Goal: Task Accomplishment & Management: Use online tool/utility

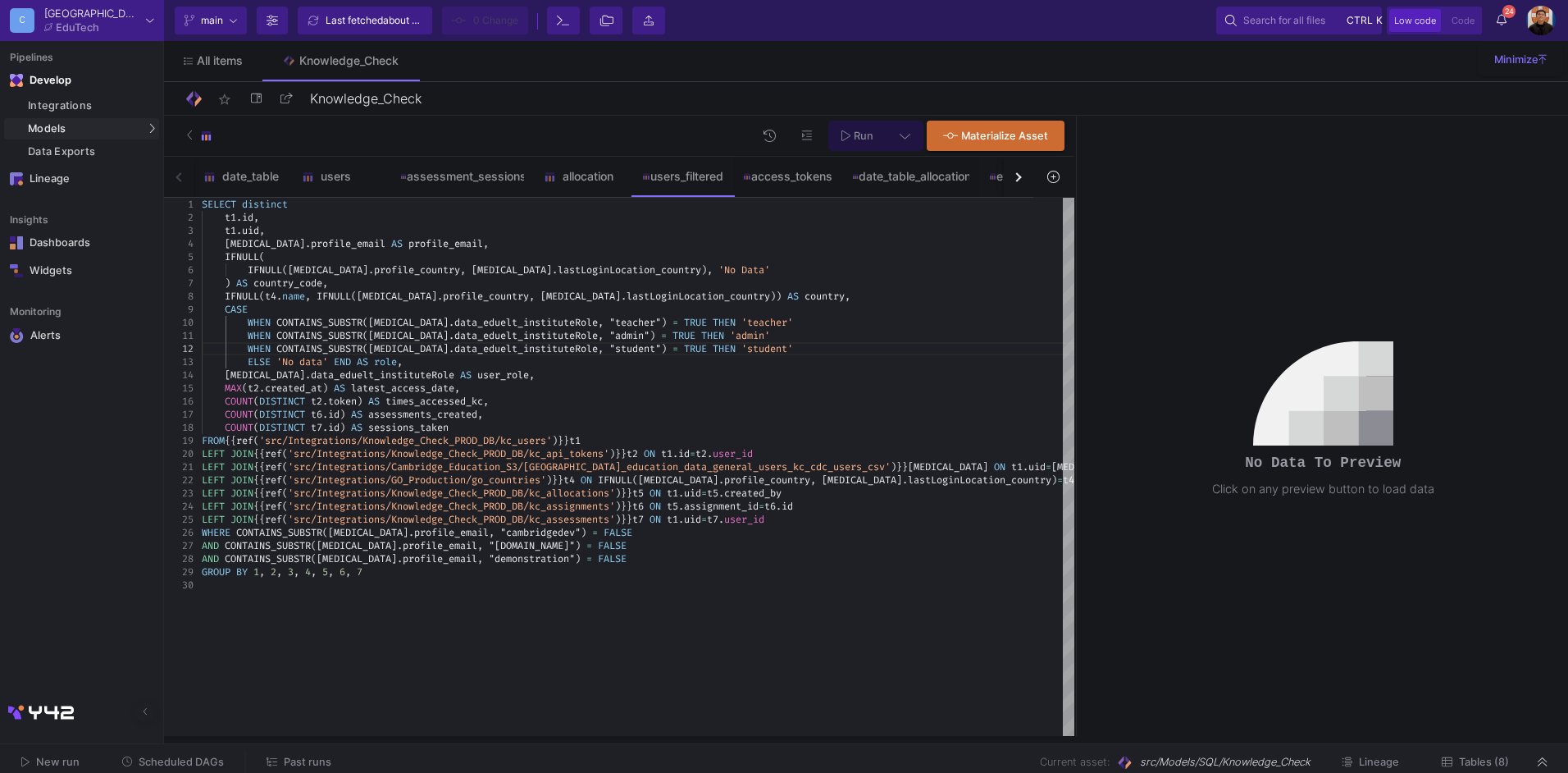
drag, startPoint x: 919, startPoint y: 448, endPoint x: 301, endPoint y: 314, distance: 632.4
type textarea "BSTR([MEDICAL_DATA][DOMAIN_NAME]_eduelt_instituteRole, "admin") = TRUE THEN 'ad…"
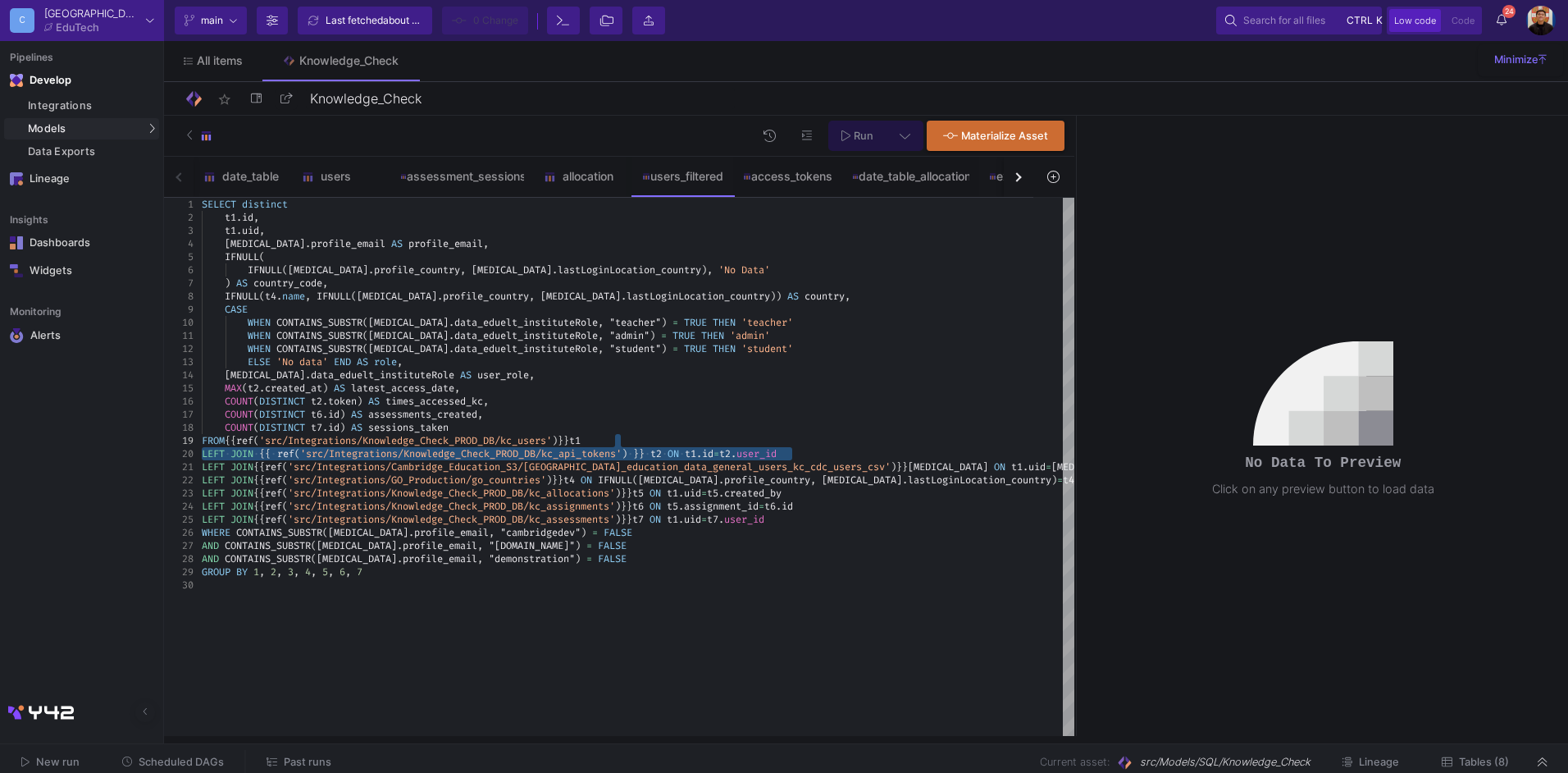
click at [311, 595] on span "Past runs" at bounding box center [308, 762] width 48 height 12
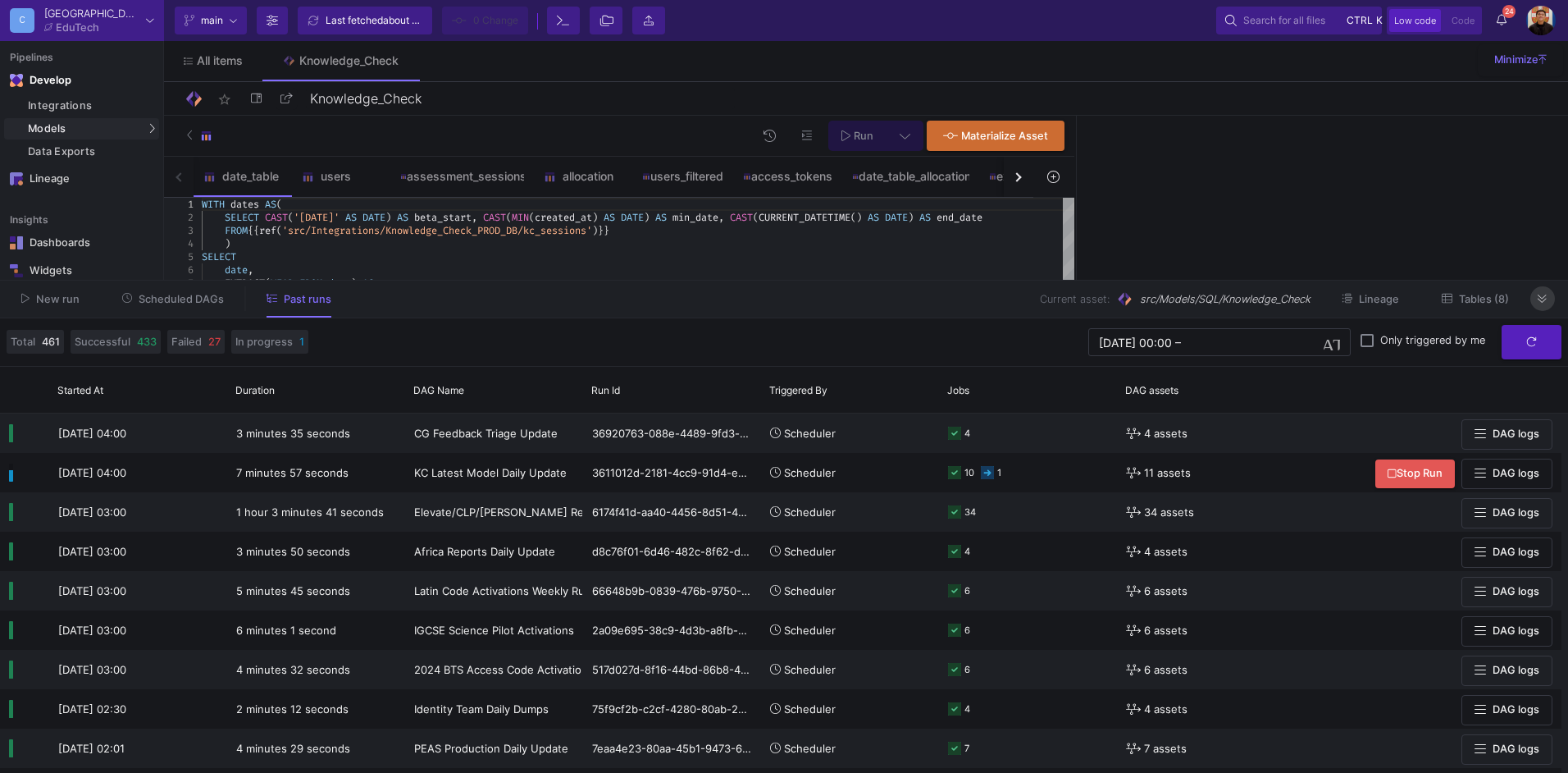
click at [1253, 296] on icon at bounding box center [1542, 298] width 9 height 11
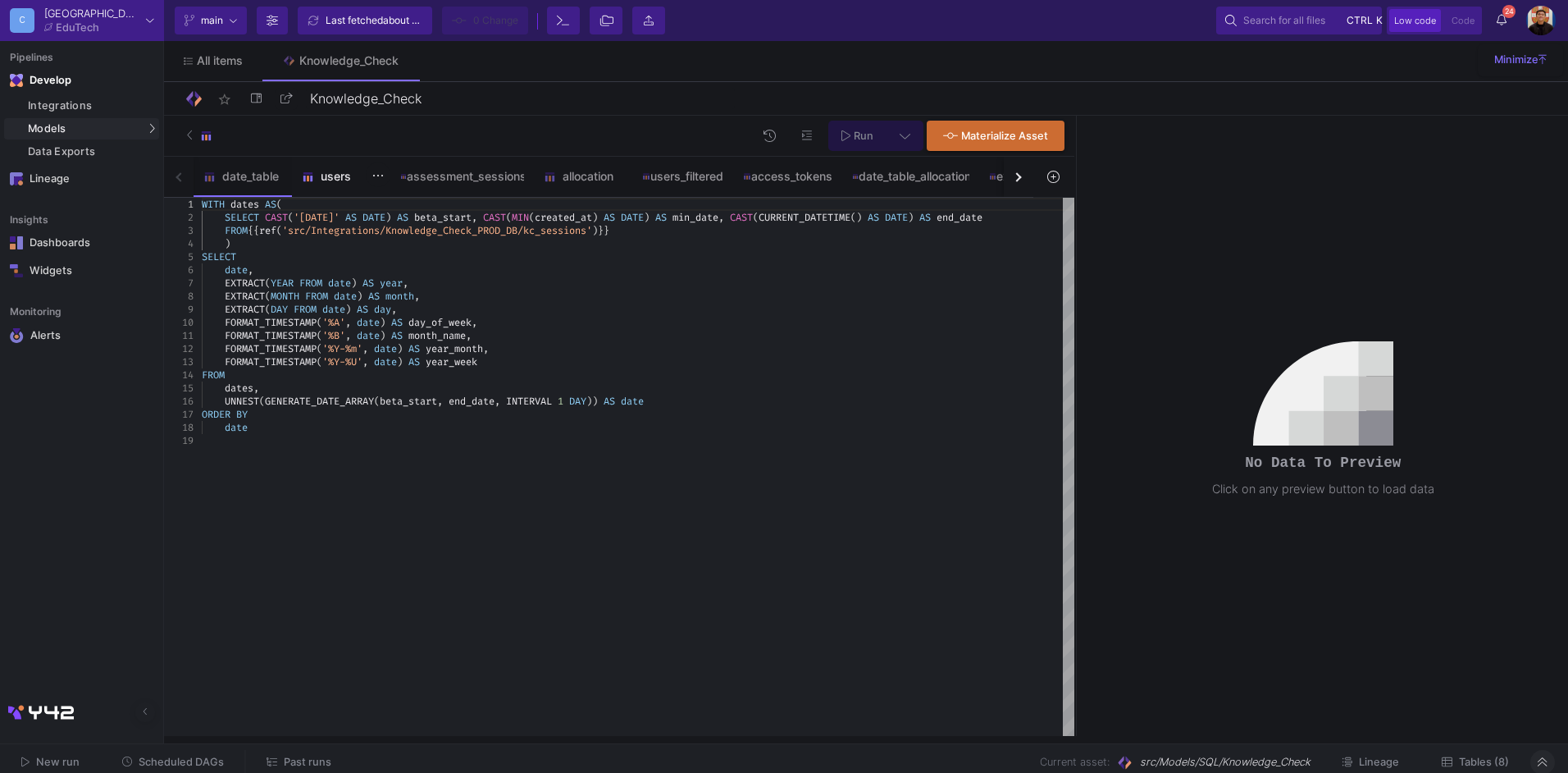
click at [332, 175] on div "users" at bounding box center [341, 175] width 78 height 13
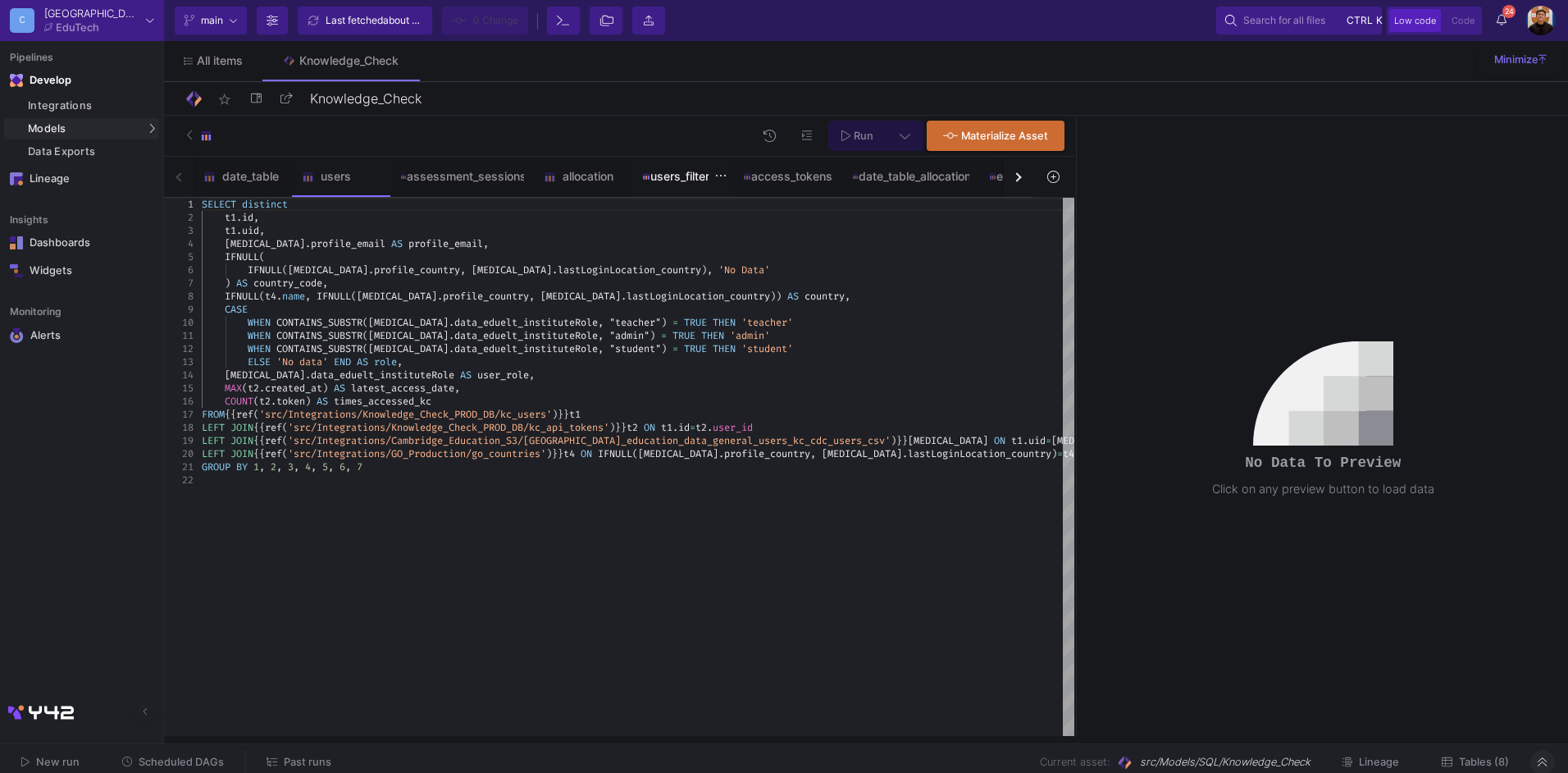
click at [663, 179] on div "users_filtered" at bounding box center [682, 175] width 82 height 13
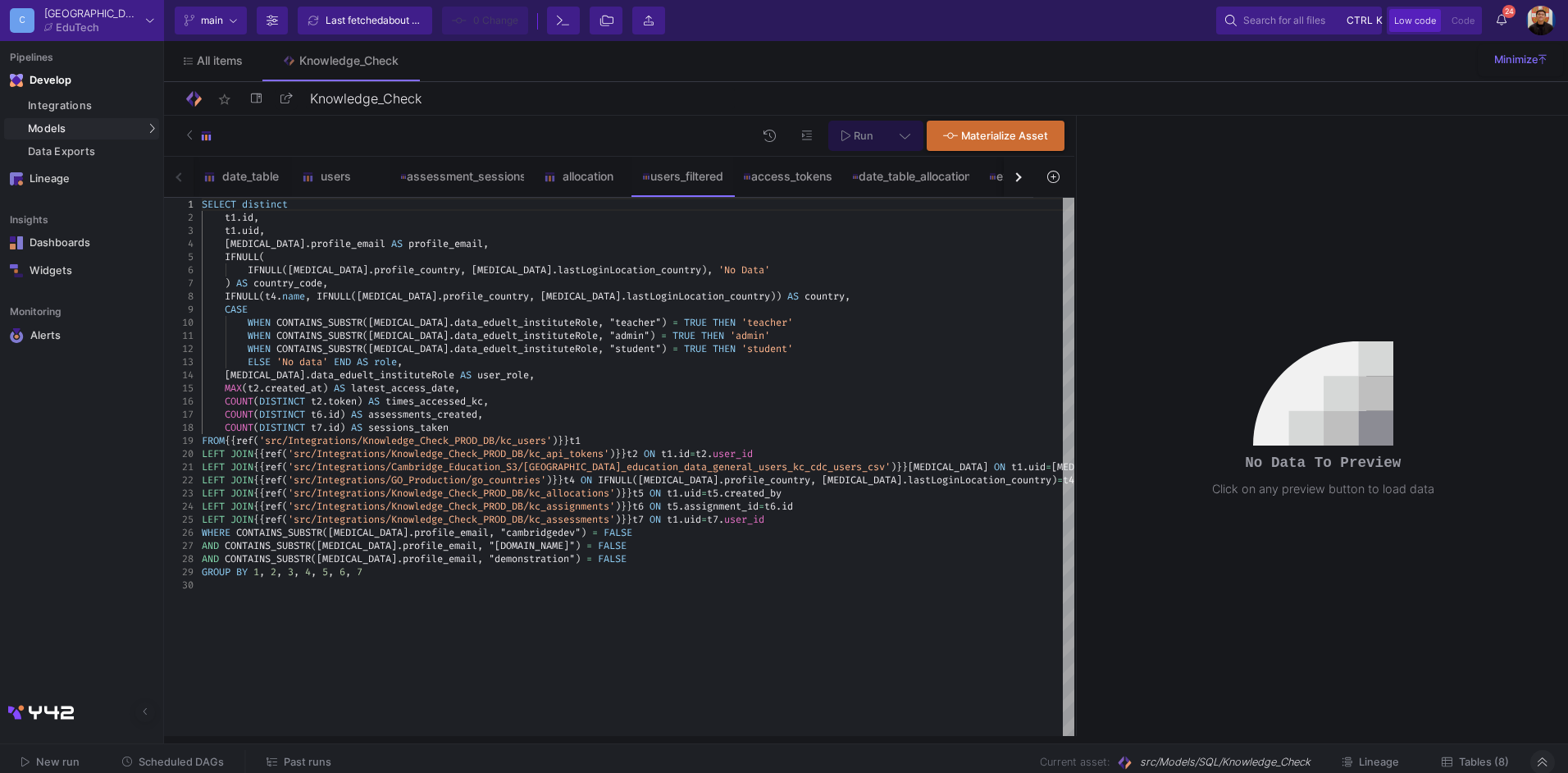
click at [1020, 179] on button "button" at bounding box center [1019, 176] width 30 height 41
click at [1020, 179] on div "date_table users assessment_sessions allocation users_filtered access_tokens da…" at bounding box center [599, 176] width 870 height 41
click at [175, 179] on button "button" at bounding box center [179, 176] width 30 height 41
click at [573, 174] on div "allocation" at bounding box center [582, 175] width 78 height 13
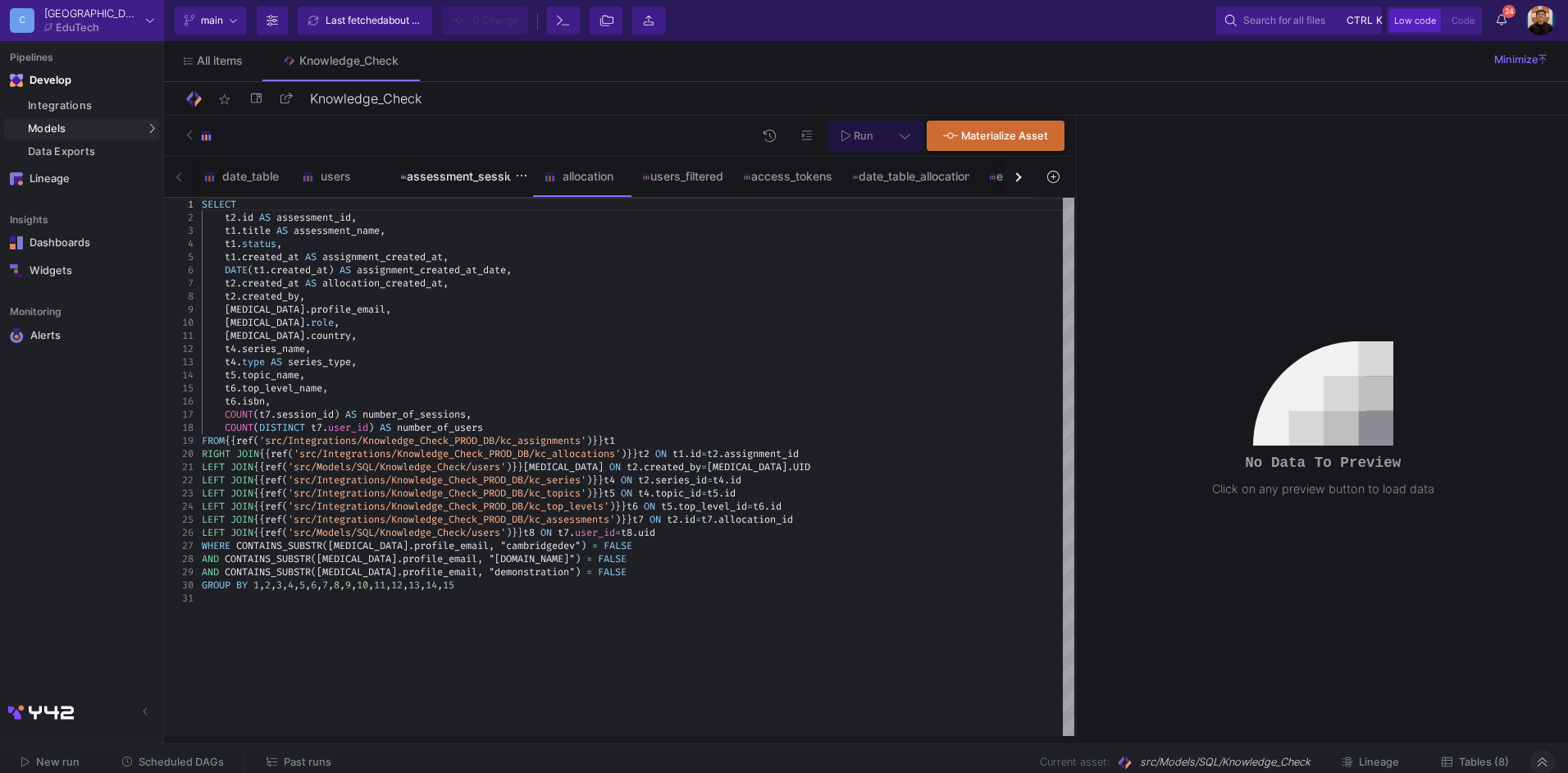
click at [479, 183] on div "assessment_sessions" at bounding box center [462, 176] width 144 height 40
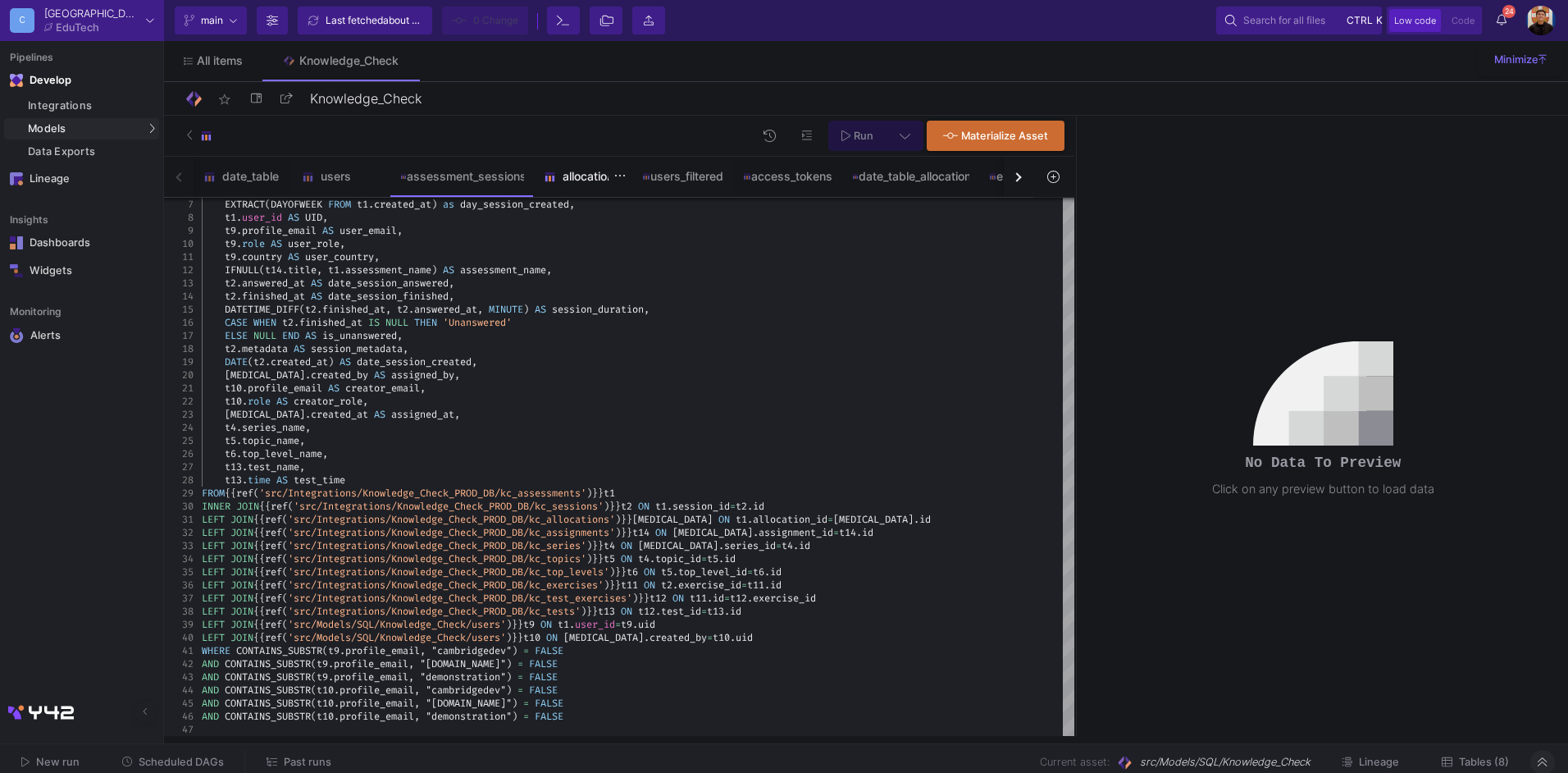
drag, startPoint x: 572, startPoint y: 166, endPoint x: 692, endPoint y: 167, distance: 120.0
click at [572, 166] on div "allocation" at bounding box center [582, 176] width 98 height 40
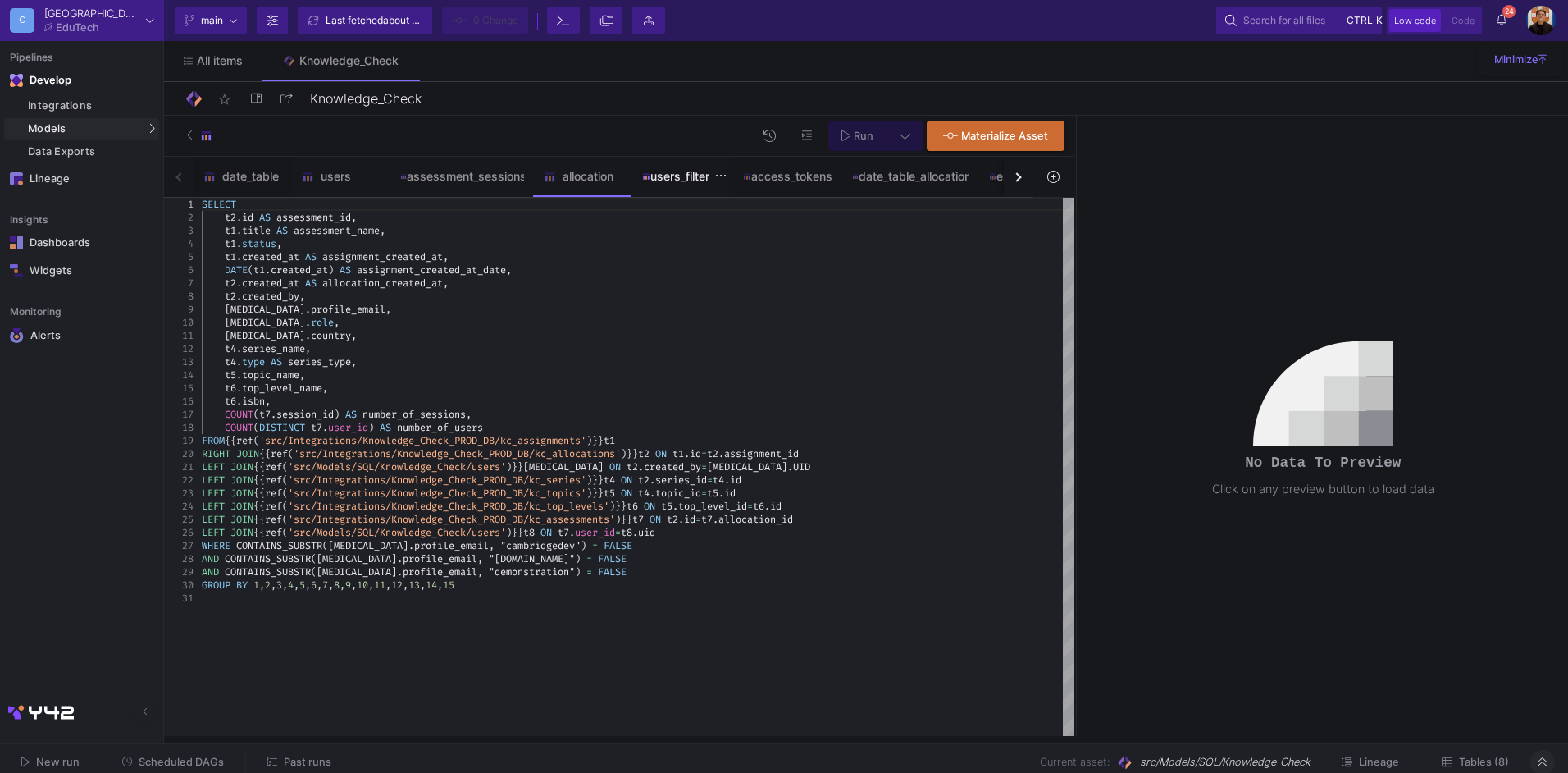
click at [704, 169] on div "users_filtered" at bounding box center [682, 175] width 82 height 13
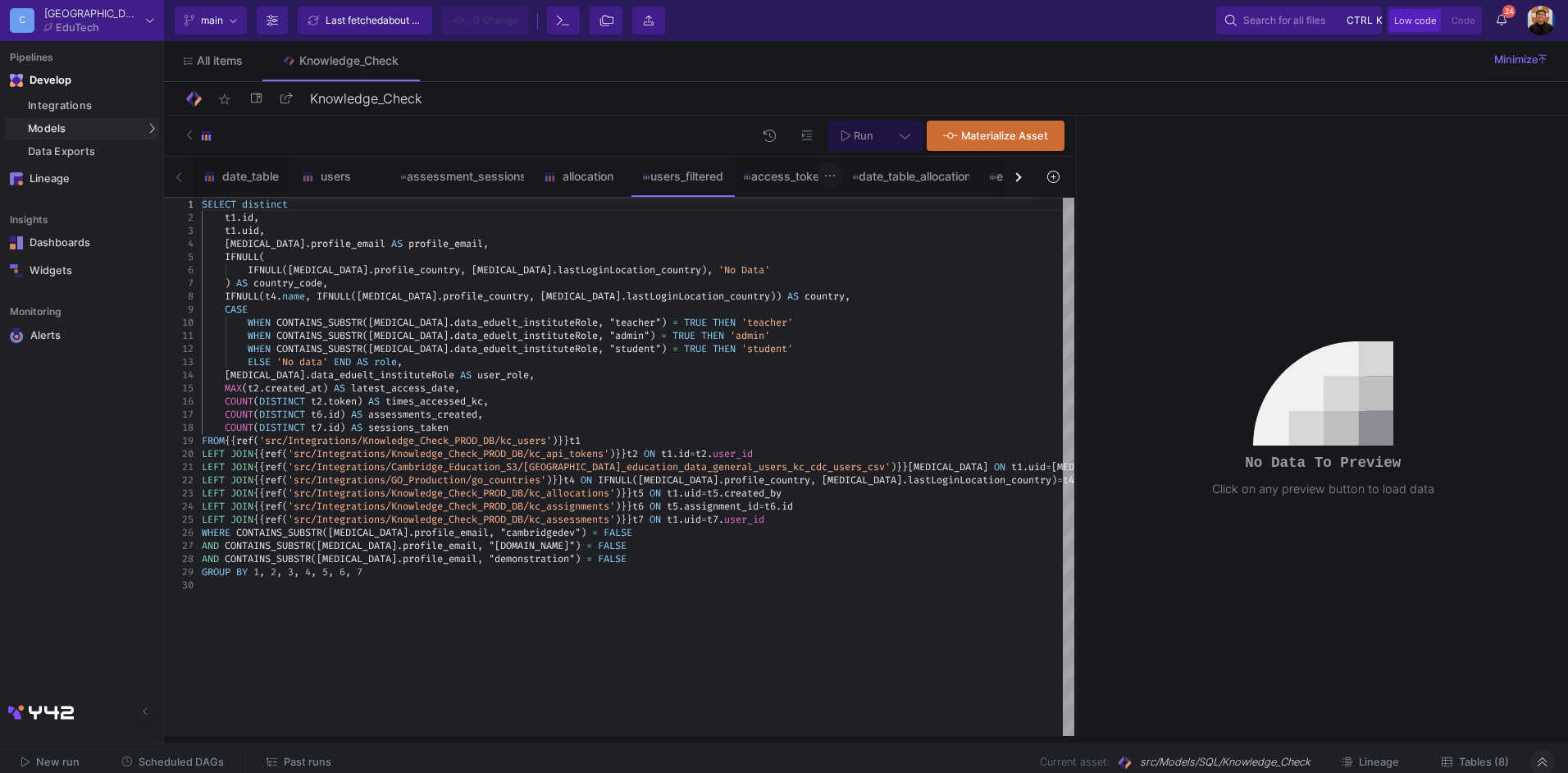
click at [820, 178] on button at bounding box center [830, 174] width 25 height 25
click at [889, 179] on div at bounding box center [784, 386] width 1568 height 773
click at [923, 178] on div "date_table_allocation" at bounding box center [910, 175] width 117 height 13
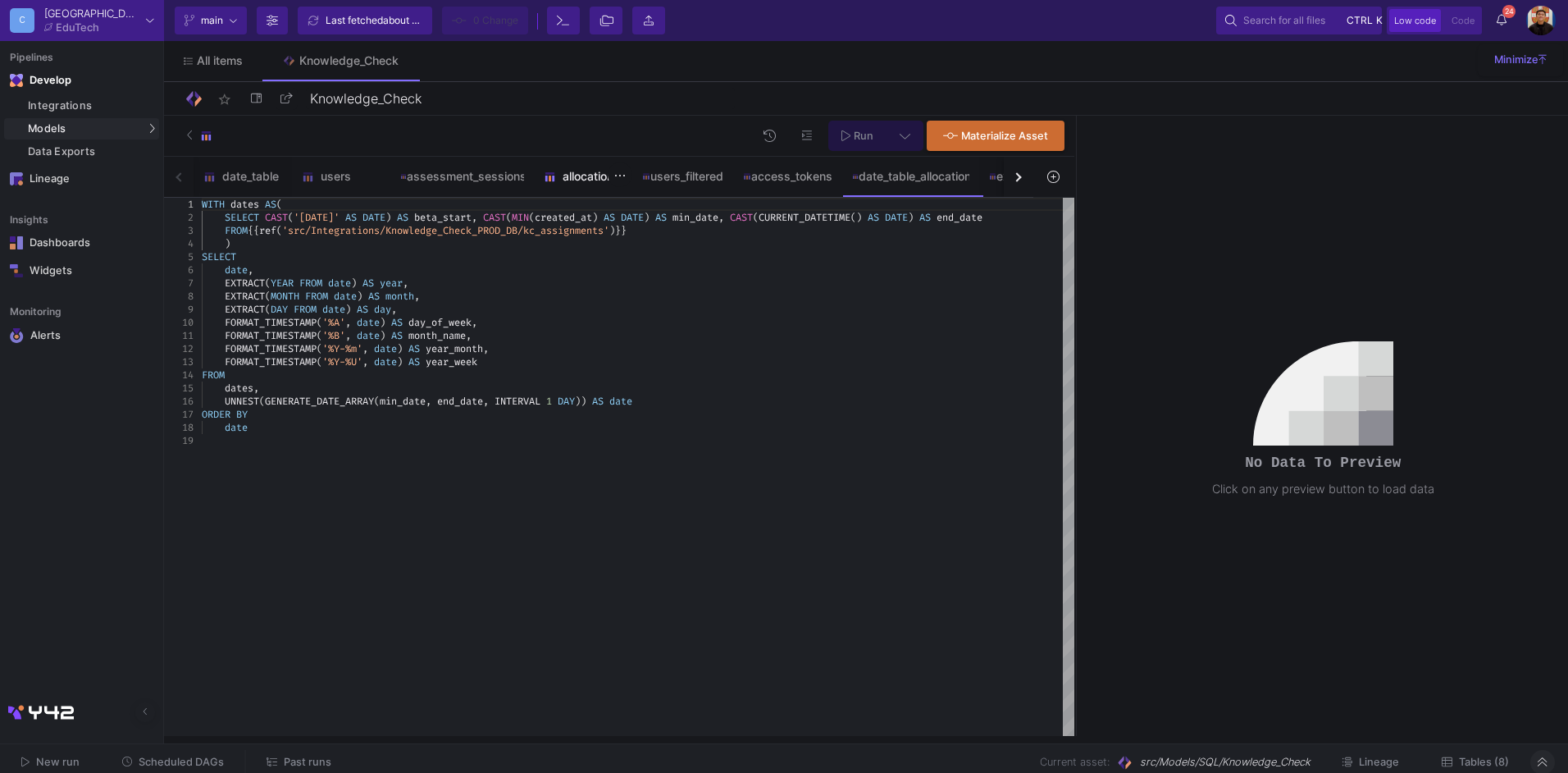
click at [592, 183] on div "allocation" at bounding box center [582, 176] width 98 height 40
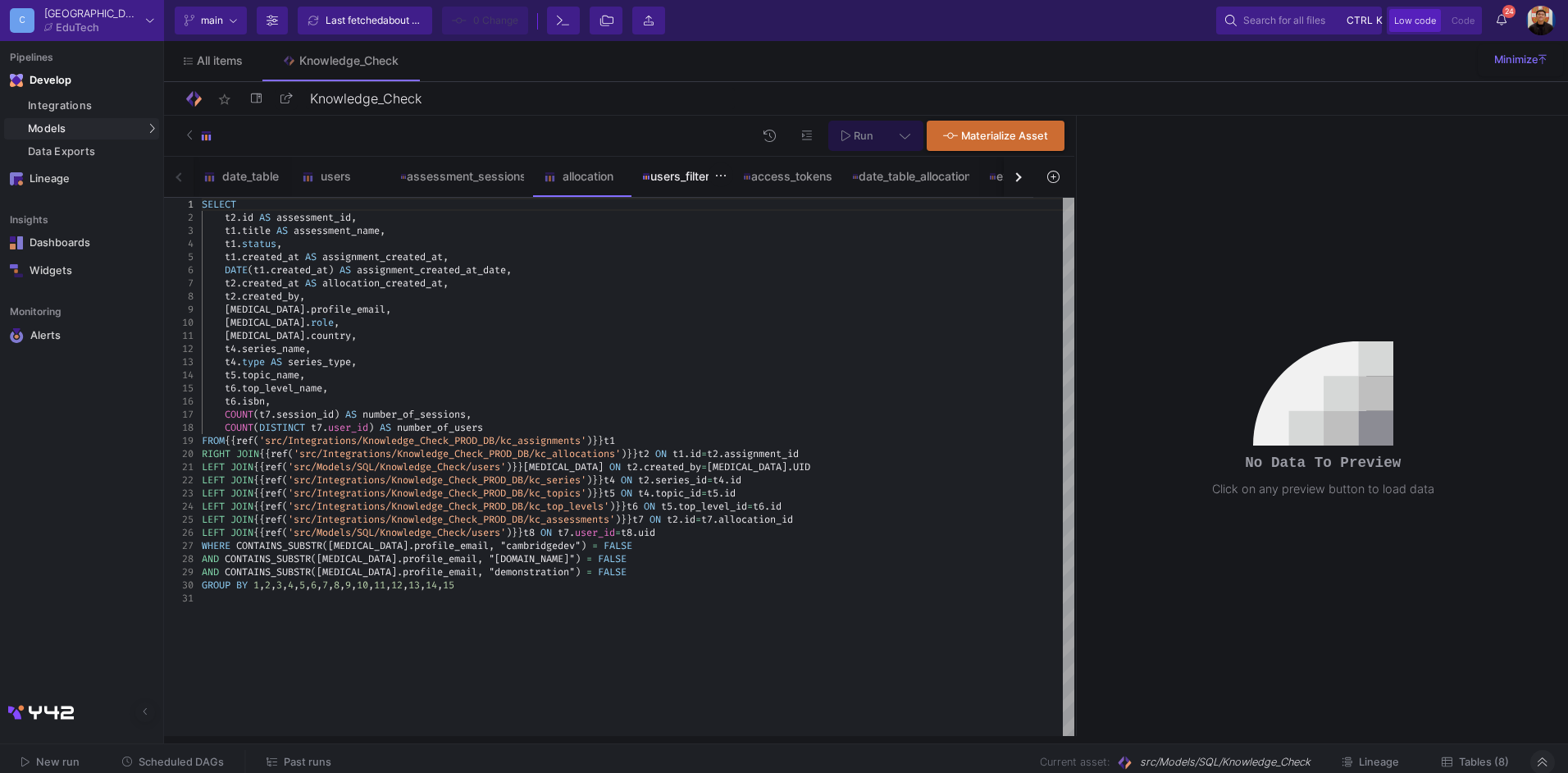
click at [664, 179] on div "users_filtered" at bounding box center [682, 175] width 82 height 13
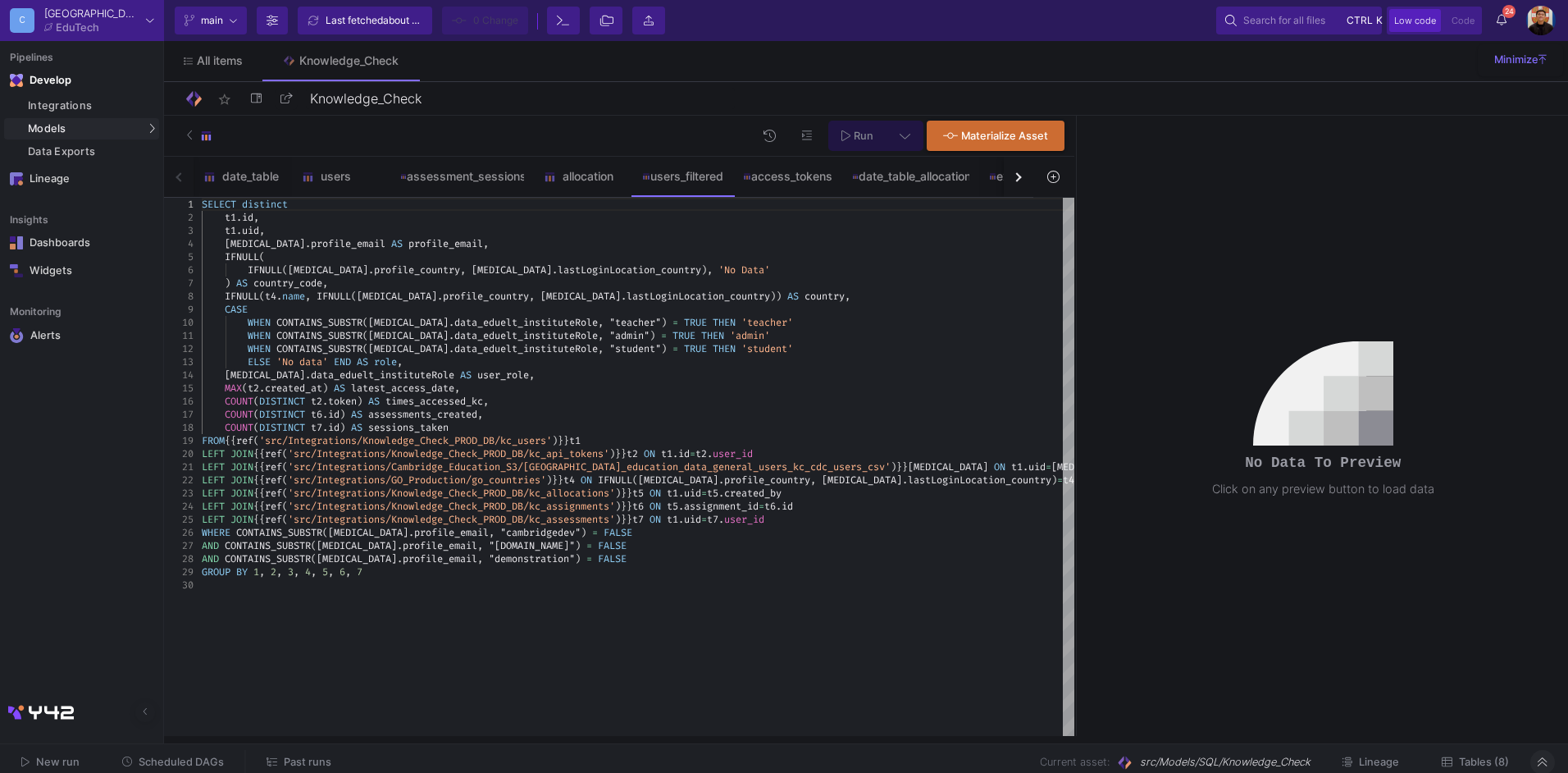
drag, startPoint x: 799, startPoint y: 489, endPoint x: 793, endPoint y: 497, distance: 10.0
type textarea "SELECT distinct [DOMAIN_NAME], [DOMAIN_NAME], [MEDICAL_DATA][DOMAIN_NAME]_email…"
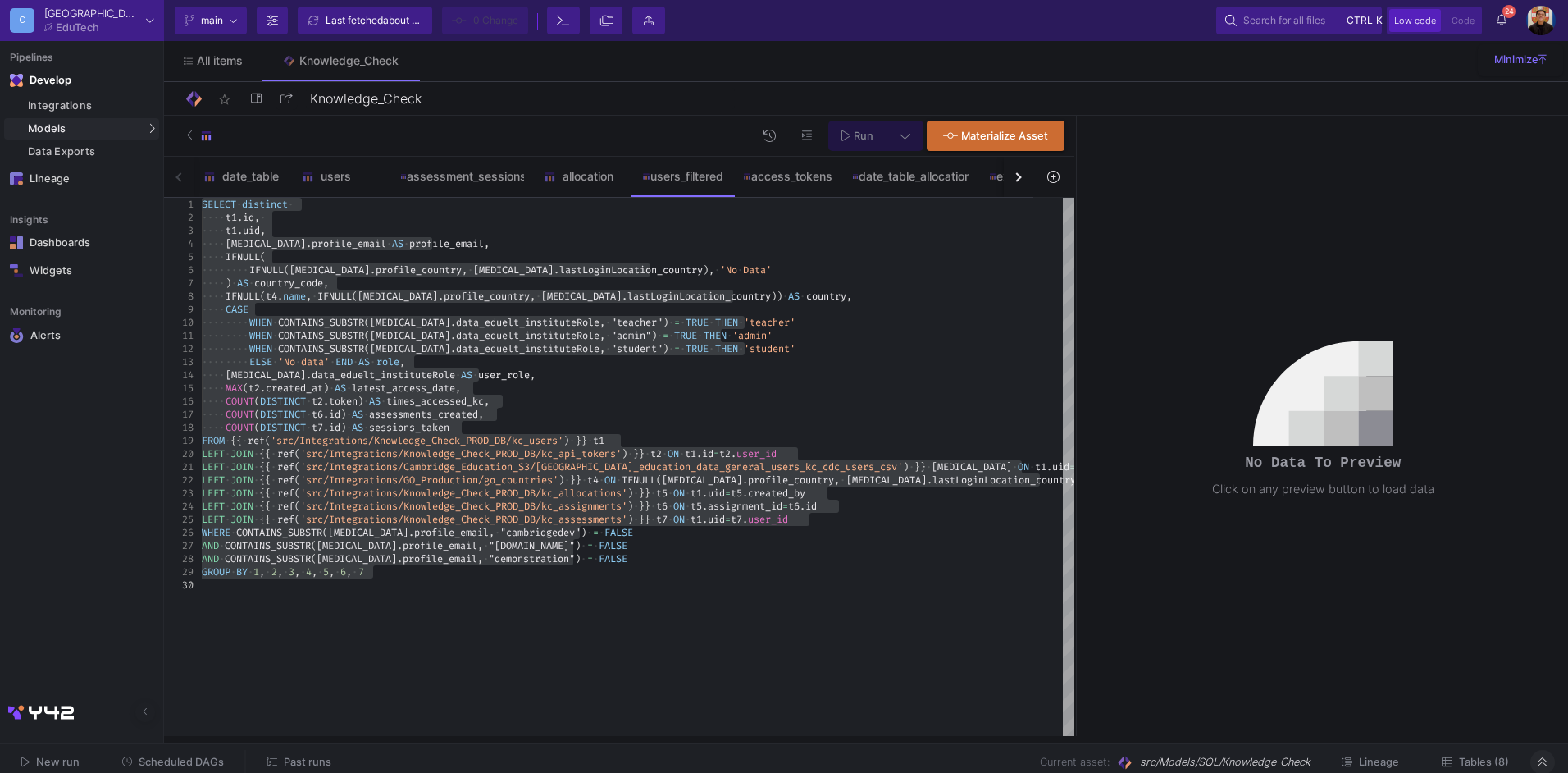
click at [1015, 170] on button "button" at bounding box center [1019, 176] width 30 height 41
click at [1015, 170] on div "date_table users assessment_sessions allocation users_filtered access_tokens da…" at bounding box center [599, 176] width 870 height 41
click at [1053, 176] on icon at bounding box center [1053, 176] width 12 height 12
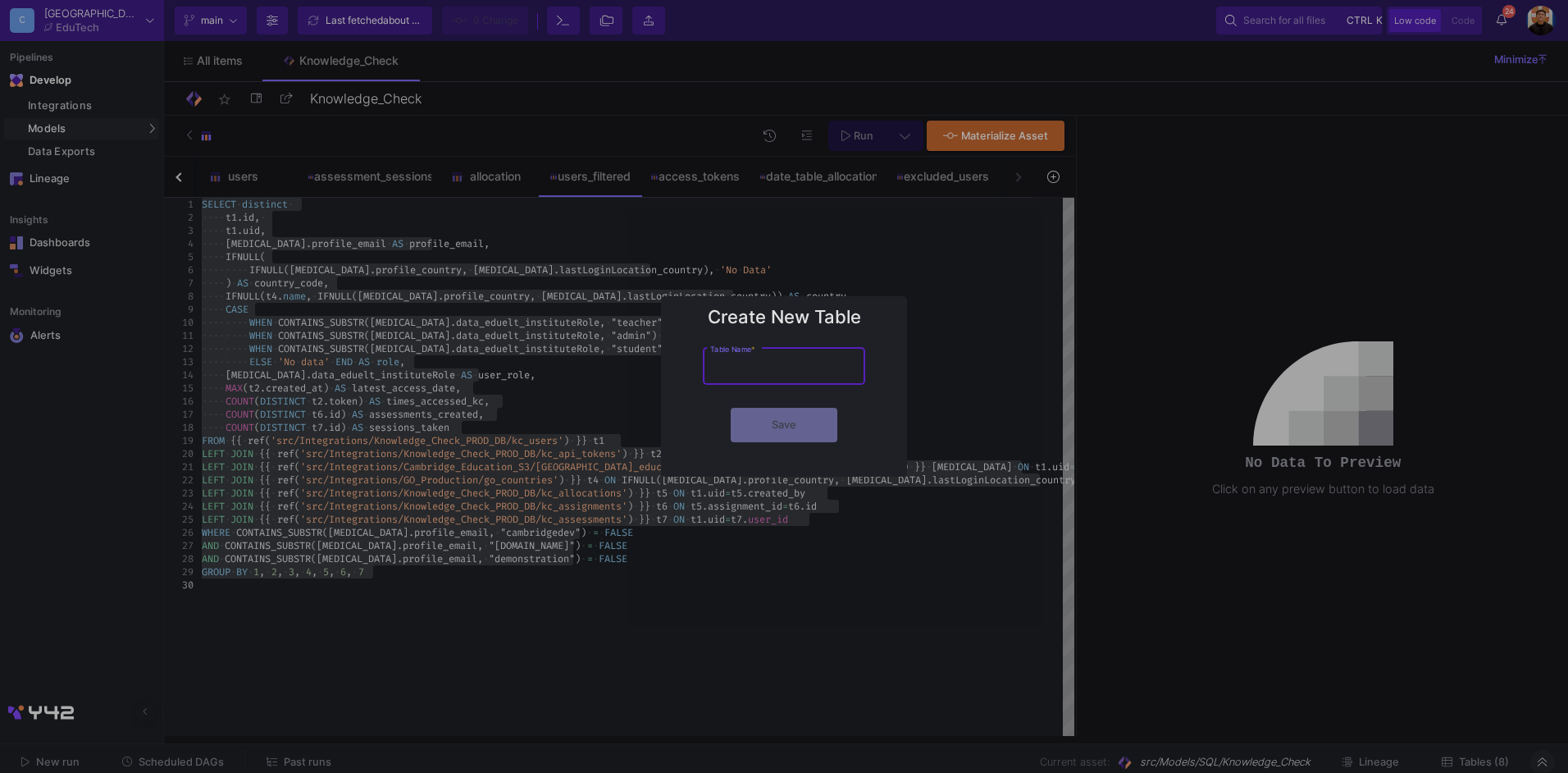
click at [778, 369] on input "Table Name *" at bounding box center [784, 369] width 148 height 12
type input "users_eap"
click at [731, 408] on button "Save" at bounding box center [784, 425] width 107 height 35
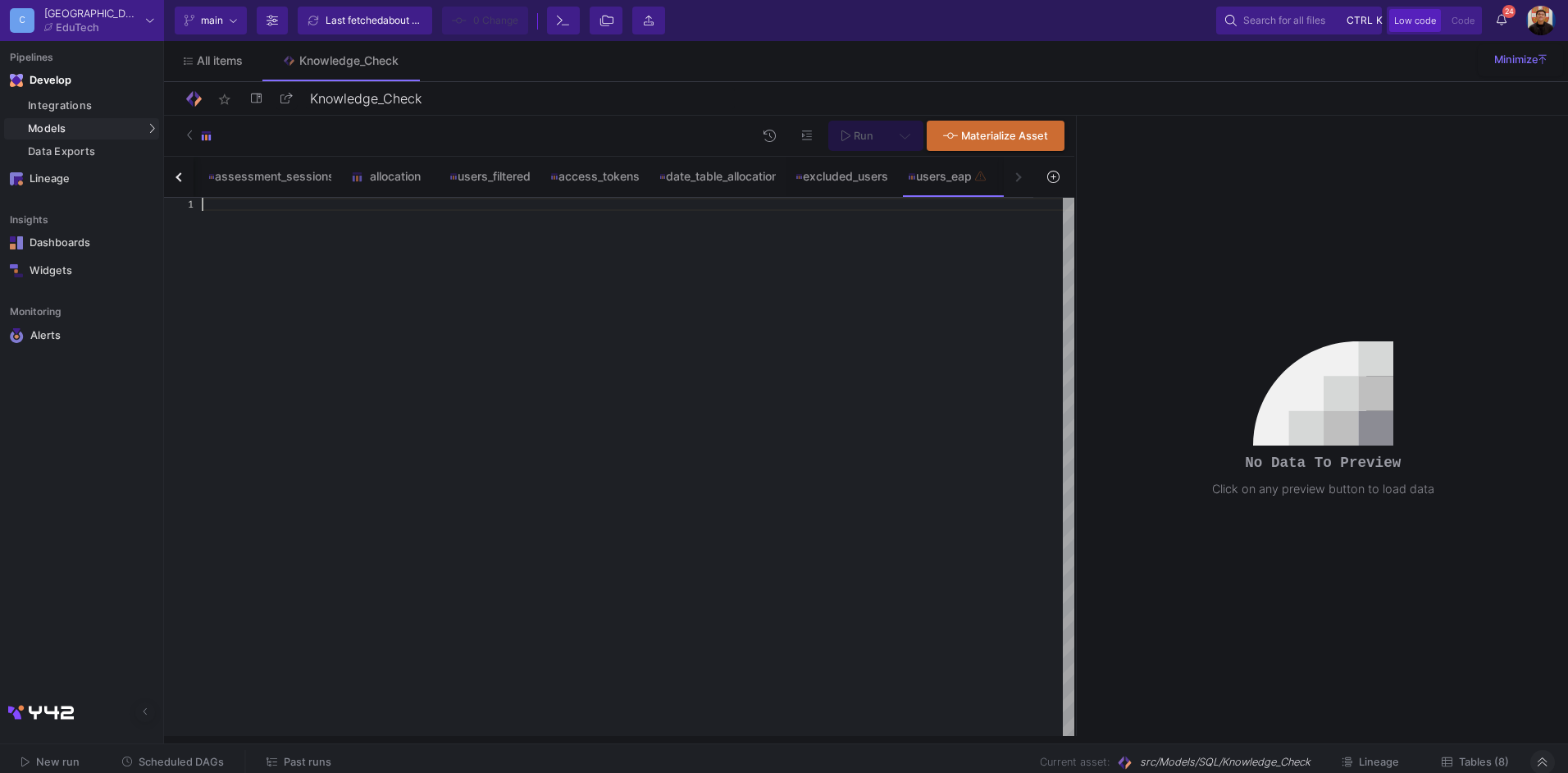
click at [764, 292] on div at bounding box center [638, 467] width 873 height 538
paste textarea "nowledge_Check_PROD_DB/kc_allocations') }} t5 ON t1.uid=t5.created_by LEFT JOIN…"
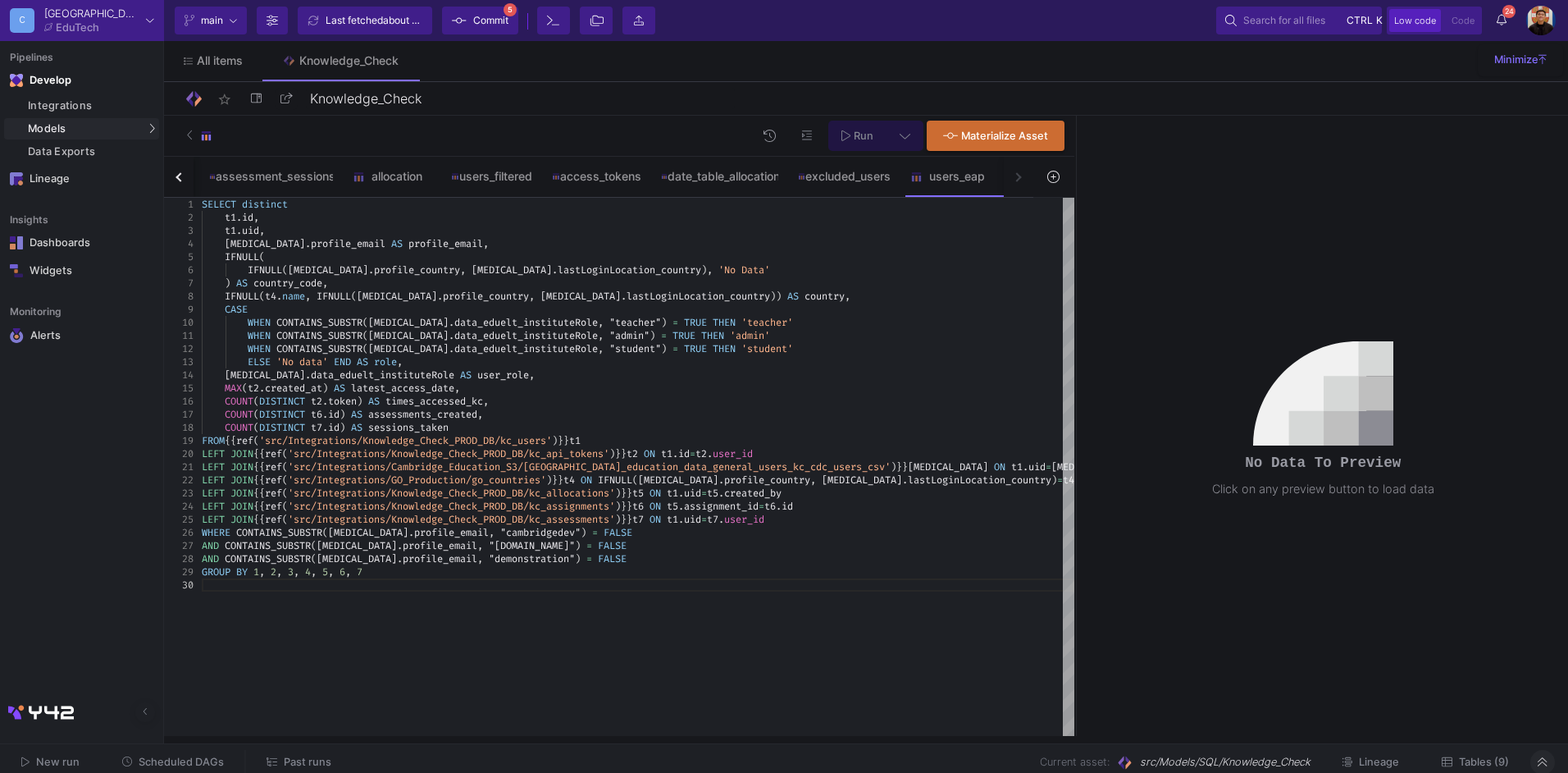
type textarea "WHEN CONTAINS_SUBSTR([MEDICAL_DATA][DOMAIN_NAME]_eduelt_instituteRole, "admin")…"
click at [889, 370] on div "[MEDICAL_DATA] . data_eduelt_instituteRole AS user_role ," at bounding box center [638, 375] width 873 height 13
click at [1056, 182] on icon at bounding box center [1053, 176] width 12 height 12
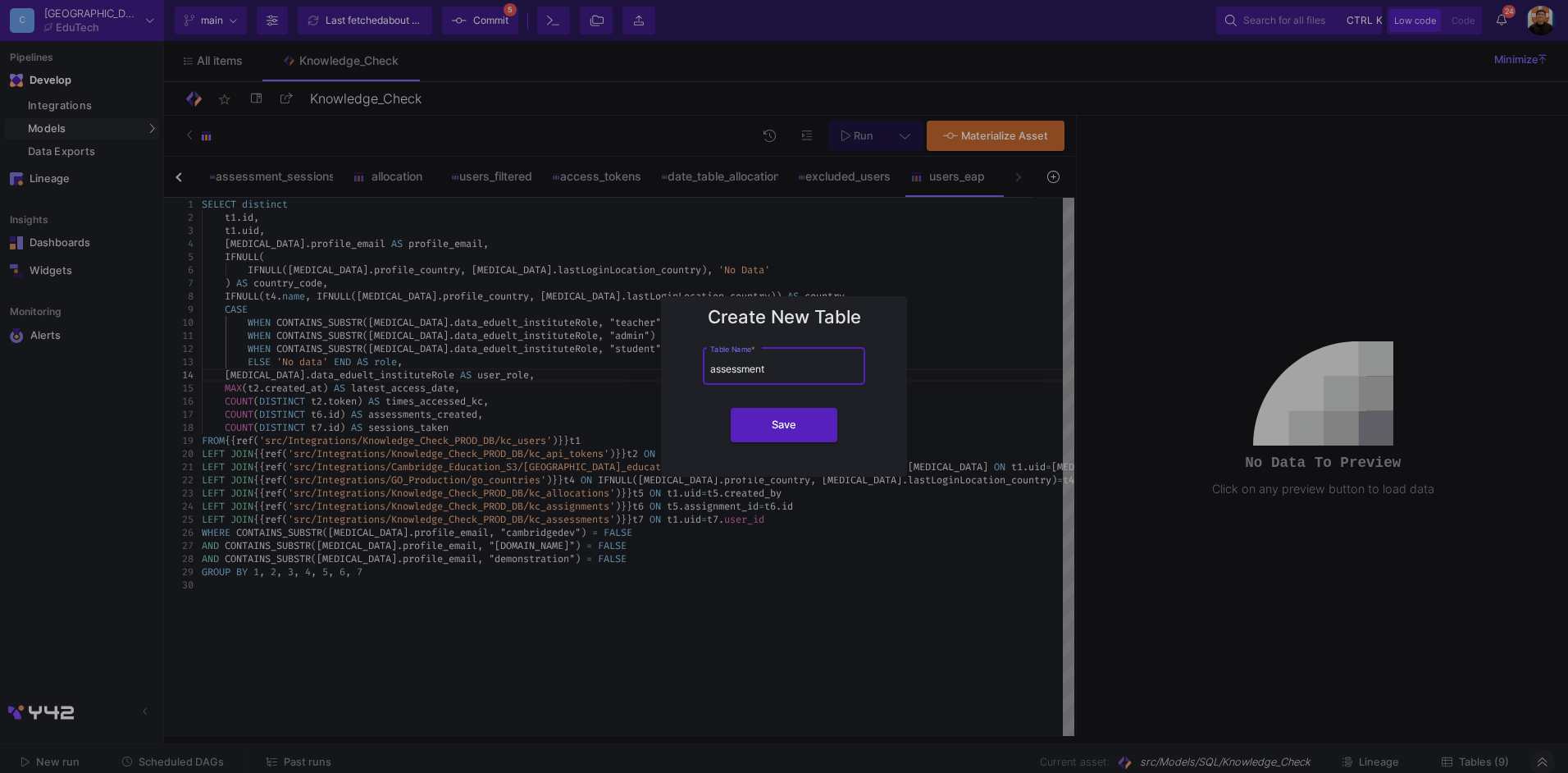
type input "assessments"
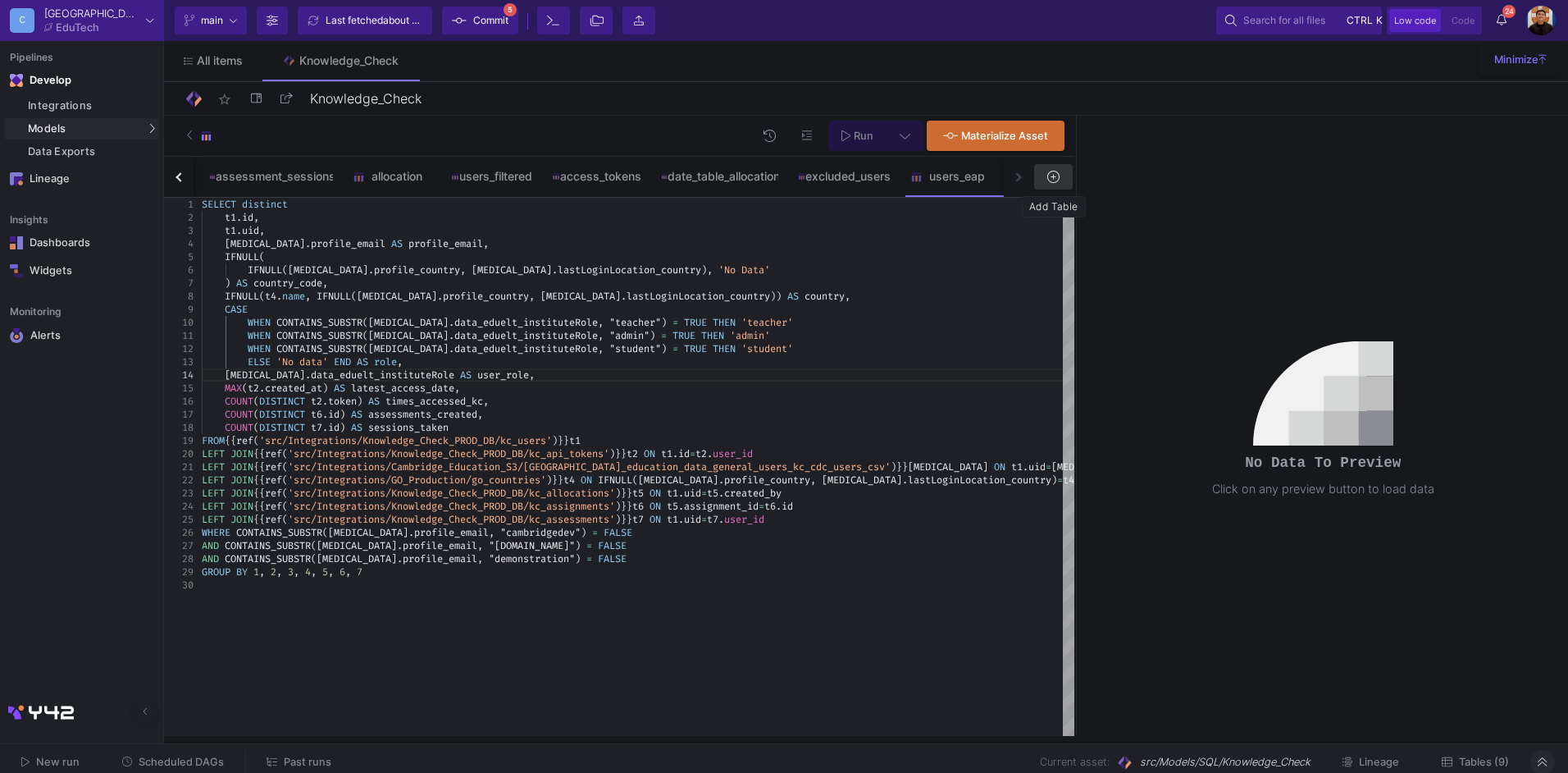
click at [900, 128] on button at bounding box center [904, 136] width 37 height 31
click at [610, 232] on div "Full preview" at bounding box center [647, 230] width 101 height 18
click at [589, 232] on input "Full preview Slower on big datasets" at bounding box center [581, 237] width 17 height 17
radio input "true"
click at [855, 128] on button "Run" at bounding box center [857, 136] width 58 height 31
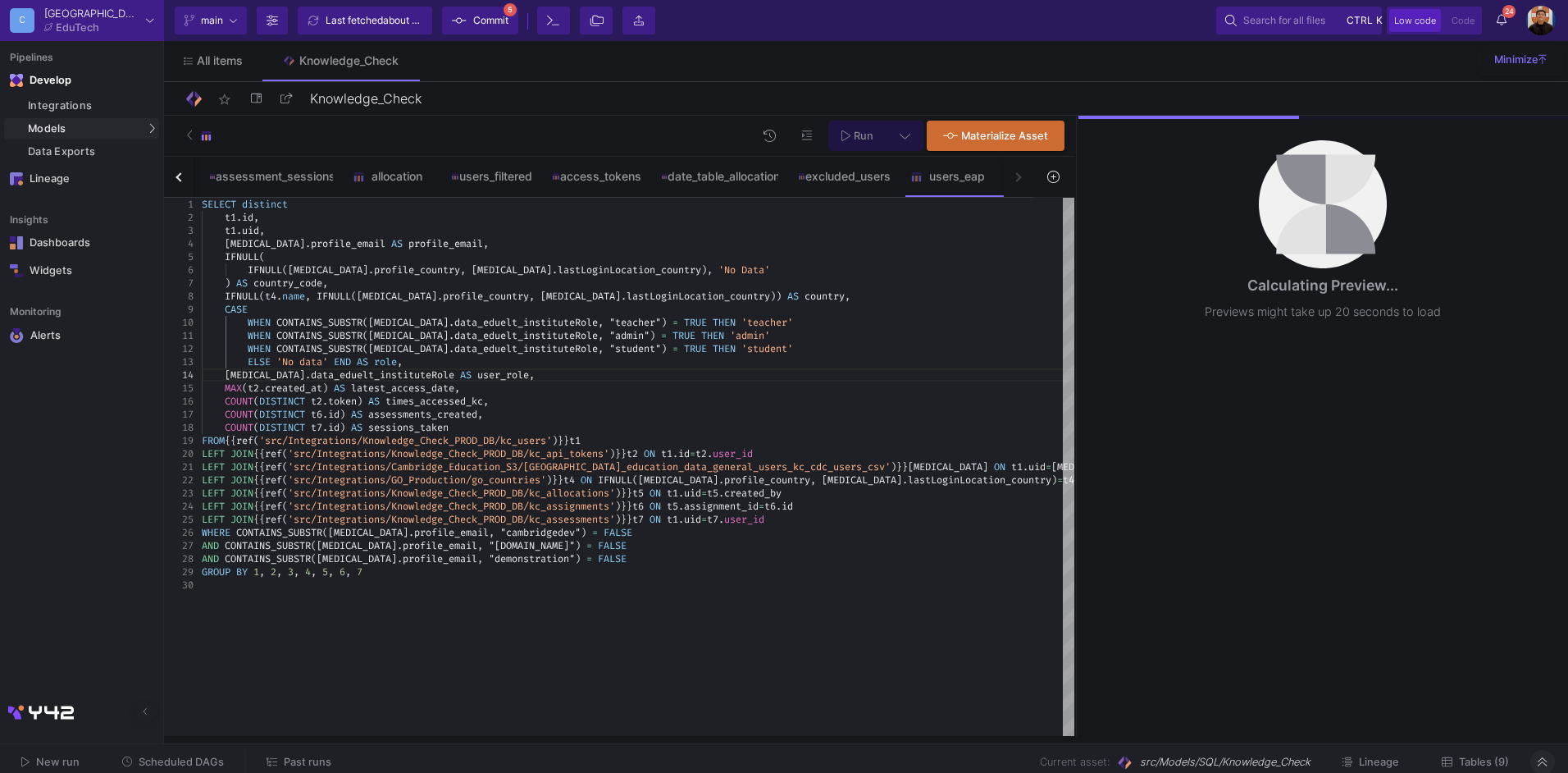
click at [1080, 277] on div "Calculating Preview... Previews might take up 20 seconds to load" at bounding box center [1323, 237] width 489 height 243
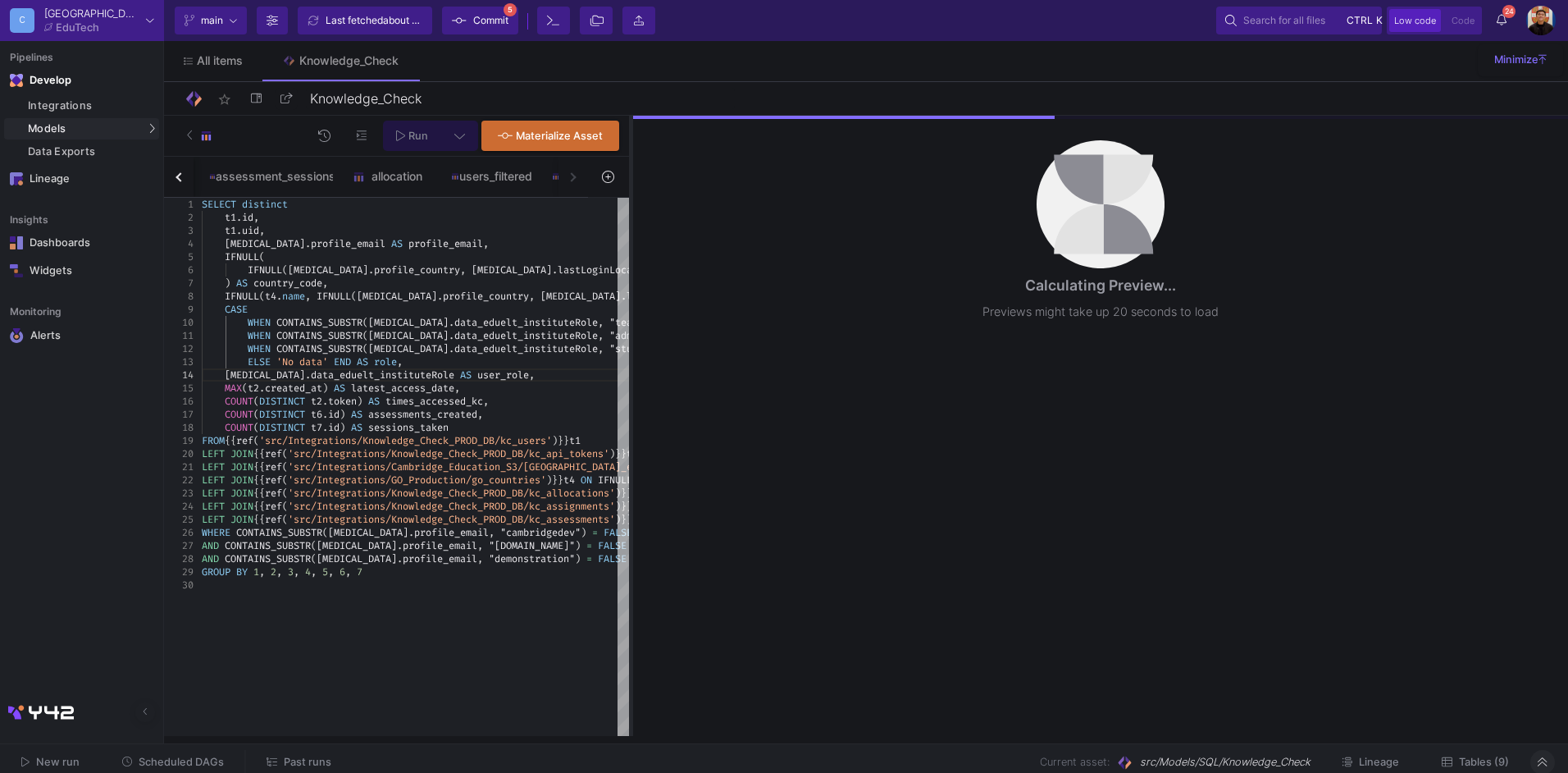
drag, startPoint x: 1075, startPoint y: 273, endPoint x: 629, endPoint y: 321, distance: 448.6
click at [629, 321] on div at bounding box center [631, 426] width 4 height 620
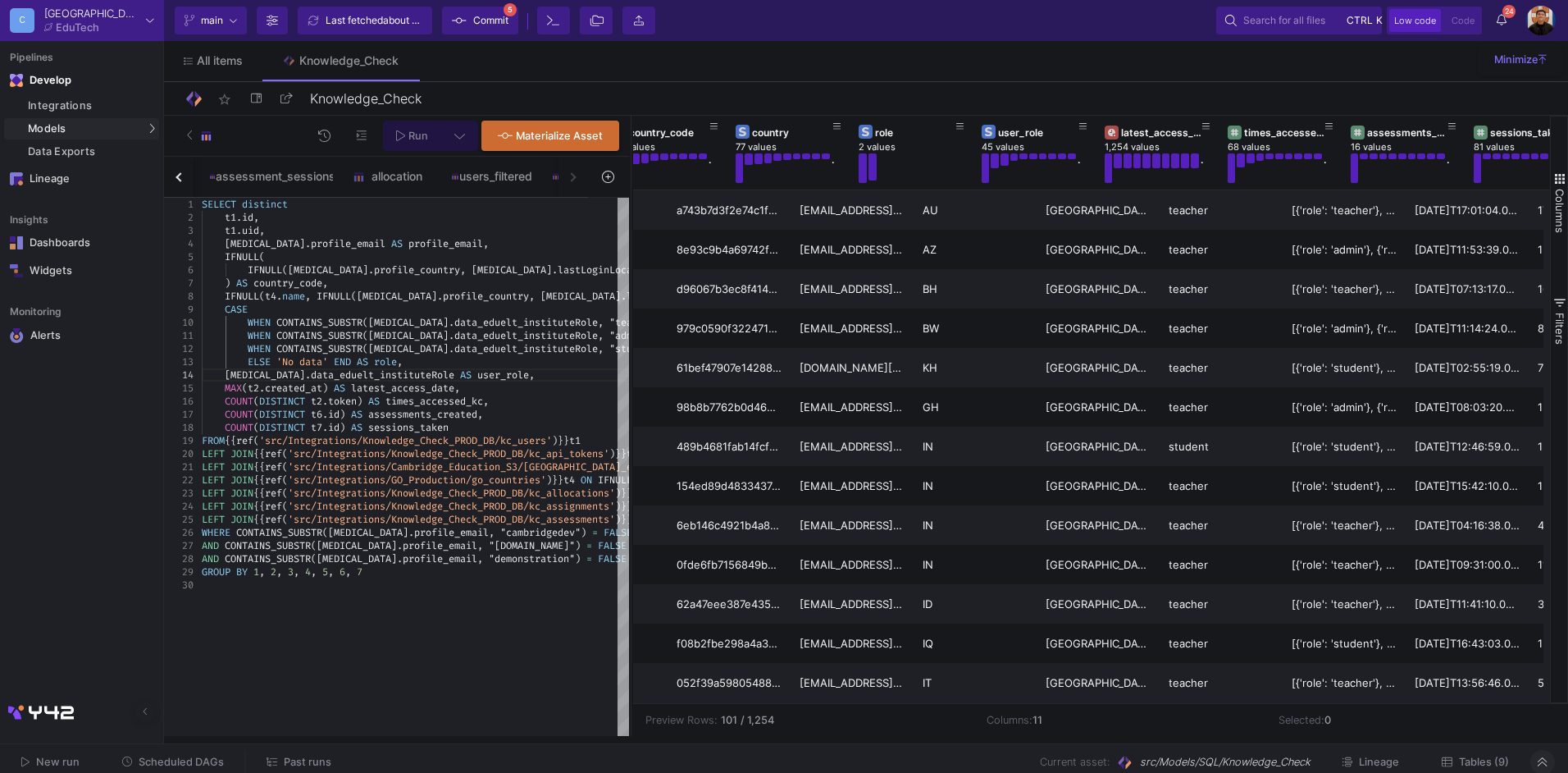
scroll to position [0, 443]
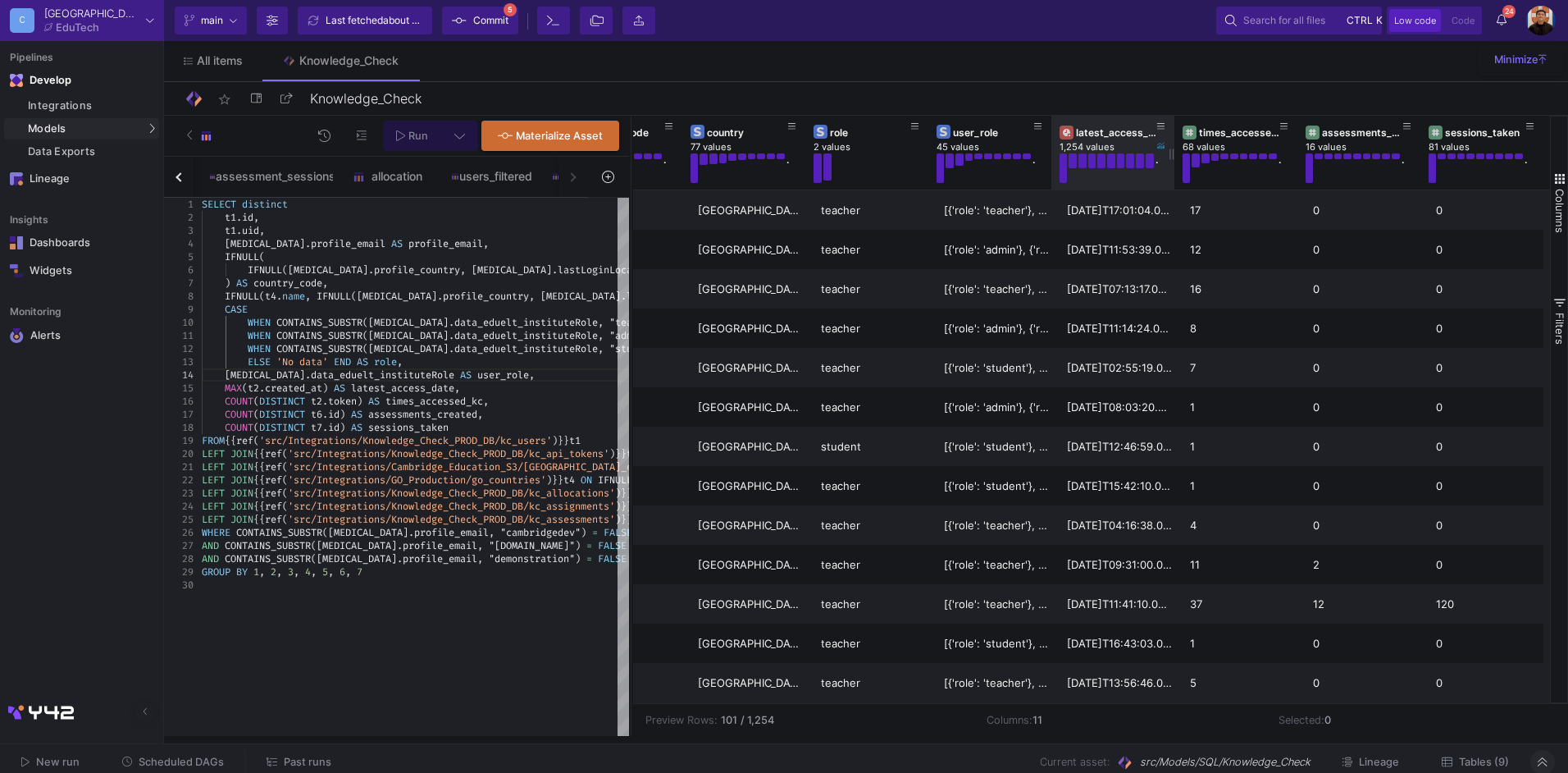
click at [1097, 137] on div "latest_access_date" at bounding box center [1116, 133] width 81 height 12
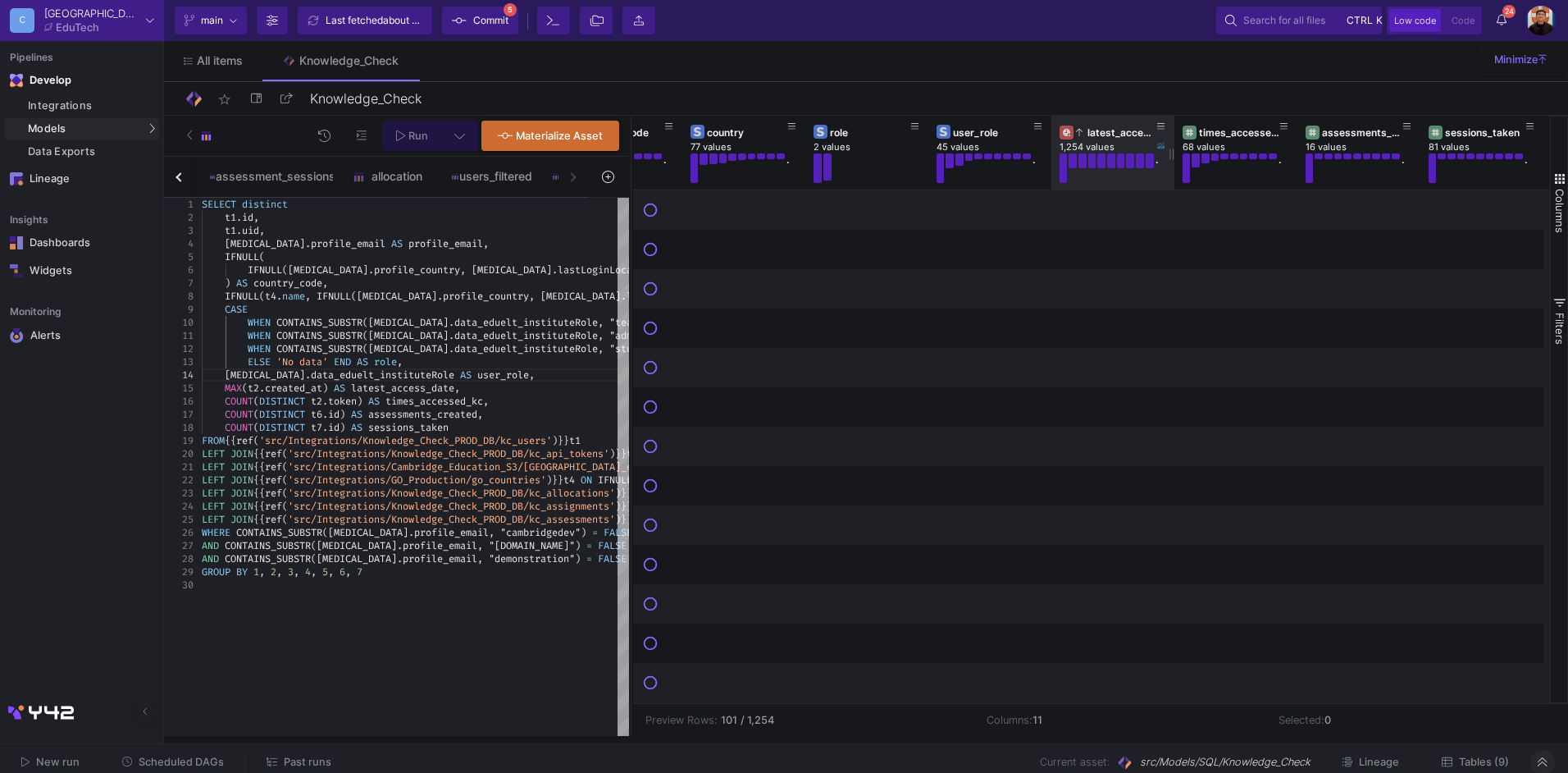
click at [1097, 137] on div "latest_access_date" at bounding box center [1116, 133] width 81 height 12
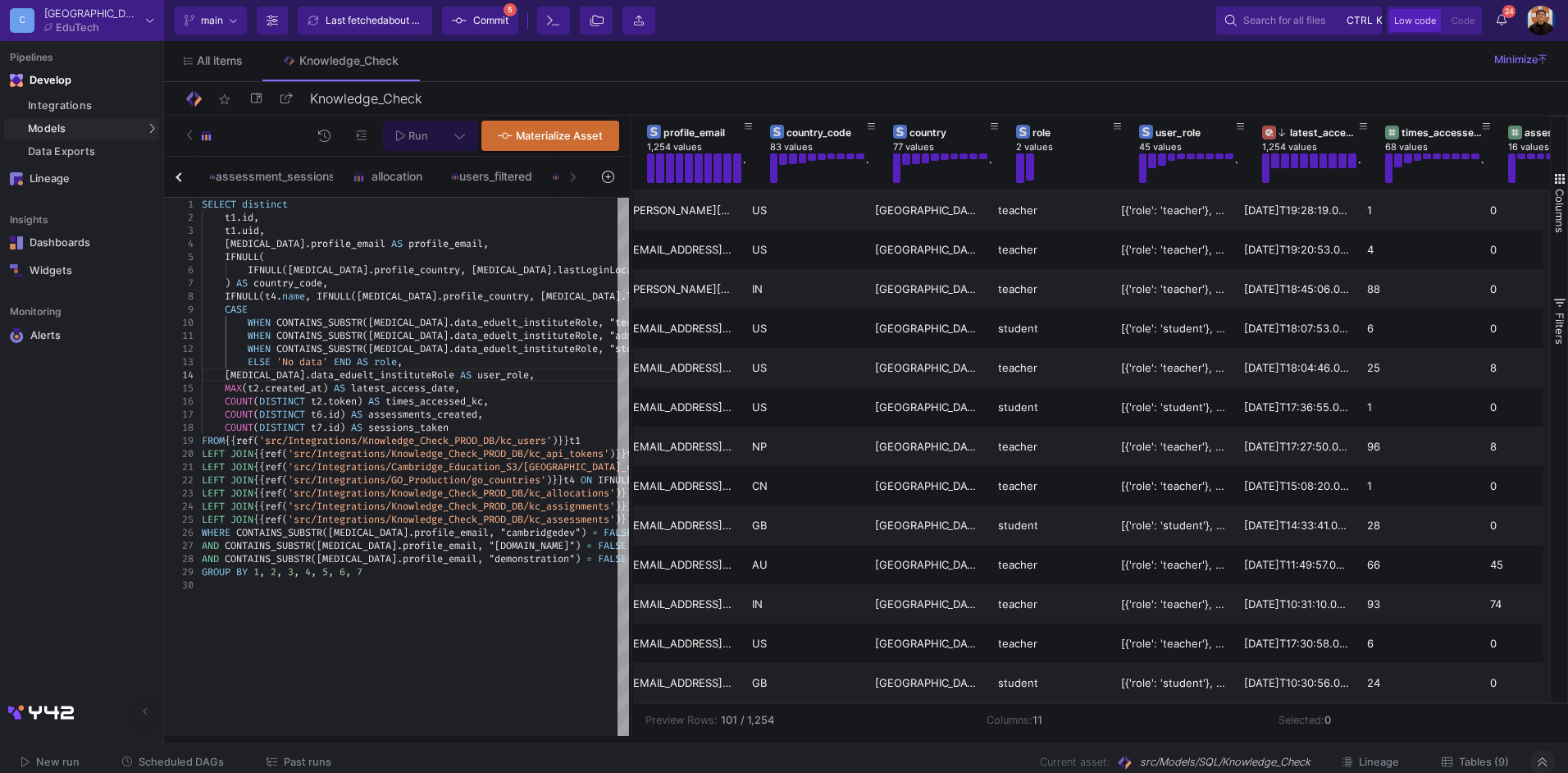
scroll to position [0, 303]
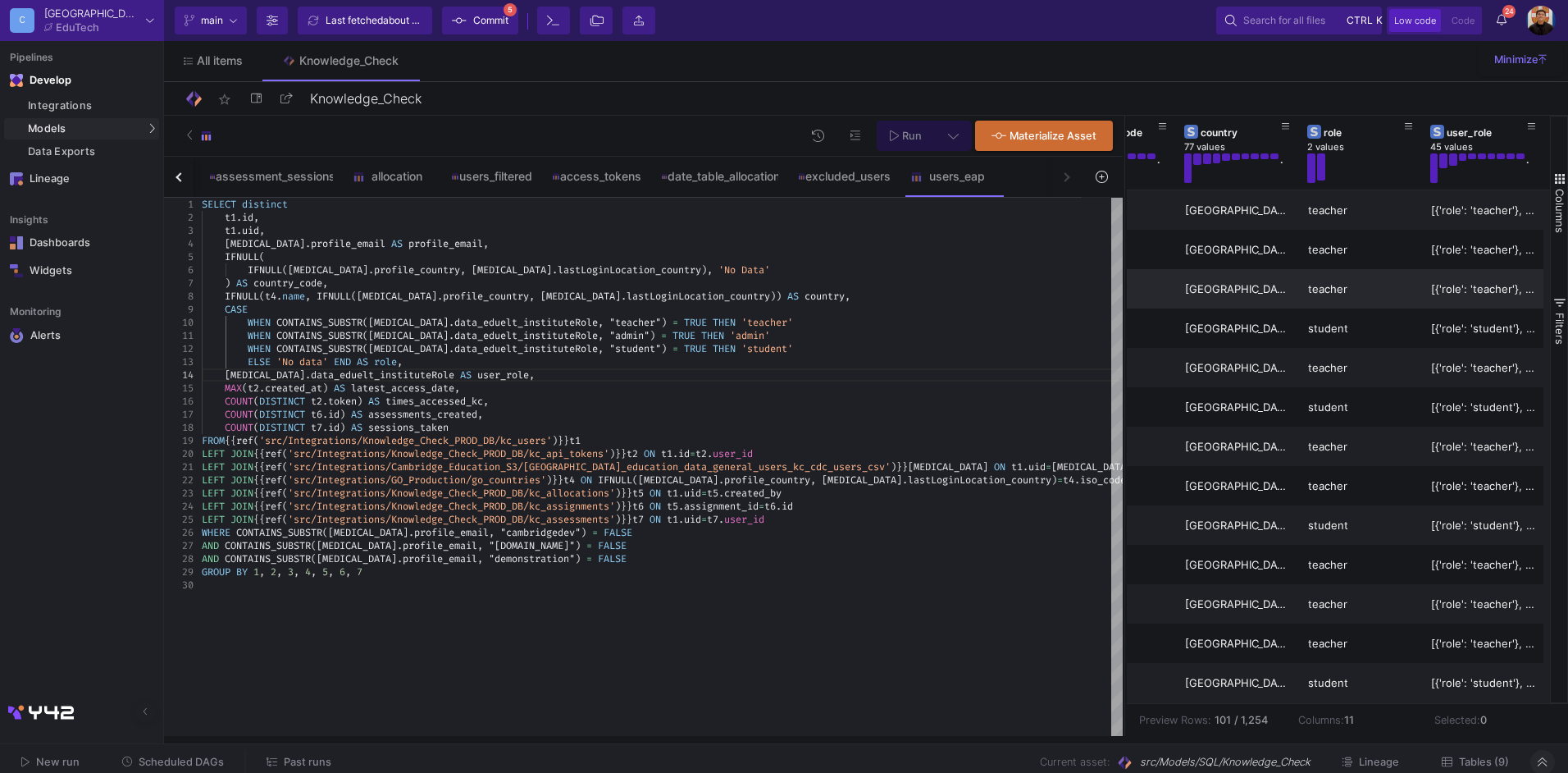
drag, startPoint x: 629, startPoint y: 241, endPoint x: 1123, endPoint y: 284, distance: 495.9
click at [1123, 284] on div at bounding box center [1125, 426] width 4 height 620
click at [175, 169] on button "button" at bounding box center [179, 176] width 30 height 41
click at [175, 169] on div "date_table users assessment_sessions allocation users_filtered access_tokens da…" at bounding box center [623, 176] width 918 height 41
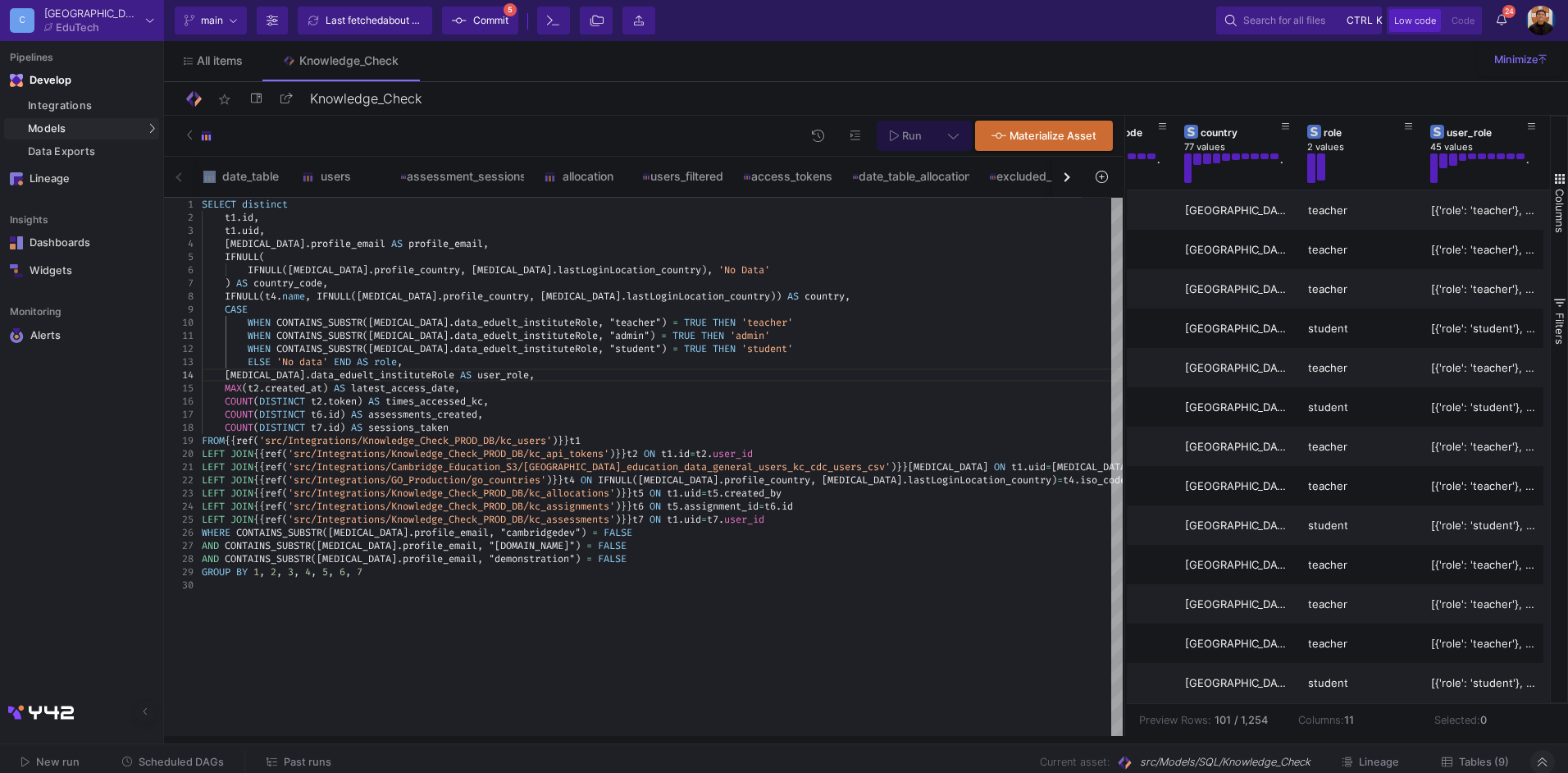
click at [175, 169] on div "date_table users assessment_sessions allocation users_filtered access_tokens da…" at bounding box center [623, 176] width 918 height 41
drag, startPoint x: 175, startPoint y: 169, endPoint x: 777, endPoint y: 499, distance: 686.5
click at [759, 499] on span "assignment_id" at bounding box center [721, 505] width 74 height 13
click at [794, 458] on div "LEFT JOIN {{ ref ( 'src/Integrations/Knowledge_Check_PROD_DB/kc_api_t okens' ) …" at bounding box center [663, 453] width 921 height 13
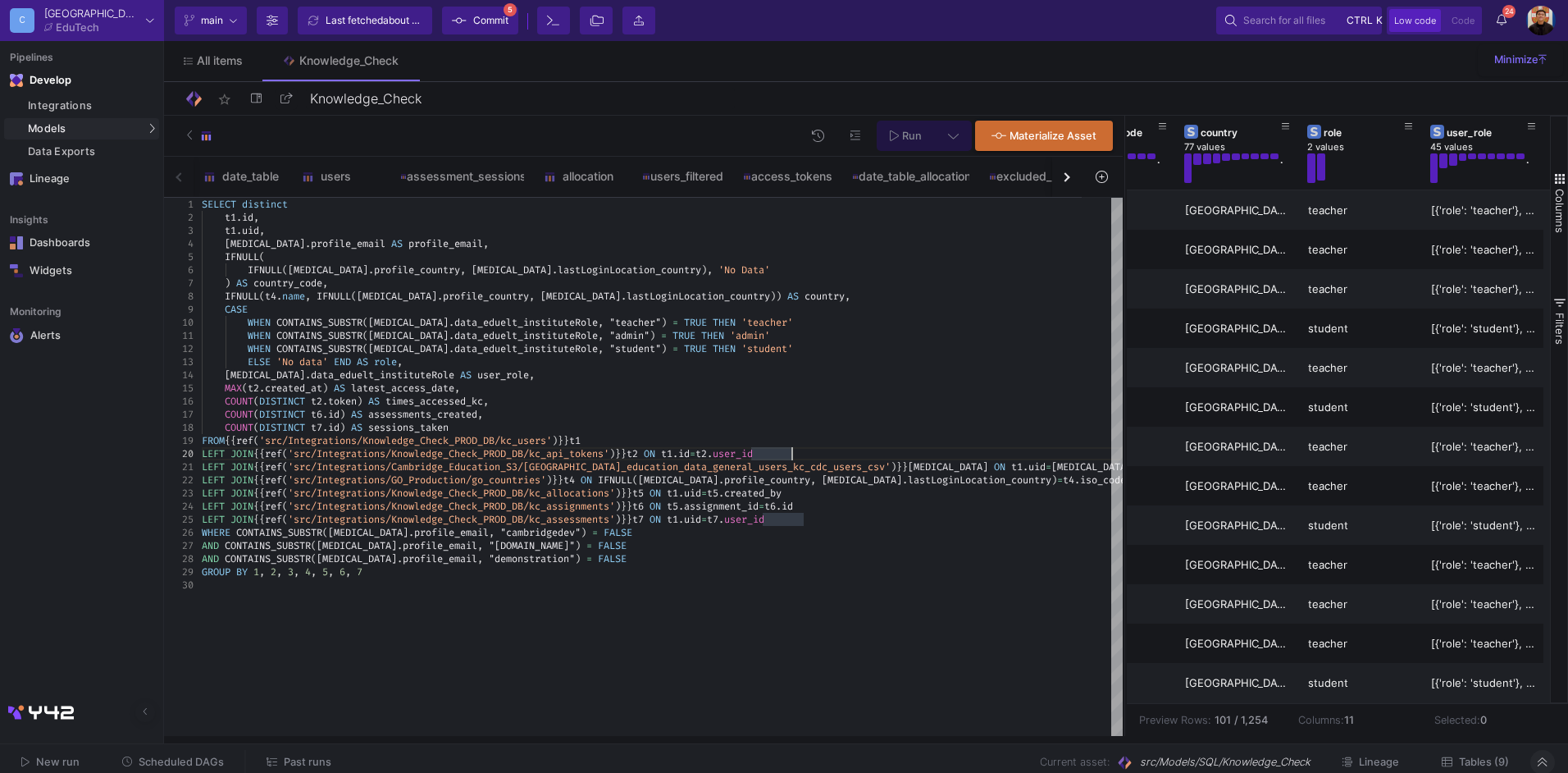
type textarea "'admin' WHEN CONTAINS_SUBSTR([MEDICAL_DATA][DOMAIN_NAME]_eduelt_instituteRole, …"
click at [524, 448] on span "'src/Integrations/Knowledge_Check_PROD_DB/kc_api_t" at bounding box center [432, 453] width 287 height 13
click at [105, 100] on div "Integrations" at bounding box center [91, 105] width 127 height 13
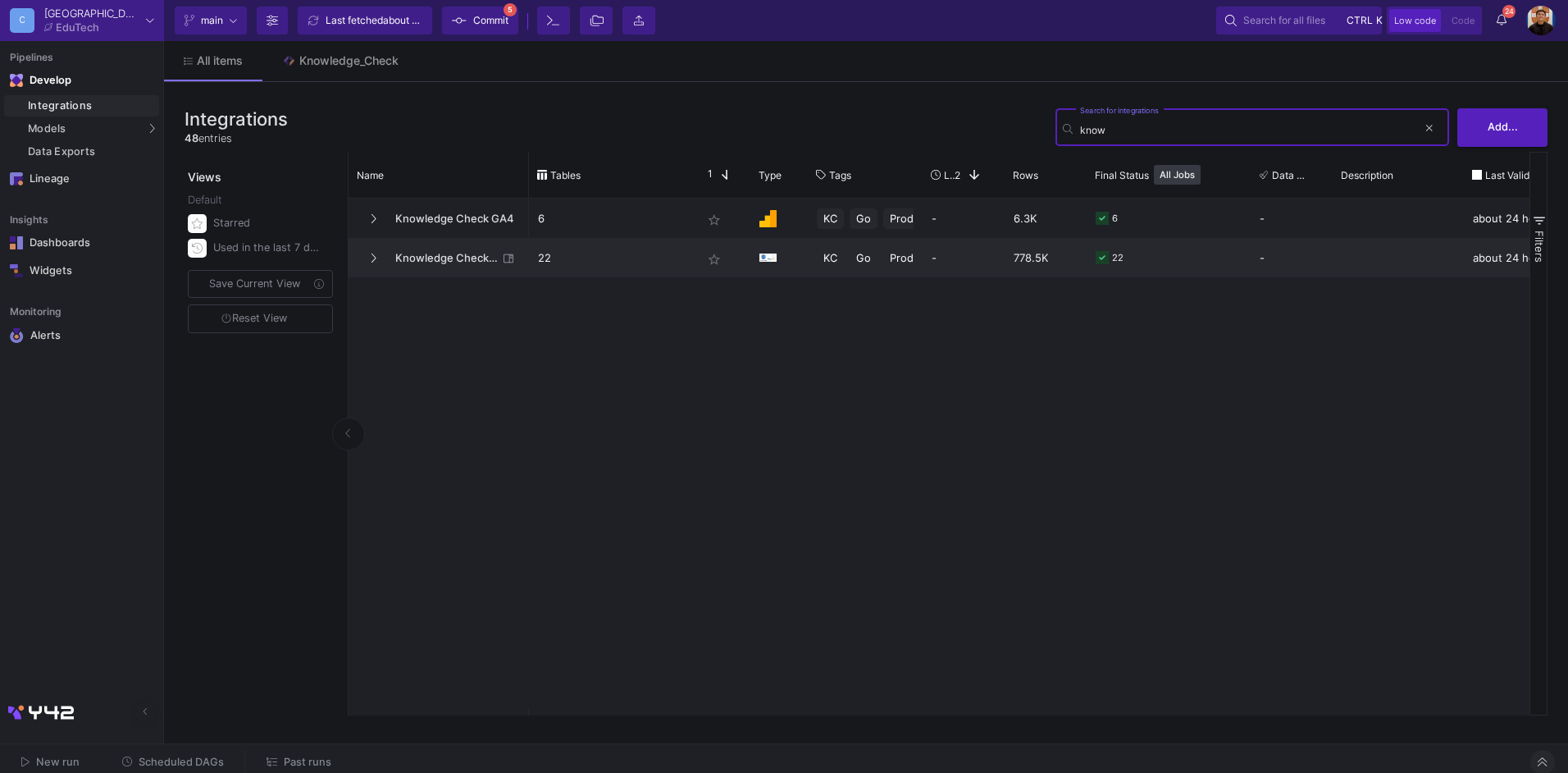
type input "know"
click at [447, 249] on span "Knowledge Check PROD DB" at bounding box center [441, 258] width 112 height 39
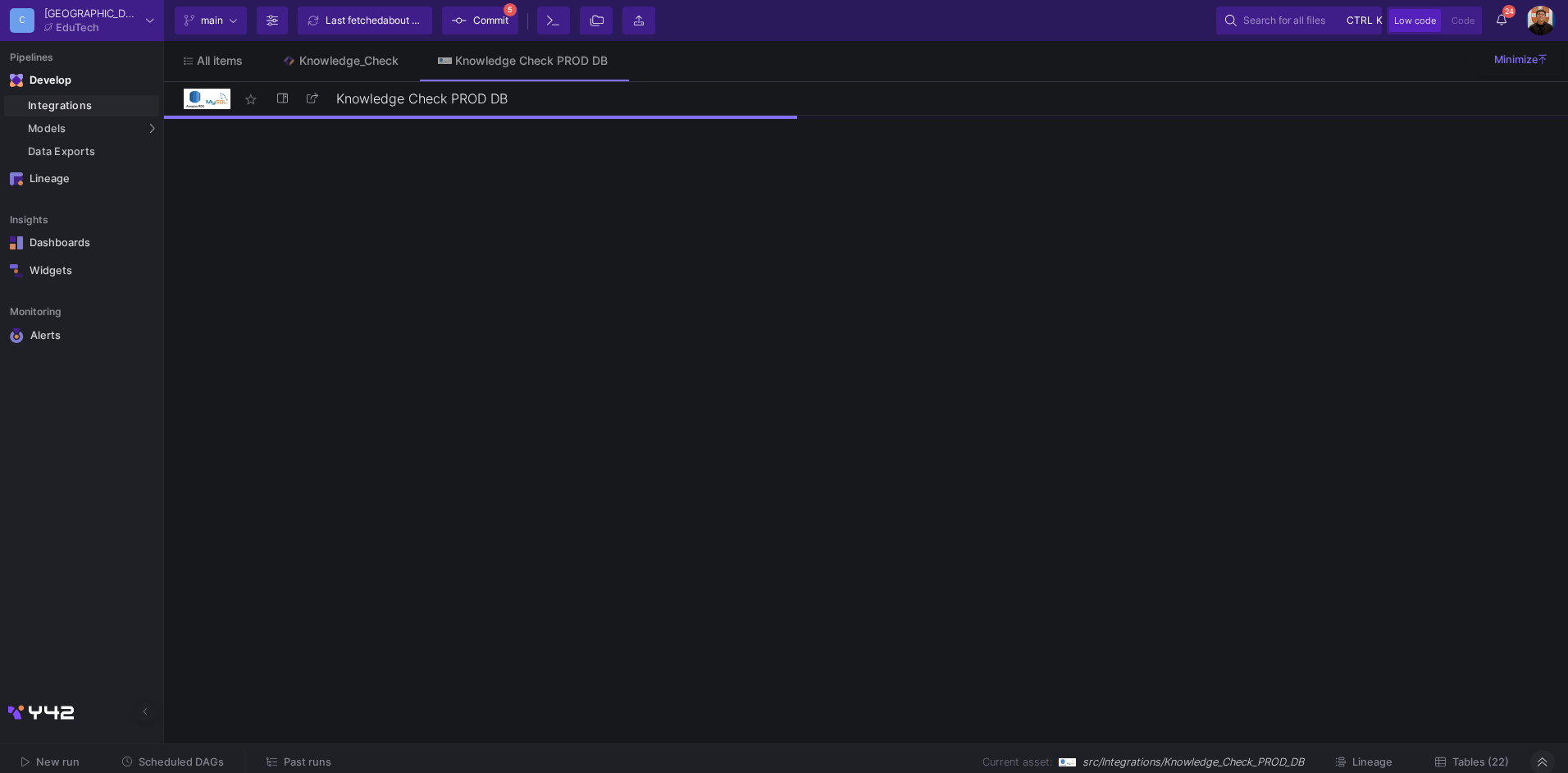
click at [1253, 595] on span "Tables (22)" at bounding box center [1481, 762] width 56 height 12
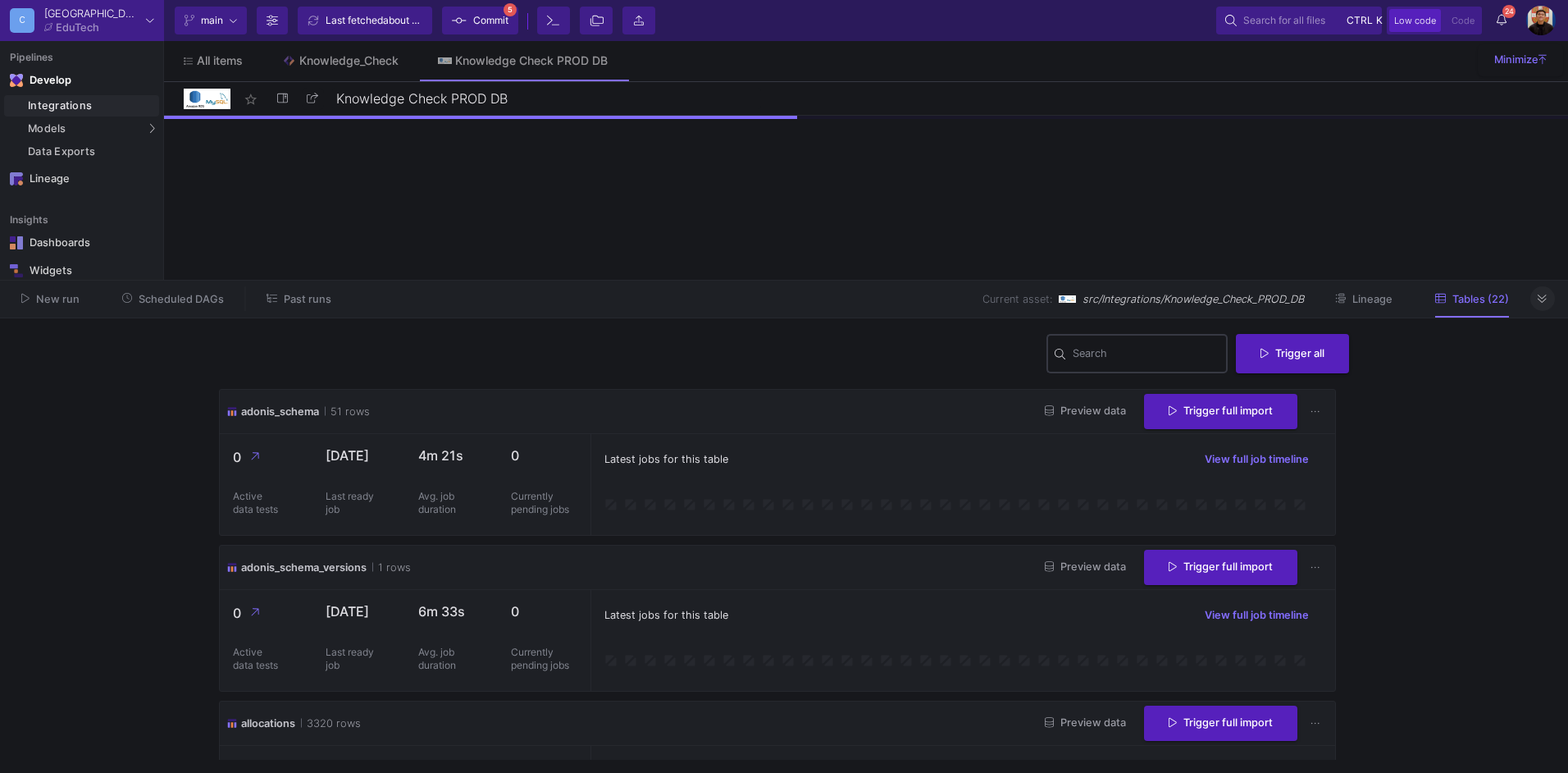
click at [1137, 356] on input "Search" at bounding box center [1146, 356] width 148 height 13
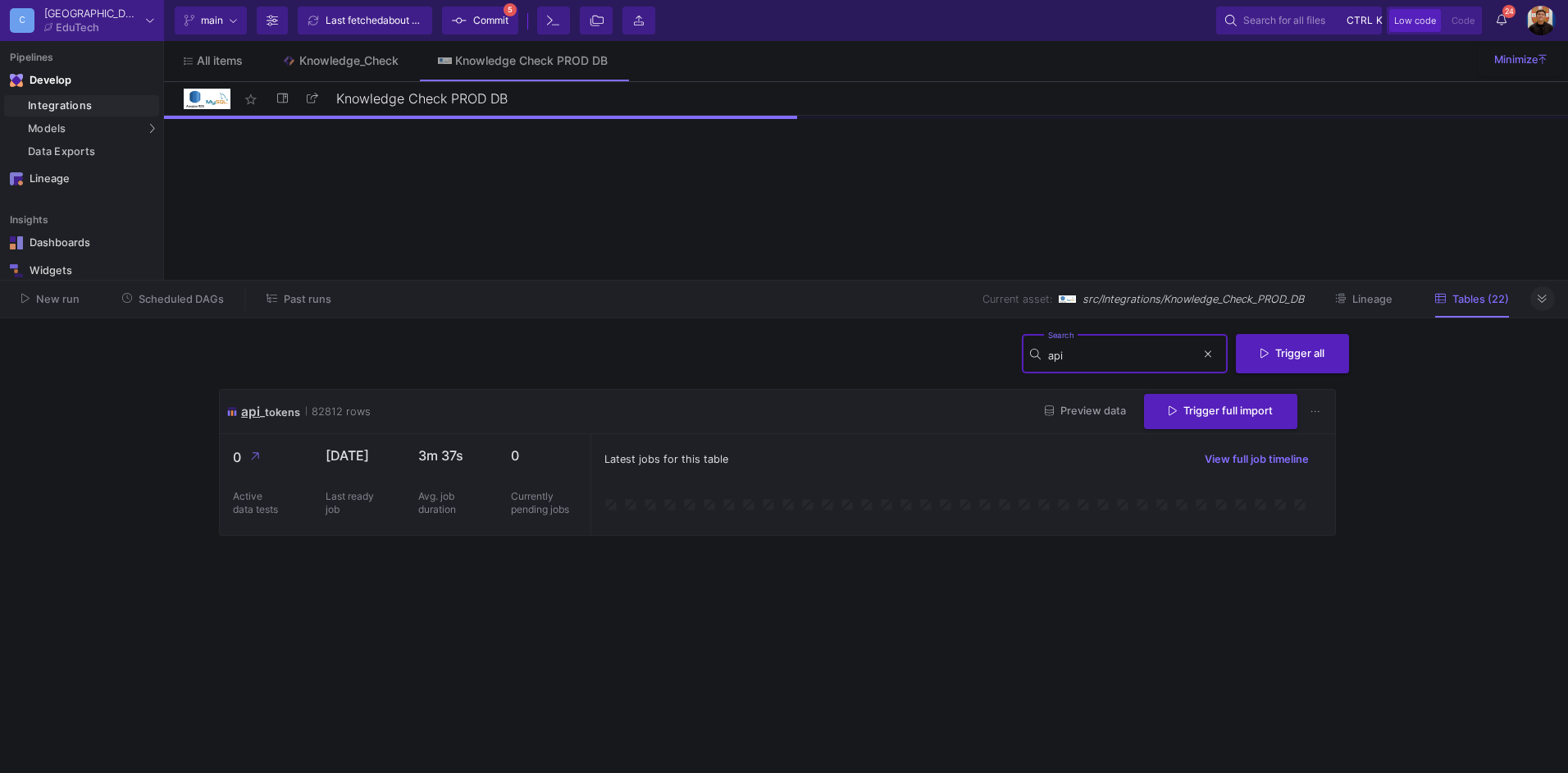
type input "api"
click at [1100, 418] on button "Preview data" at bounding box center [1086, 411] width 107 height 26
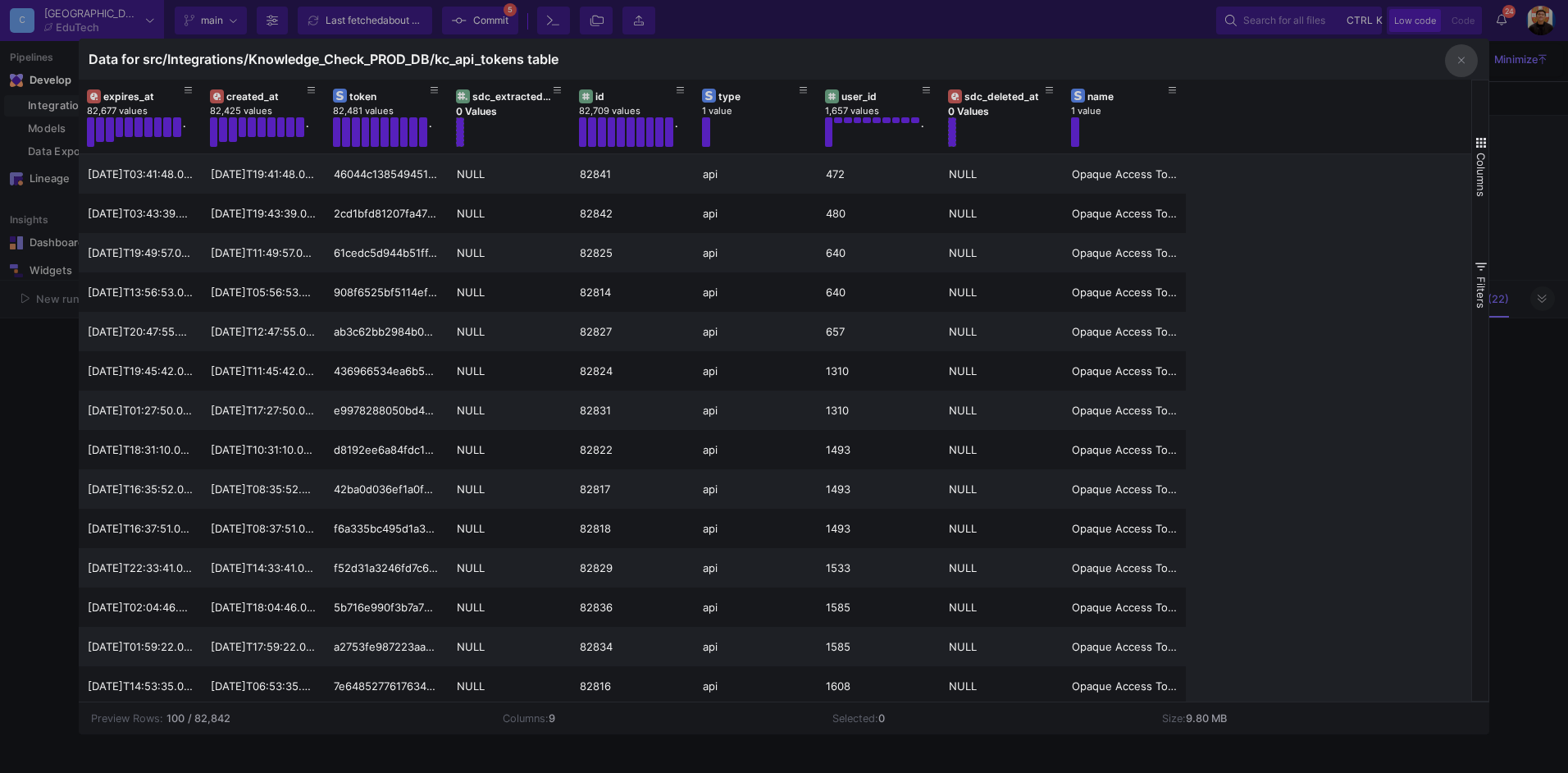
click at [39, 463] on div at bounding box center [784, 386] width 1568 height 773
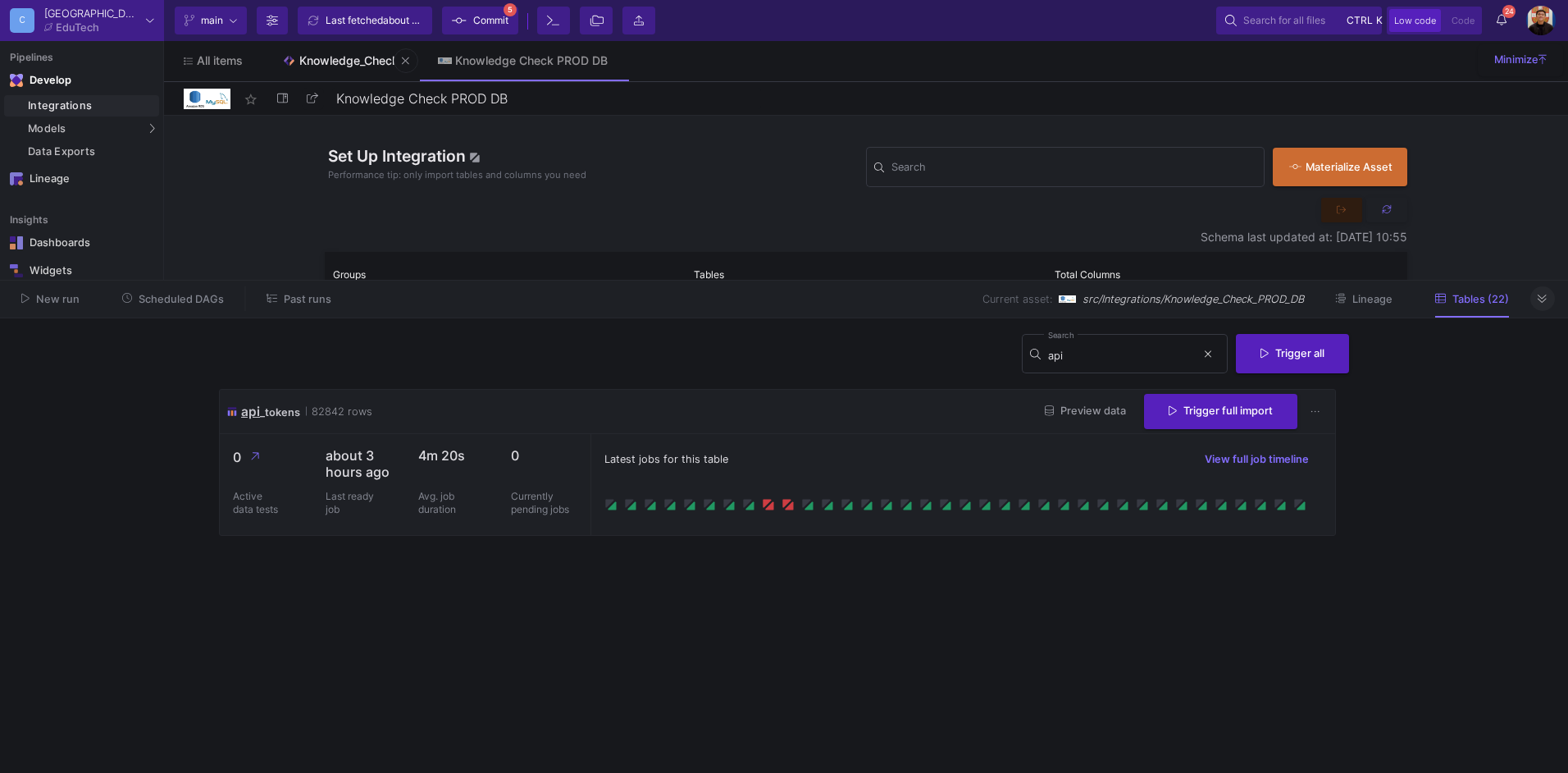
click at [358, 59] on div "Knowledge_Check" at bounding box center [349, 60] width 99 height 13
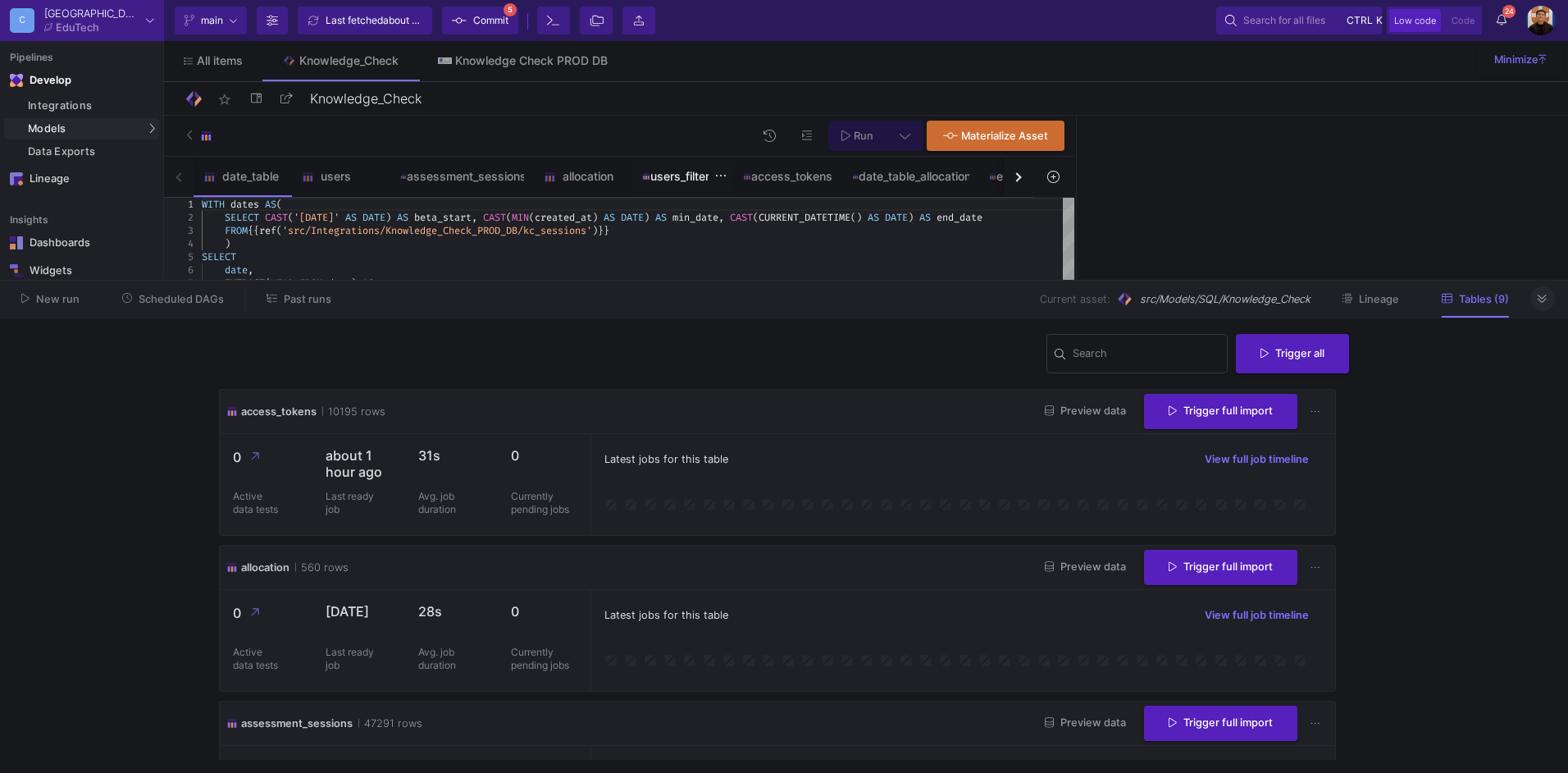
click at [659, 179] on div "users_filtered" at bounding box center [682, 175] width 82 height 13
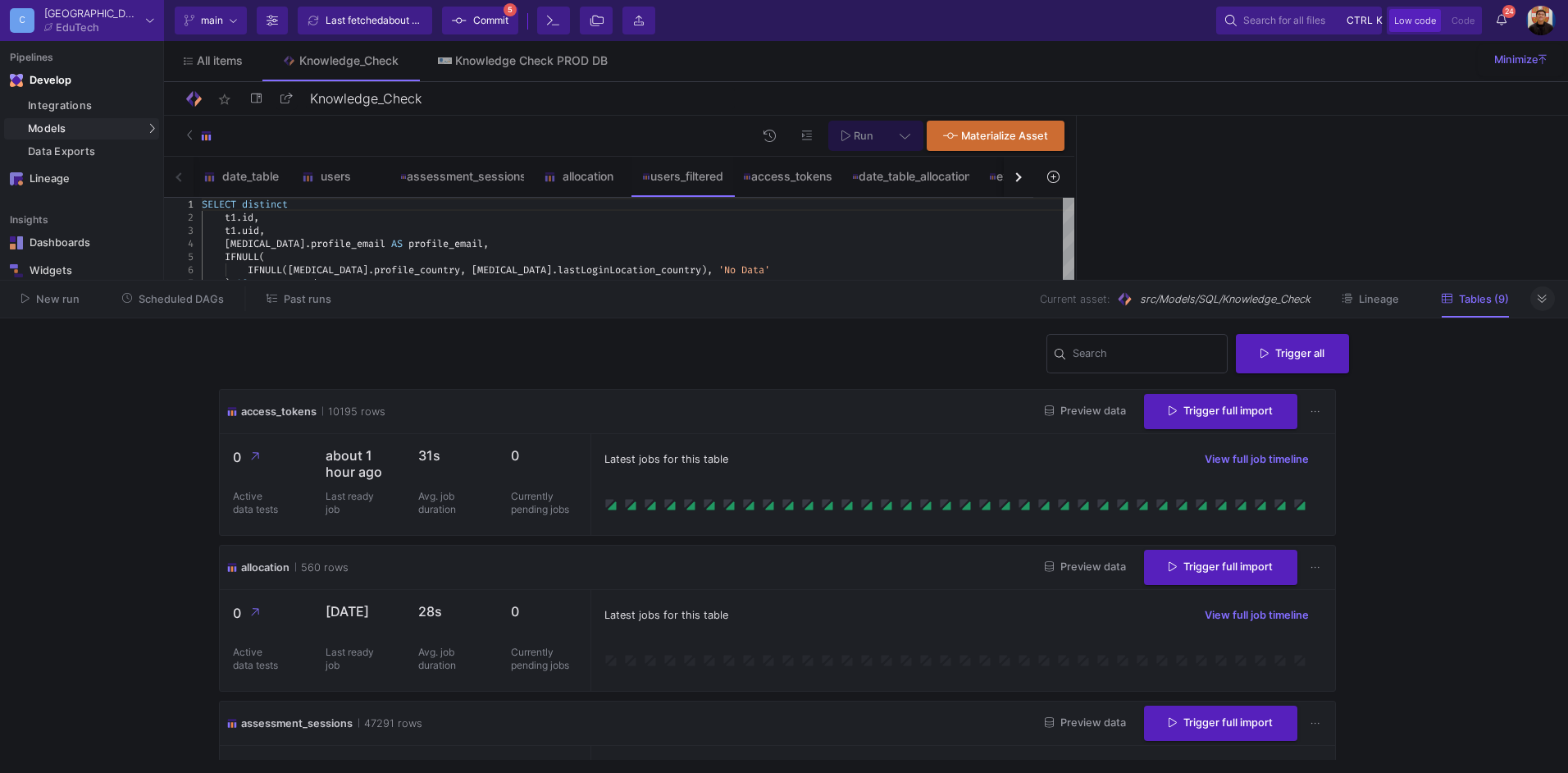
click at [1253, 295] on button at bounding box center [1542, 298] width 25 height 25
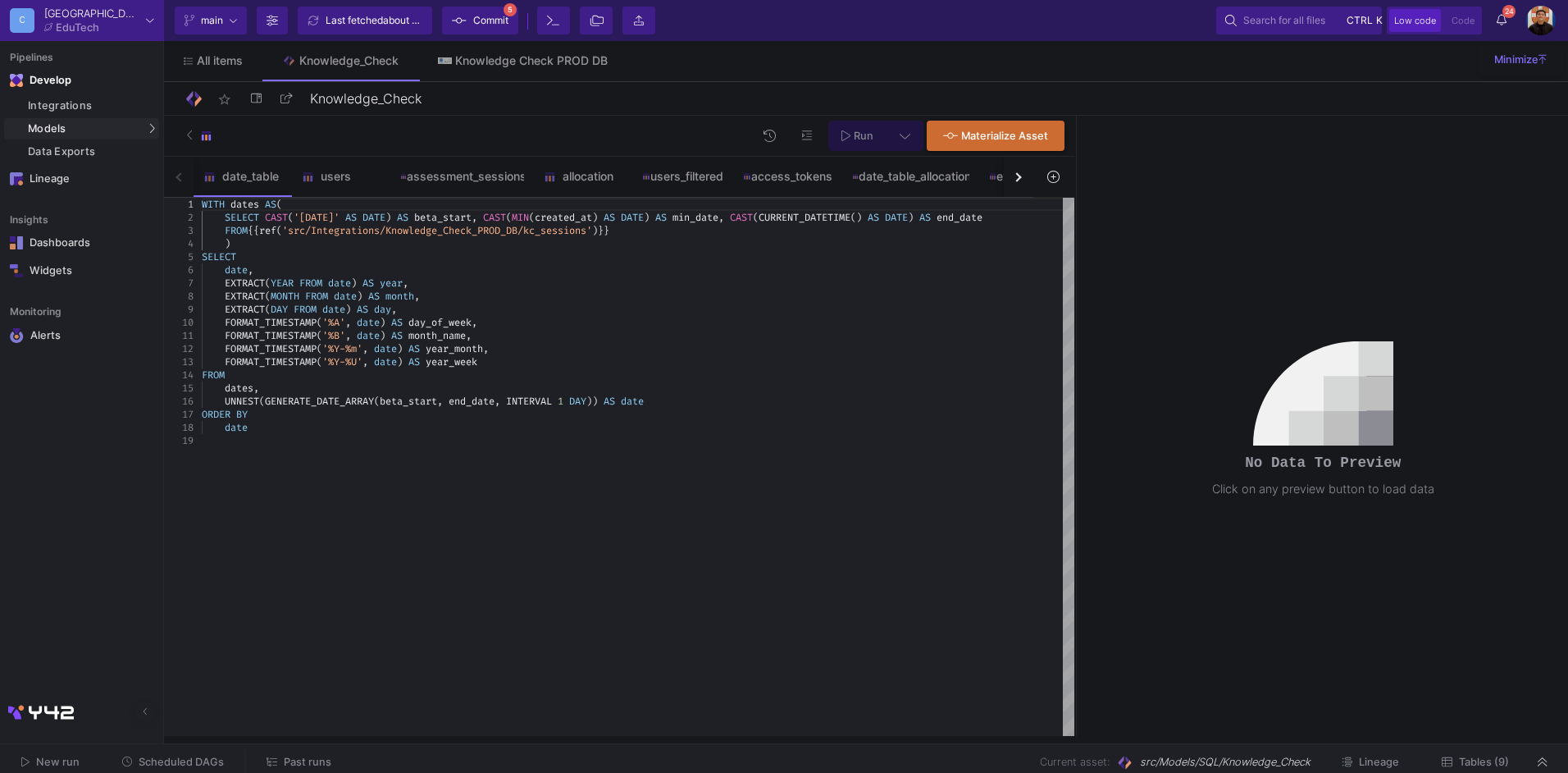
click at [1018, 177] on div "button" at bounding box center [1016, 176] width 9 height 9
click at [1018, 177] on div "date_table users assessment_sessions allocation users_filtered access_tokens da…" at bounding box center [599, 176] width 870 height 41
click at [968, 179] on div "users_eap" at bounding box center [949, 175] width 78 height 13
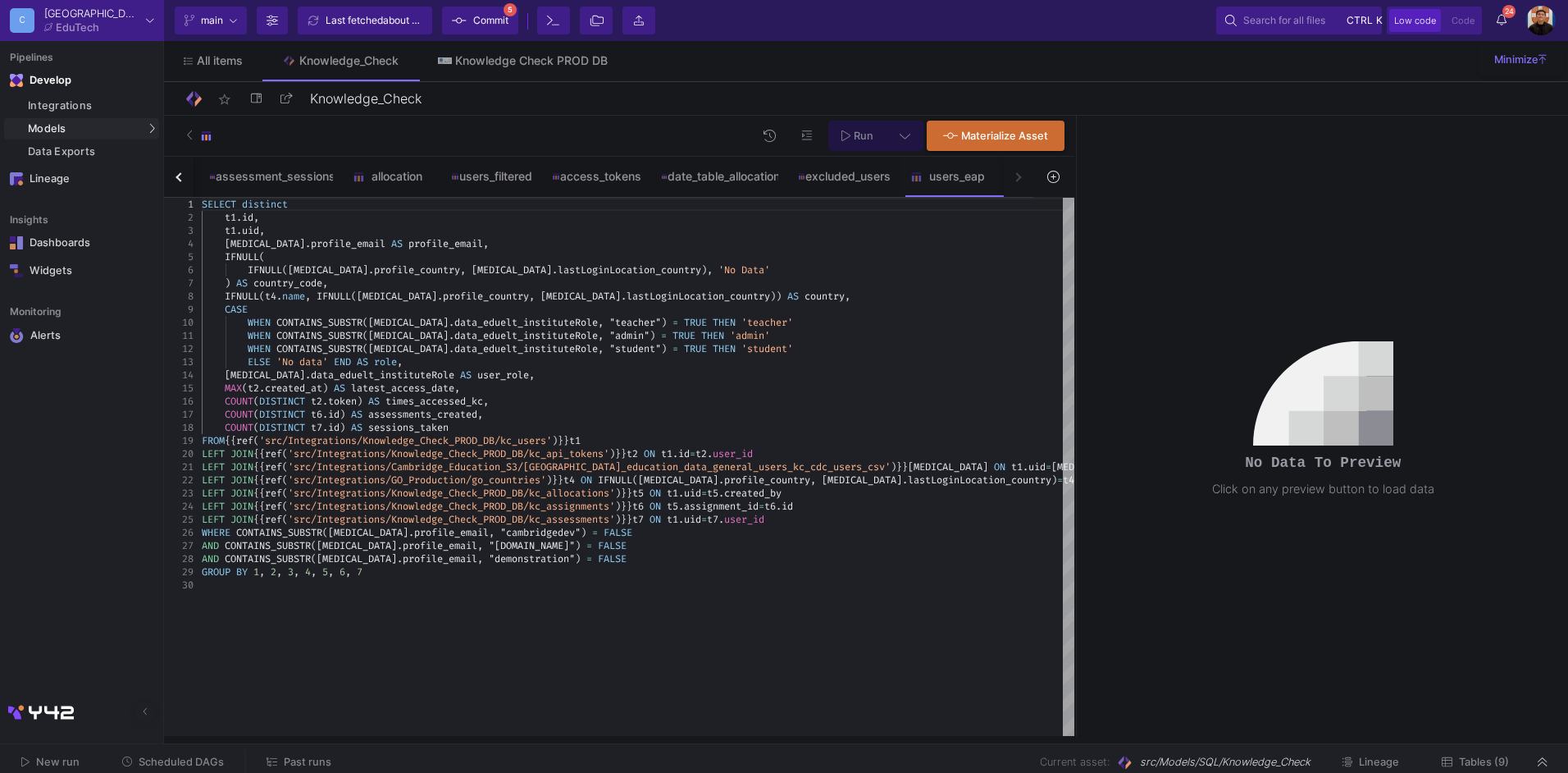
type textarea "_instituteRole, "admin") = TRUE THEN 'admin' WHEN CONTAINS_SUBSTR([MEDICAL_DATA…"
drag, startPoint x: 622, startPoint y: 451, endPoint x: 308, endPoint y: 455, distance: 314.0
click at [179, 171] on button "button" at bounding box center [179, 176] width 30 height 41
click at [179, 171] on div "date_table users assessment_sessions allocation users_filtered access_tokens da…" at bounding box center [599, 176] width 870 height 41
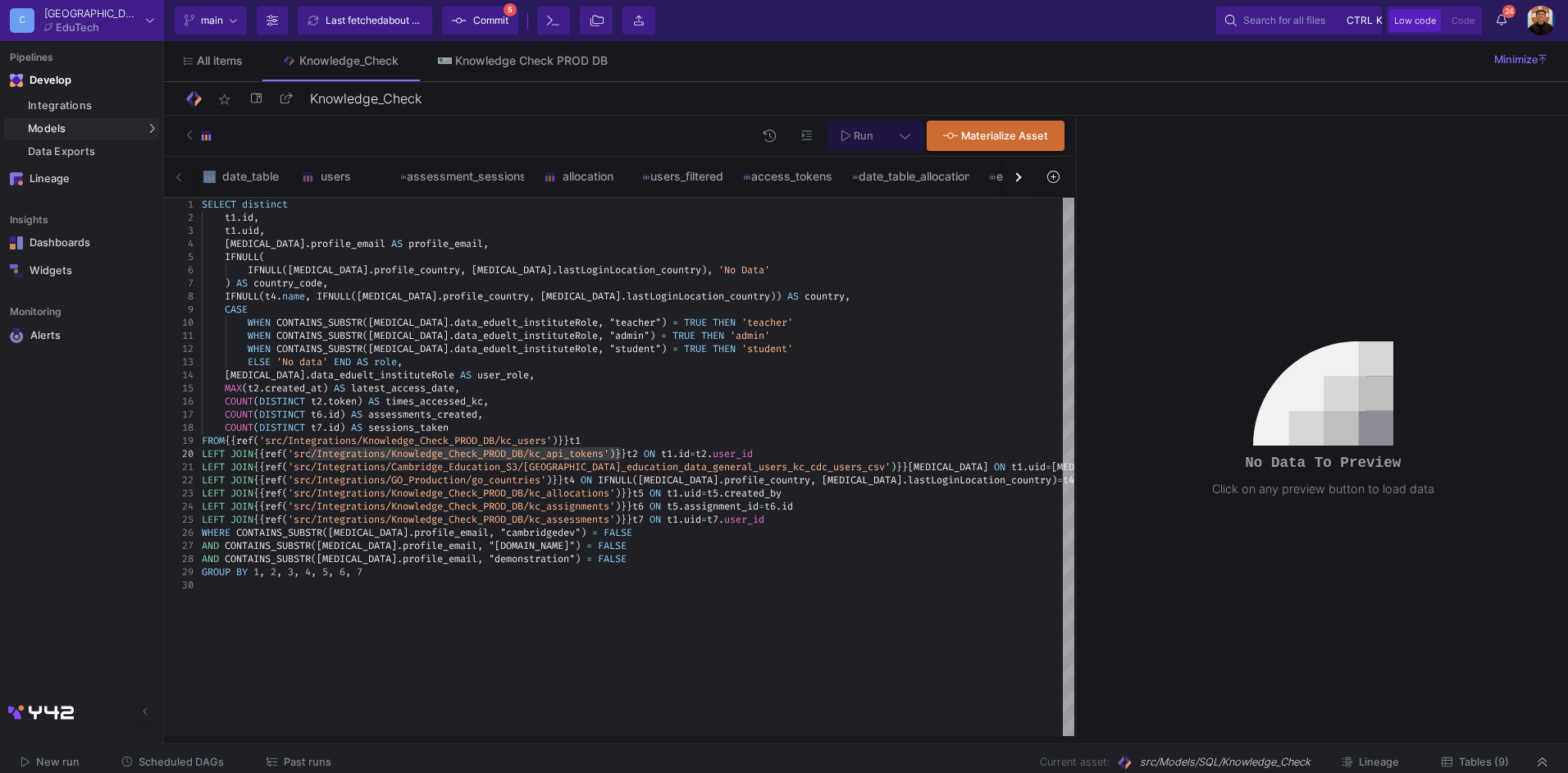
click at [179, 171] on div "date_table users assessment_sessions allocation users_filtered access_tokens da…" at bounding box center [599, 176] width 870 height 41
click at [471, 176] on div "assessment_sessions" at bounding box center [462, 175] width 124 height 13
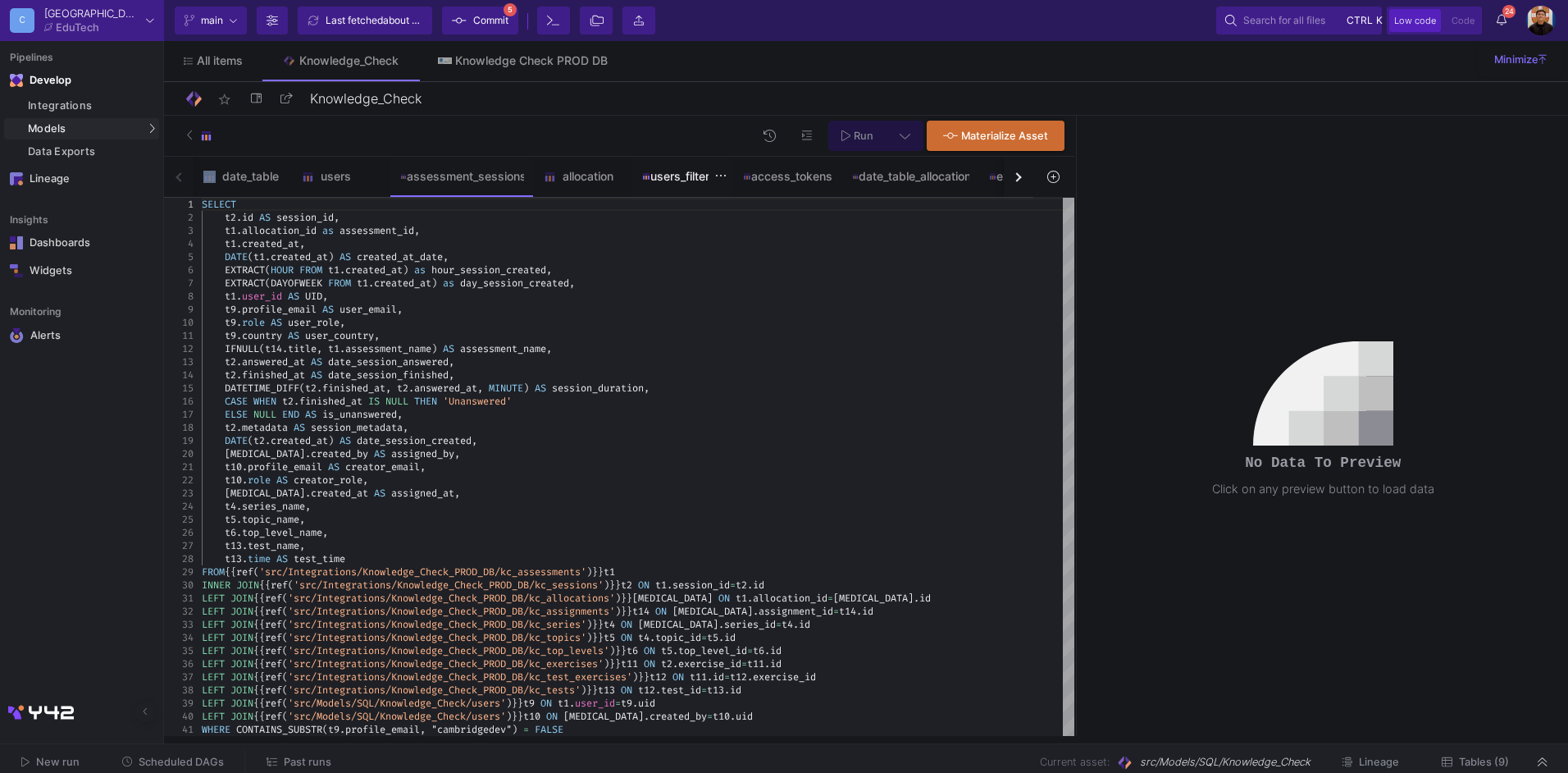
click at [713, 189] on div "users_filtered" at bounding box center [682, 176] width 102 height 40
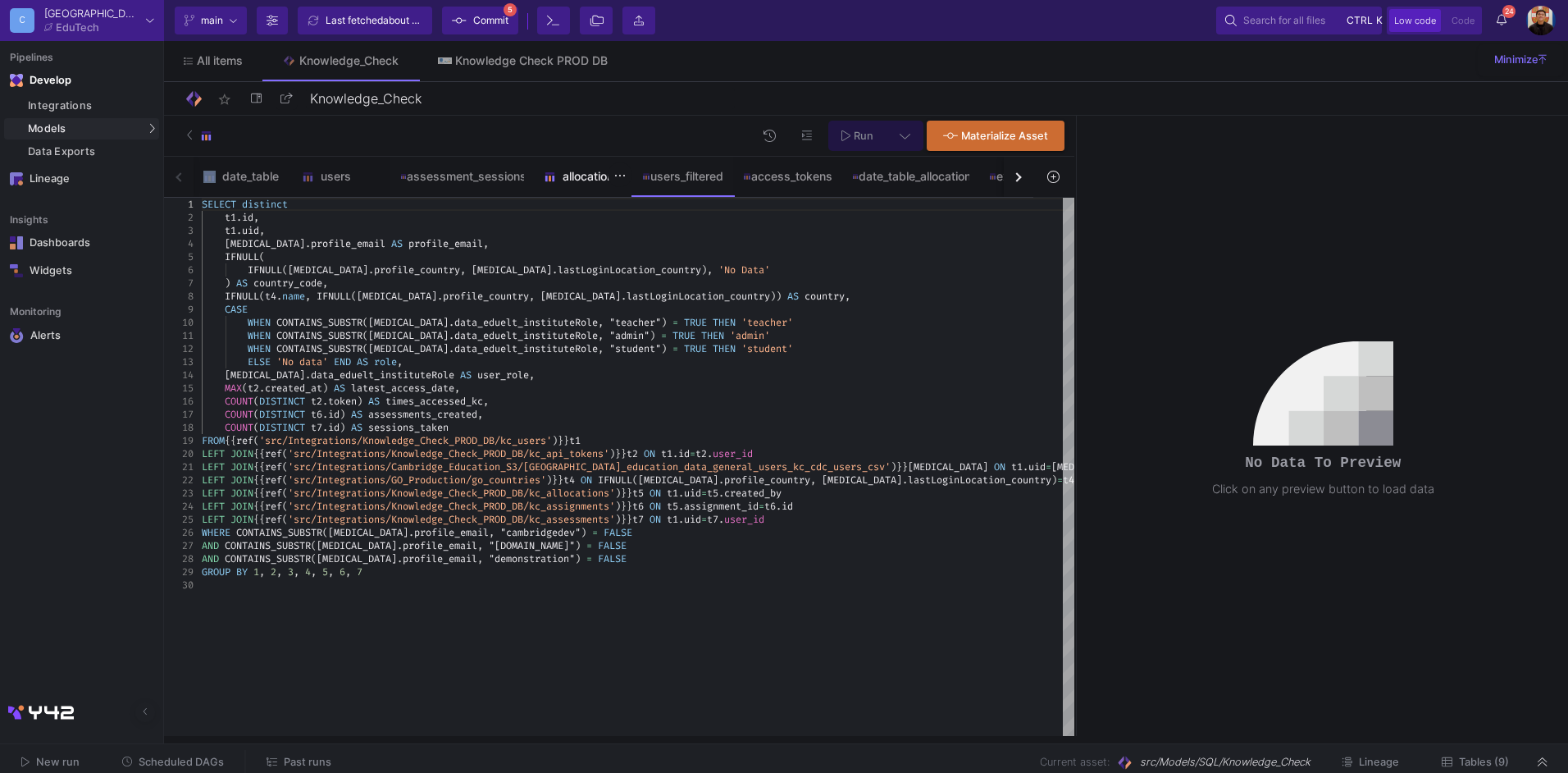
click at [563, 181] on div "allocation" at bounding box center [582, 175] width 78 height 13
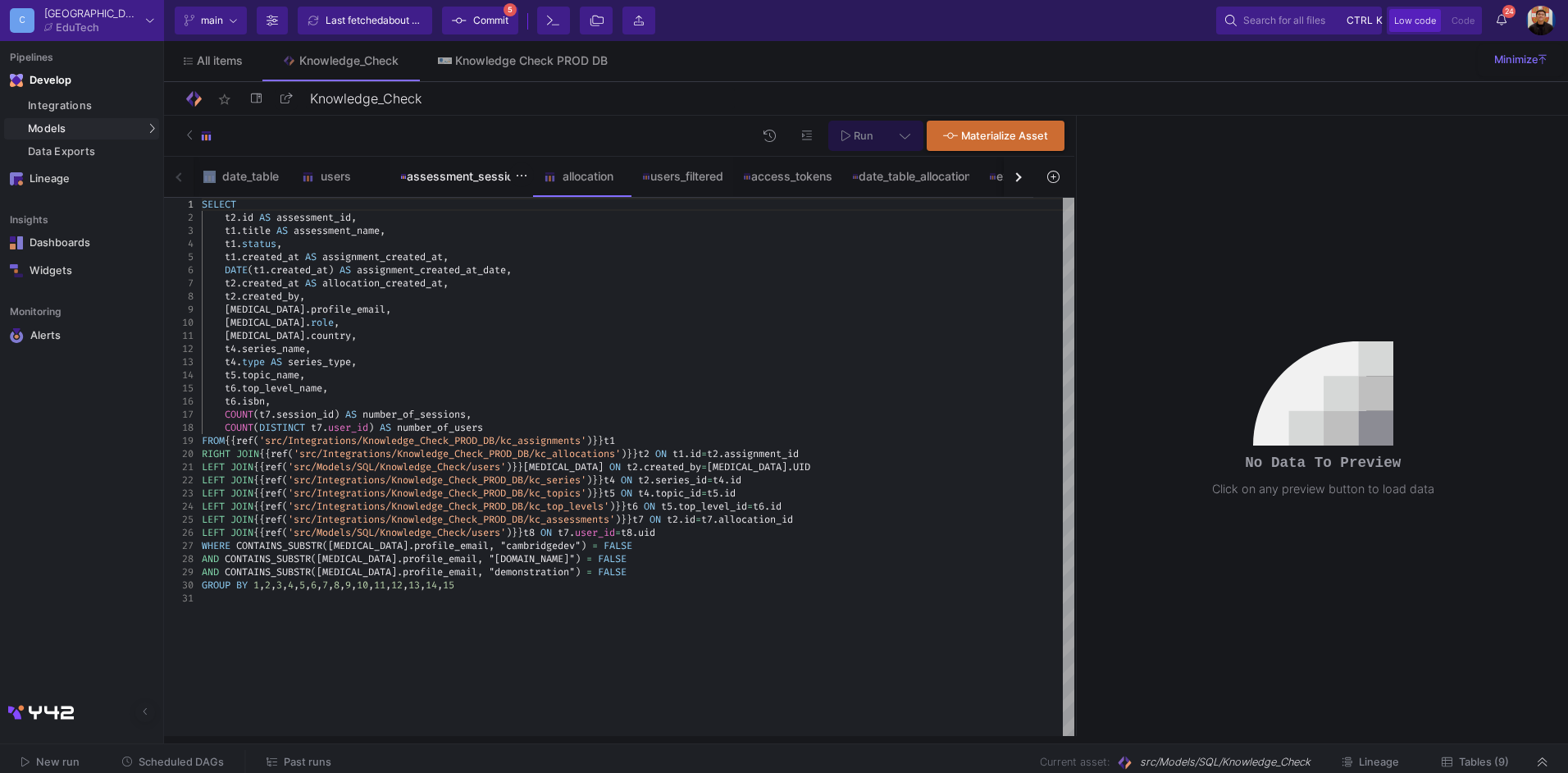
click at [452, 180] on div "assessment_sessions" at bounding box center [462, 175] width 124 height 13
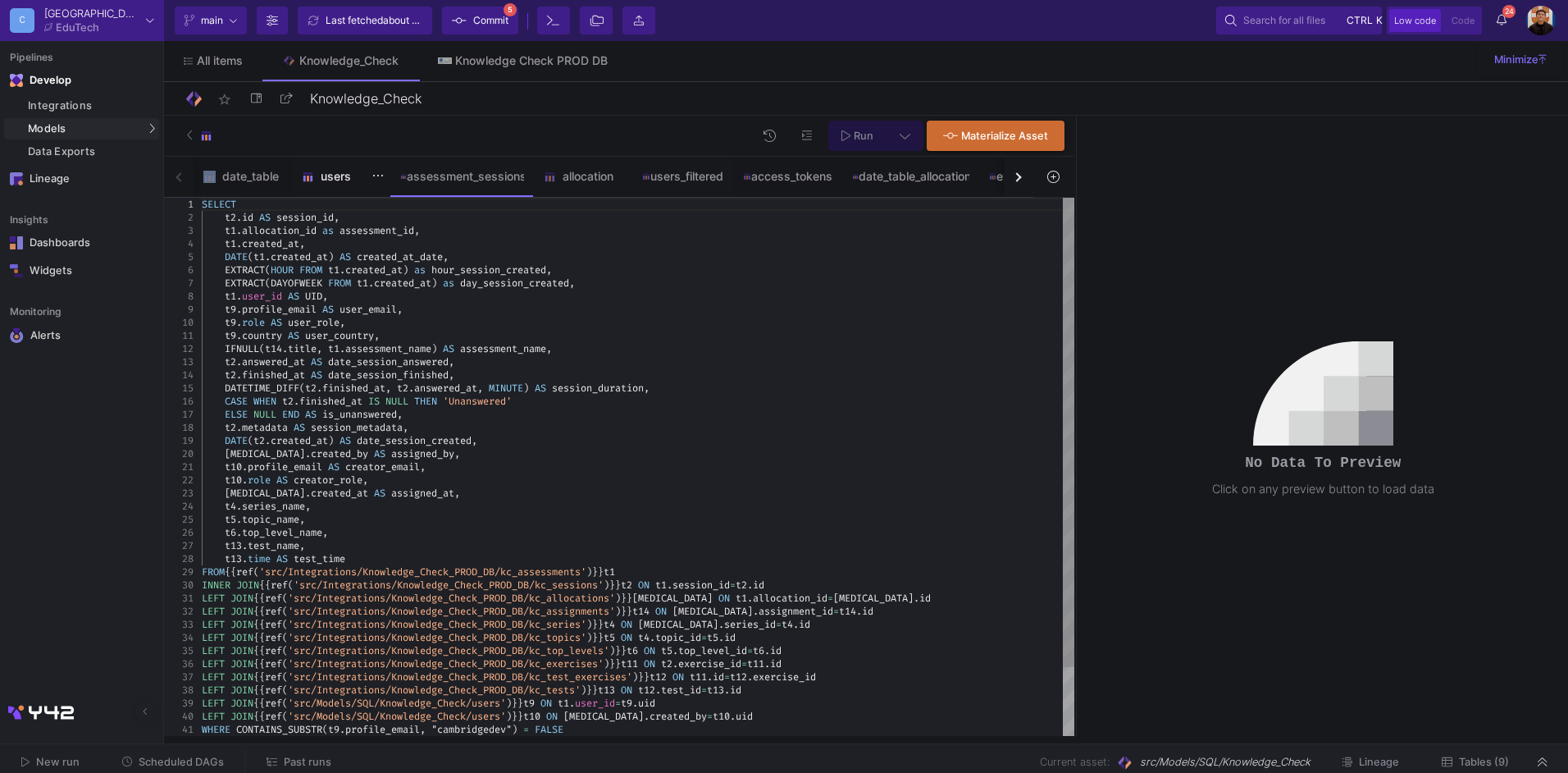
click at [344, 179] on div "users" at bounding box center [341, 175] width 78 height 13
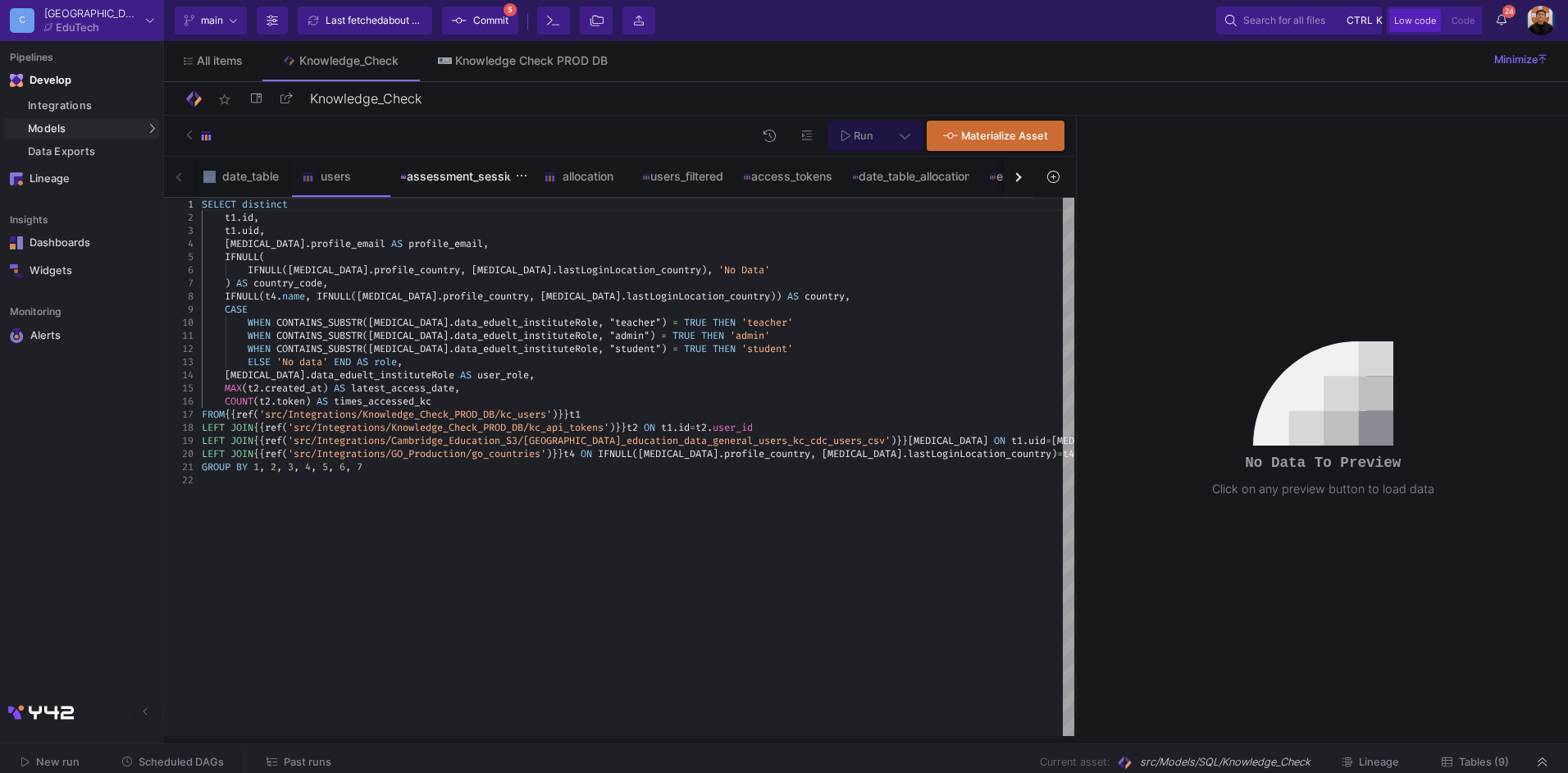
click at [451, 177] on div "assessment_sessions" at bounding box center [462, 175] width 124 height 13
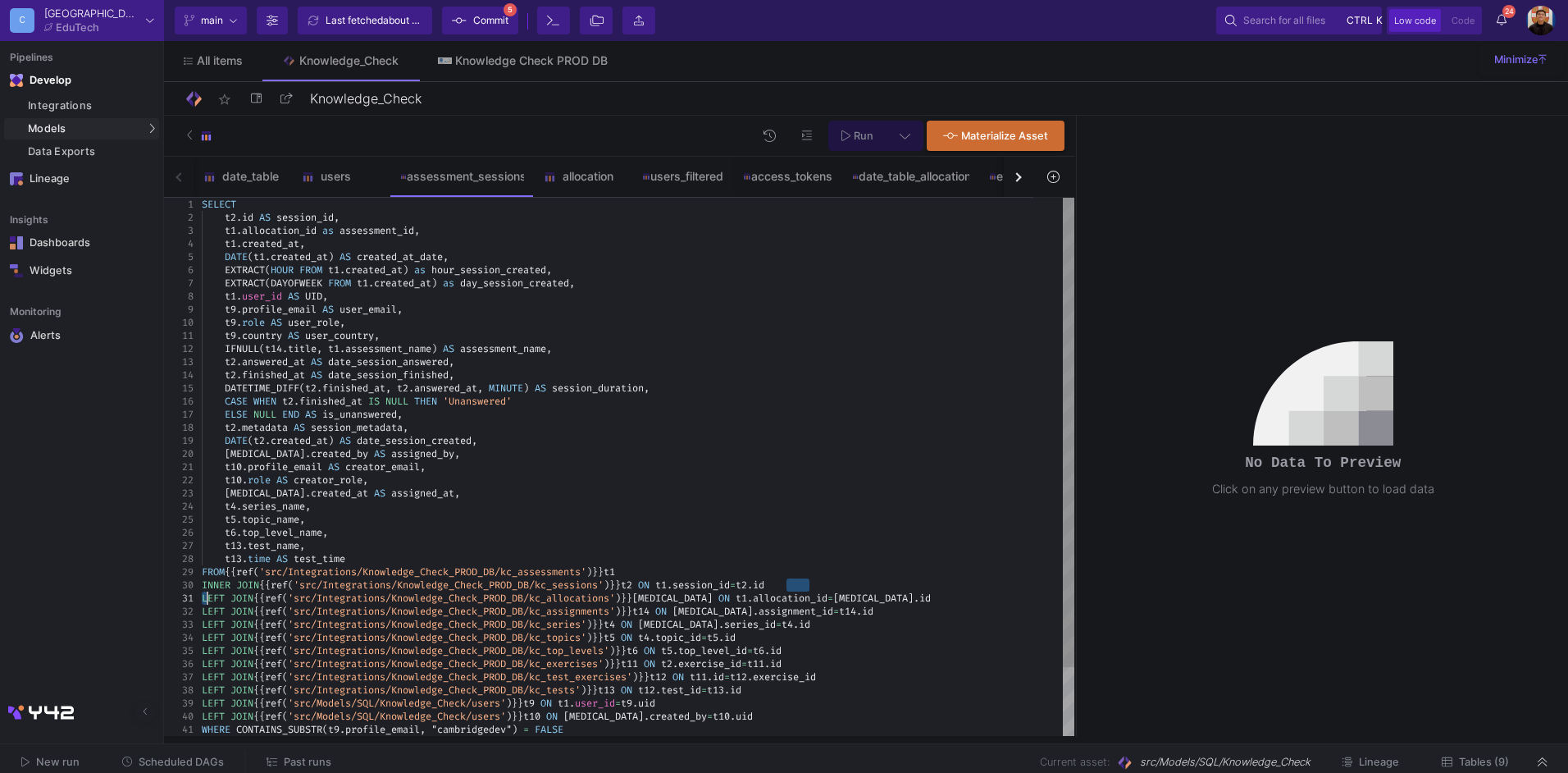
type textarea "t10.profile_email AS creator_email, t10.role AS creator_role, [MEDICAL_DATA].cr…"
drag, startPoint x: 789, startPoint y: 583, endPoint x: 221, endPoint y: 595, distance: 568.1
click at [583, 182] on div "allocation" at bounding box center [582, 175] width 78 height 13
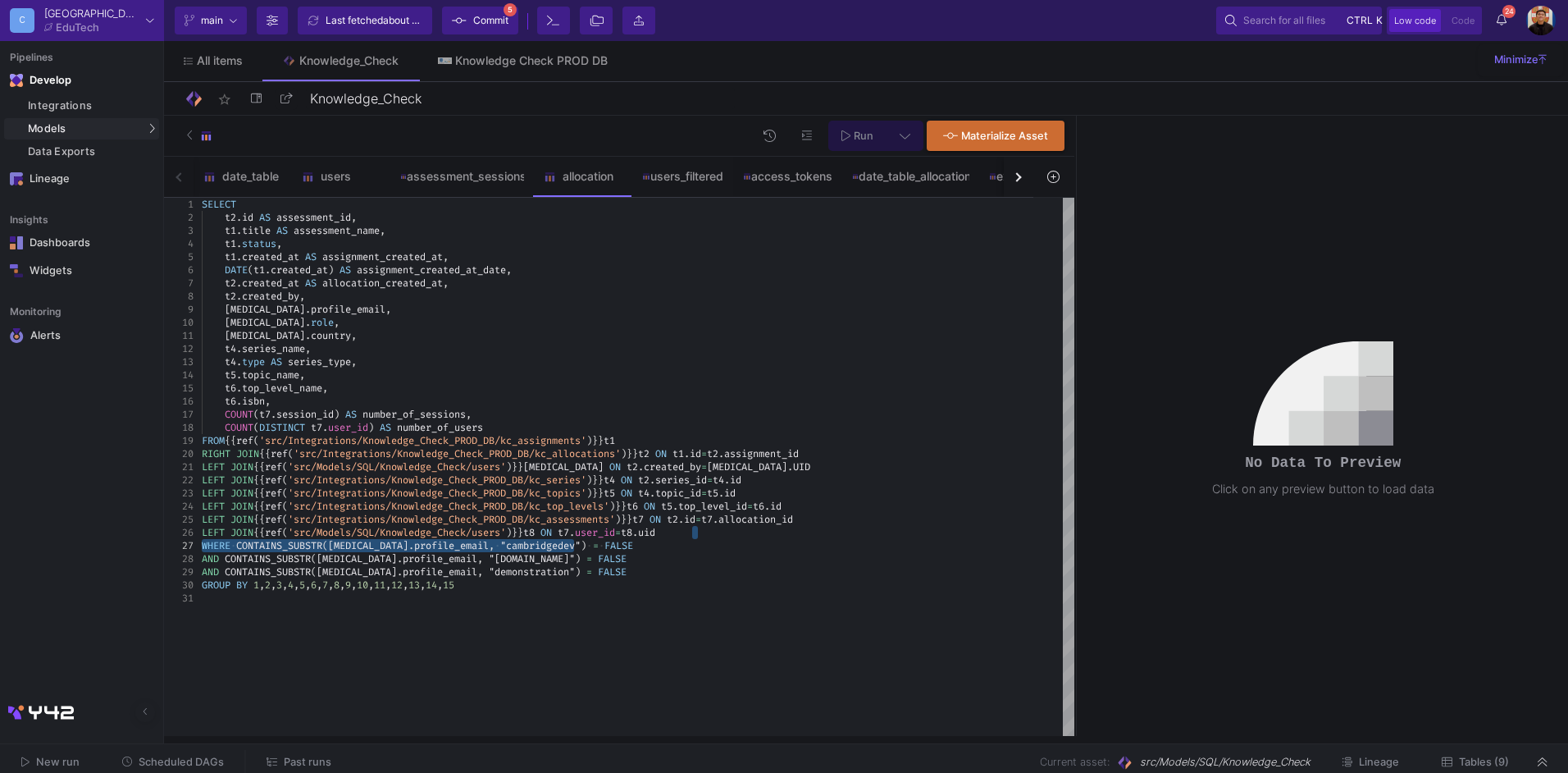
drag, startPoint x: 888, startPoint y: 536, endPoint x: 876, endPoint y: 547, distance: 16.3
type textarea "ns/Knowledge_Check_PROD_DB/kc_top_levels') }} t6 ON [DOMAIN_NAME]_level_id=[DOM…"
click at [773, 579] on div "GROUP BY 1 , 2 , 3 , 4 , 5 , 6 , 7 , 8 , 9 , 10 , 11 , 12 , 13 , 14 , 15" at bounding box center [638, 585] width 873 height 13
click at [691, 174] on div "users_filtered" at bounding box center [682, 175] width 82 height 13
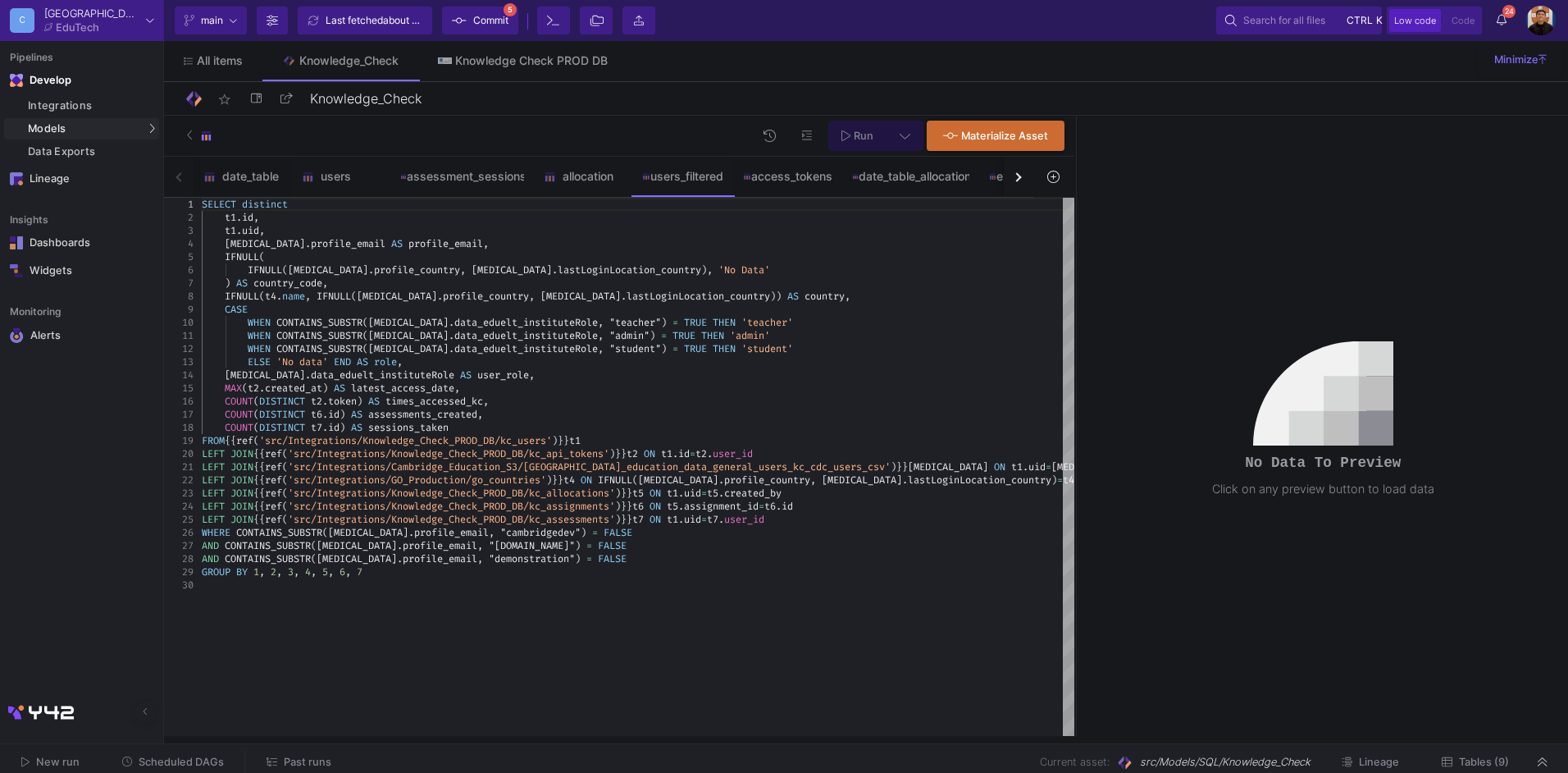
click at [784, 393] on div "MAX ( t2 . created_at ) AS latest_access_date ," at bounding box center [638, 387] width 873 height 13
type textarea "ofile_country, [MEDICAL_DATA].lastLoginLocation_country)=t4.iso_code LEFT JOIN …"
click at [636, 548] on div "AND CONTAINS_SUBSTR ( [MEDICAL_DATA] . profile_email , "[DOMAIN_NAME]" ) = FALSE" at bounding box center [638, 545] width 873 height 13
click at [1012, 173] on button "button" at bounding box center [1019, 176] width 30 height 41
click at [1012, 173] on div "date_table users assessment_sessions allocation users_filtered access_tokens da…" at bounding box center [599, 176] width 870 height 41
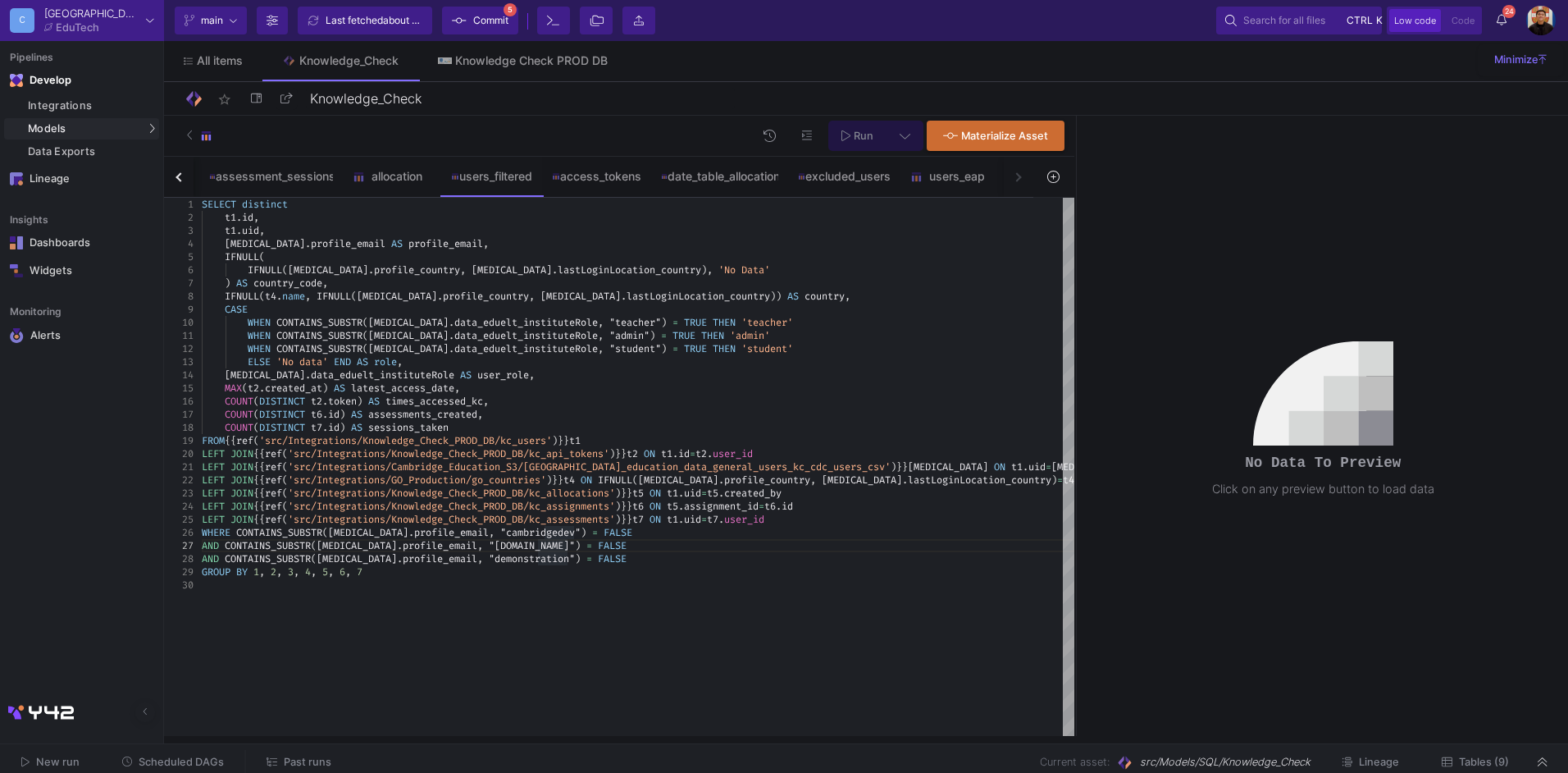
click at [1012, 173] on div "date_table users assessment_sessions allocation users_filtered access_tokens da…" at bounding box center [599, 176] width 870 height 41
click at [946, 175] on div "users_eap" at bounding box center [949, 175] width 78 height 13
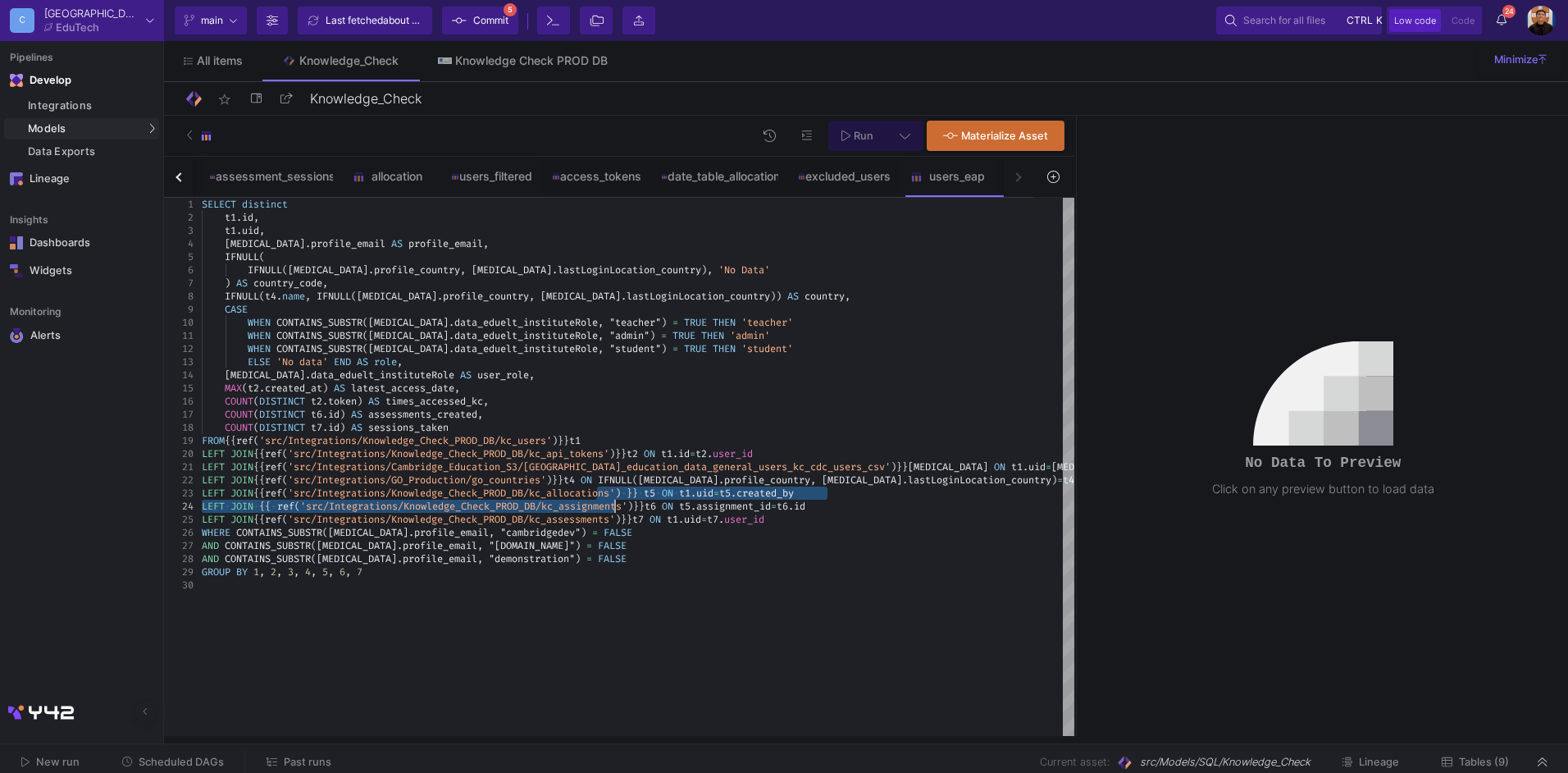
drag, startPoint x: 597, startPoint y: 497, endPoint x: 616, endPoint y: 508, distance: 22.0
type textarea "on_data_general_users_kc_cdc_users_csv') }} [MEDICAL_DATA] ON t1.uid=[MEDICAL_D…"
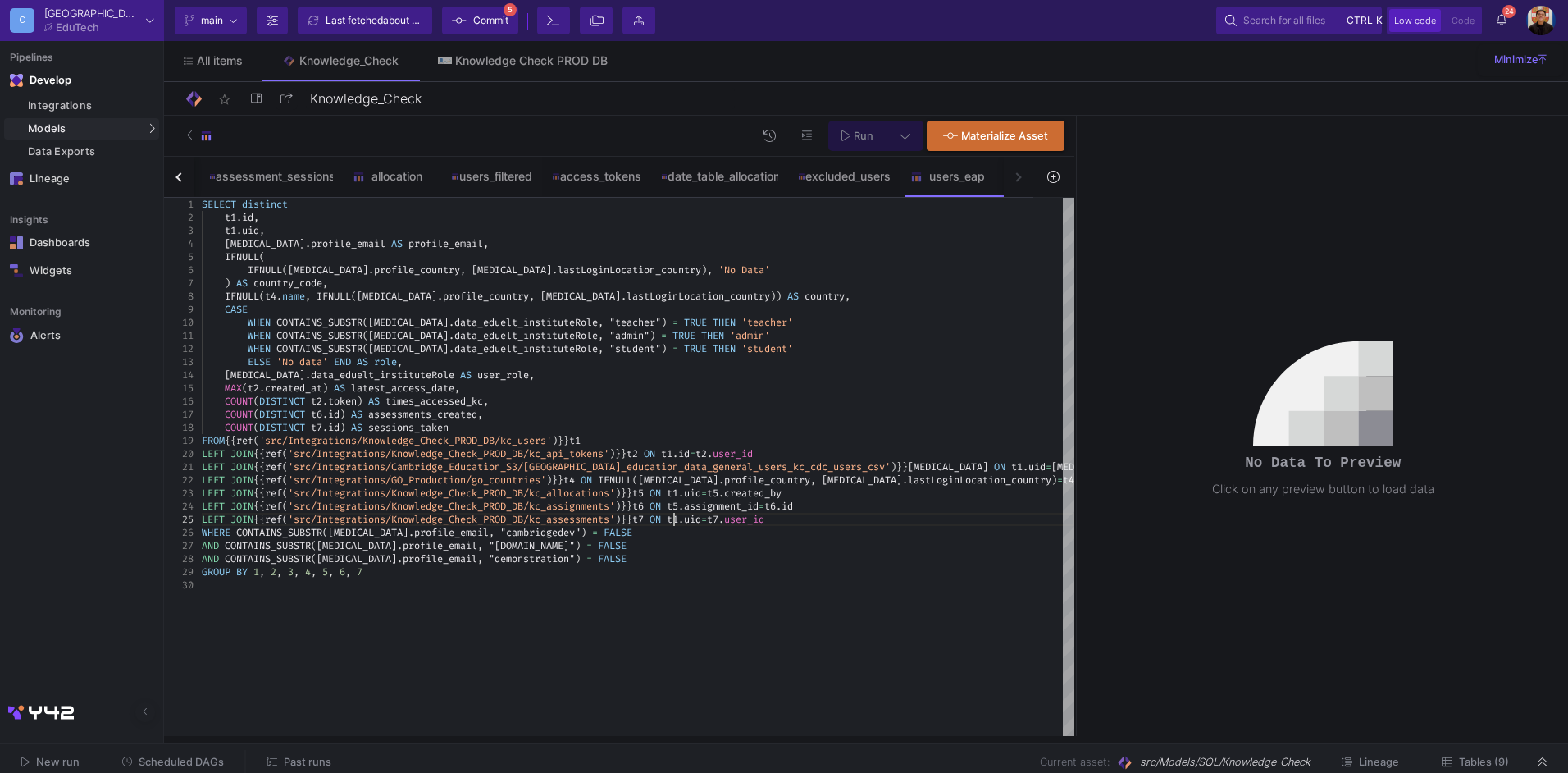
click at [644, 520] on span "t7" at bounding box center [638, 519] width 12 height 13
click at [708, 166] on div "date_table_allocation" at bounding box center [720, 176] width 137 height 40
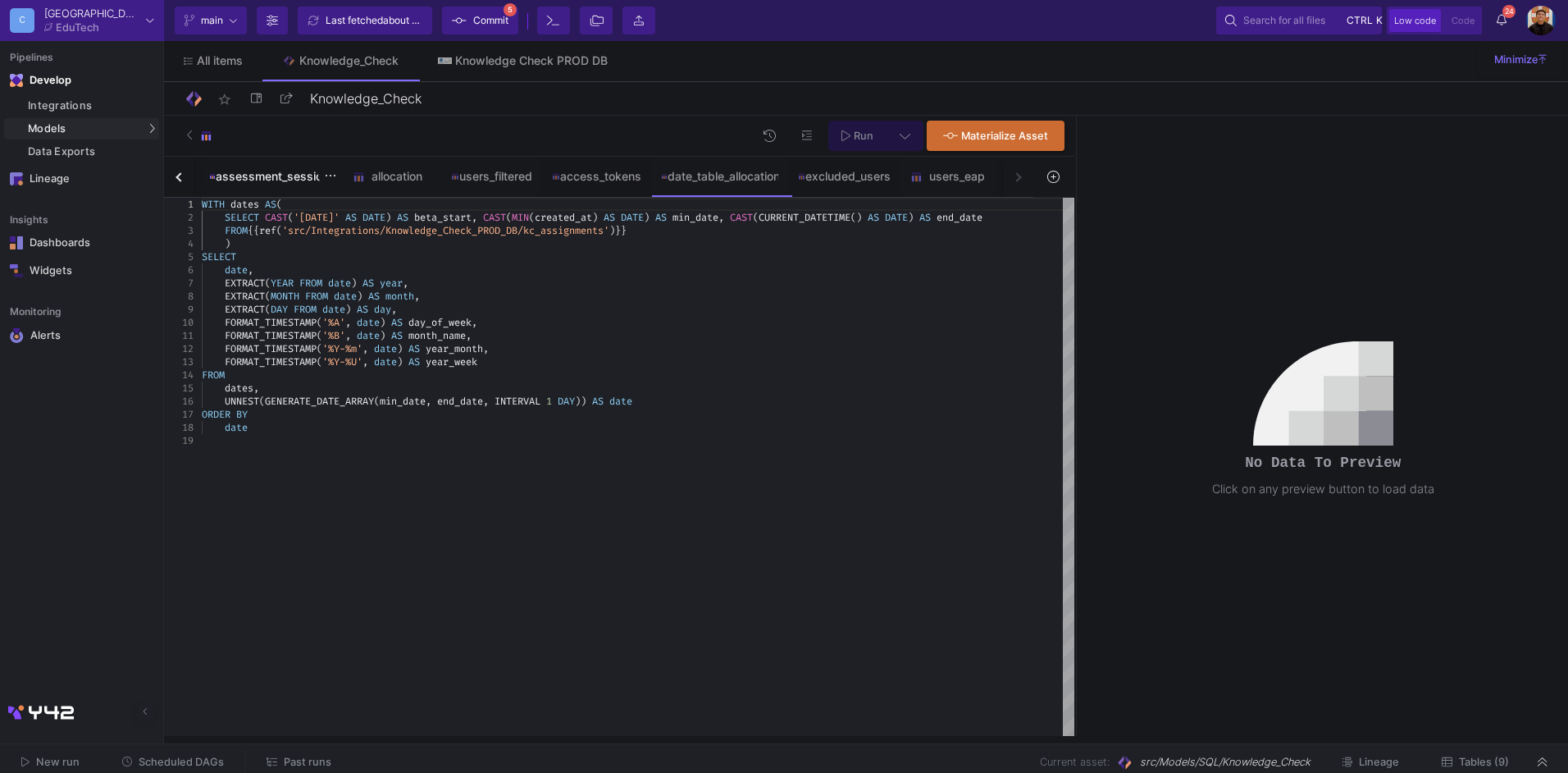
click at [264, 171] on div "assessment_sessions" at bounding box center [270, 175] width 124 height 13
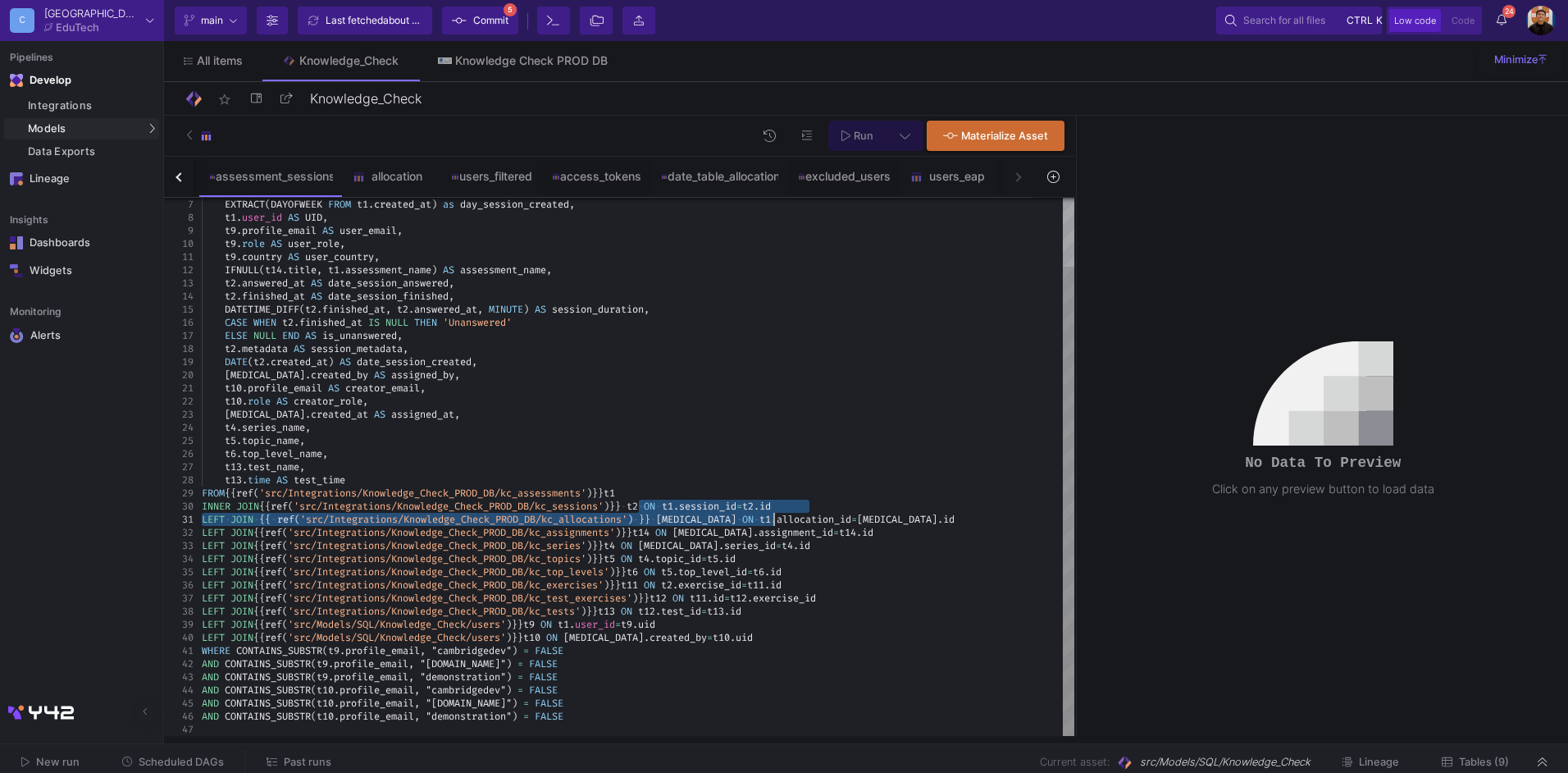
drag, startPoint x: 639, startPoint y: 505, endPoint x: 777, endPoint y: 515, distance: 138.4
type textarea "LEFT JOIN {{ ref('src/Integrations/Knowledge_Check_PROD_DB/kc_allocations') }} …"
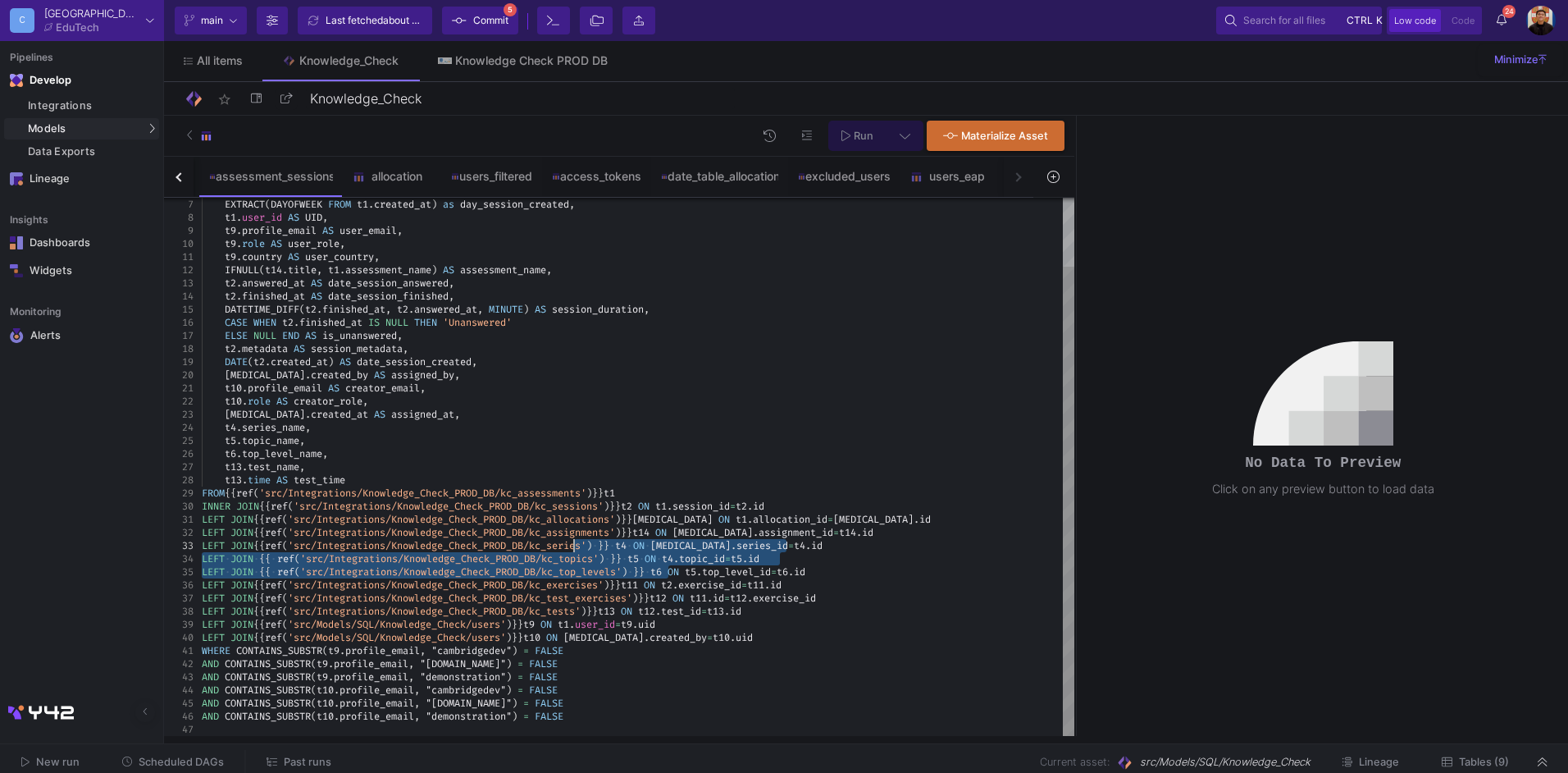
drag, startPoint x: 671, startPoint y: 572, endPoint x: 575, endPoint y: 546, distance: 99.5
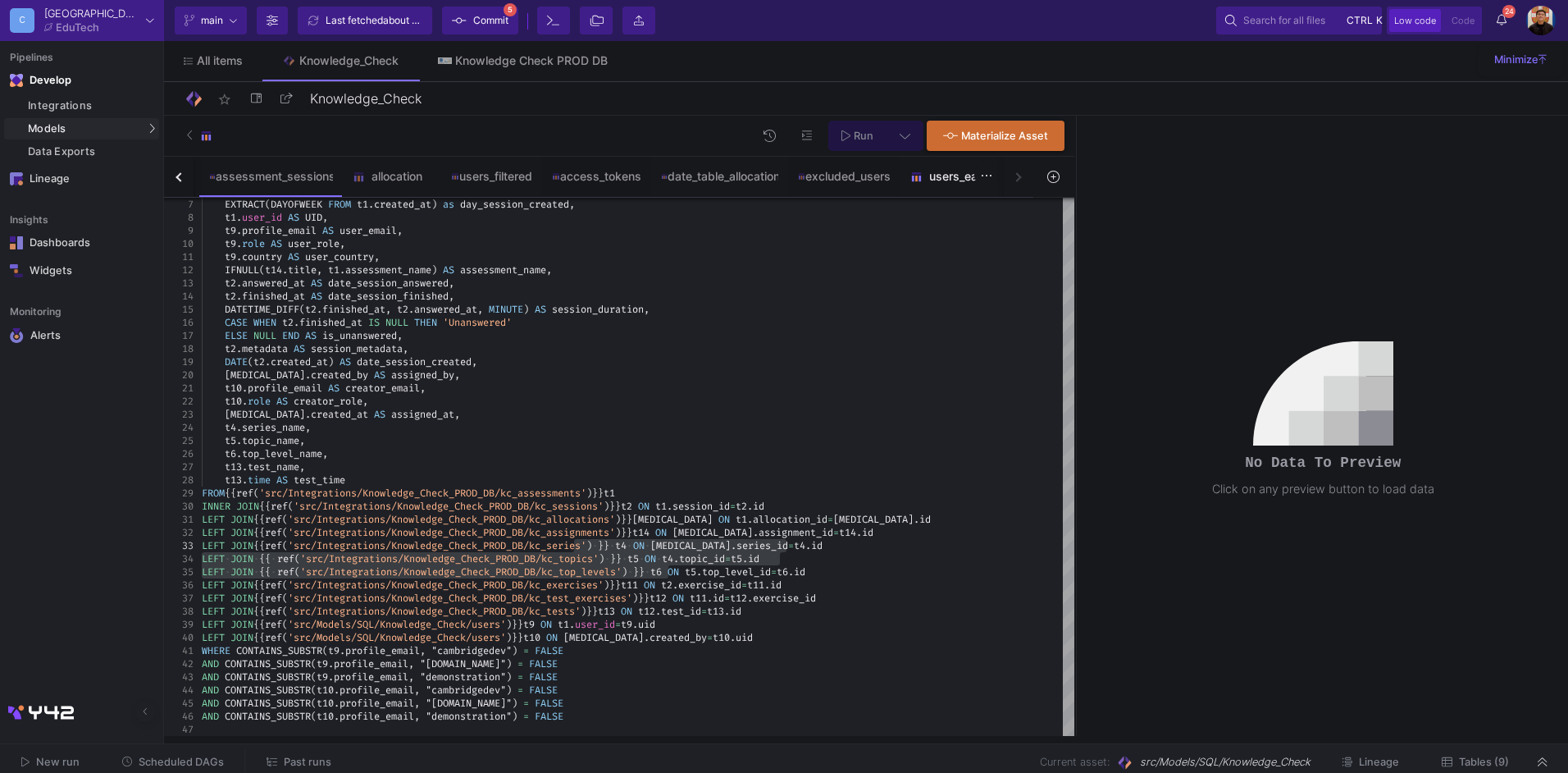
click at [969, 180] on div "users_eap" at bounding box center [949, 175] width 78 height 13
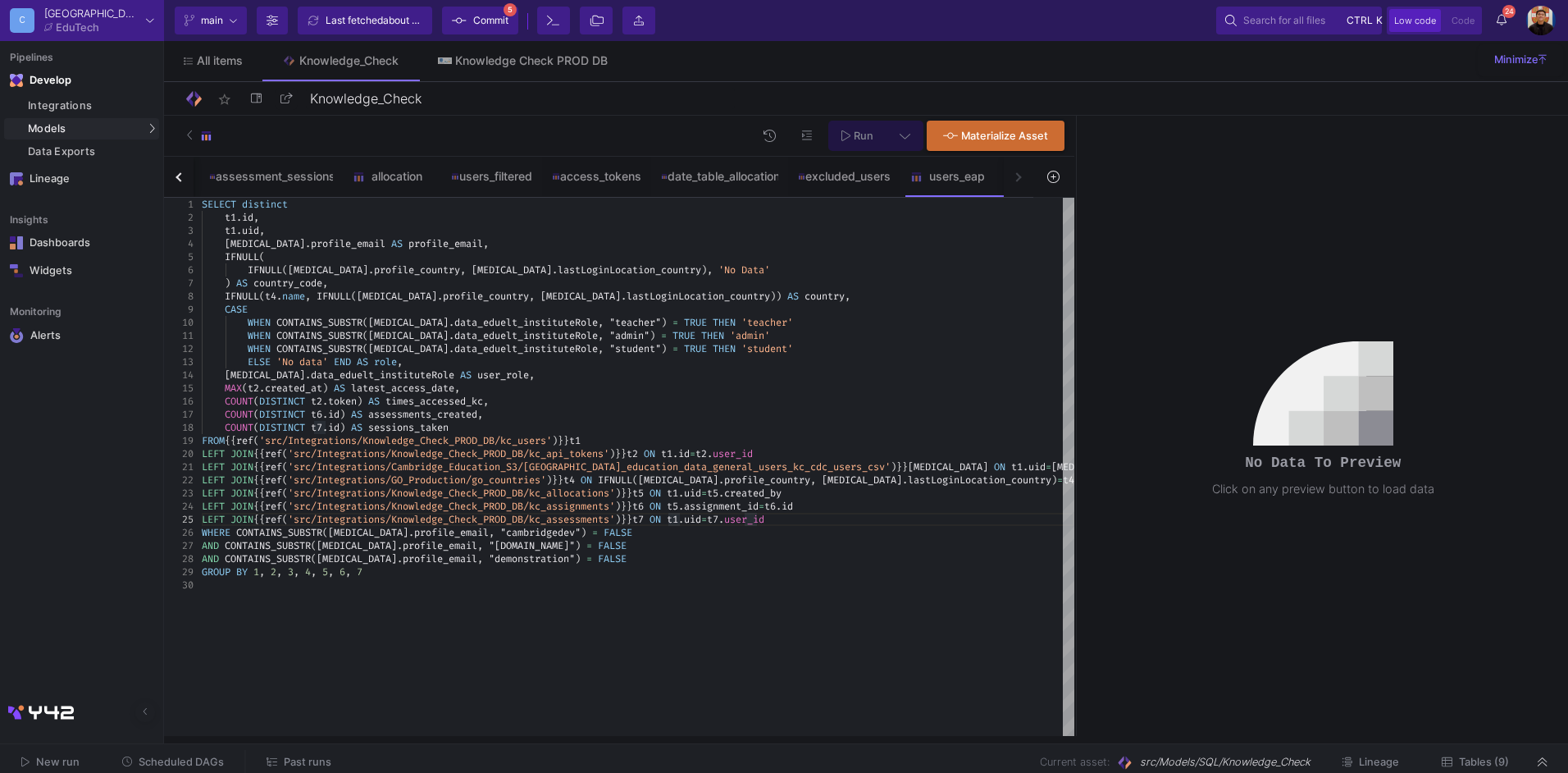
scroll to position [0, 472]
click at [828, 526] on div "WHERE CONTAINS_SUBSTR ( [MEDICAL_DATA] . profile_email , "cambridgedev" ) = FAL…" at bounding box center [638, 532] width 873 height 13
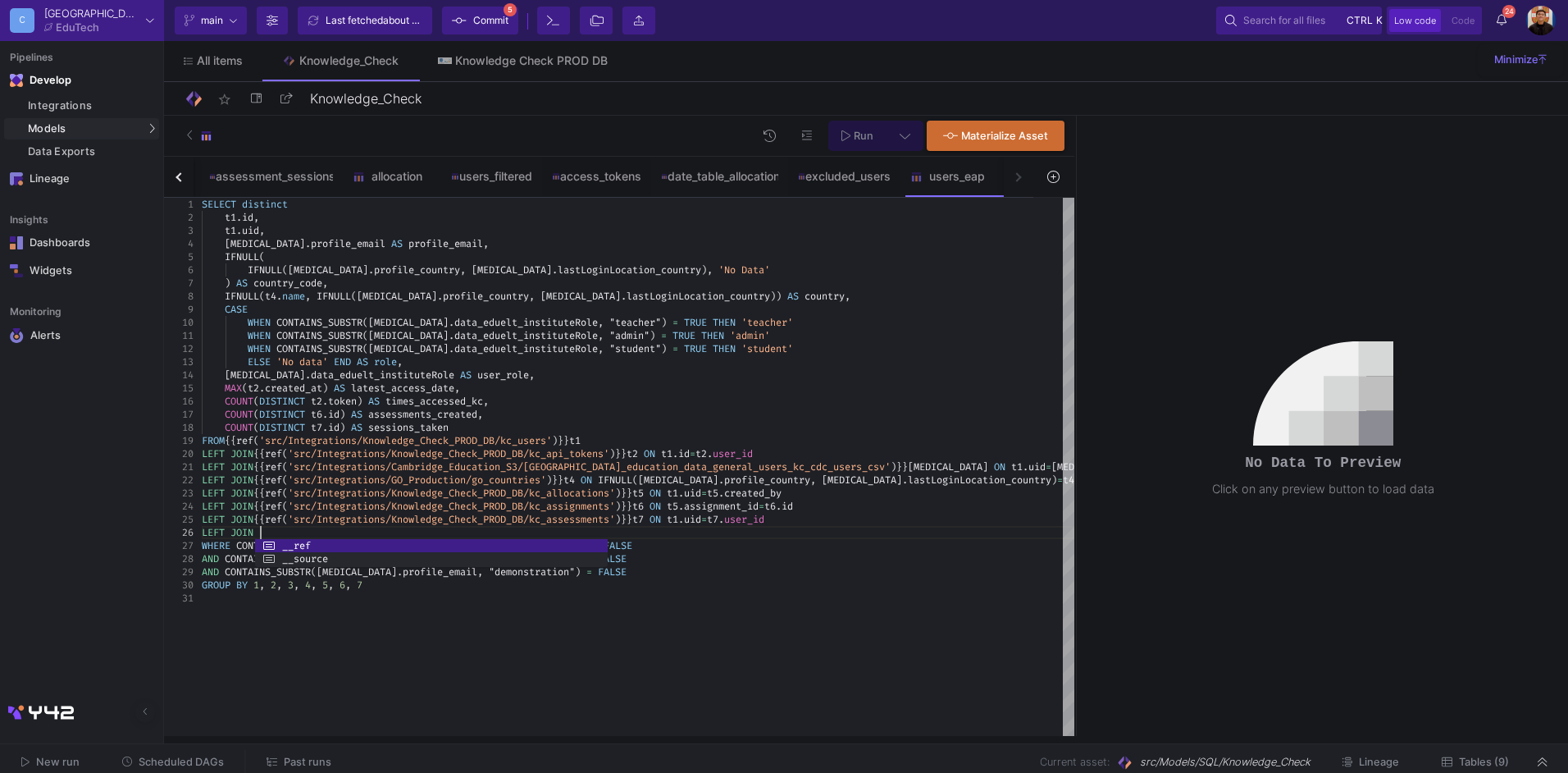
scroll to position [65, 58]
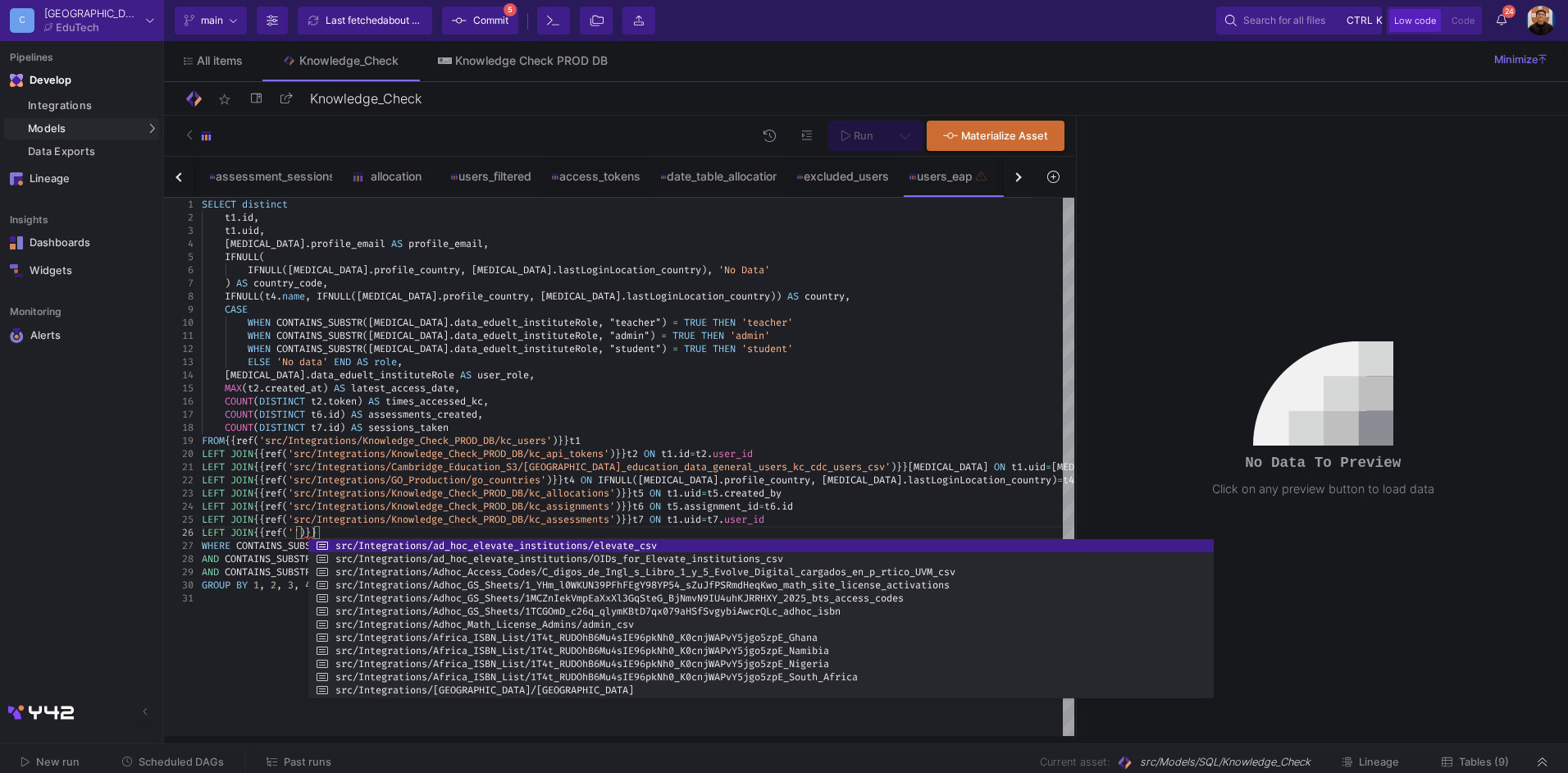
drag, startPoint x: 661, startPoint y: 569, endPoint x: 1236, endPoint y: 603, distance: 576.0
click at [1215, 595] on div at bounding box center [1213, 618] width 3 height 160
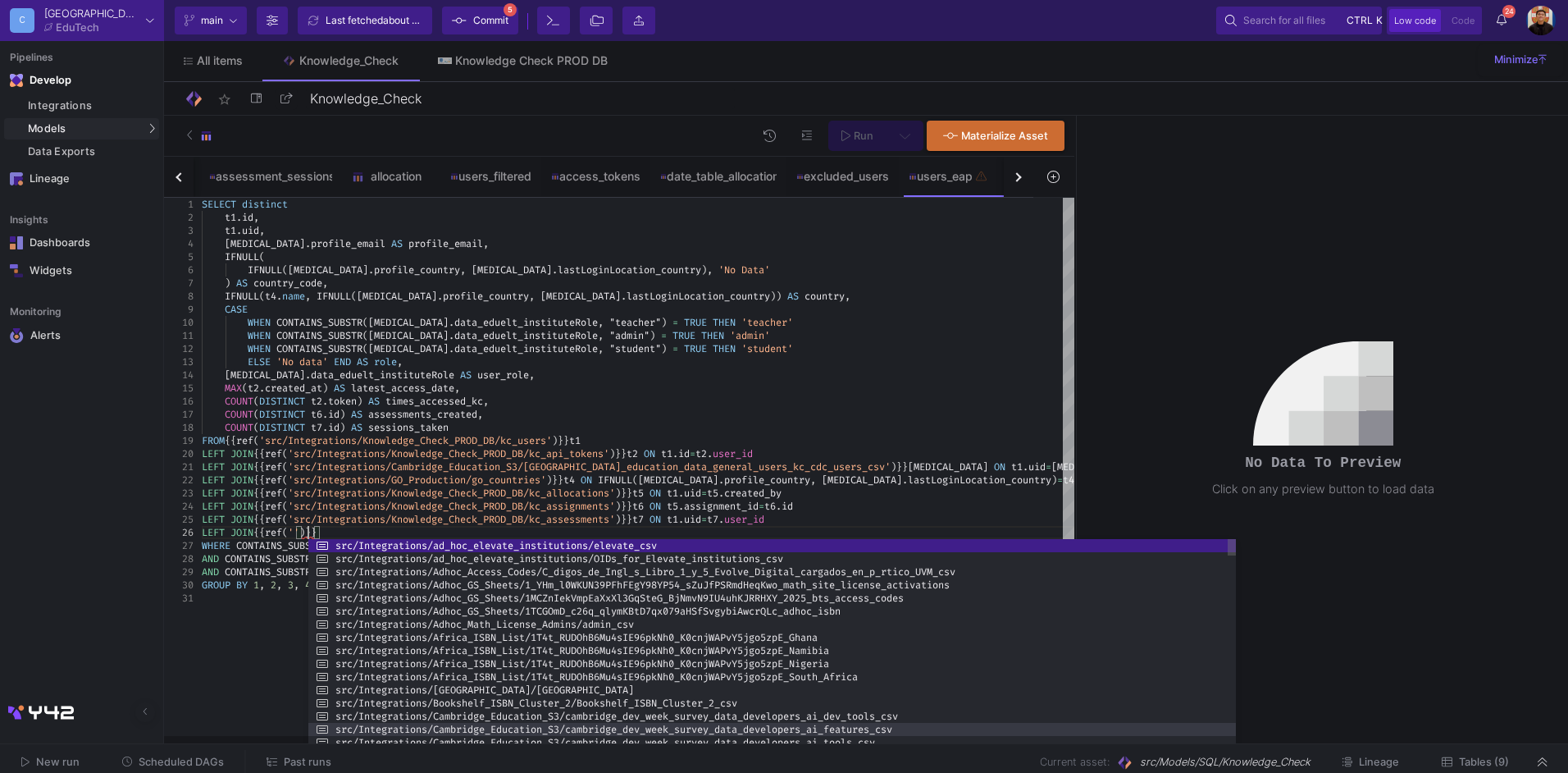
drag, startPoint x: 1054, startPoint y: 699, endPoint x: 1023, endPoint y: 723, distance: 39.2
click at [1056, 595] on html "C Cambridge EduTech Current branch main Branch Options Last fetched about 13 ho…" at bounding box center [784, 386] width 1568 height 773
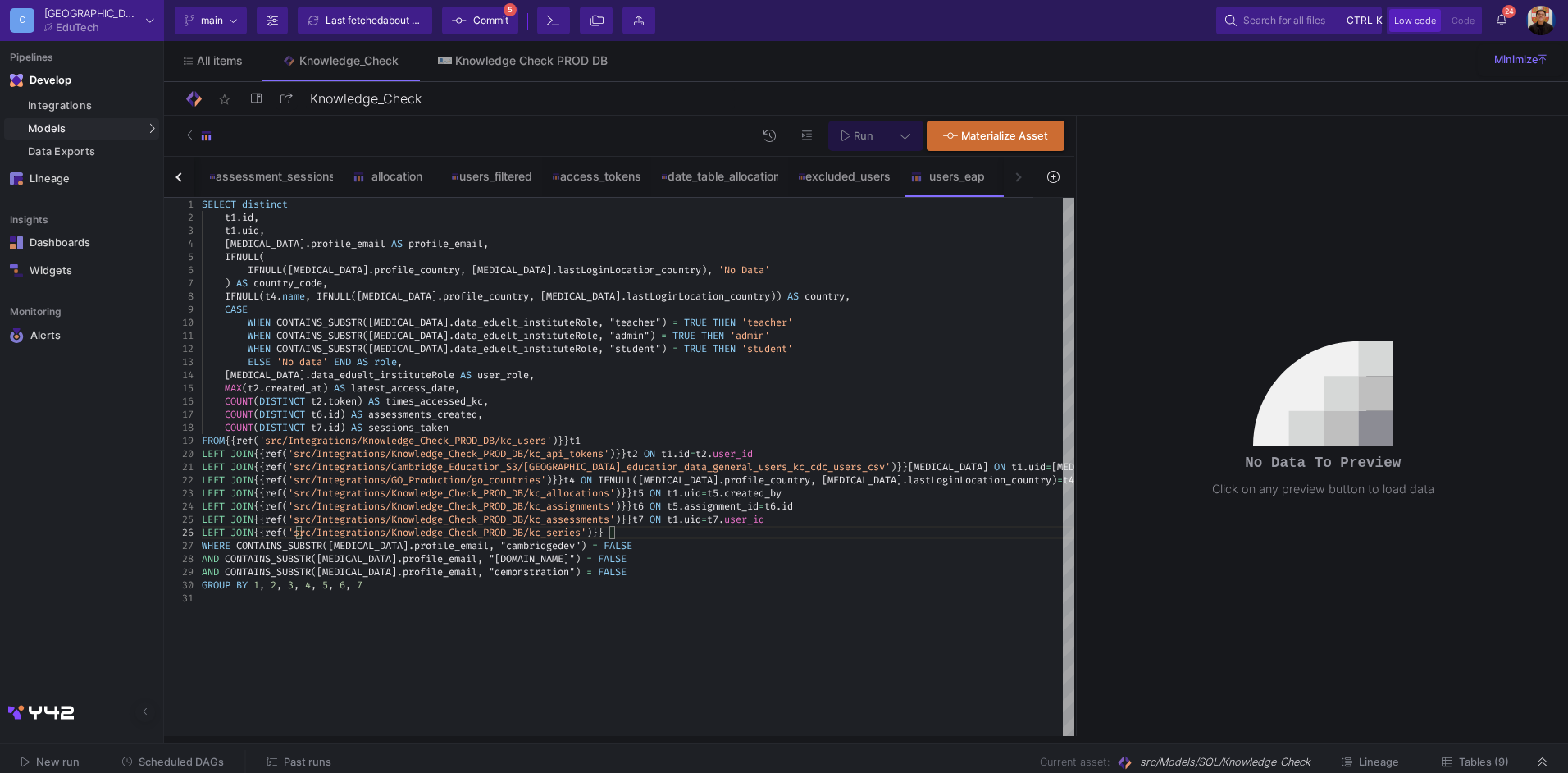
click at [661, 532] on div "LEFT JOIN {{ ref ( 'src/Integrations/Knowledge_Check_PROD_DB/kc_serie s' ) }}" at bounding box center [638, 532] width 873 height 13
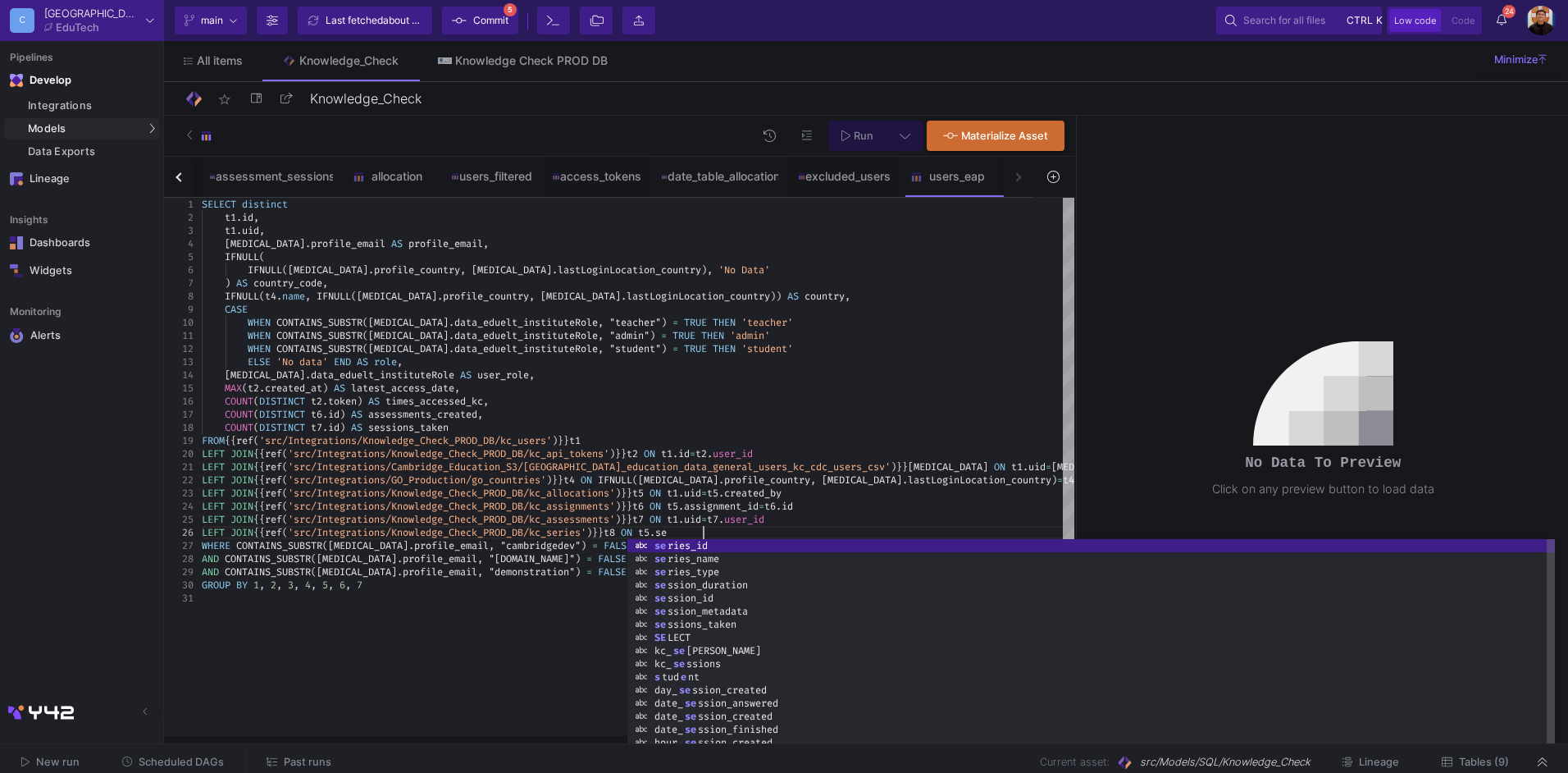
scroll to position [64, 507]
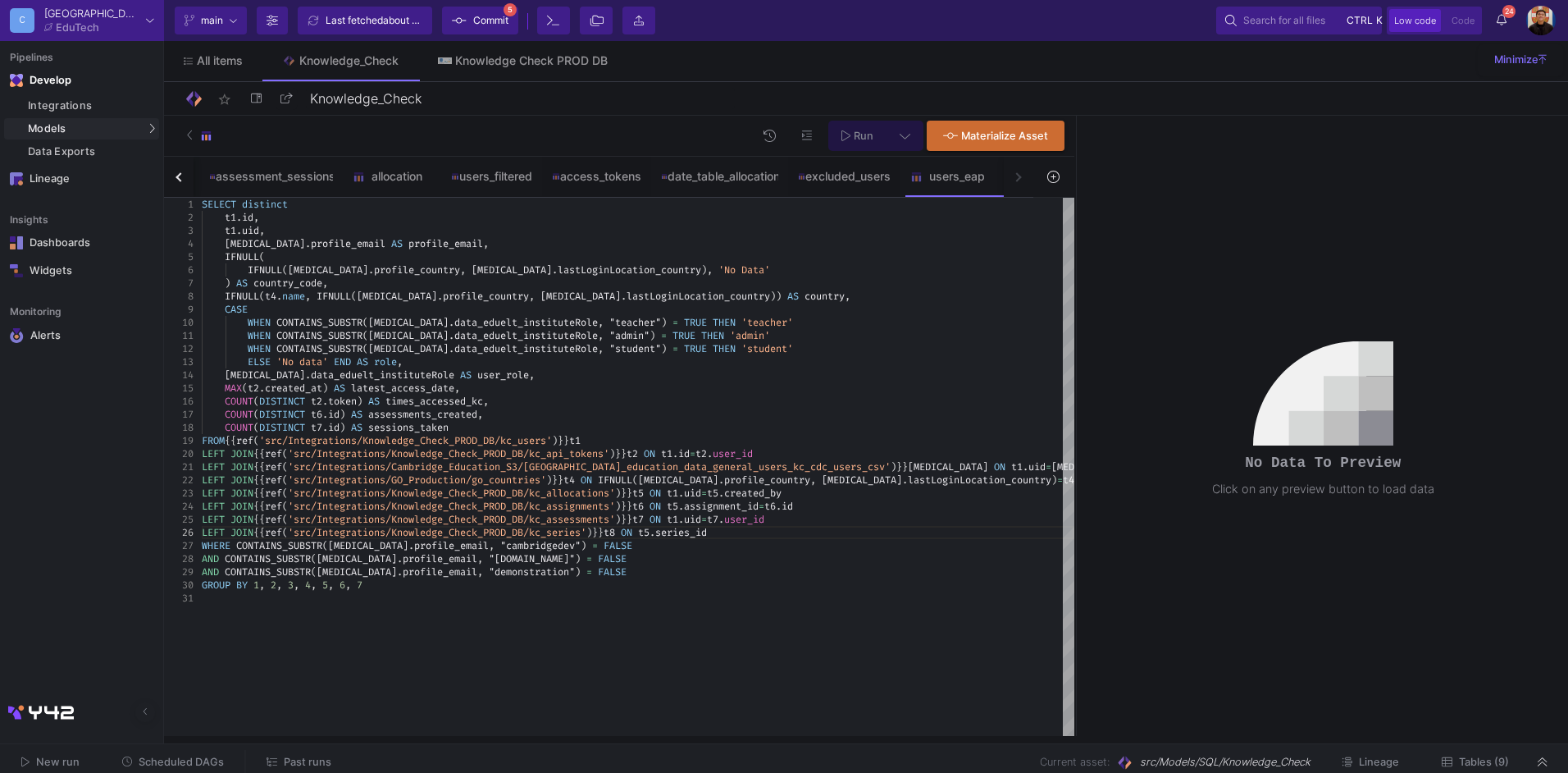
click at [584, 586] on div "GROUP BY 1 , 2 , 3 , 4 , 5 , 6 , 7" at bounding box center [638, 585] width 873 height 13
click at [767, 529] on div "LEFT JOIN {{ ref ( 'src/Integrations/Knowledge_Check_PROD_DB/kc_serie s' ) }} t…" at bounding box center [638, 532] width 873 height 13
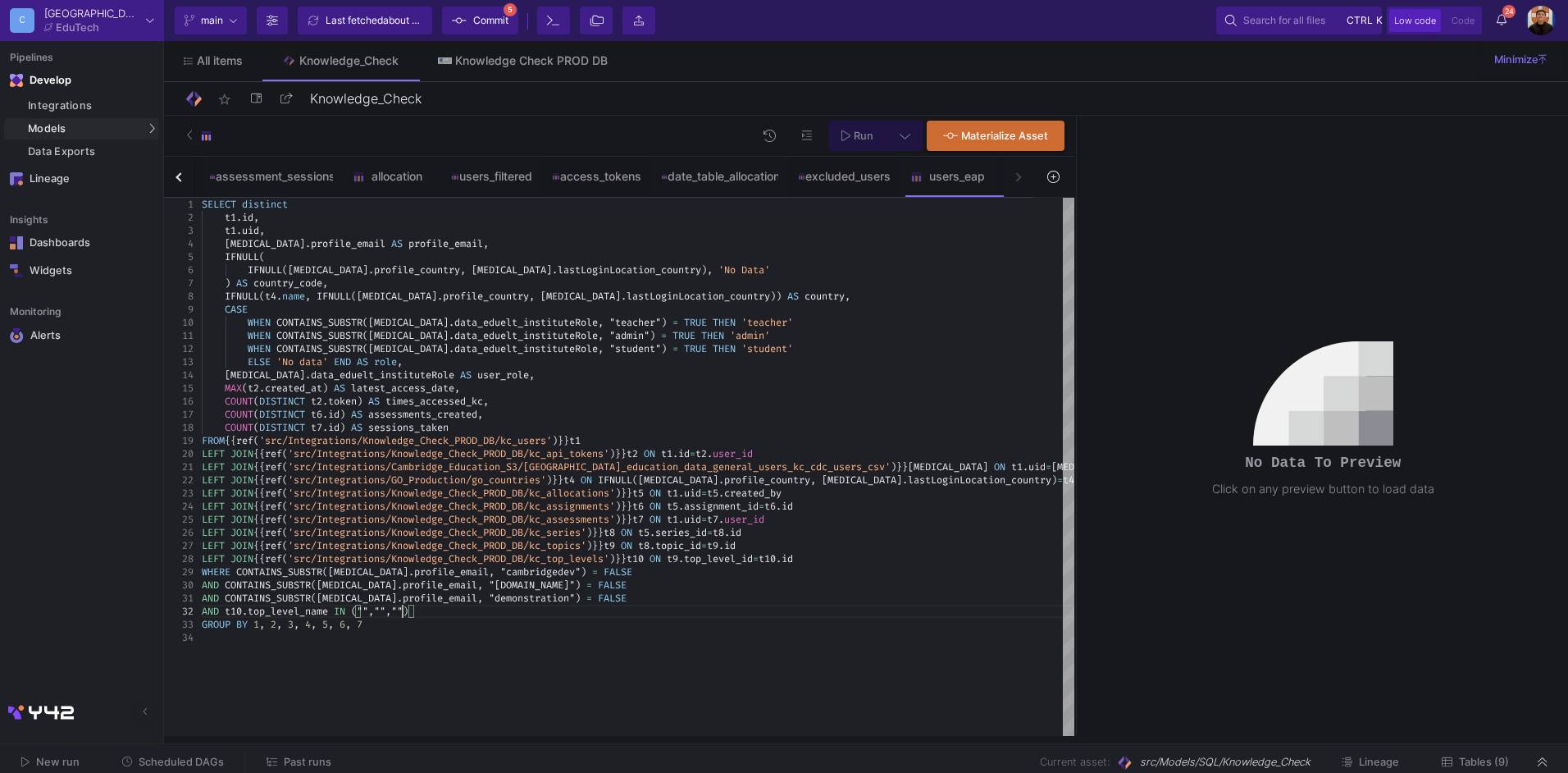
scroll to position [26, 200]
click at [495, 595] on span ""demonstration"" at bounding box center [532, 598] width 86 height 13
click at [516, 595] on div "GROUP BY 1 , 2 , 3 , 4 , 5 , 6 , 7" at bounding box center [638, 624] width 873 height 13
click at [851, 131] on icon at bounding box center [846, 136] width 9 height 12
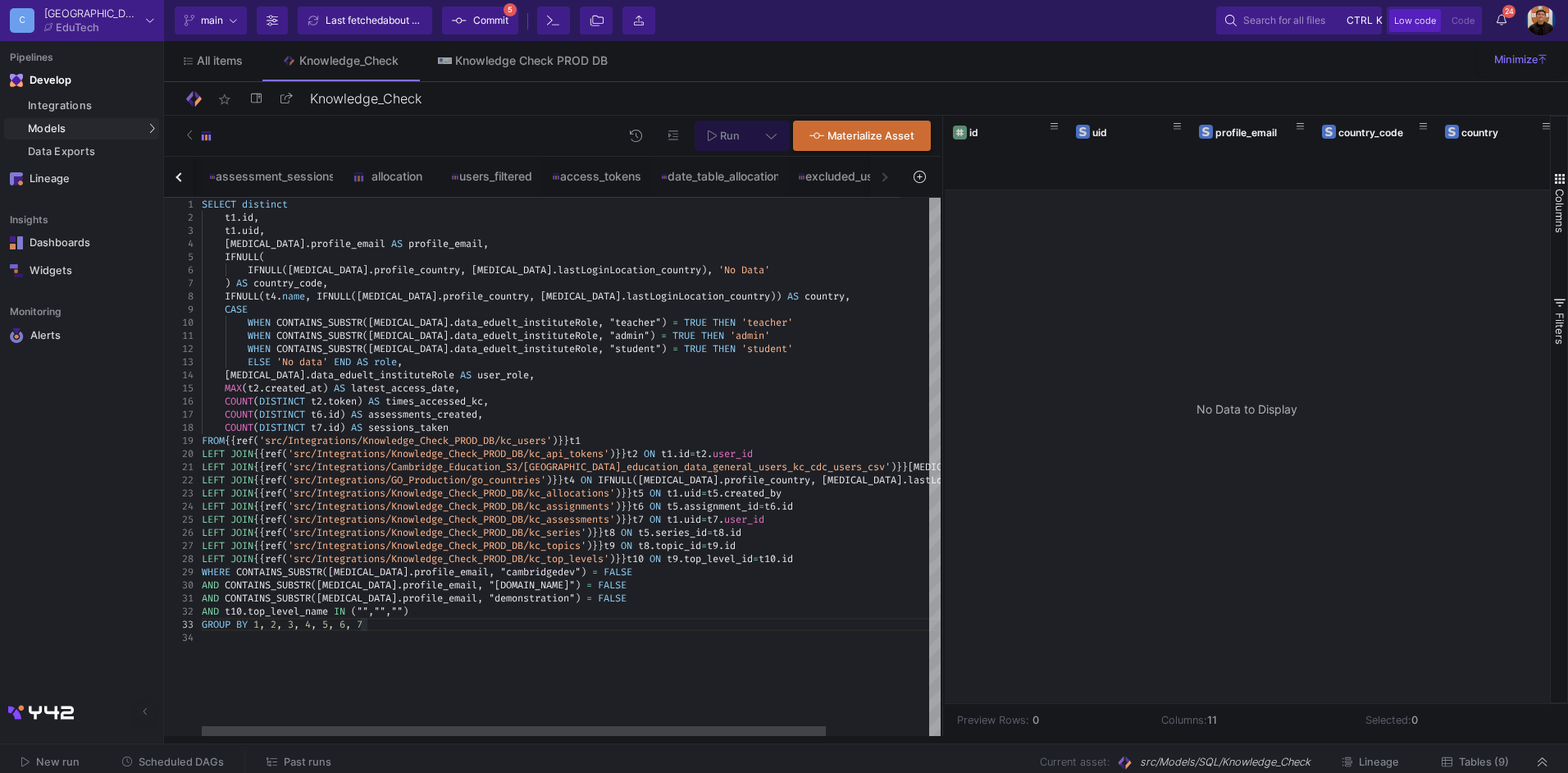
drag, startPoint x: 1074, startPoint y: 333, endPoint x: 982, endPoint y: 341, distance: 92.3
click at [941, 342] on div at bounding box center [943, 426] width 4 height 620
click at [363, 595] on span """" at bounding box center [363, 610] width 12 height 13
click at [366, 595] on span """" at bounding box center [363, 610] width 12 height 13
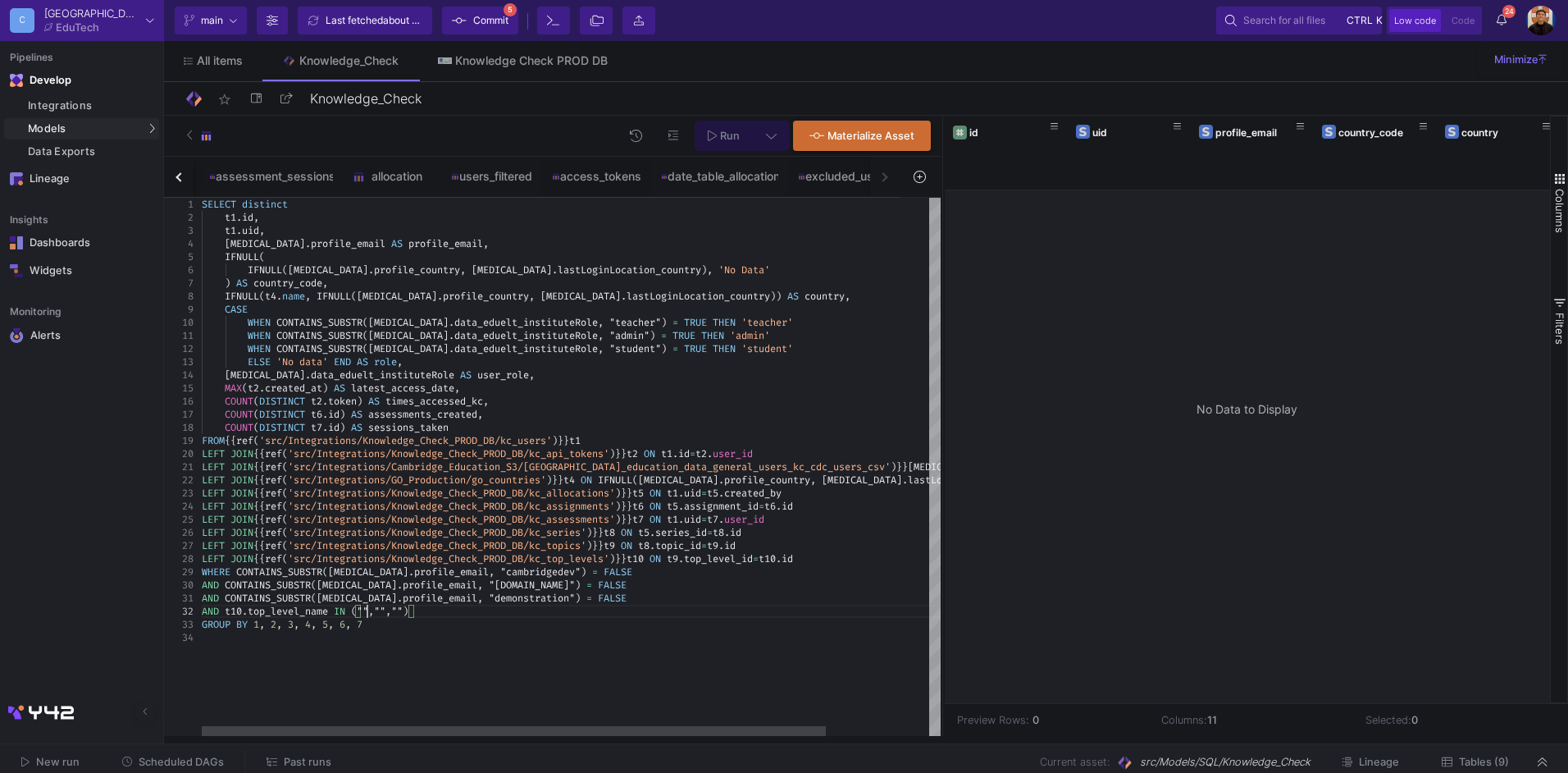
paste textarea "PROD IGCSE Physics"
click at [708, 137] on icon at bounding box center [712, 136] width 9 height 12
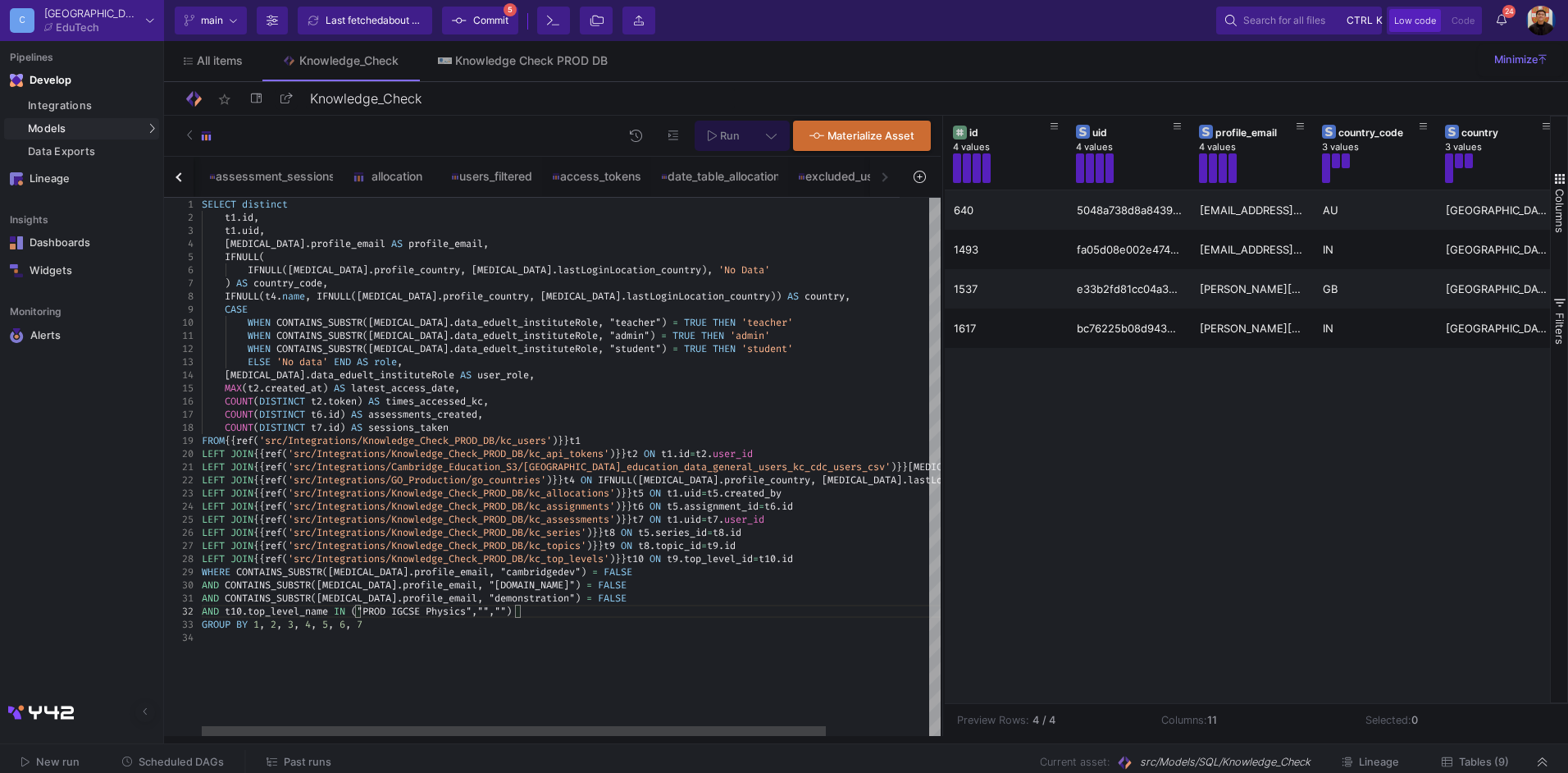
click at [506, 595] on span """" at bounding box center [500, 610] width 12 height 13
paste textarea "PROD IGCSE Physics"
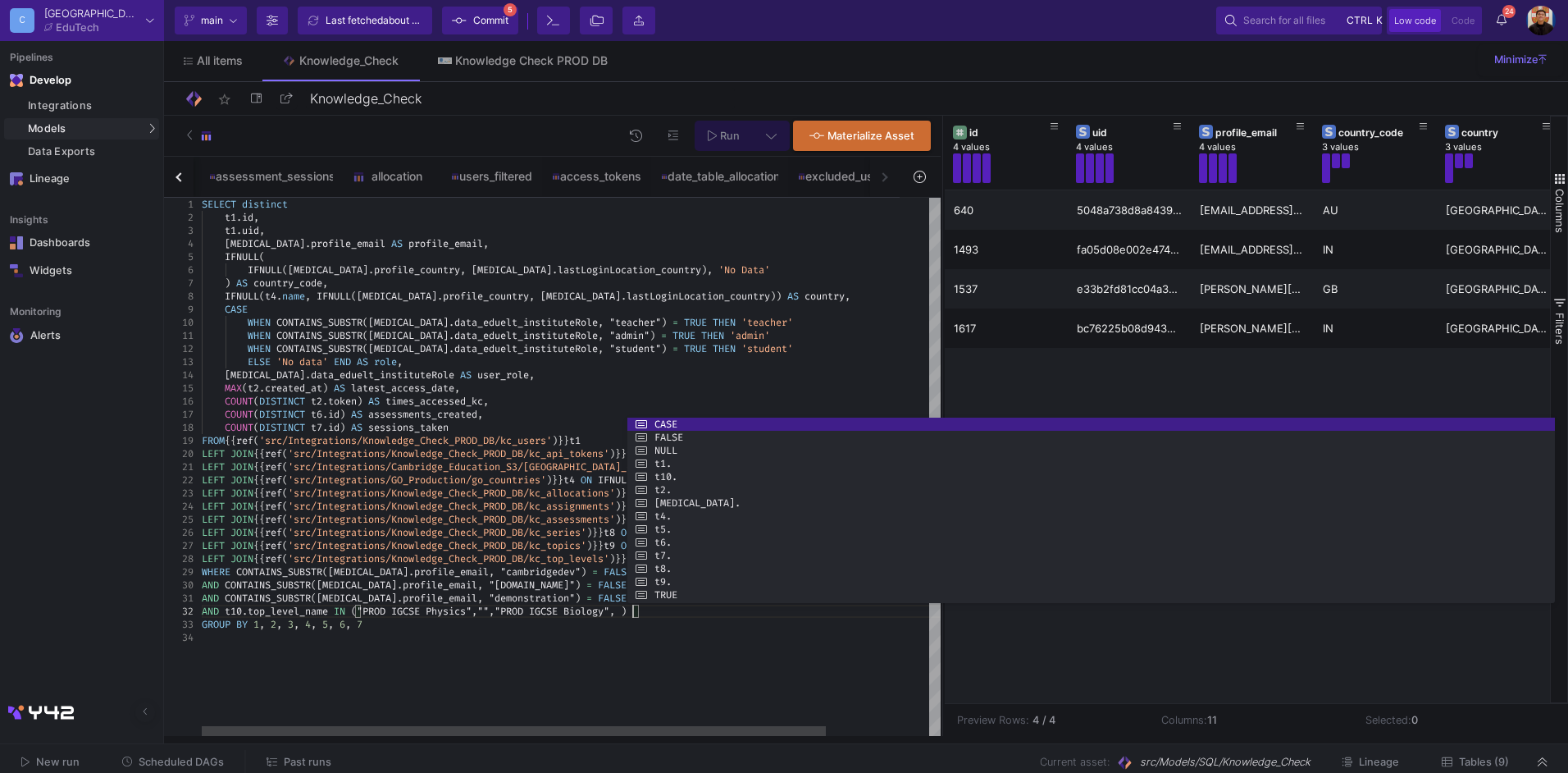
paste textarea "PROD IGCSE Physics"
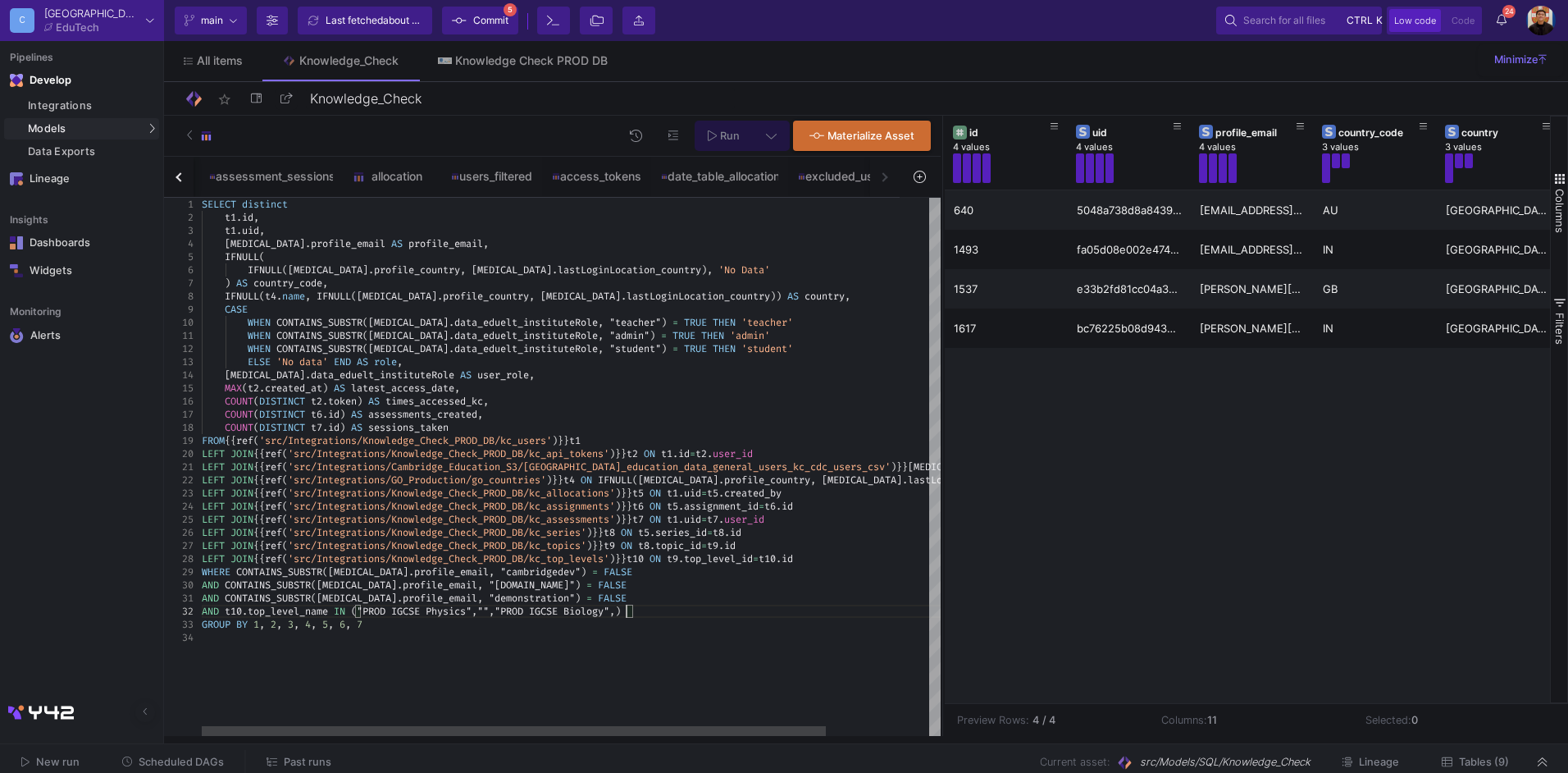
scroll to position [26, 424]
paste textarea "PROD IGCSE Physics"
type textarea "AND CONTAINS_SUBSTR([MEDICAL_DATA].profile_email, "demonstration") = FALSE AND …"
click at [770, 138] on icon at bounding box center [771, 136] width 11 height 12
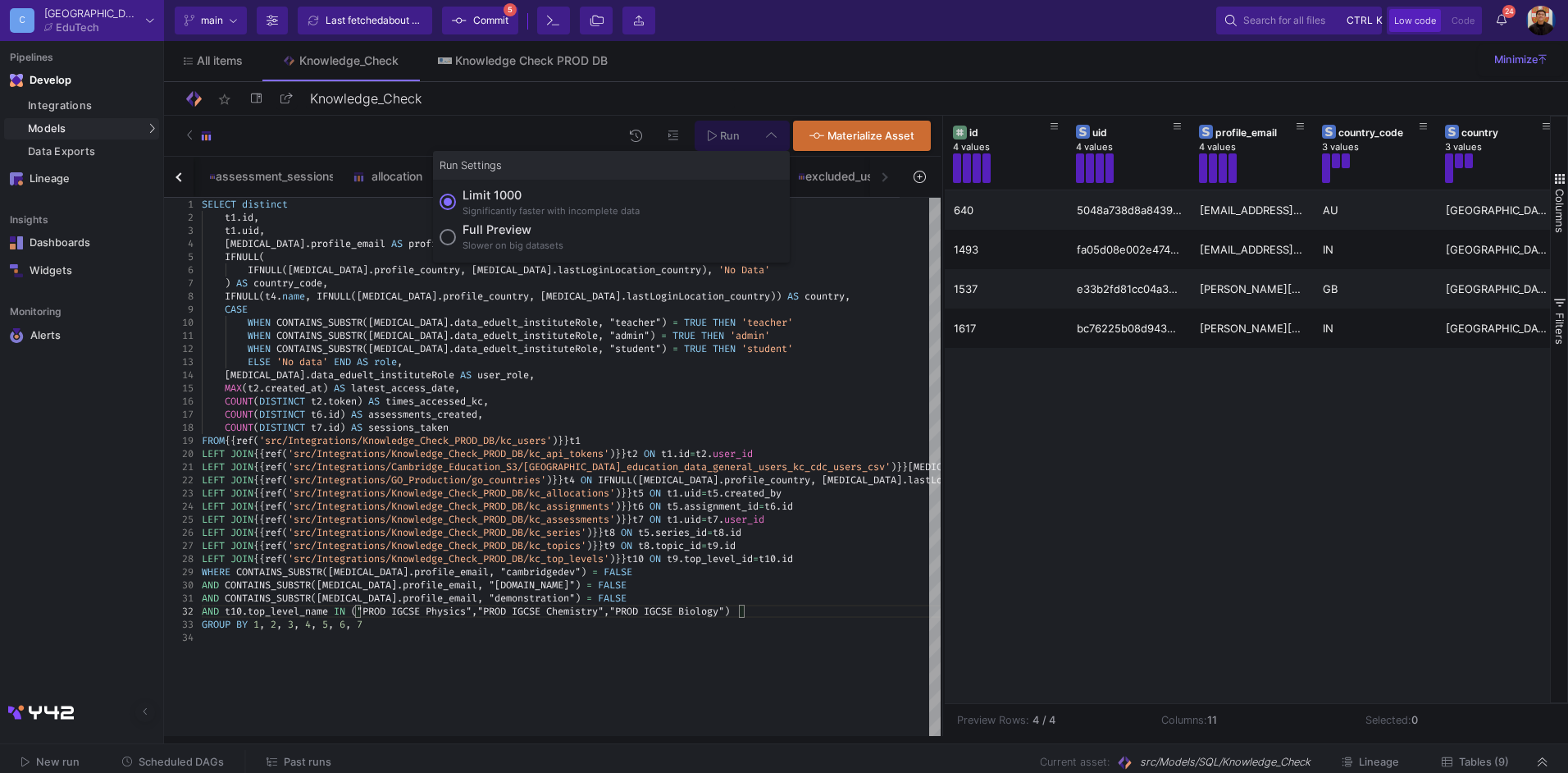
click at [771, 138] on div at bounding box center [784, 386] width 1568 height 773
click at [771, 137] on icon at bounding box center [771, 136] width 11 height 12
click at [504, 232] on div "Full preview" at bounding box center [513, 230] width 101 height 18
click at [456, 232] on input "Full preview Slower on big datasets" at bounding box center [448, 237] width 17 height 17
radio input "true"
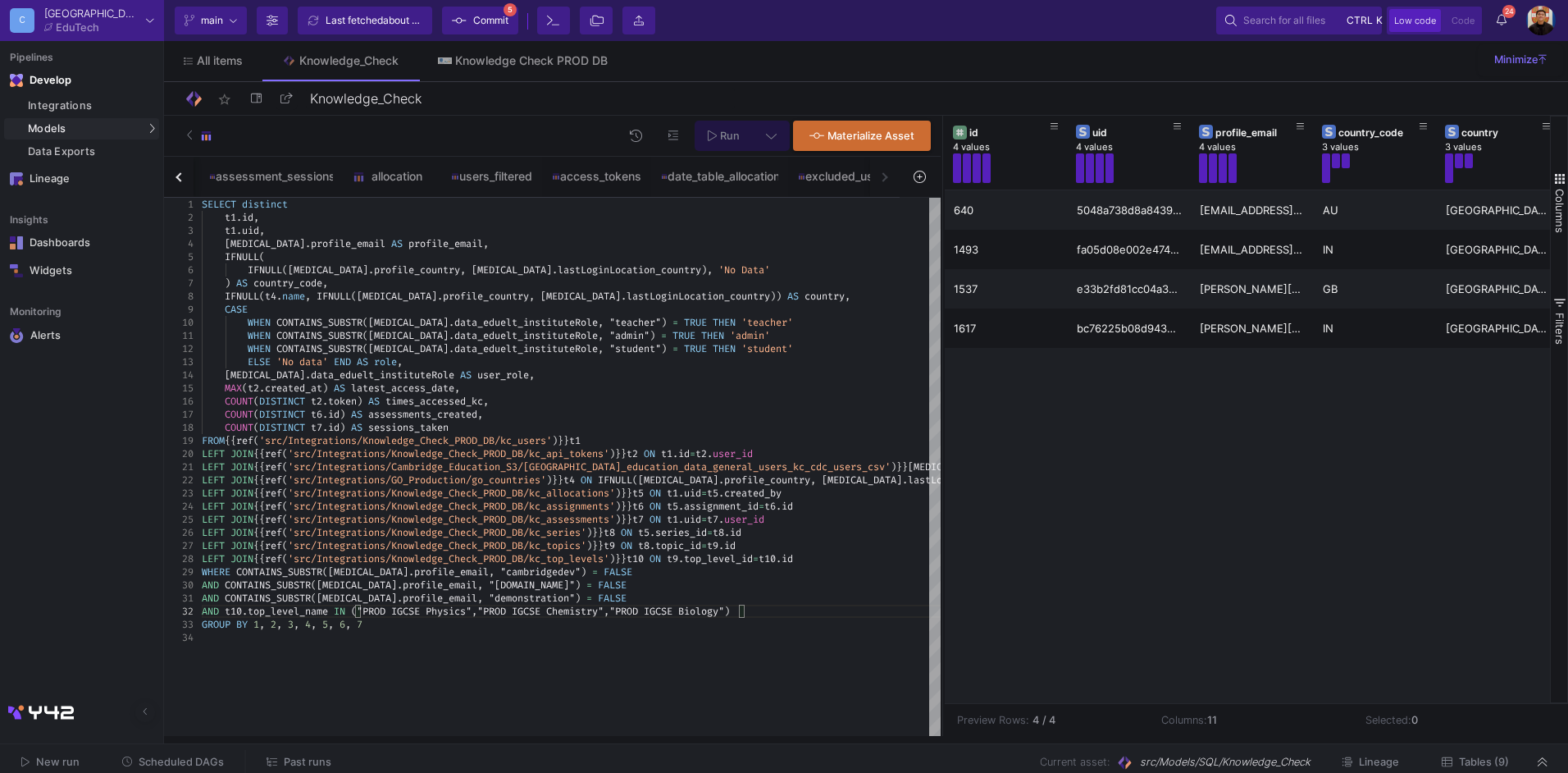
click at [733, 136] on span "Run" at bounding box center [730, 136] width 20 height 12
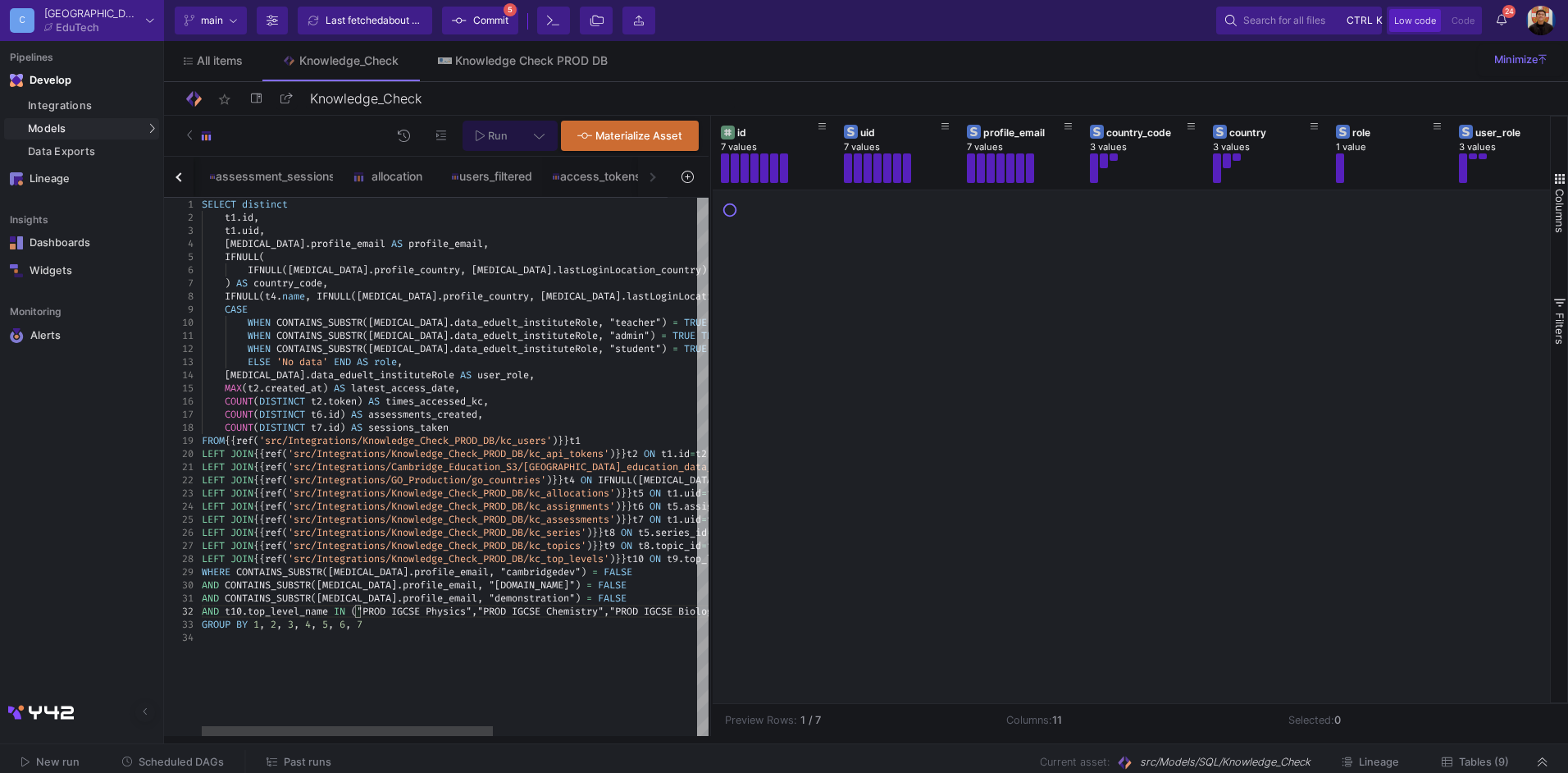
scroll to position [0, 0]
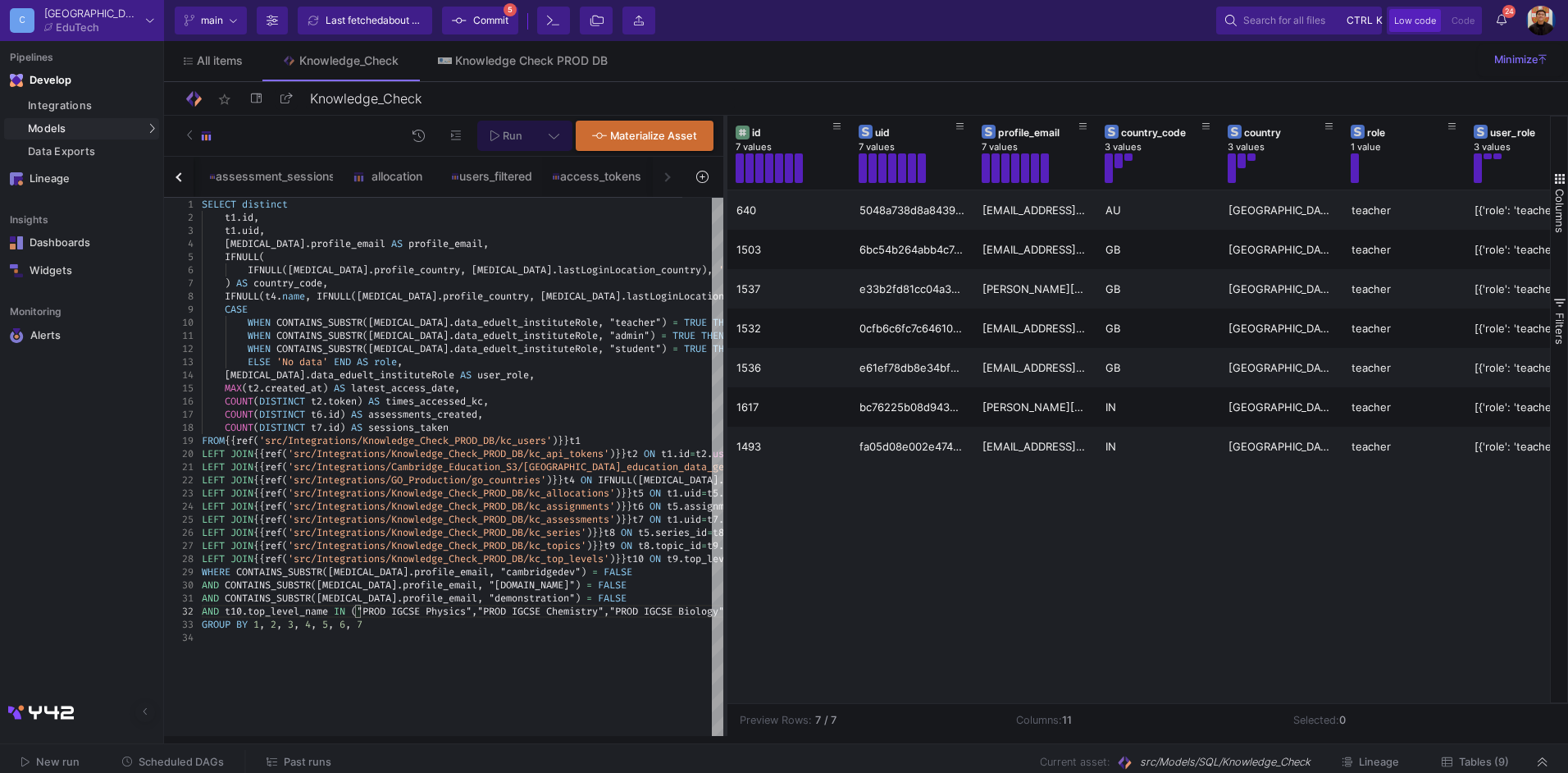
drag, startPoint x: 942, startPoint y: 356, endPoint x: 724, endPoint y: 366, distance: 218.2
click at [724, 366] on div at bounding box center [725, 426] width 4 height 620
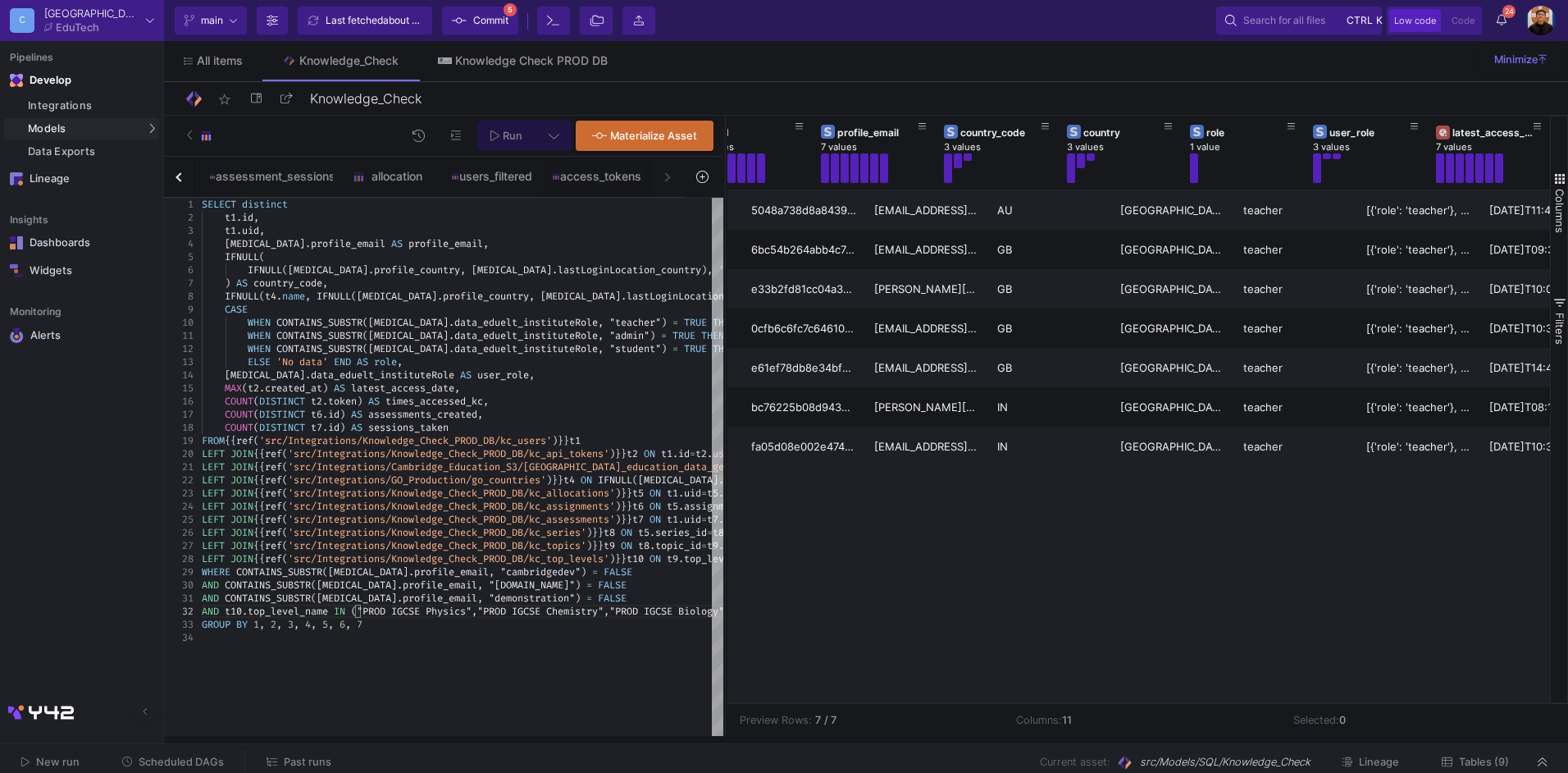
scroll to position [0, 175]
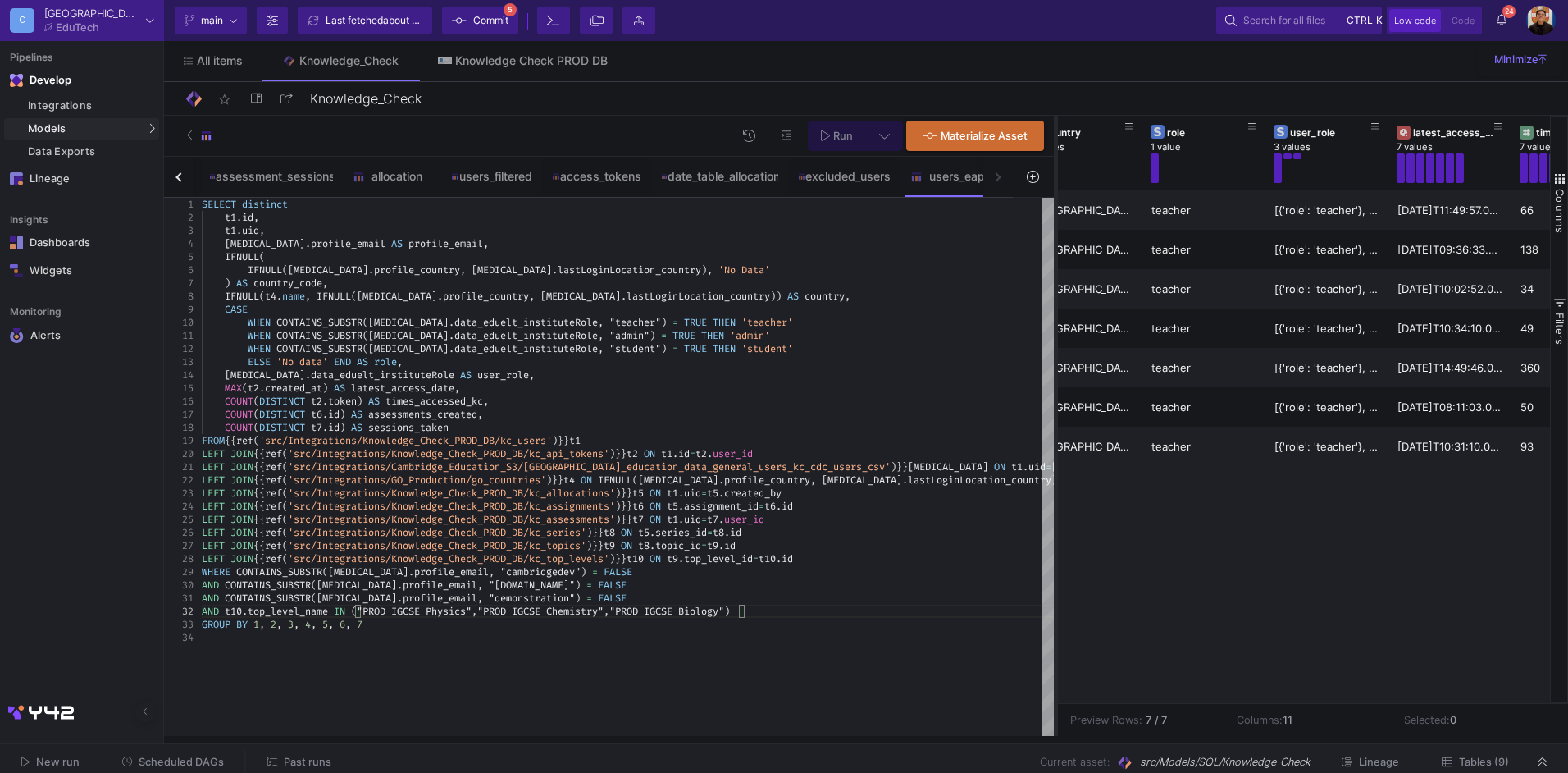
drag, startPoint x: 724, startPoint y: 428, endPoint x: 1055, endPoint y: 459, distance: 332.4
click at [1055, 459] on div at bounding box center [1056, 426] width 4 height 620
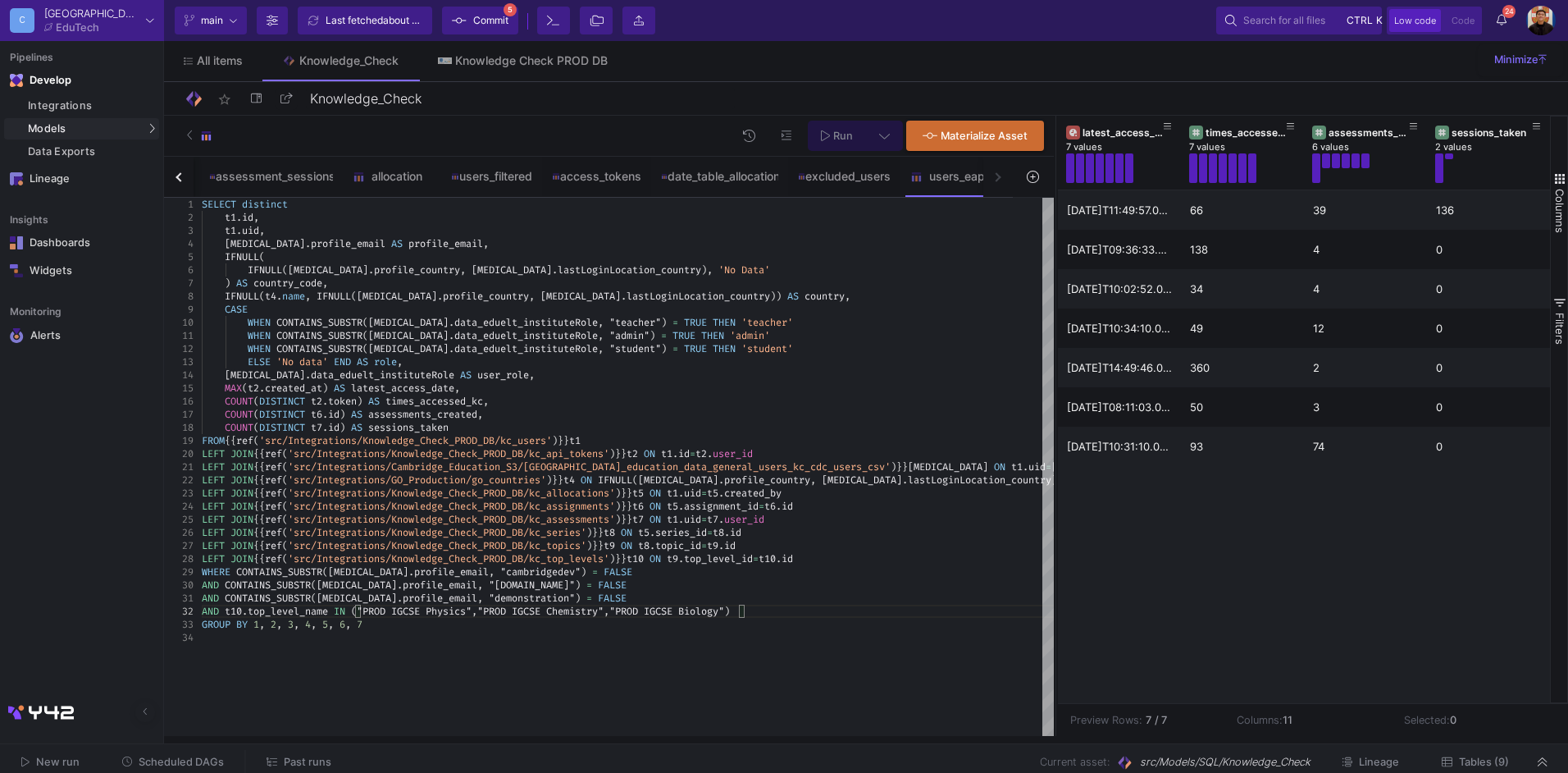
scroll to position [0, 585]
click at [176, 174] on button "button" at bounding box center [179, 176] width 30 height 41
click at [176, 174] on div "date_table users assessment_sessions allocation users_filtered access_tokens da…" at bounding box center [588, 176] width 849 height 41
click at [480, 176] on div "assessment_sessions" at bounding box center [462, 175] width 124 height 13
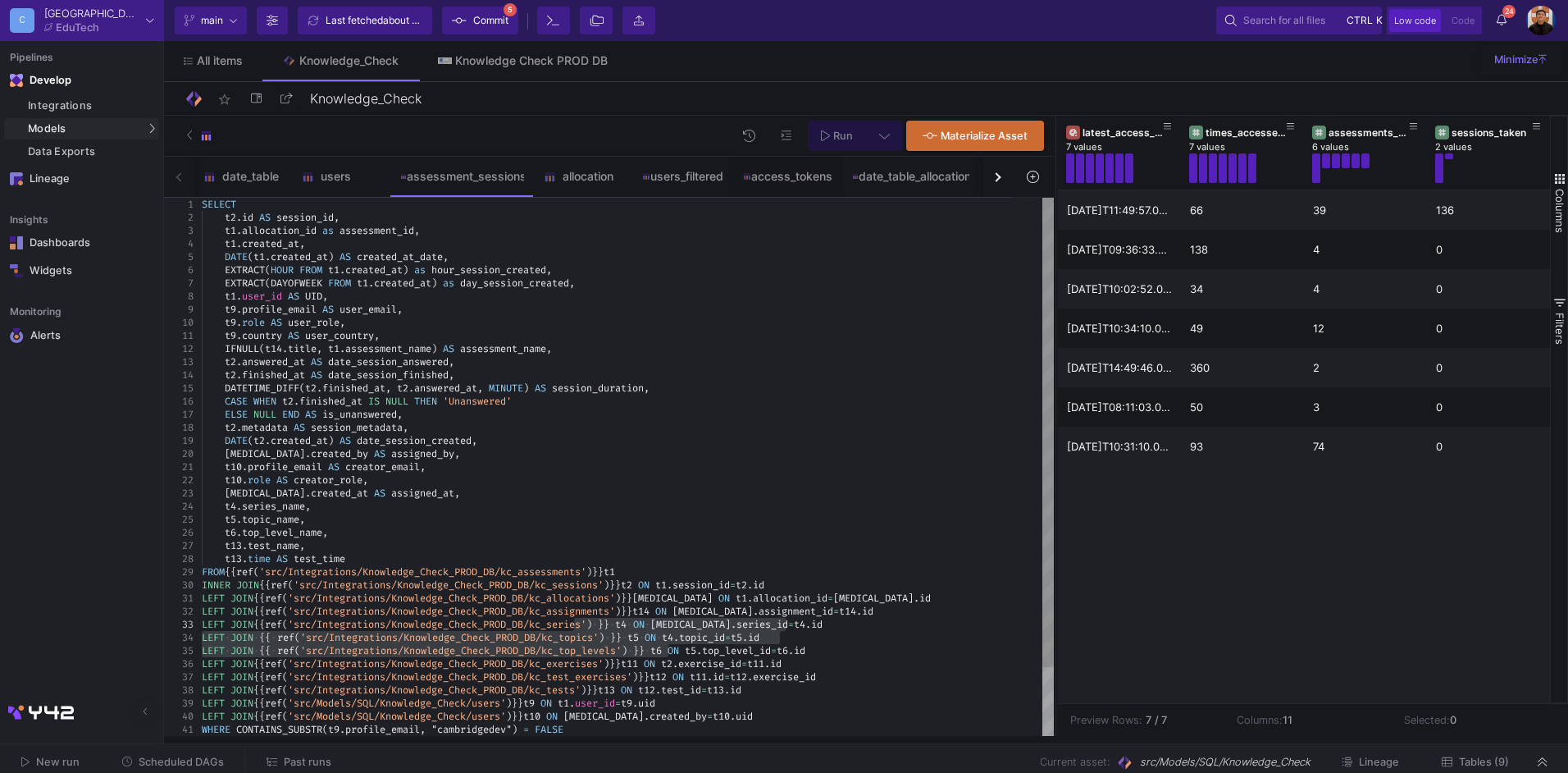
click at [656, 343] on div "IFNULL ( t14 . title , t1 . assessment_name ) AS assessment_name ," at bounding box center [628, 348] width 852 height 13
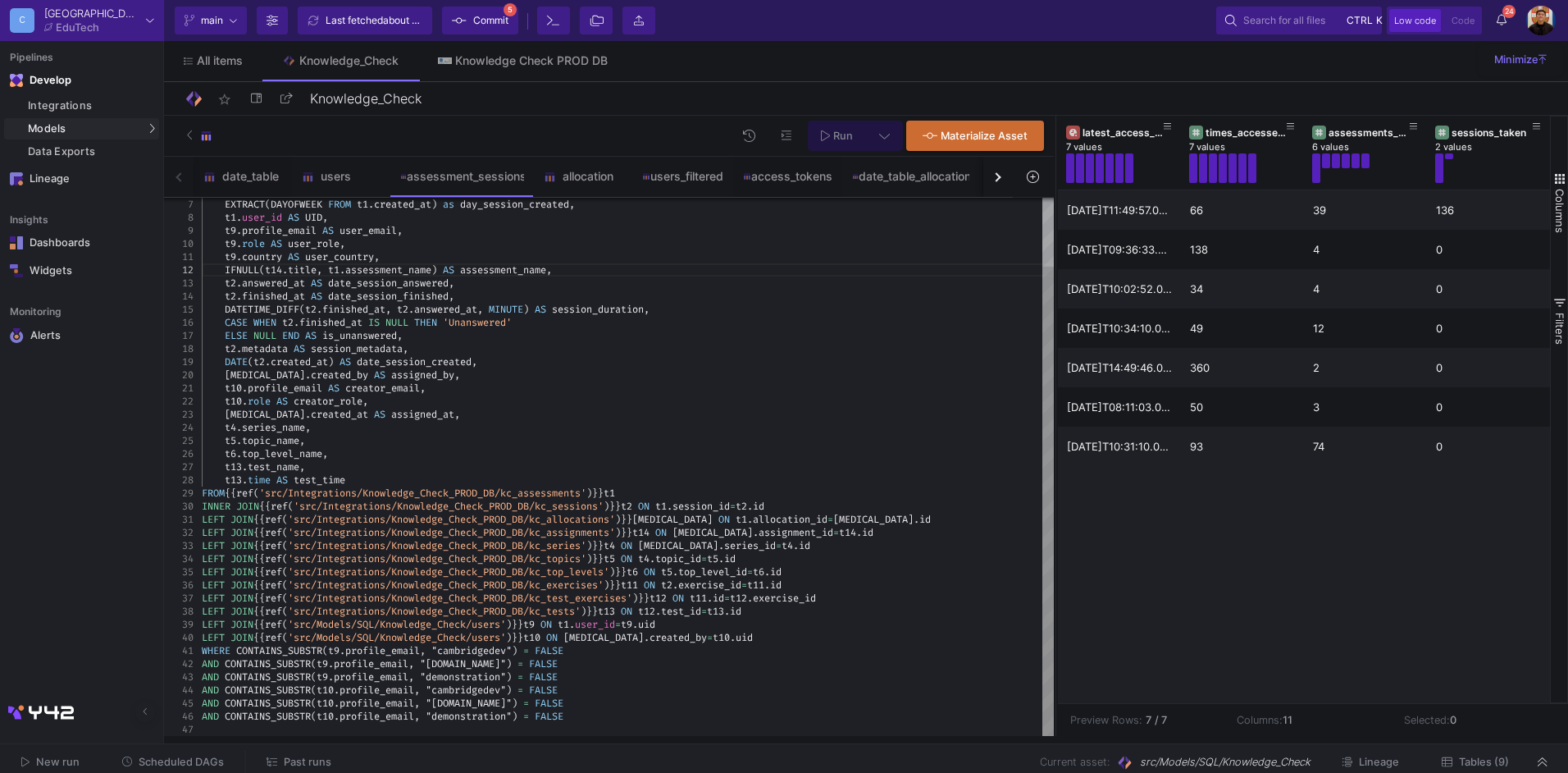
type textarea "t10.profile_email AS creator_email, t10.role AS creator_role, [MEDICAL_DATA].cr…"
drag, startPoint x: 608, startPoint y: 501, endPoint x: 766, endPoint y: 502, distance: 158.0
click at [995, 176] on div "button" at bounding box center [995, 176] width 9 height 9
click at [993, 174] on div "date_table users assessment_sessions allocation users_filtered access_tokens da…" at bounding box center [588, 176] width 849 height 41
click at [947, 179] on div "users_eap" at bounding box center [928, 175] width 78 height 13
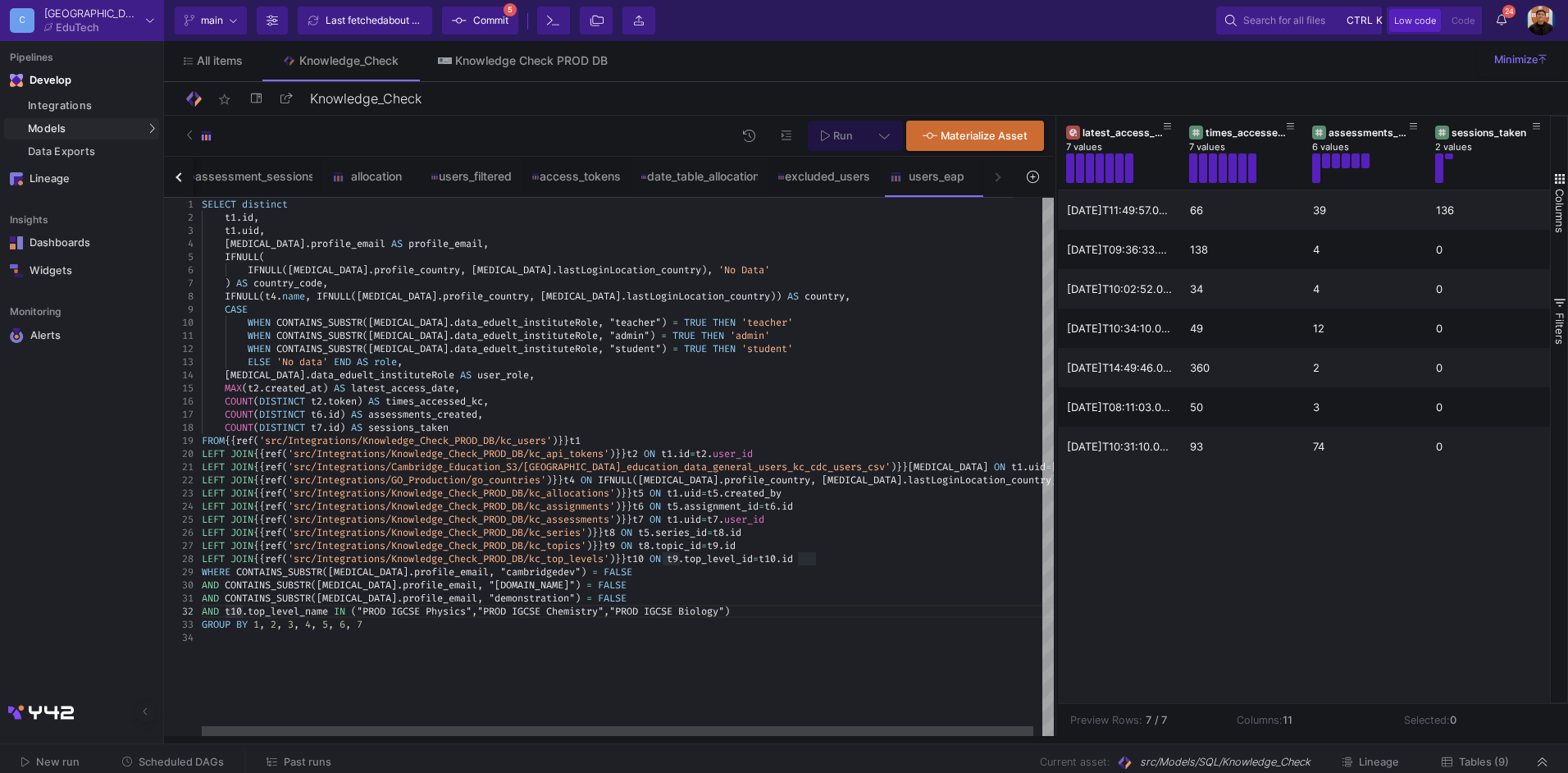
click at [863, 571] on div "WHERE CONTAINS_SUBSTR ( [MEDICAL_DATA] . profile_email , "cambridgedev" ) = FAL…" at bounding box center [633, 572] width 862 height 13
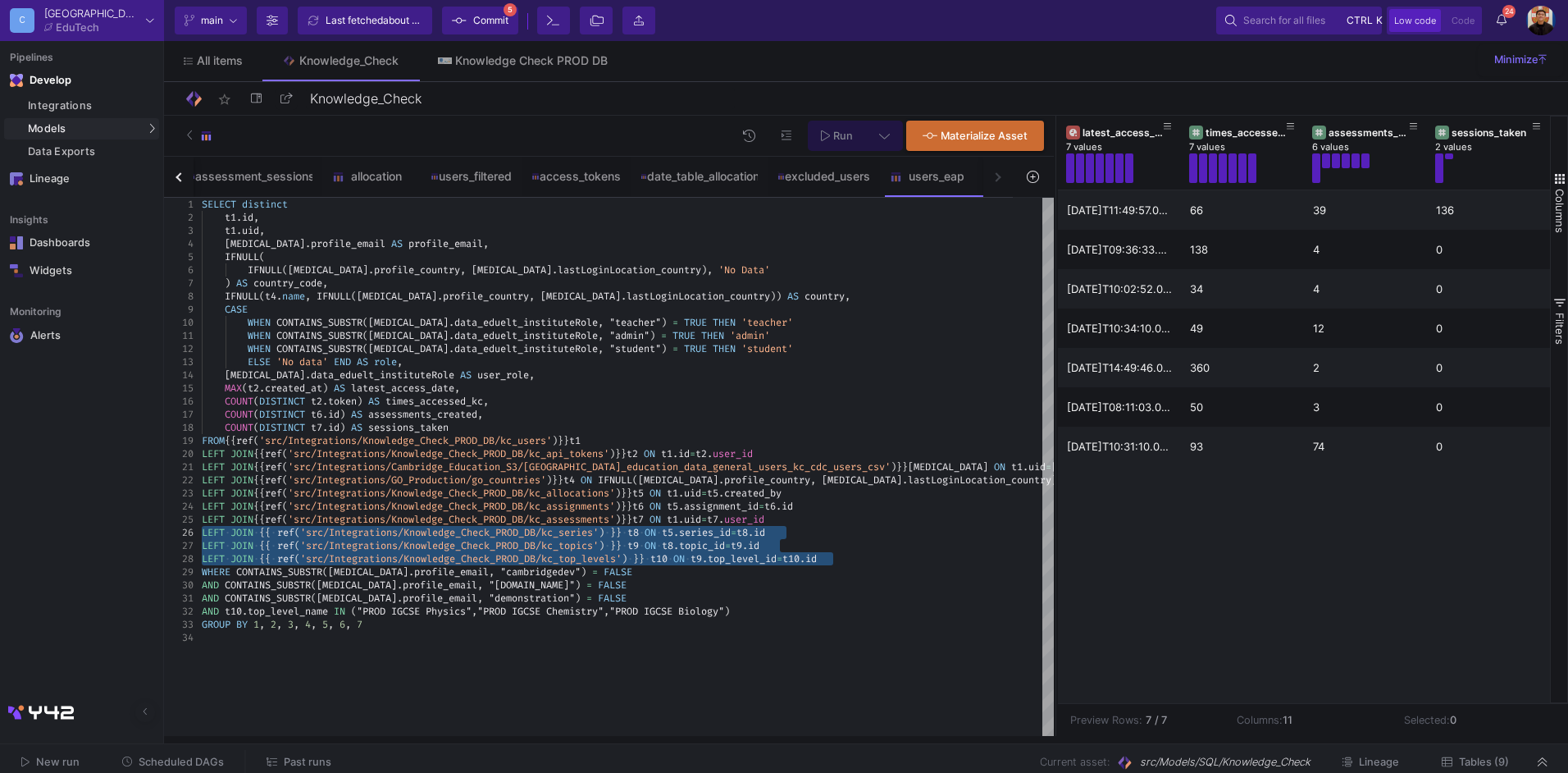
drag, startPoint x: 866, startPoint y: 563, endPoint x: 155, endPoint y: 533, distance: 711.6
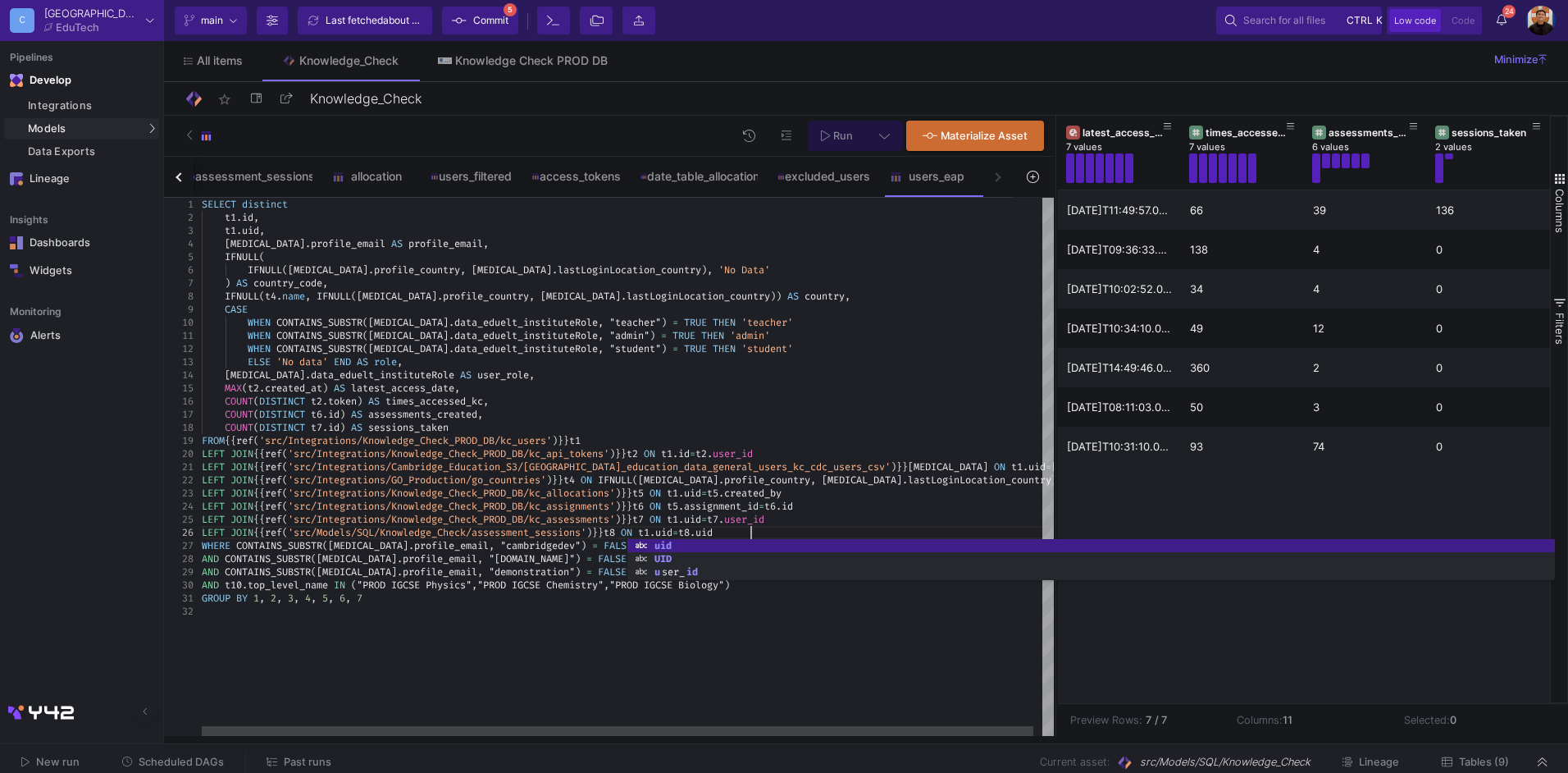
scroll to position [64, 548]
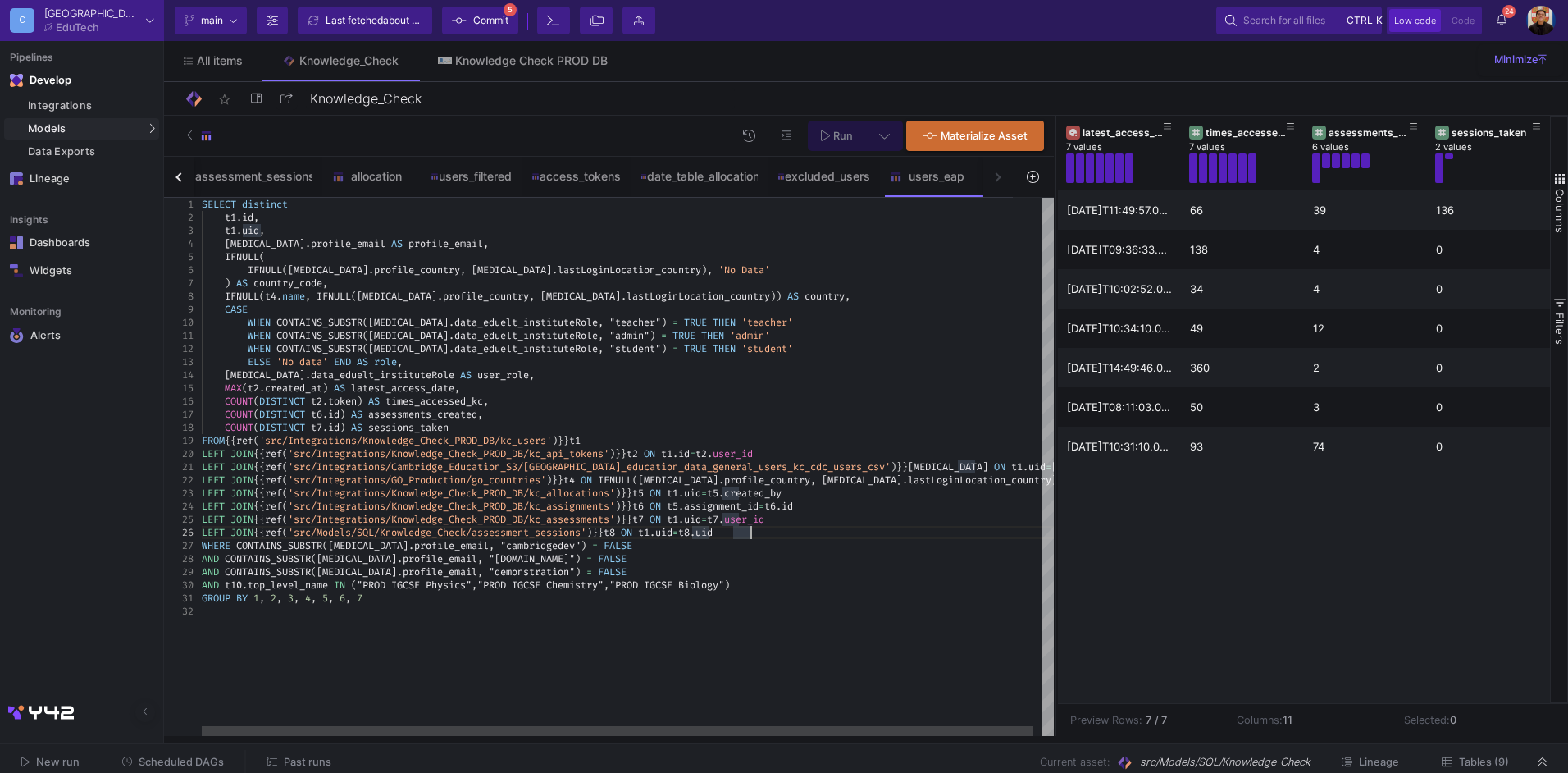
click at [787, 531] on div "LEFT JOIN {{ ref ( 'src/Models/SQL/Knowledge_Check/assessment_session s' ) }} t…" at bounding box center [633, 532] width 862 height 13
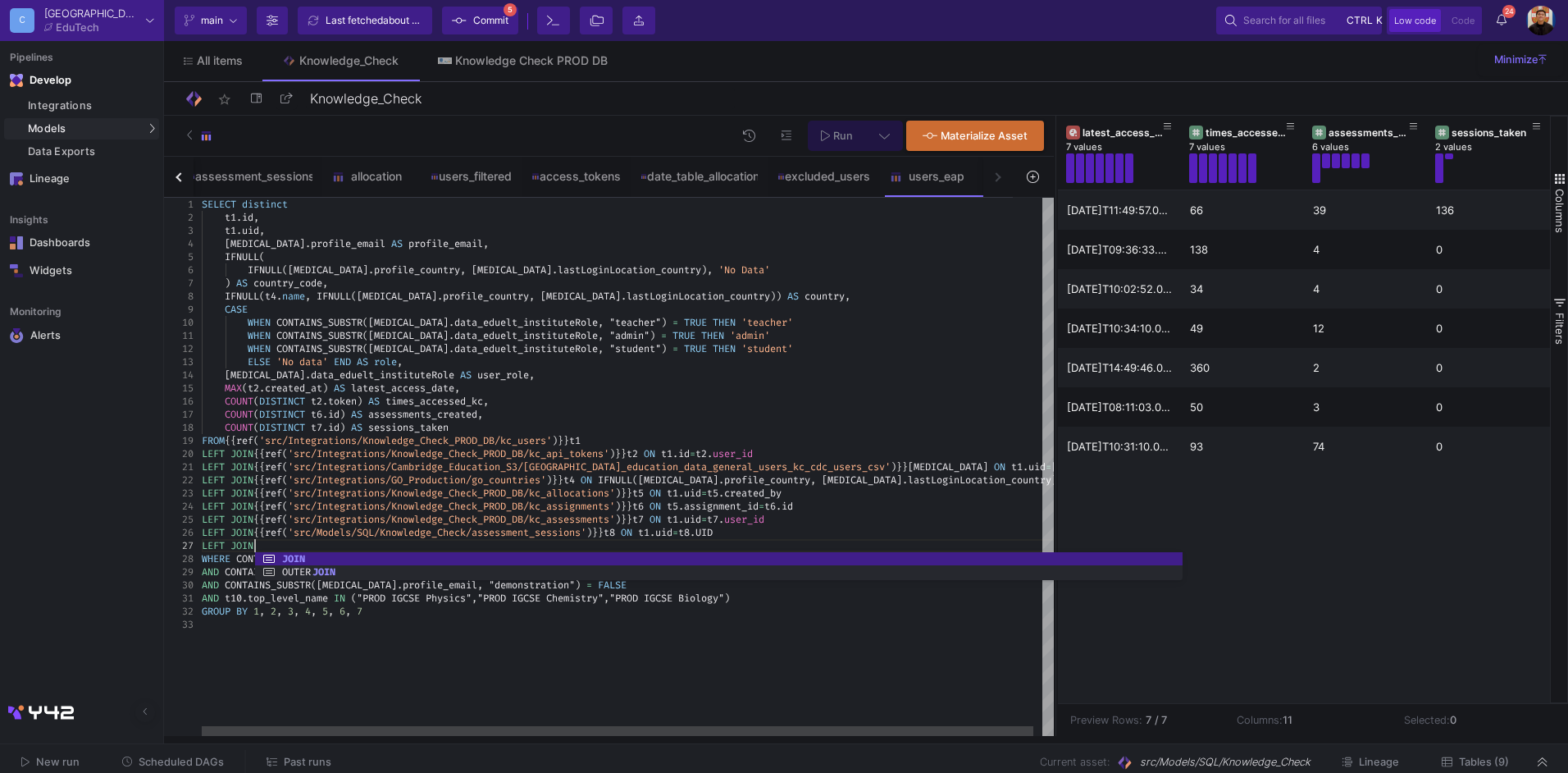
scroll to position [65, 58]
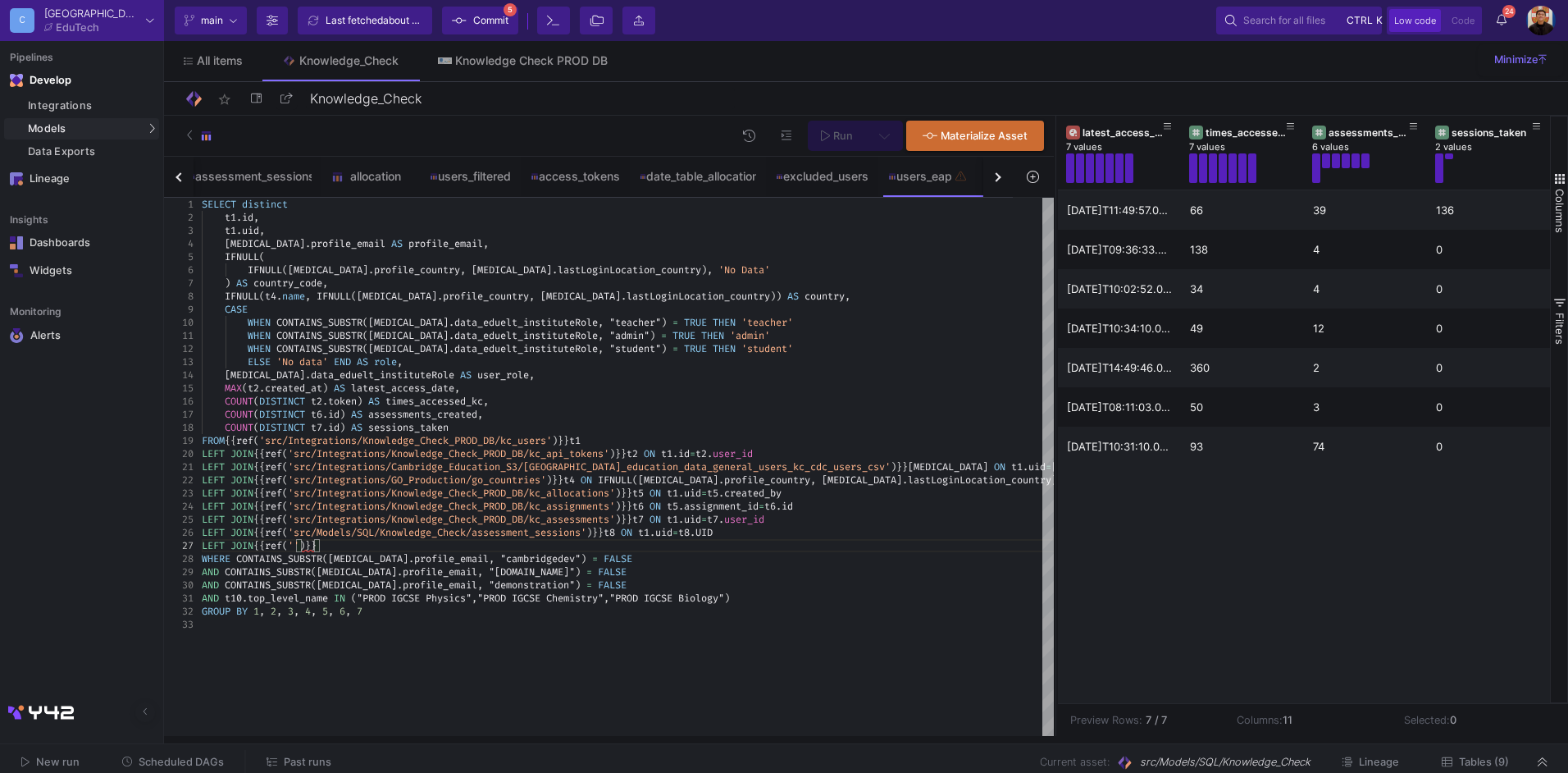
click at [188, 178] on button "button" at bounding box center [179, 176] width 30 height 41
click at [998, 174] on div "button" at bounding box center [995, 176] width 9 height 9
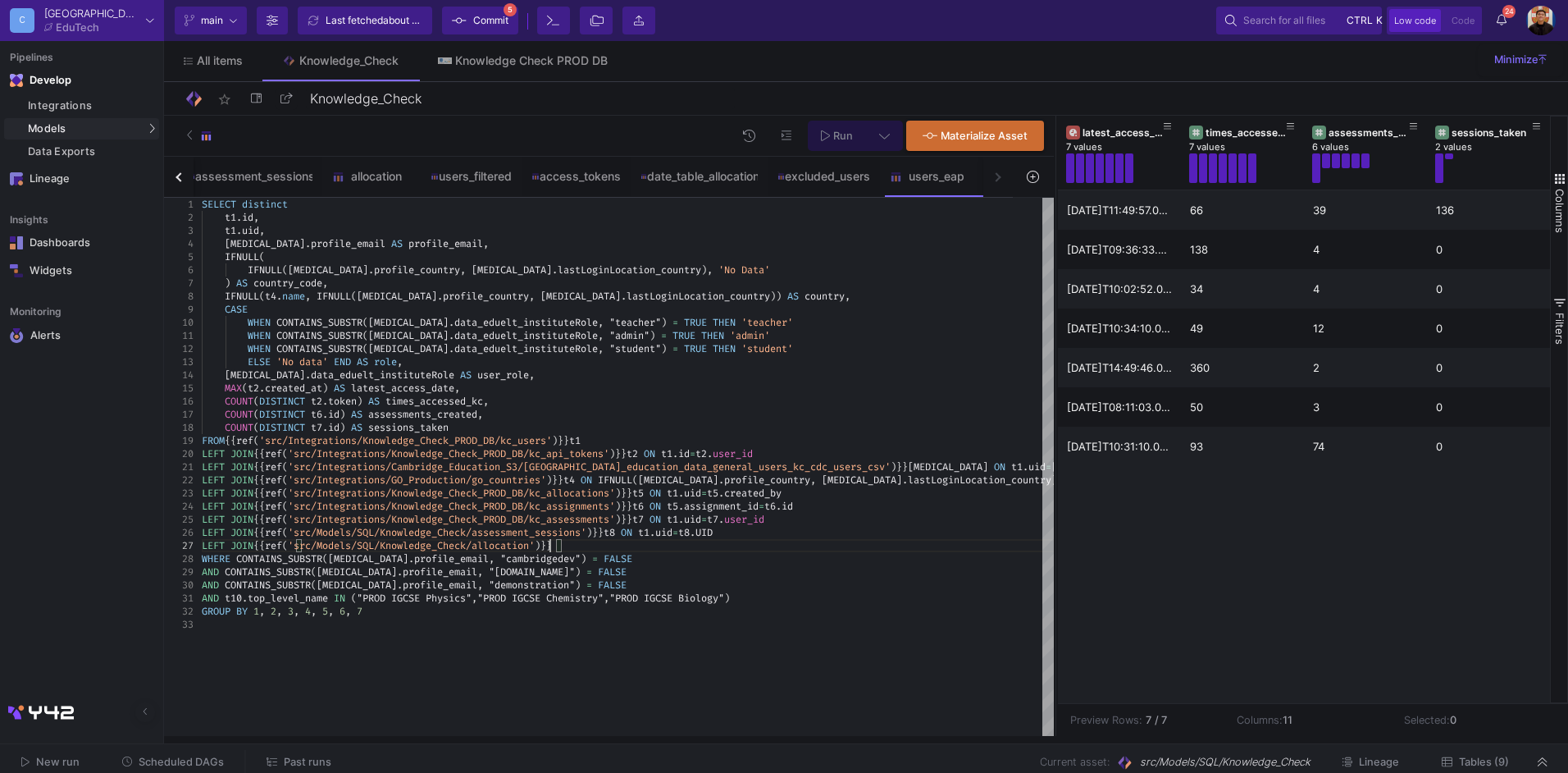
type textarea "Location_country)=t4.iso_code LEFT JOIN {{ ref('src/Integrations/Knowledge_Chec…"
click at [177, 174] on button "button" at bounding box center [179, 176] width 30 height 41
click at [588, 168] on div "allocation" at bounding box center [582, 176] width 98 height 40
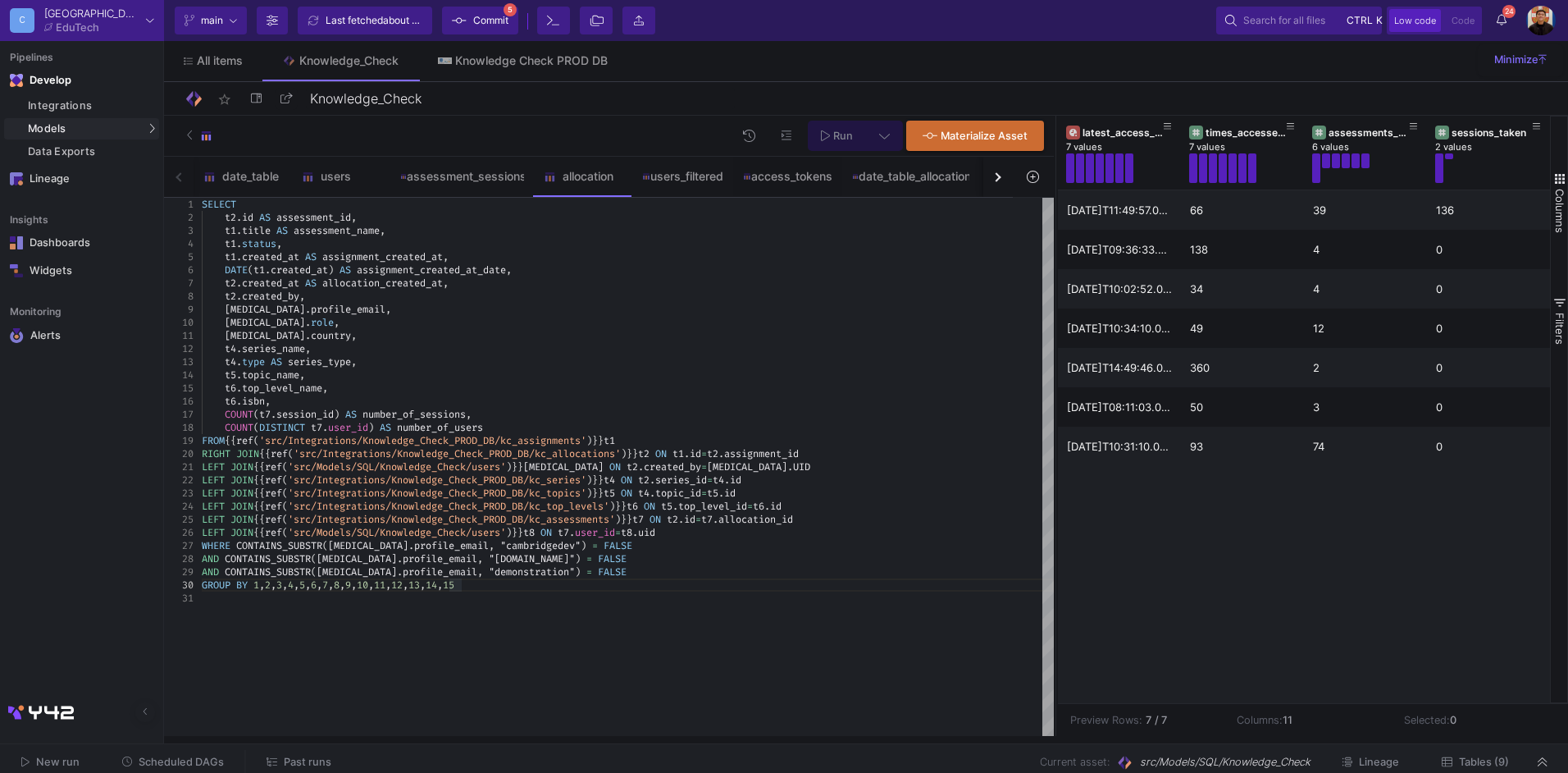
type textarea "SELECT [DOMAIN_NAME] AS assessment_id, t1.title AS assessment_name, t1.status, …"
click at [311, 307] on span "profile_email" at bounding box center [348, 309] width 74 height 13
click at [277, 298] on span "created_by" at bounding box center [270, 295] width 57 height 13
click at [874, 132] on button at bounding box center [884, 136] width 37 height 31
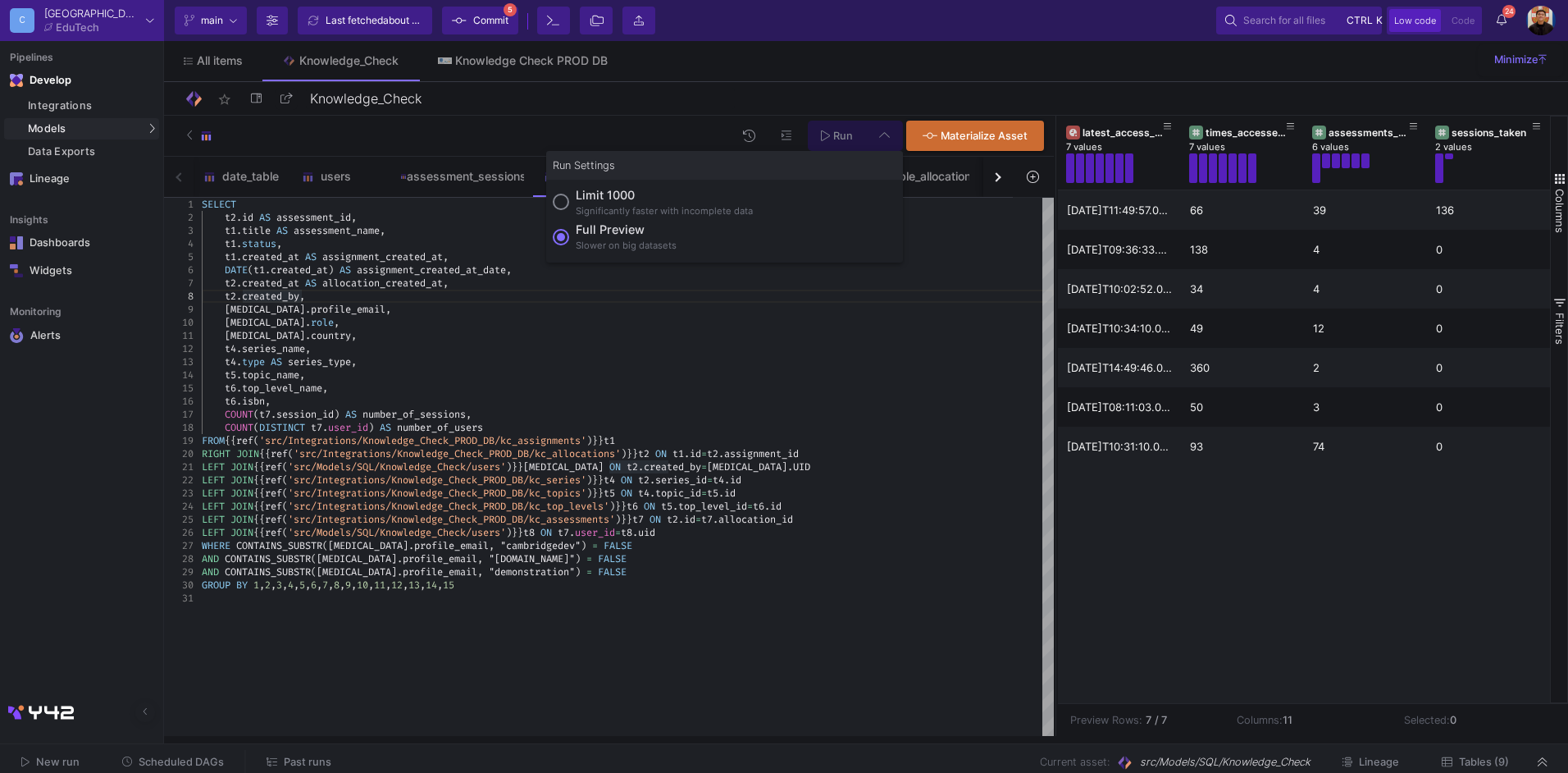
click at [621, 236] on div "Full preview" at bounding box center [626, 230] width 101 height 18
click at [570, 236] on input "Full preview Slower on big datasets" at bounding box center [561, 237] width 17 height 17
click at [842, 135] on span "Run" at bounding box center [843, 136] width 20 height 12
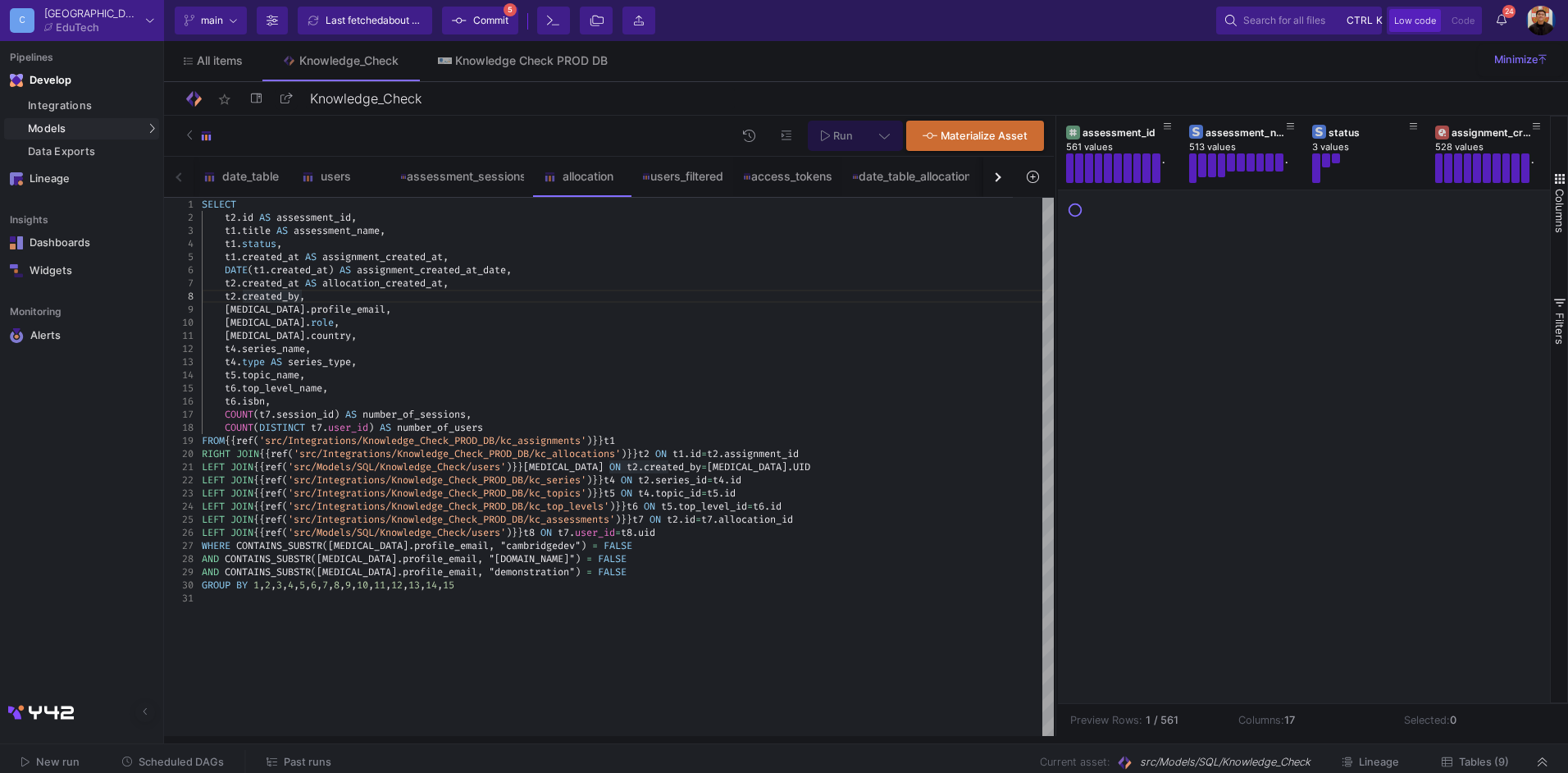
click at [1004, 176] on button "button" at bounding box center [998, 176] width 30 height 41
click at [1004, 176] on div "date_table users assessment_sessions allocation users_filtered access_tokens da…" at bounding box center [588, 176] width 849 height 41
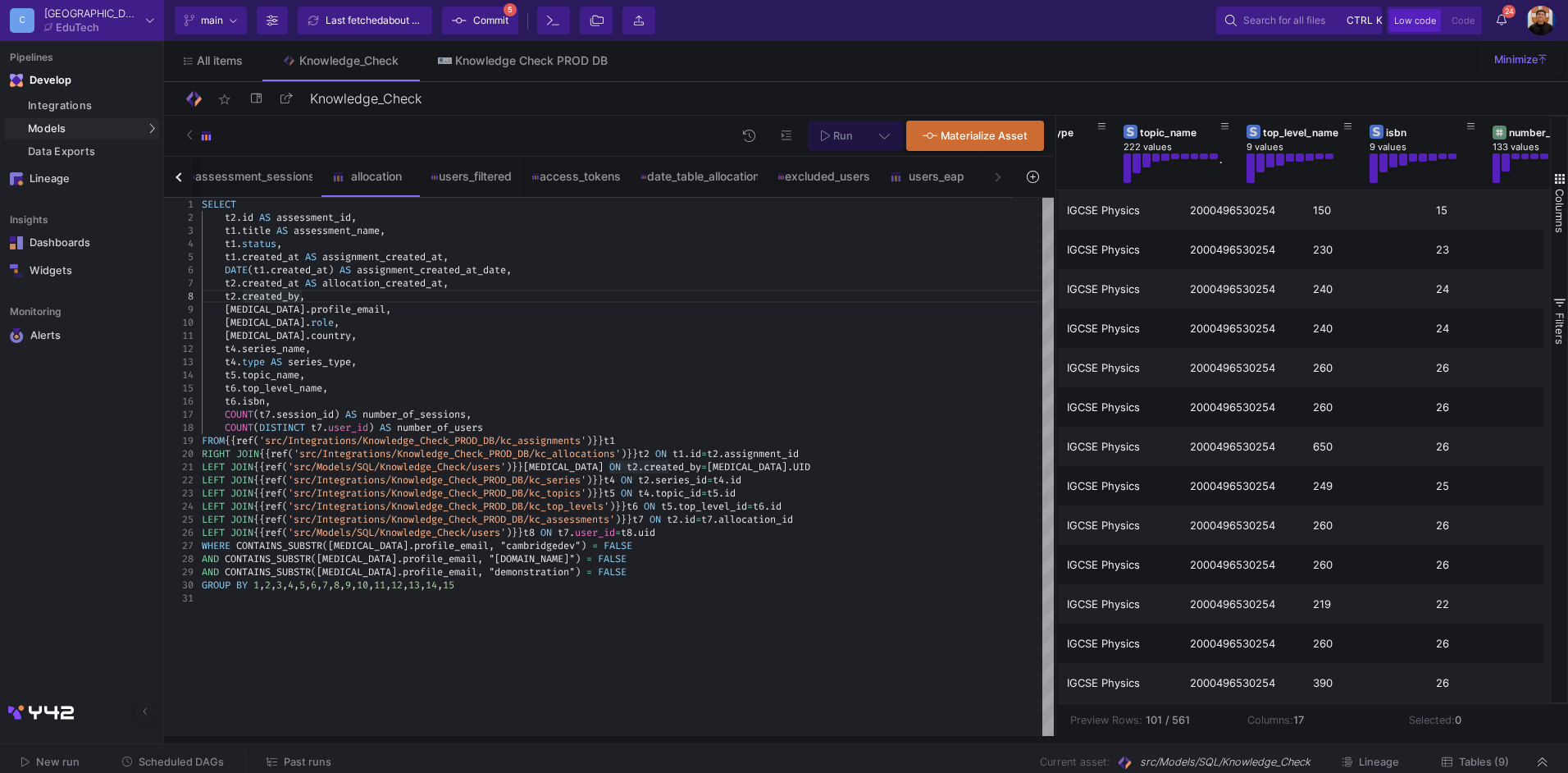
scroll to position [0, 1289]
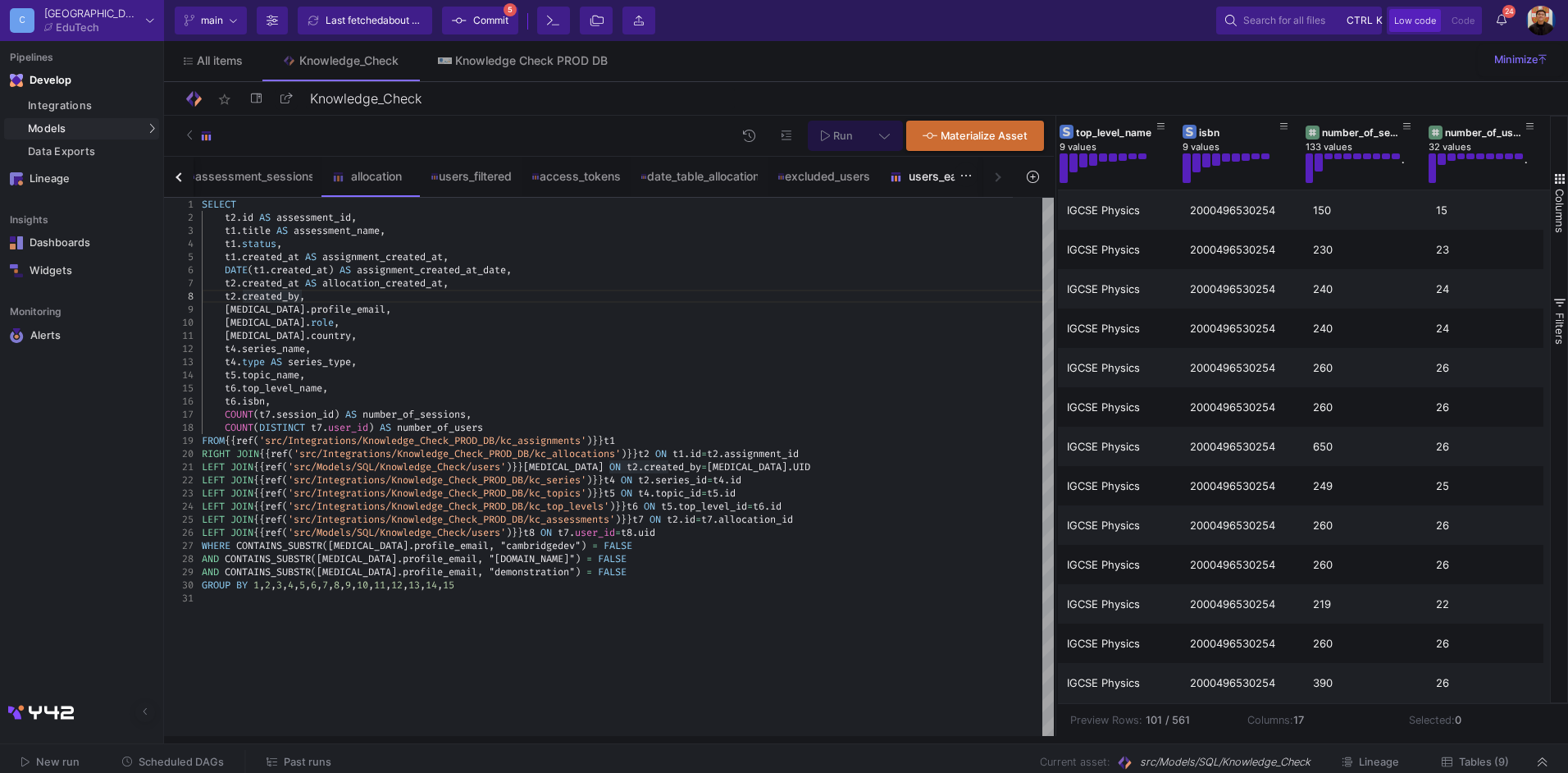
click at [935, 174] on div "users_eap" at bounding box center [928, 175] width 78 height 13
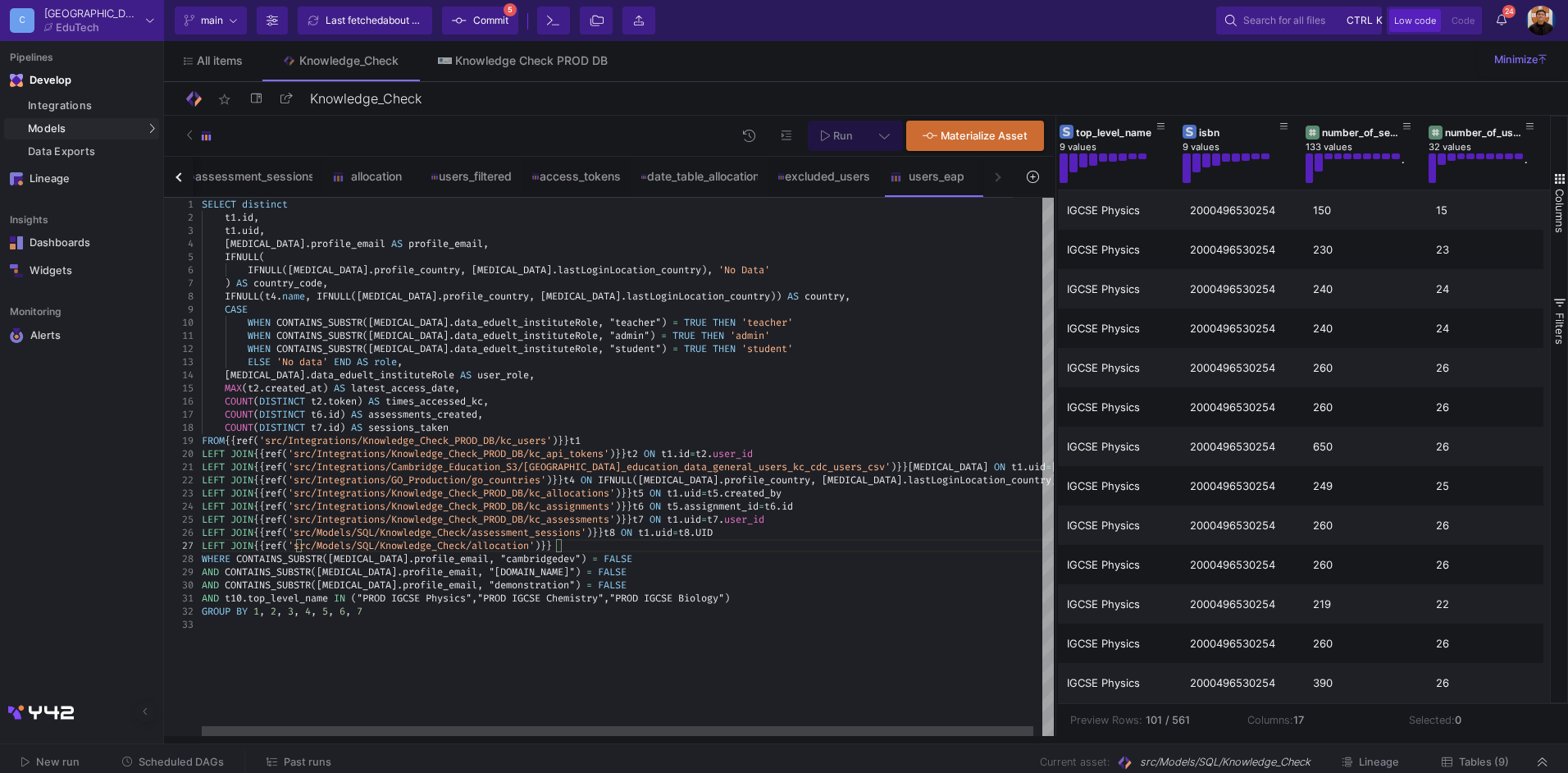
click at [813, 595] on div "AND t10 . top_level_name IN ( "PROD IGCSE Physics" , "PROD IGCSE Chemistry" , "…" at bounding box center [633, 598] width 862 height 13
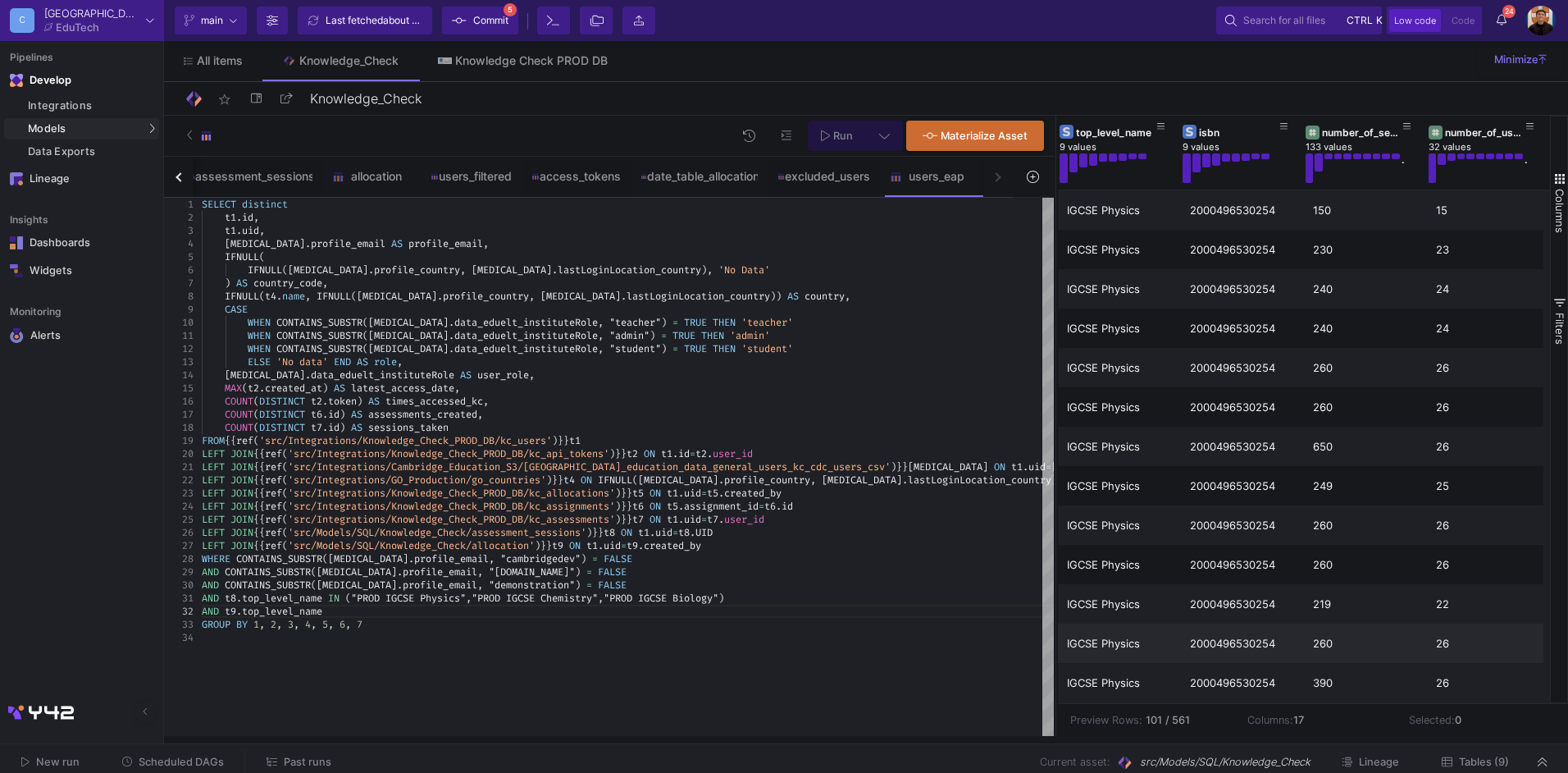
paste textarea "IN ("PROD IGCSE Physics","PROD IGCSE Chemistry","PROD IGCSE Biology")"
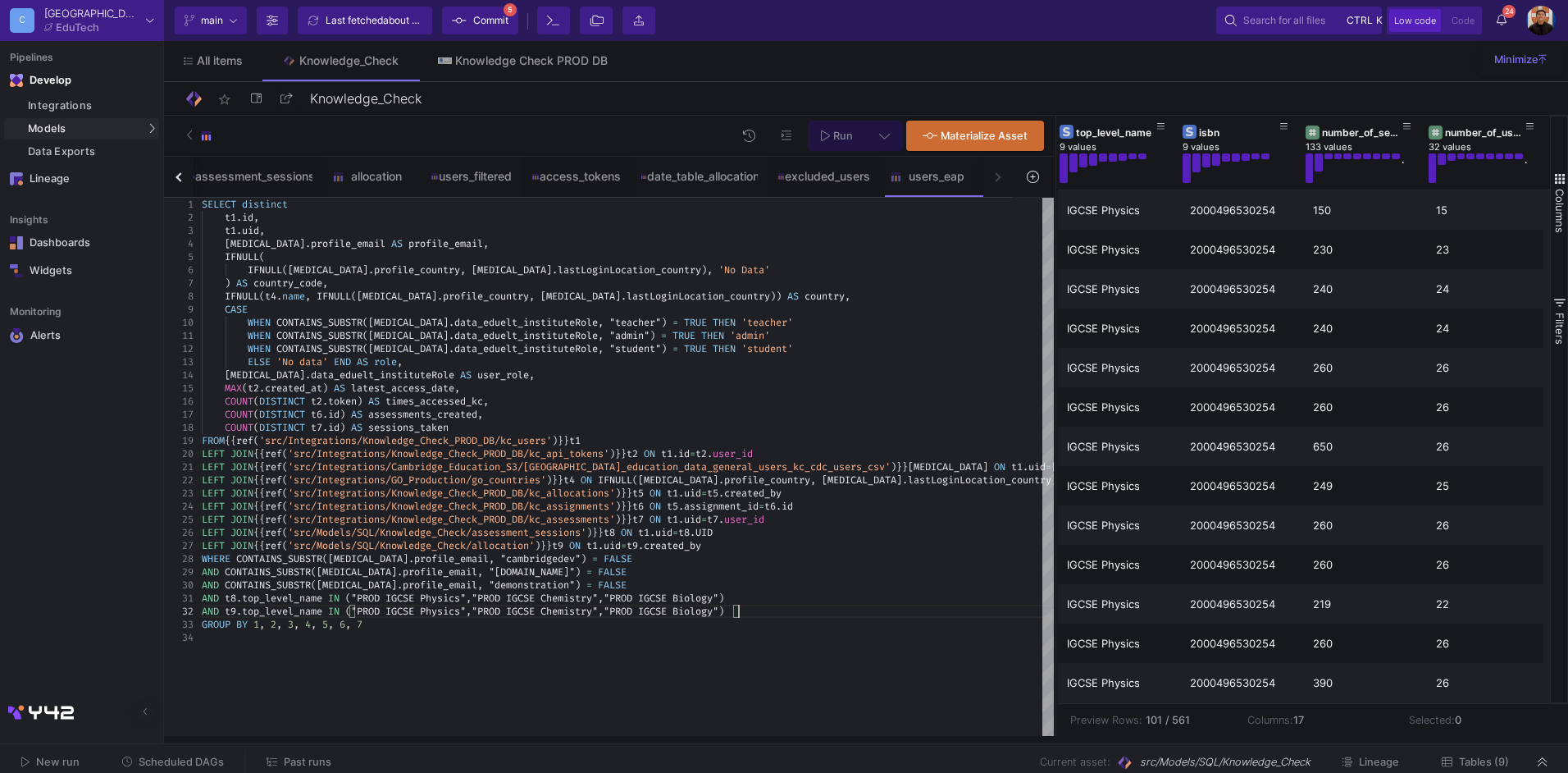
click at [853, 125] on button "Run" at bounding box center [837, 136] width 58 height 31
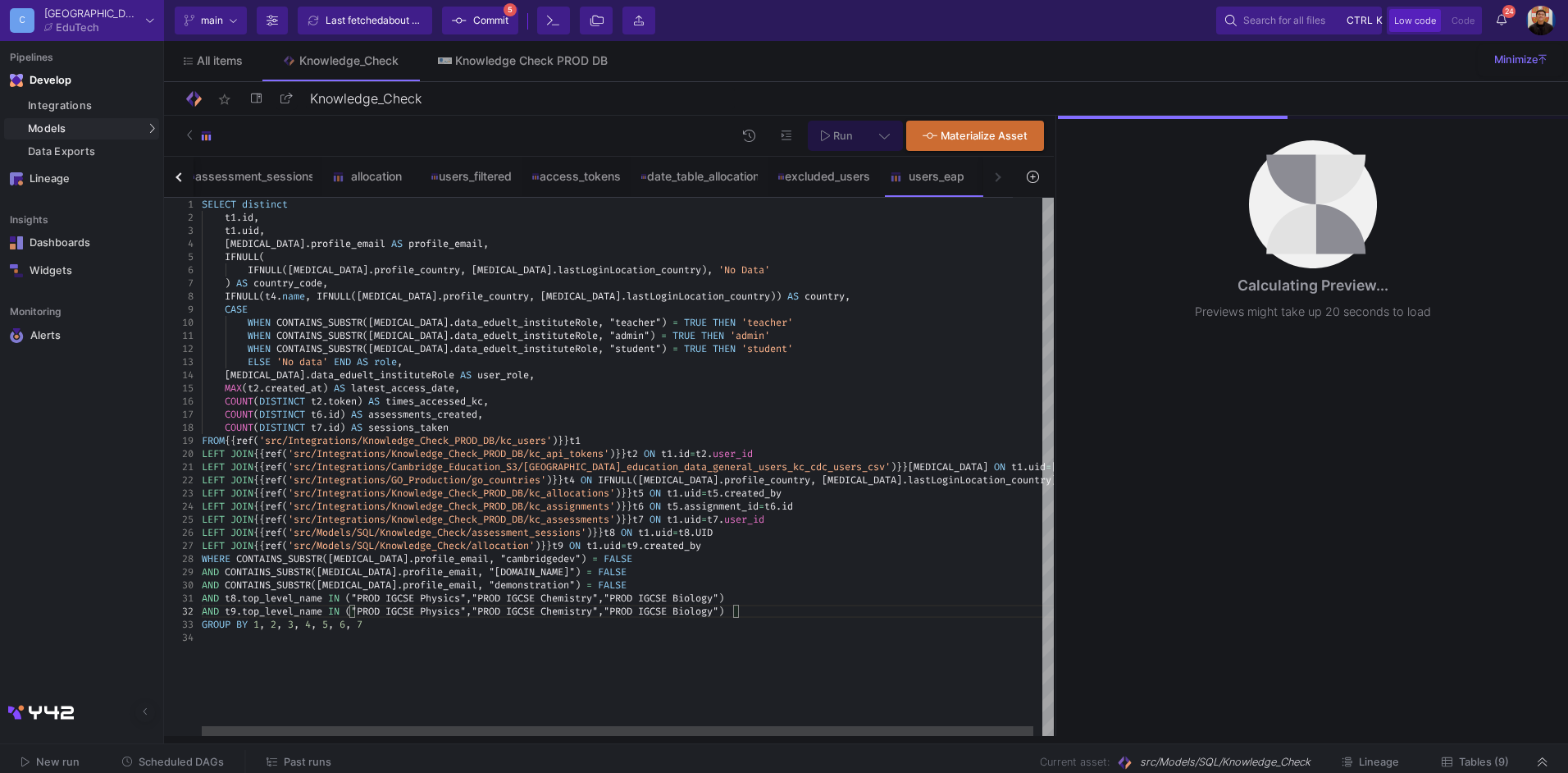
click at [588, 591] on div "AND CONTAINS_SUBSTR ( [MEDICAL_DATA] . profile_email , "demonstration" ) = FALSE" at bounding box center [633, 585] width 862 height 13
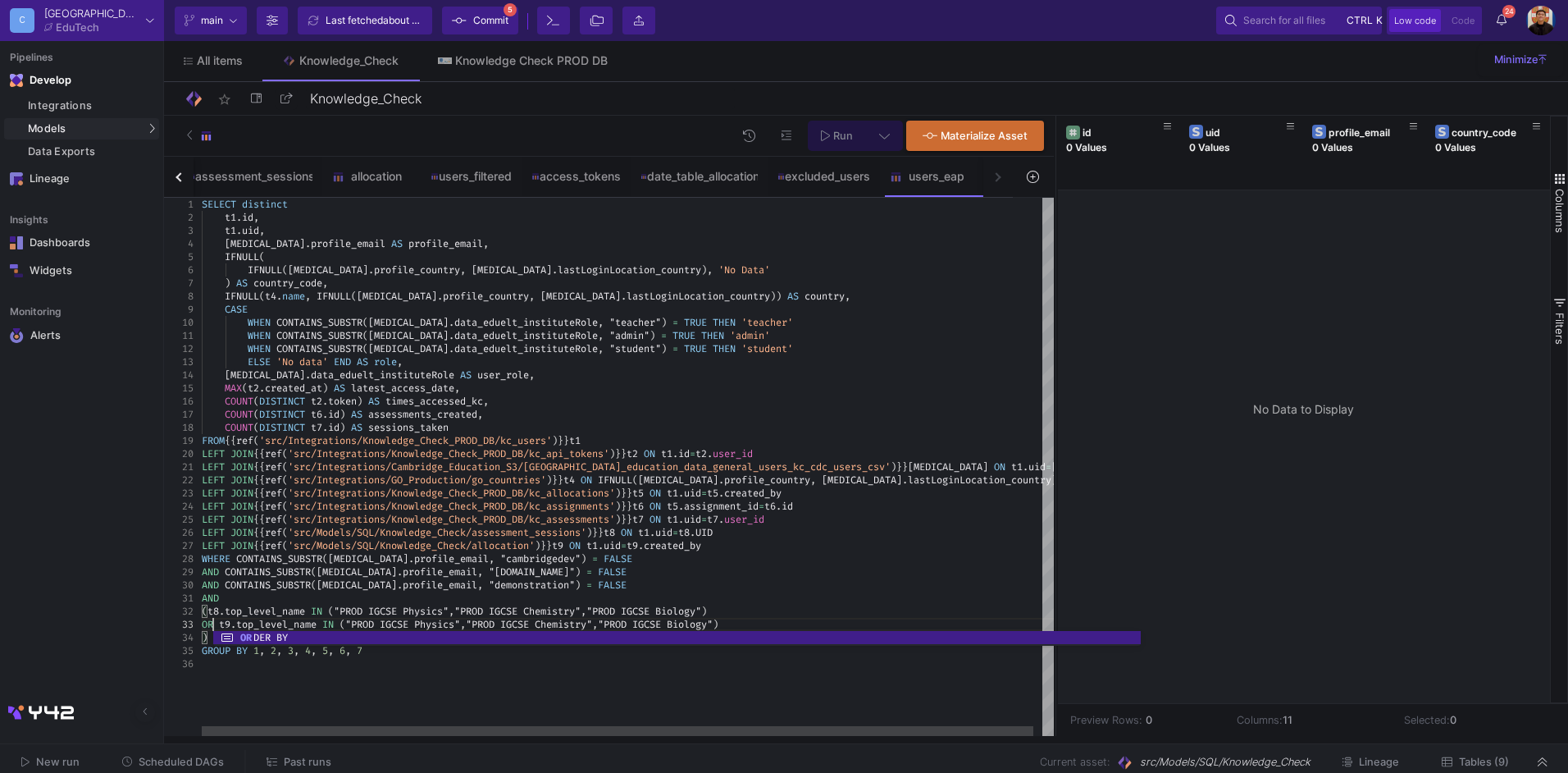
scroll to position [26, 12]
click at [829, 561] on div "WHERE CONTAINS_SUBSTR ( [MEDICAL_DATA] . profile_email , "cambridgedev" ) = FAL…" at bounding box center [633, 558] width 862 height 13
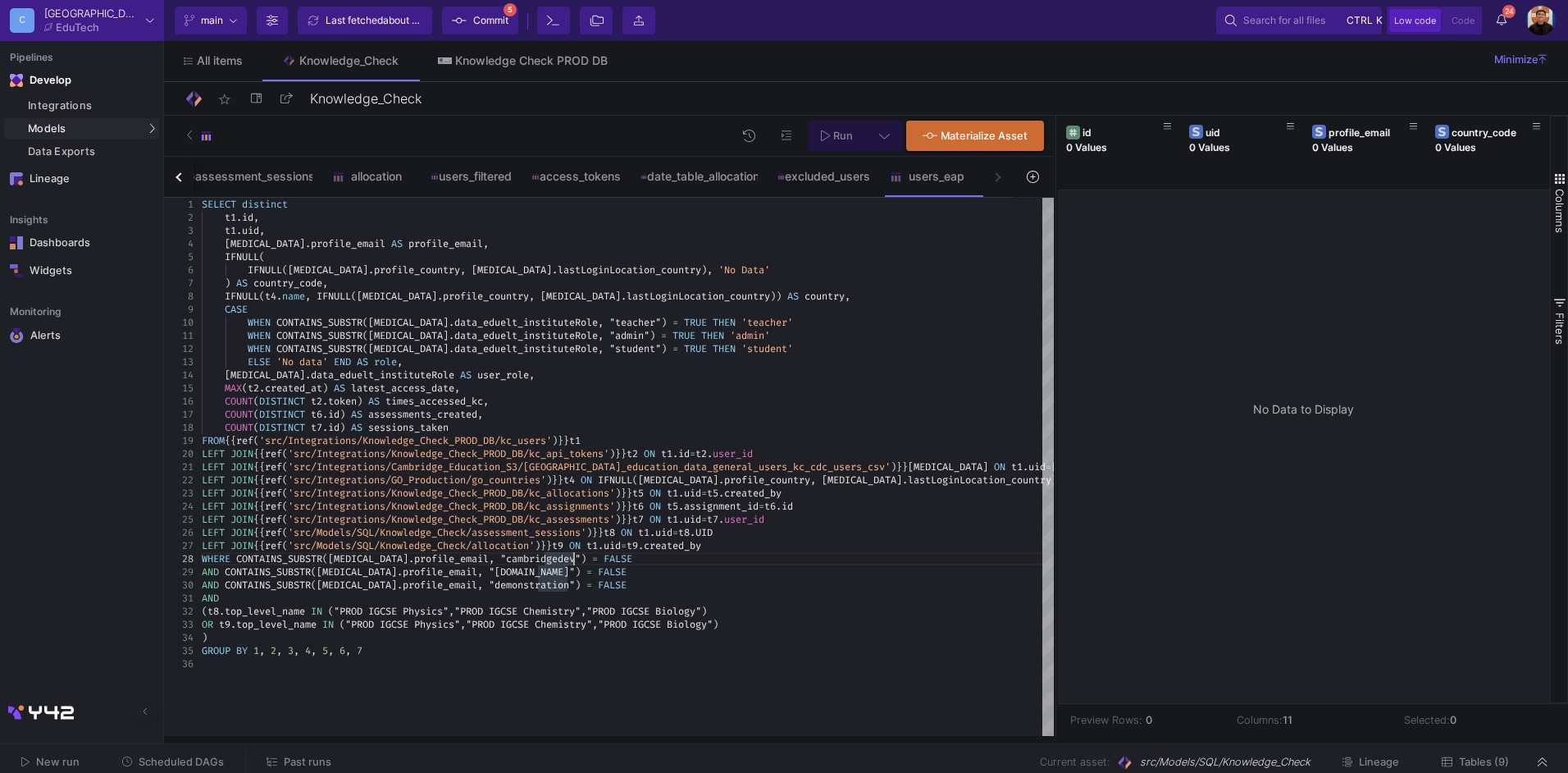
type textarea "cations') }} t5 ON t1.uid=t5.created_by LEFT JOIN {{ ref('src/Integrations/Know…"
click at [883, 134] on icon at bounding box center [885, 136] width 11 height 12
drag, startPoint x: 591, startPoint y: 234, endPoint x: 761, endPoint y: 198, distance: 173.8
click at [593, 234] on div "Full preview" at bounding box center [626, 230] width 101 height 18
click at [570, 234] on input "Full preview Slower on big datasets" at bounding box center [561, 237] width 17 height 17
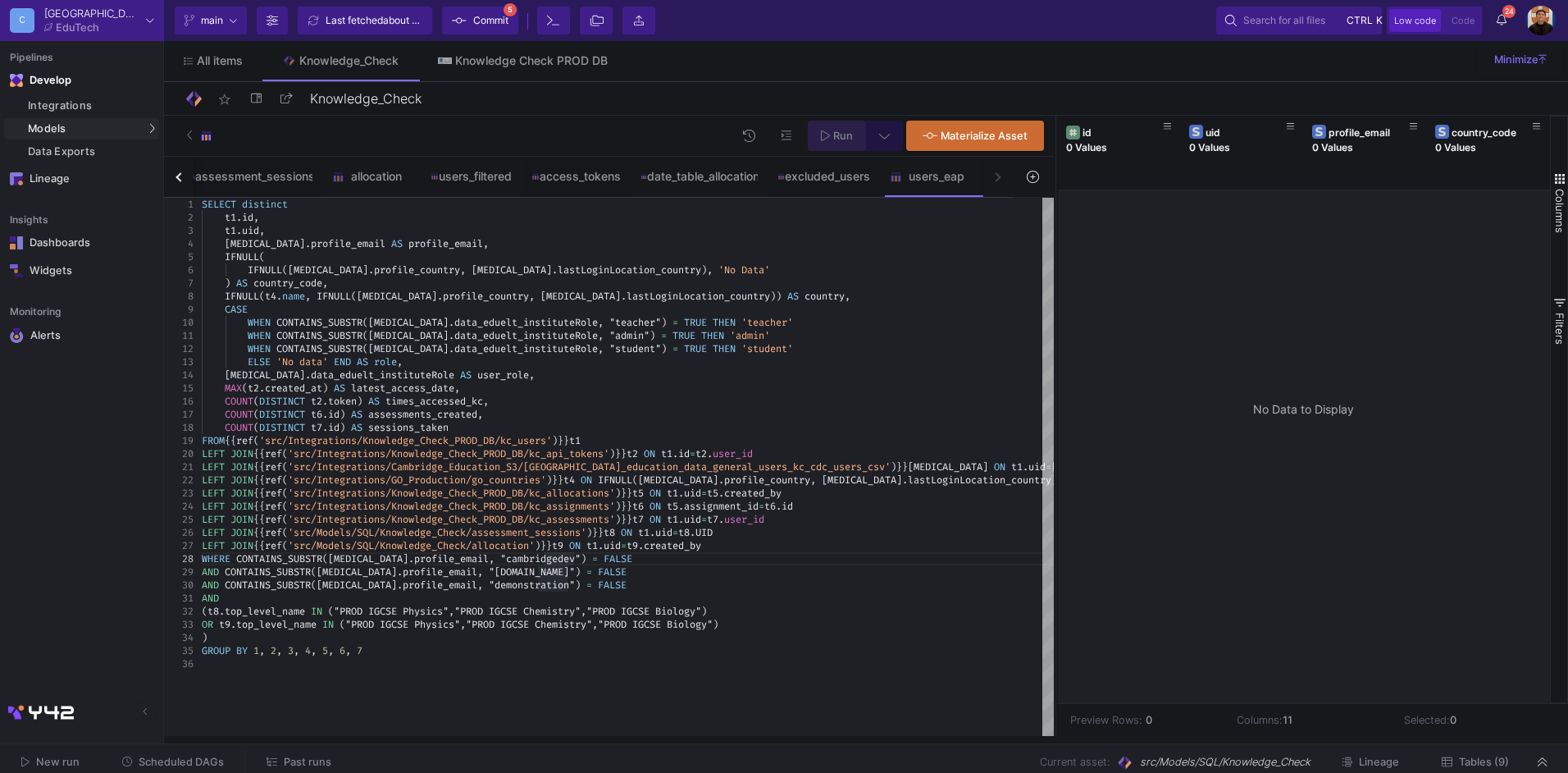
click at [835, 131] on span "Run" at bounding box center [843, 136] width 20 height 12
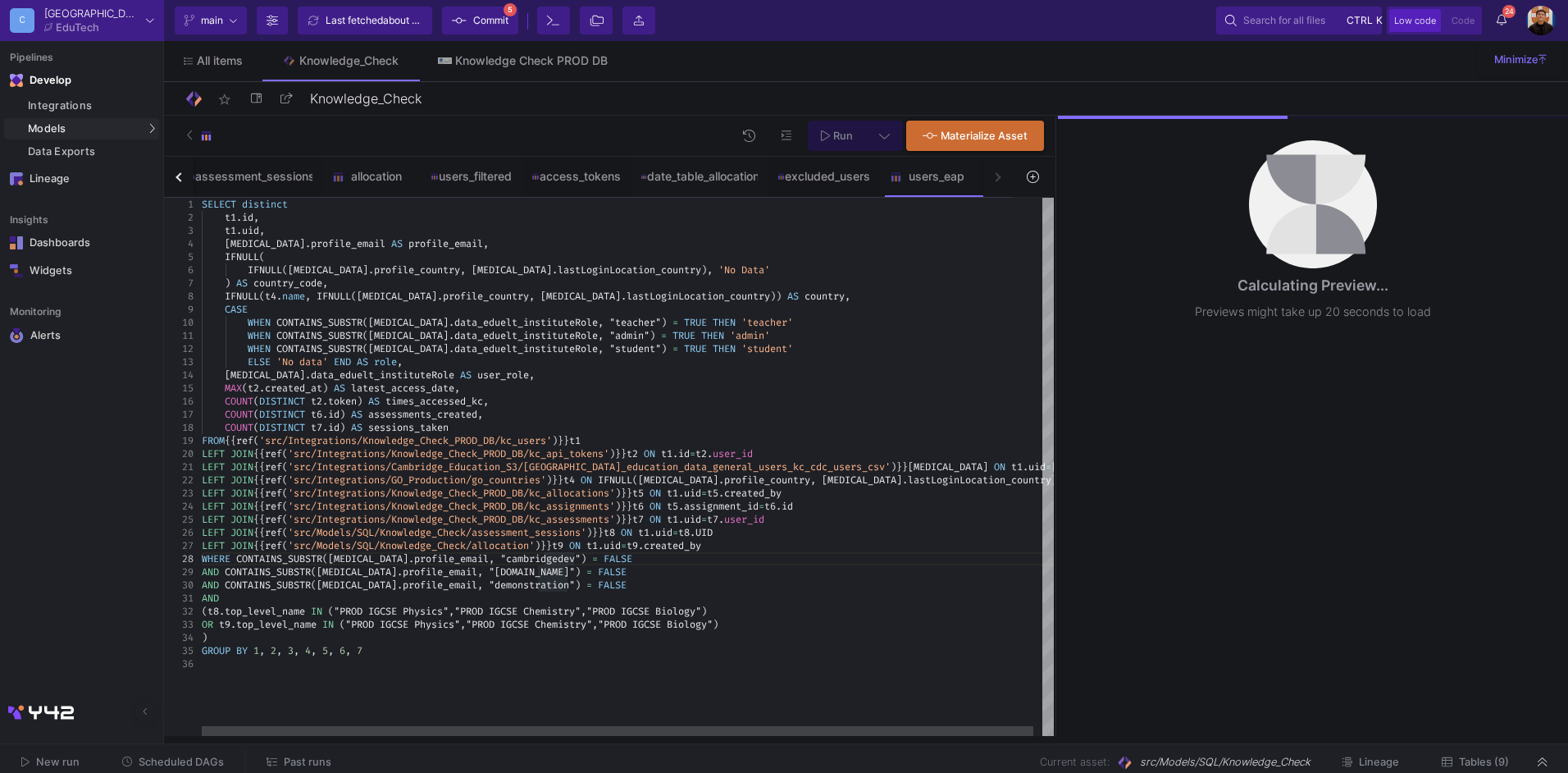
type textarea "WHEN CONTAINS_SUBSTR([MEDICAL_DATA][DOMAIN_NAME]_eduelt_instituteRole, "admin")…"
click at [709, 356] on div "ELSE 'No data' END AS role ," at bounding box center [633, 362] width 862 height 13
click at [885, 140] on icon at bounding box center [885, 136] width 11 height 12
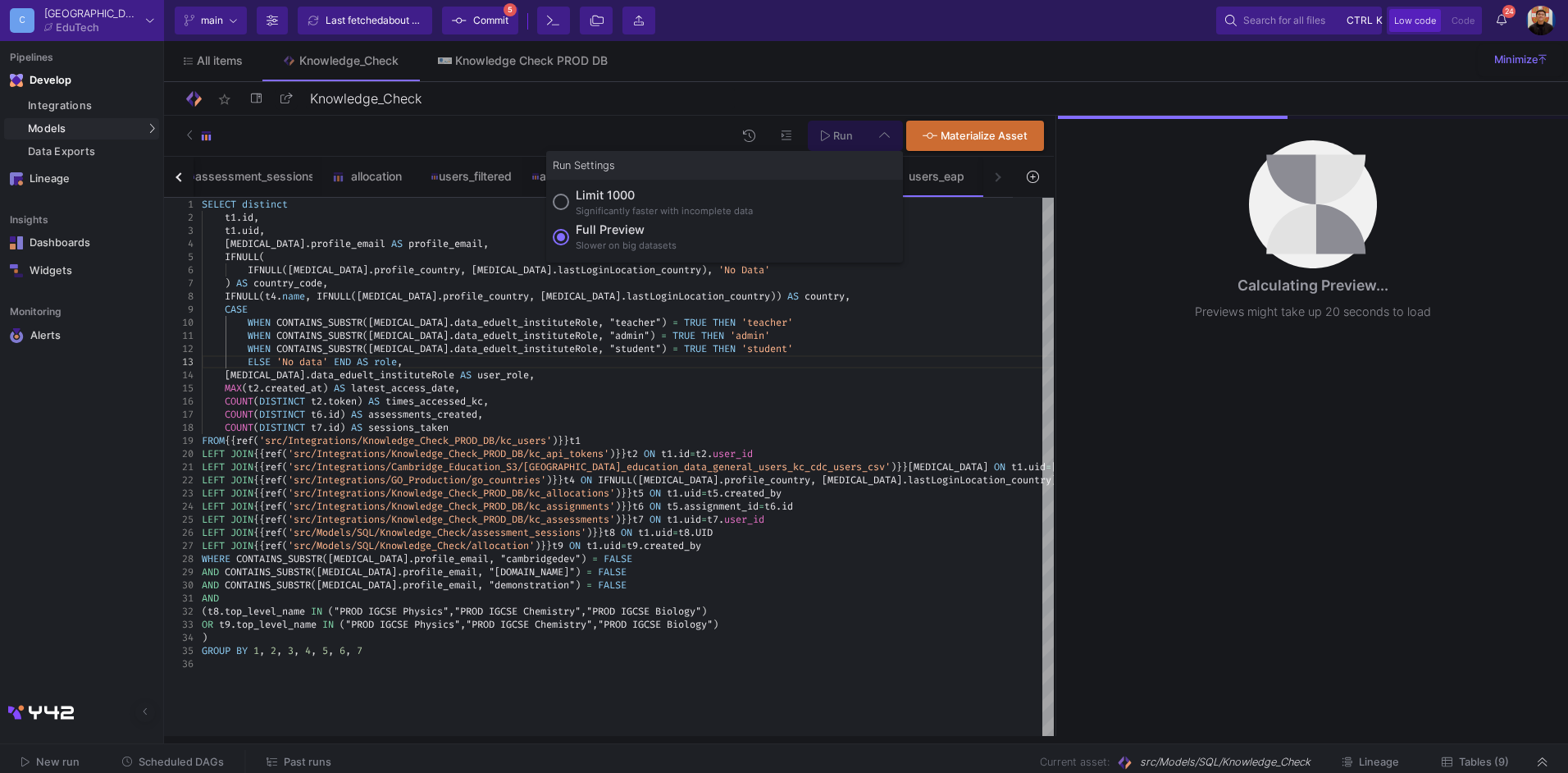
click at [699, 193] on div "Limit 1000" at bounding box center [664, 195] width 177 height 18
click at [570, 193] on input "Limit 1000 Significantly faster with incomplete data" at bounding box center [561, 201] width 17 height 17
radio input "true"
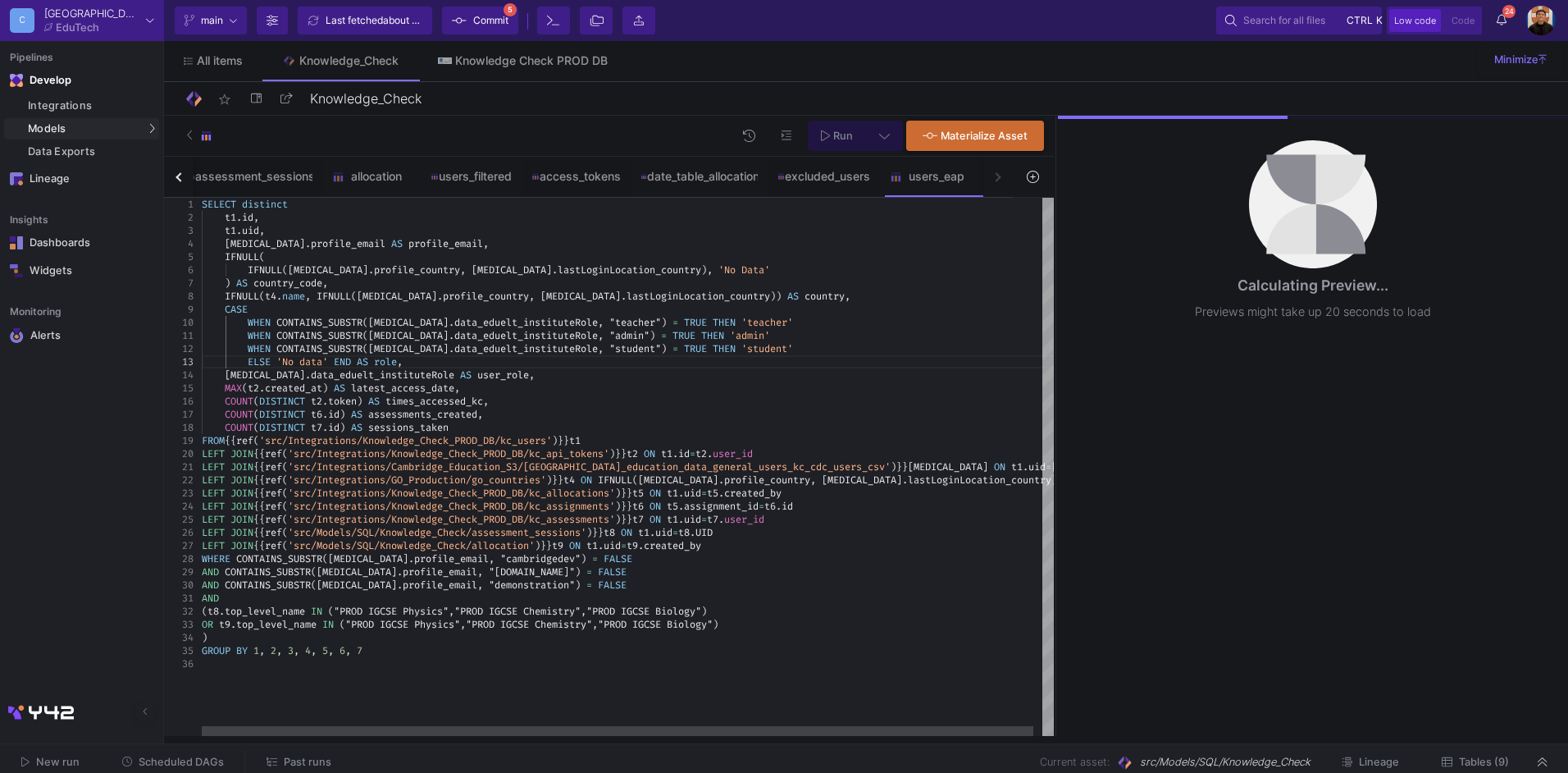
click at [679, 320] on span at bounding box center [681, 322] width 6 height 13
click at [818, 177] on div "excluded_users" at bounding box center [824, 175] width 93 height 13
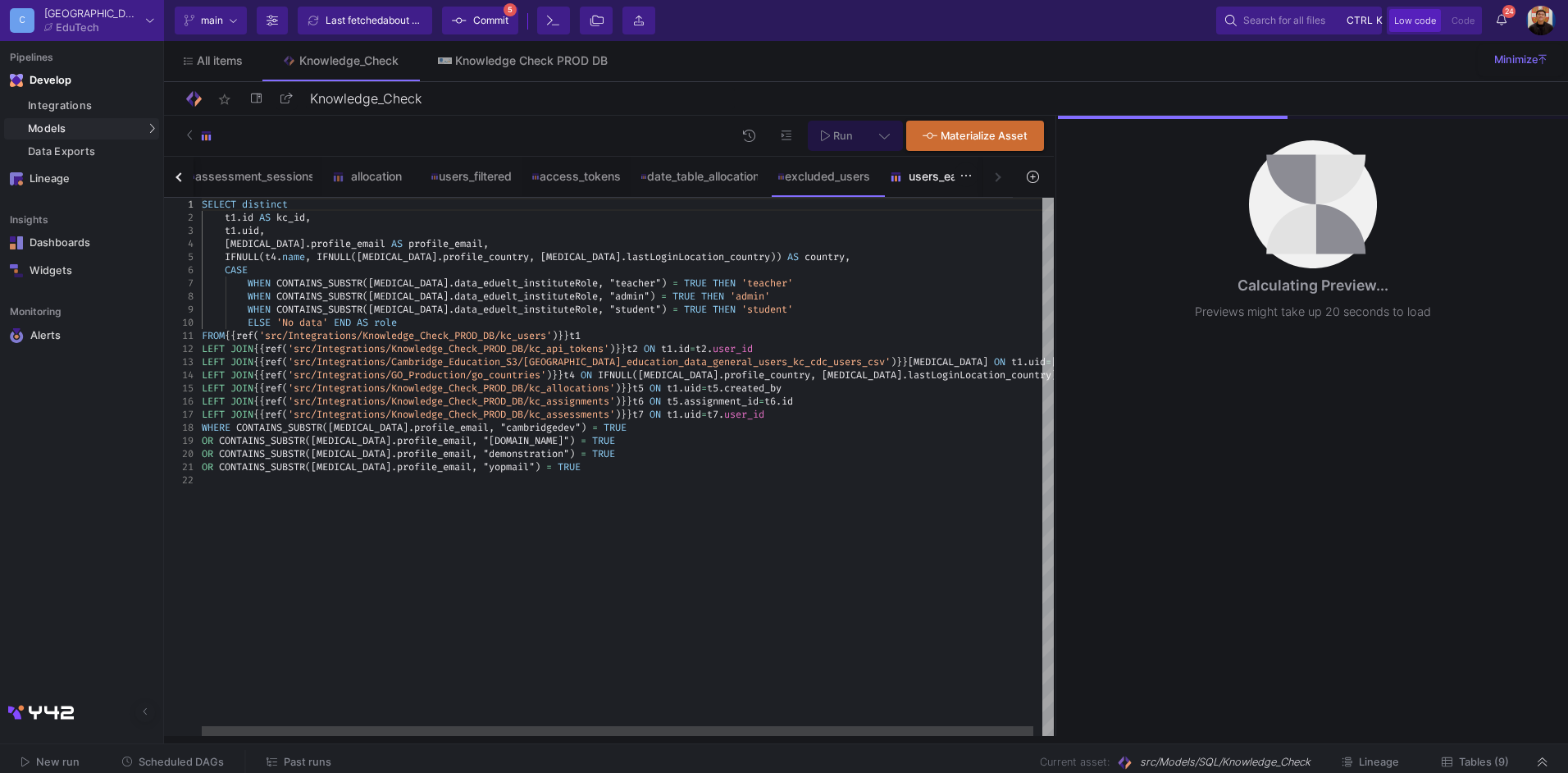
click at [930, 180] on div "users_eap" at bounding box center [928, 175] width 78 height 13
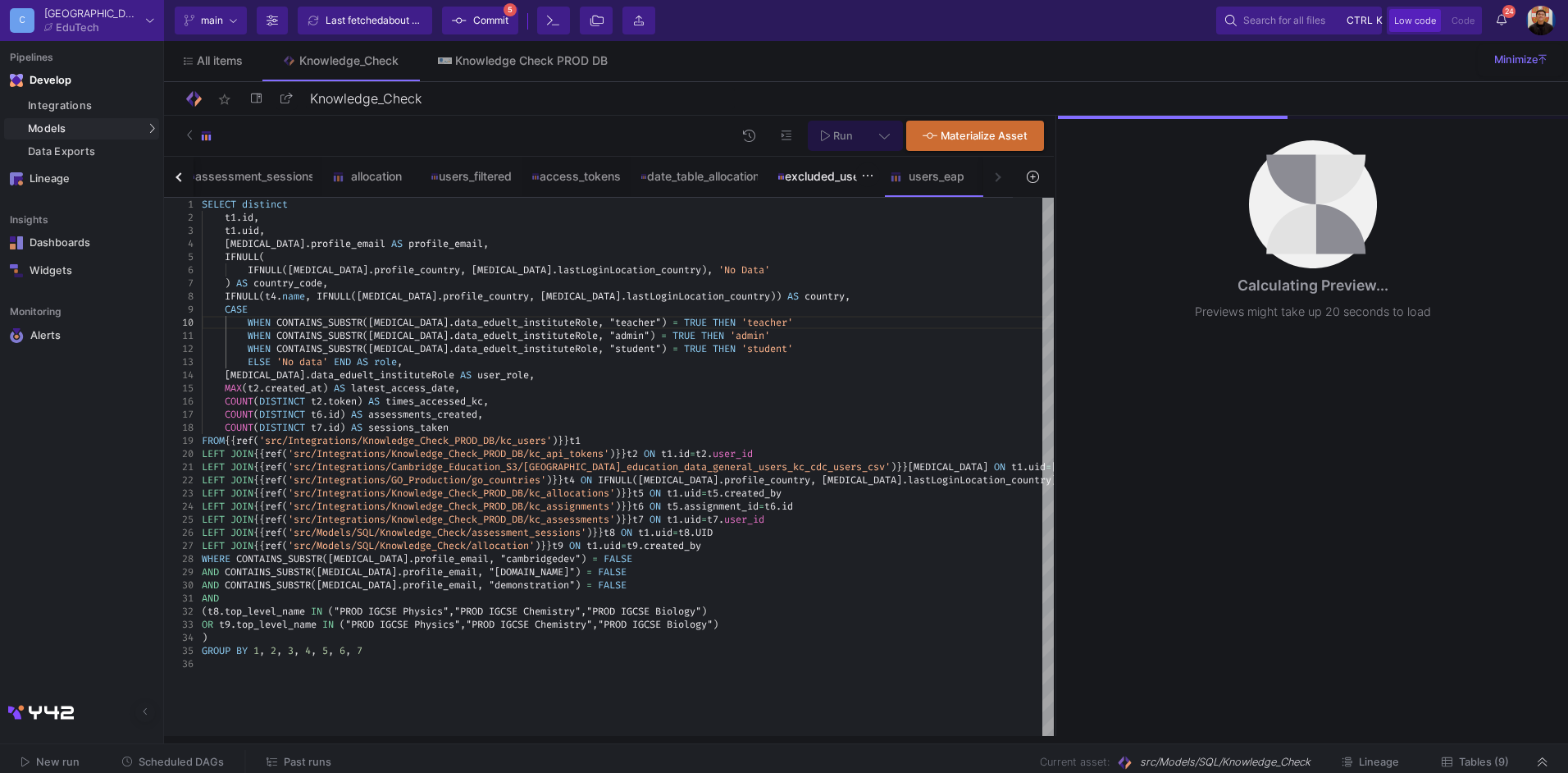
click at [833, 176] on div "excluded_users" at bounding box center [824, 175] width 93 height 13
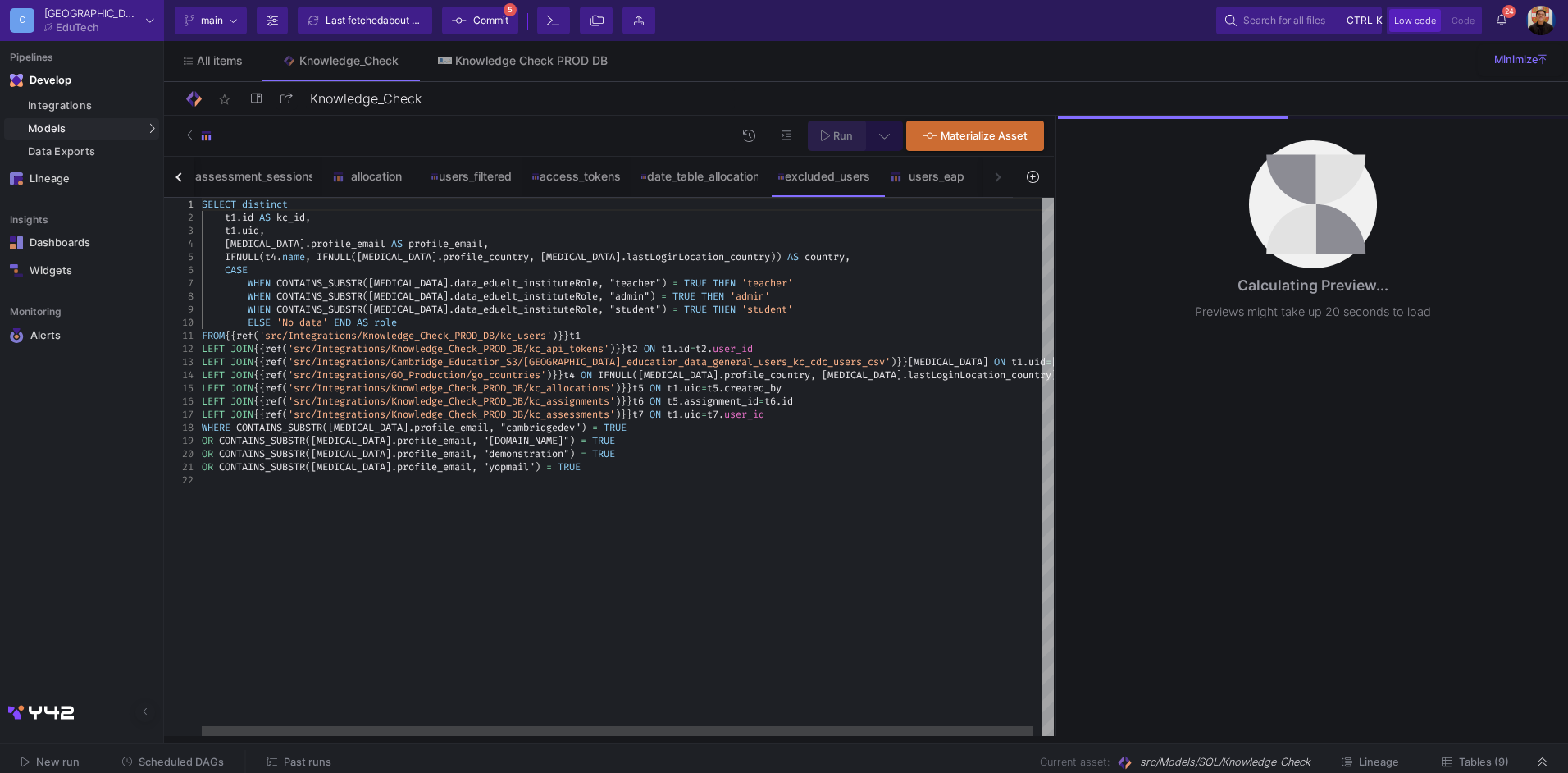
click at [841, 129] on span "Run" at bounding box center [837, 135] width 32 height 12
click at [925, 179] on div "users_eap" at bounding box center [928, 175] width 78 height 13
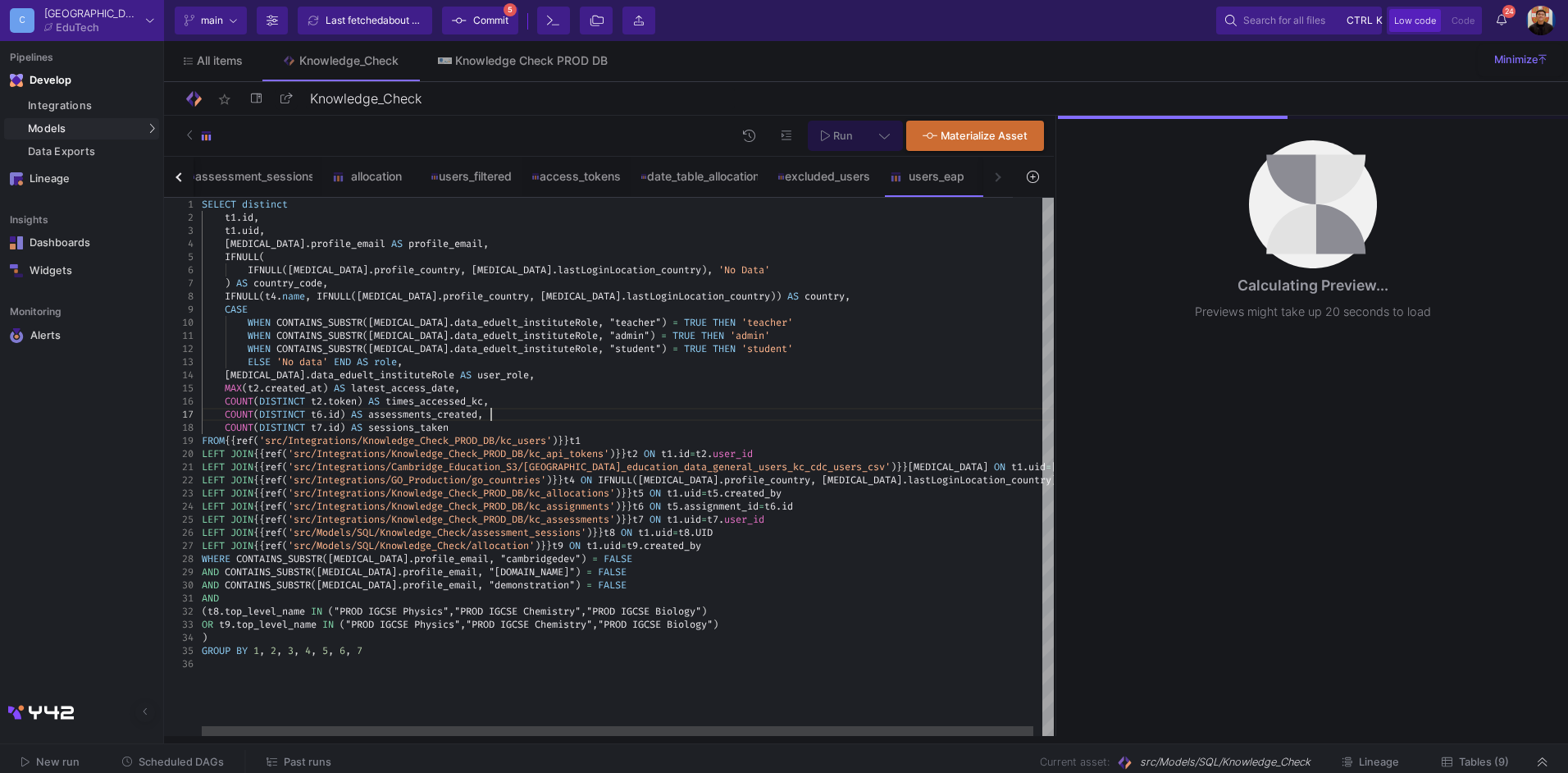
click at [787, 416] on div "COUNT ( DISTINCT t6 . id ) AS assessments_created ," at bounding box center [633, 414] width 862 height 13
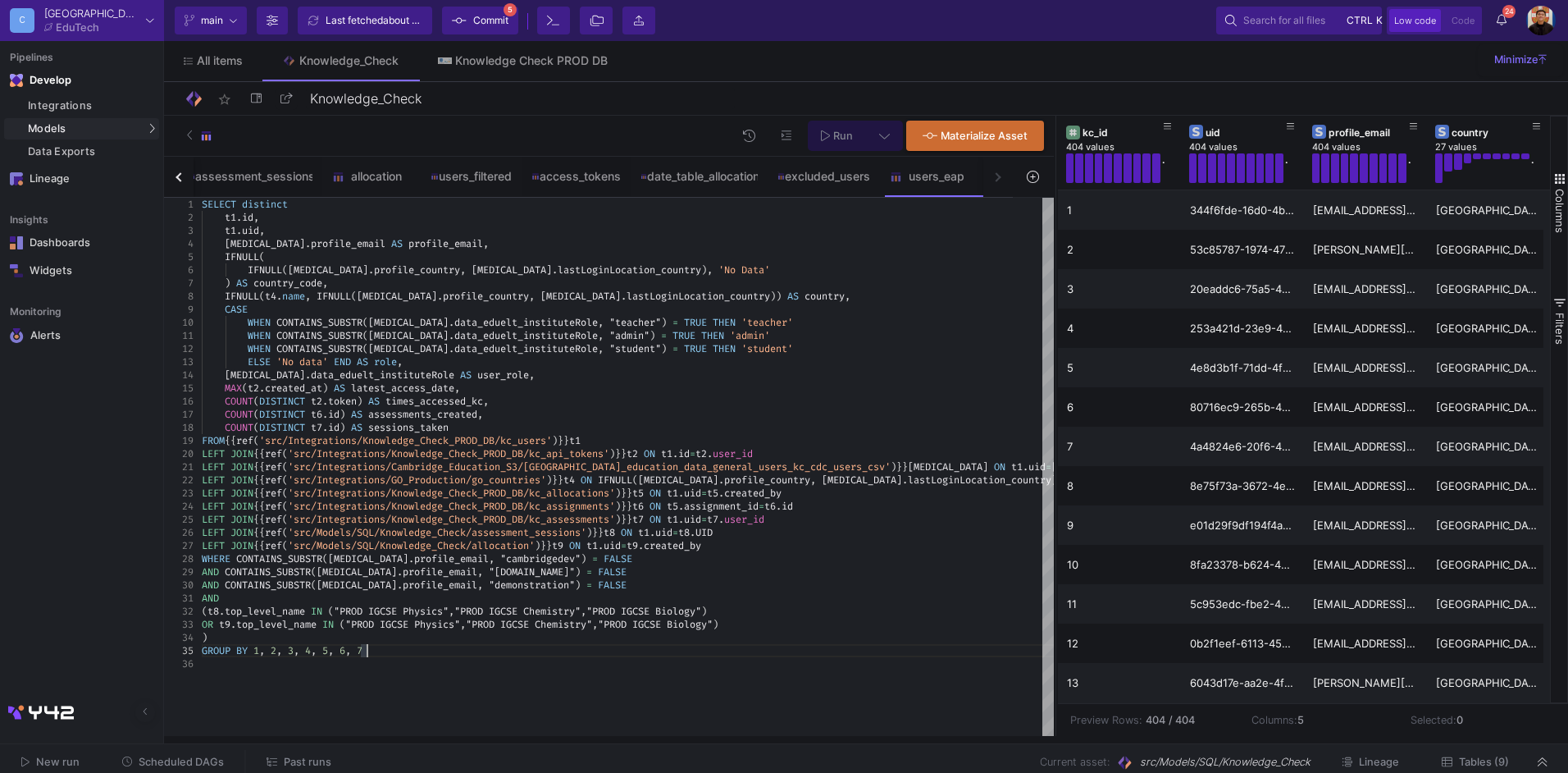
click at [885, 131] on icon at bounding box center [885, 136] width 11 height 12
click at [862, 115] on div at bounding box center [784, 386] width 1568 height 773
click at [854, 136] on button "Run" at bounding box center [837, 136] width 58 height 31
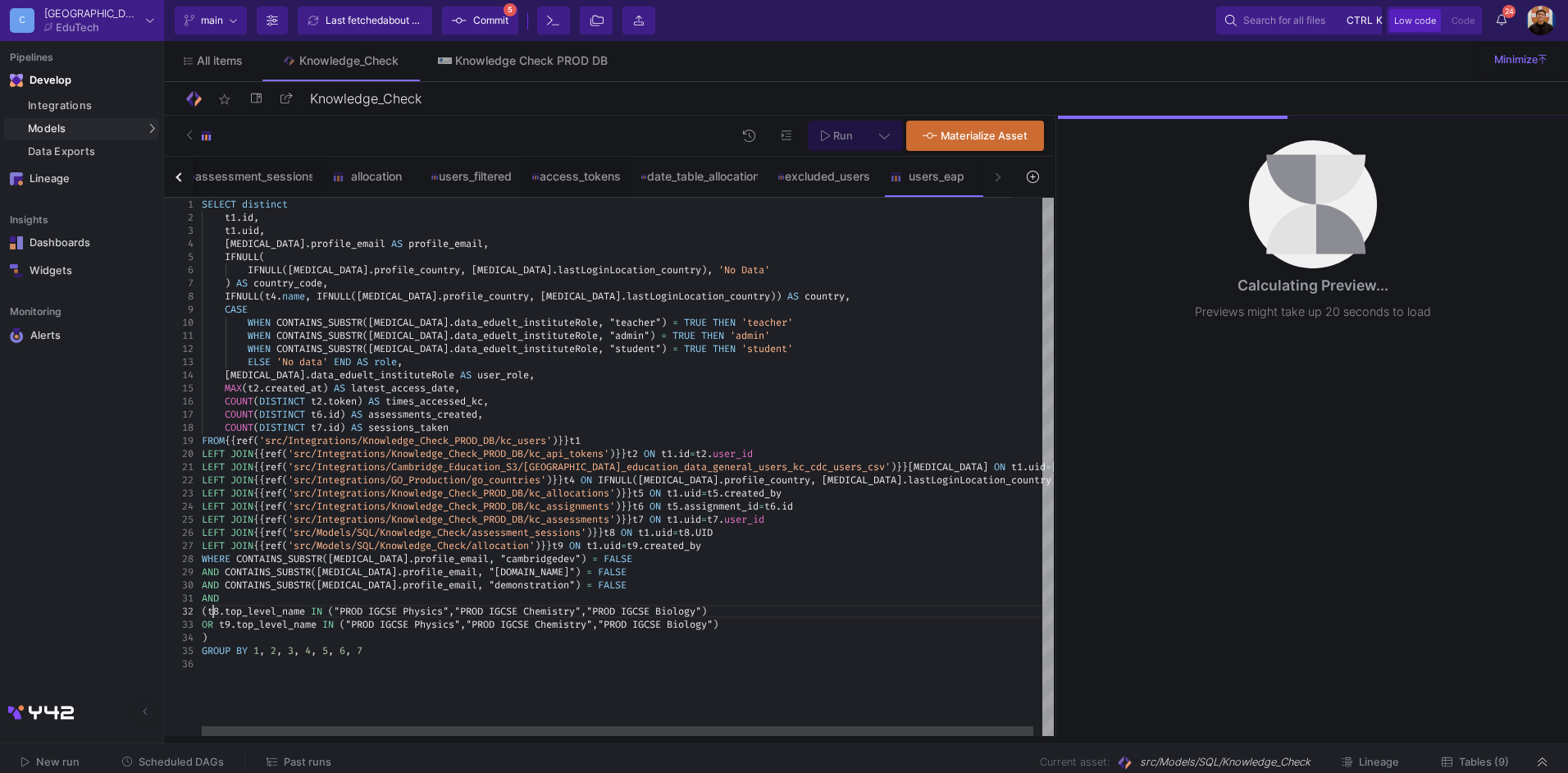
click at [217, 595] on span "t8" at bounding box center [214, 610] width 12 height 13
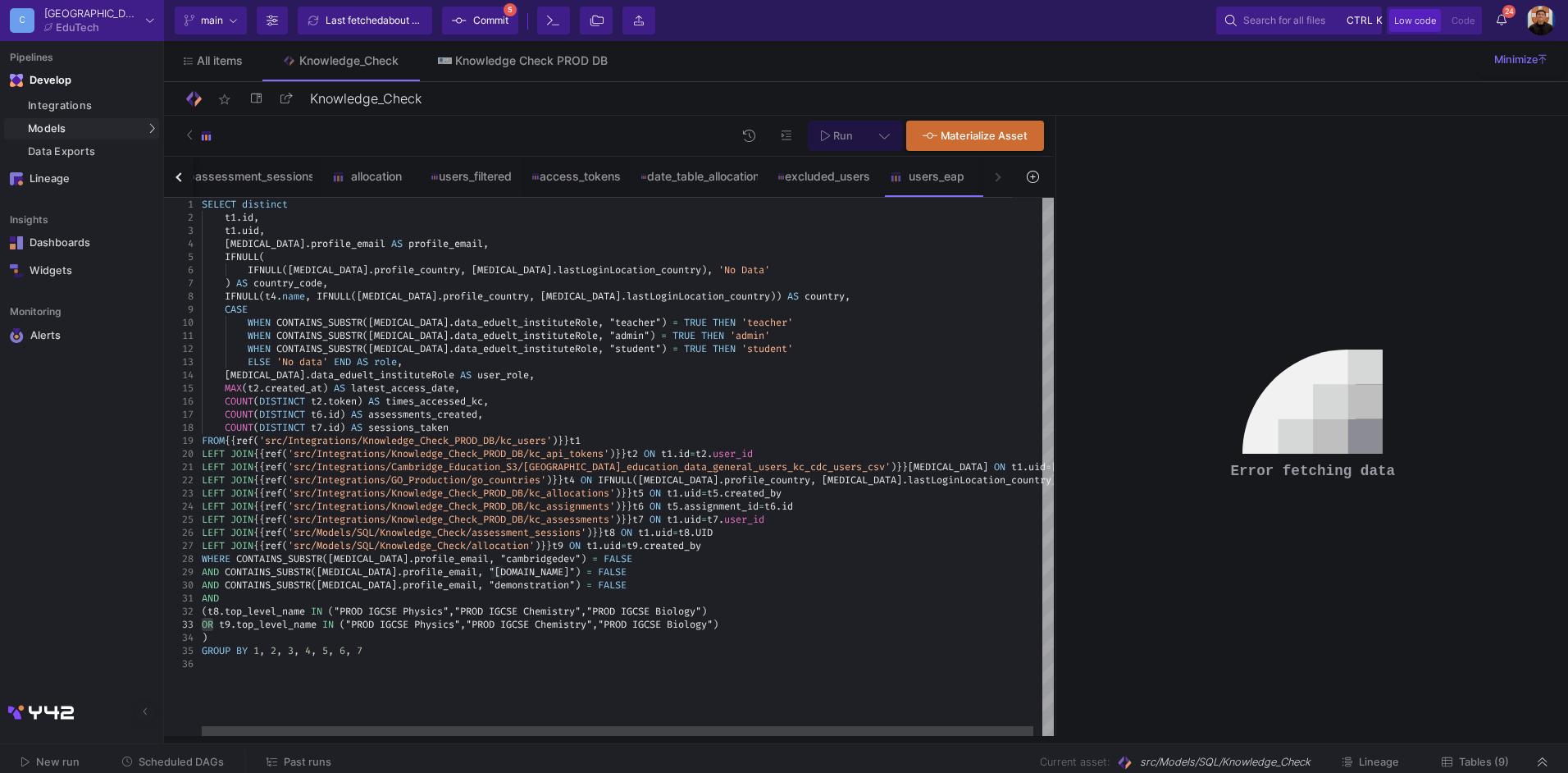
click at [206, 202] on span "SELECT" at bounding box center [219, 204] width 35 height 13
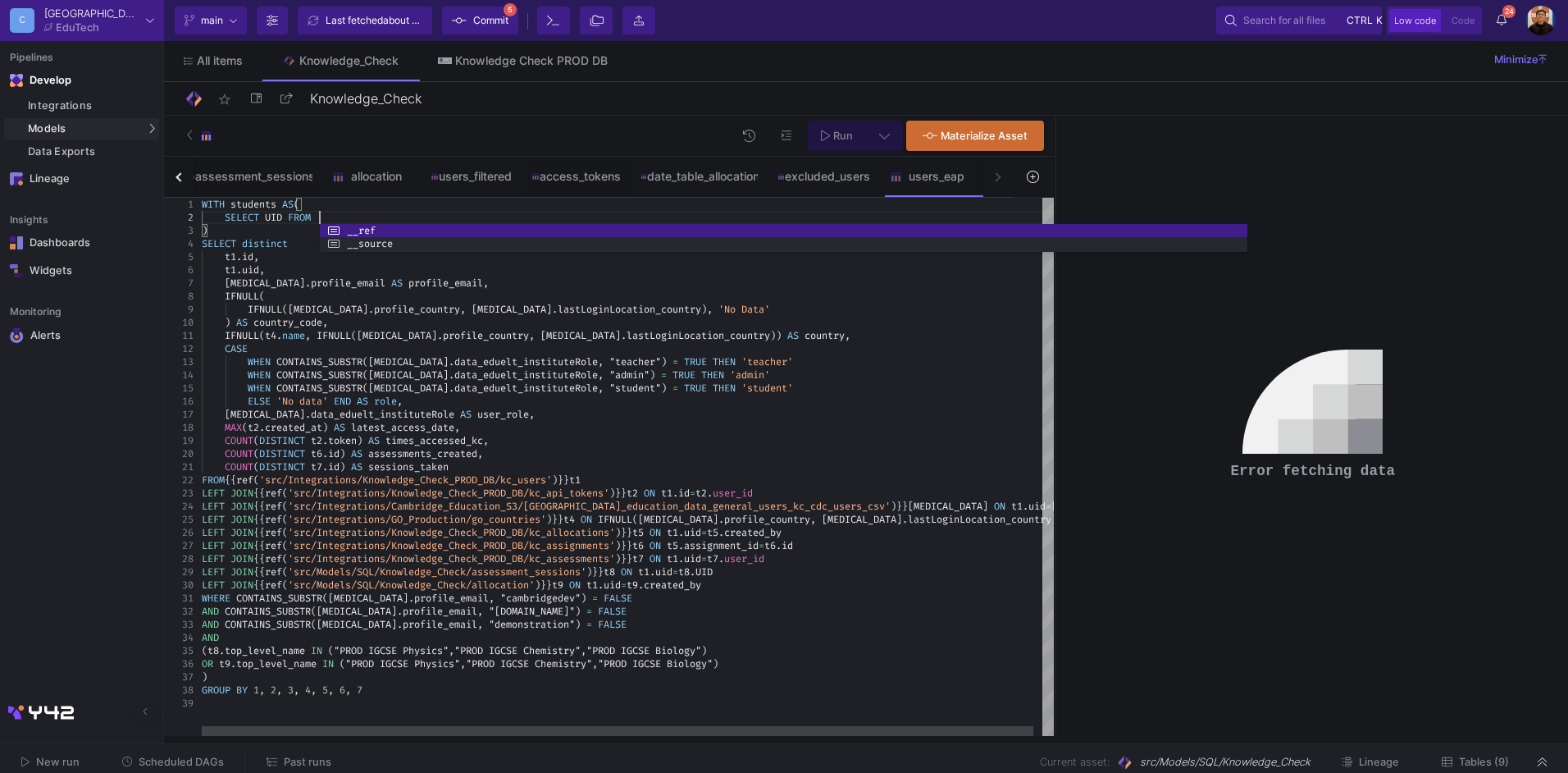
scroll to position [13, 117]
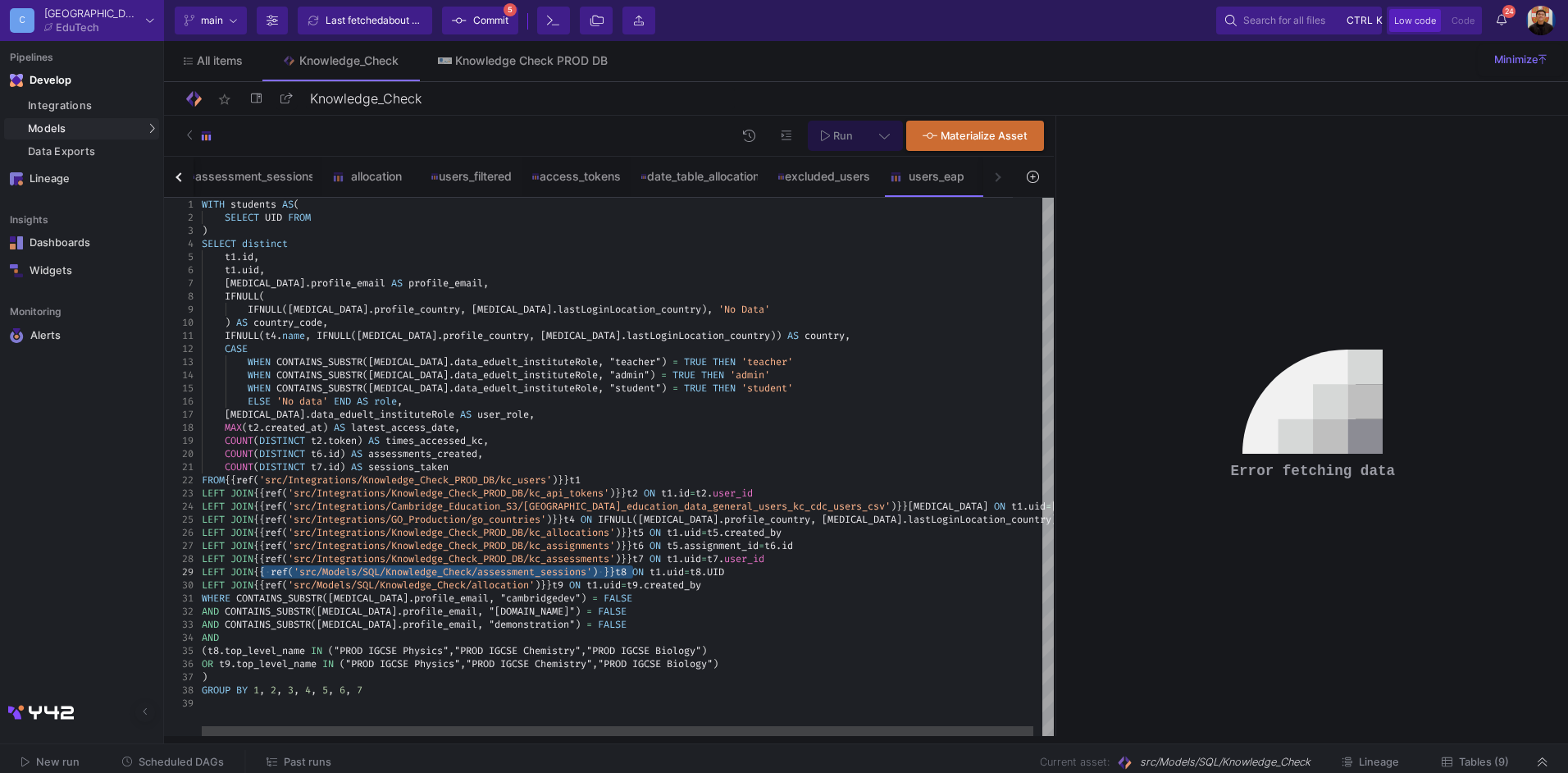
drag, startPoint x: 632, startPoint y: 571, endPoint x: 262, endPoint y: 569, distance: 370.0
click at [338, 216] on div "SELECT UID FROM" at bounding box center [633, 217] width 862 height 13
paste textarea "{{ ref('src/Models/SQL/Knowledge_Check/assessment_sessions') }}"
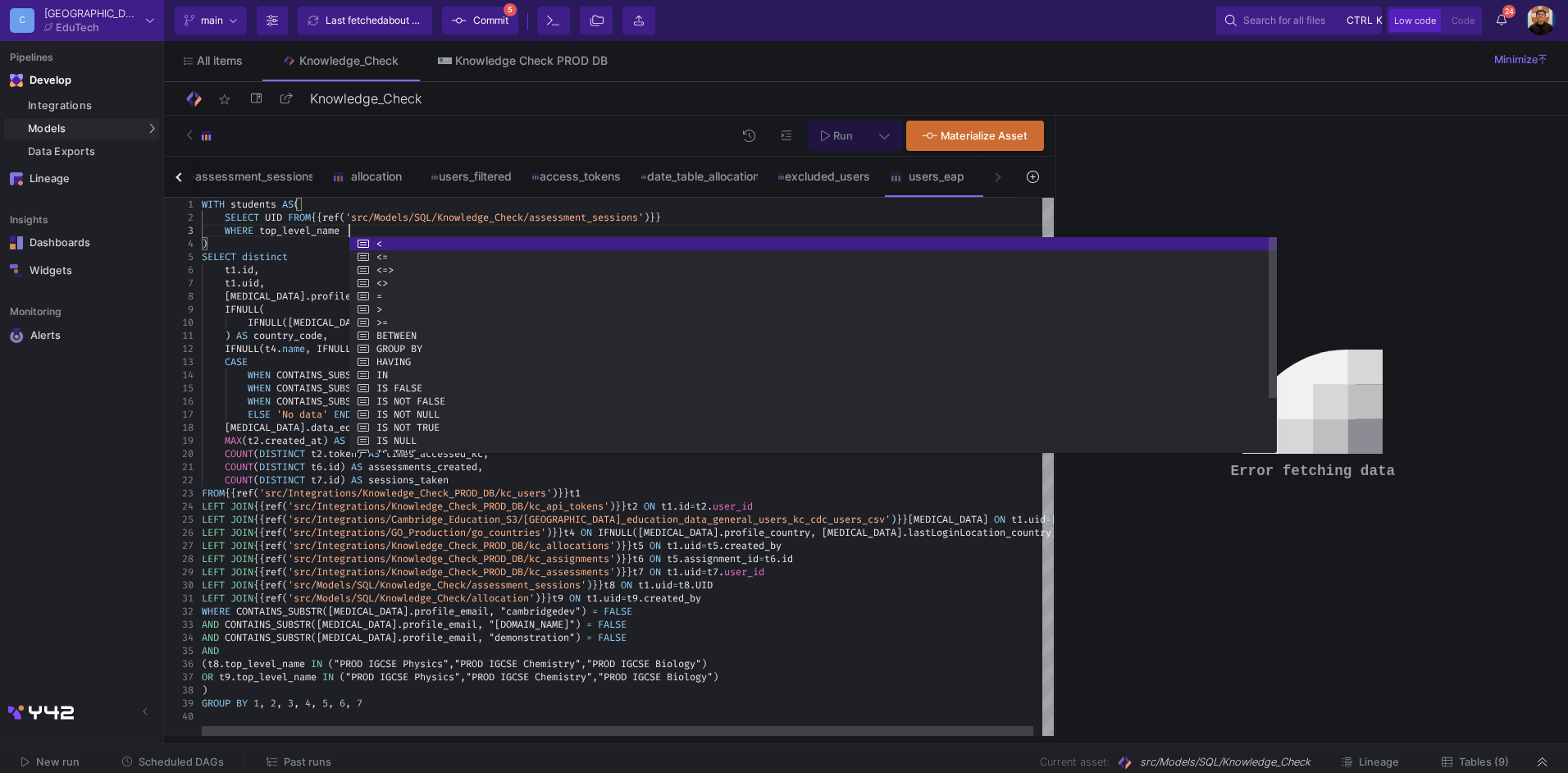
scroll to position [26, 158]
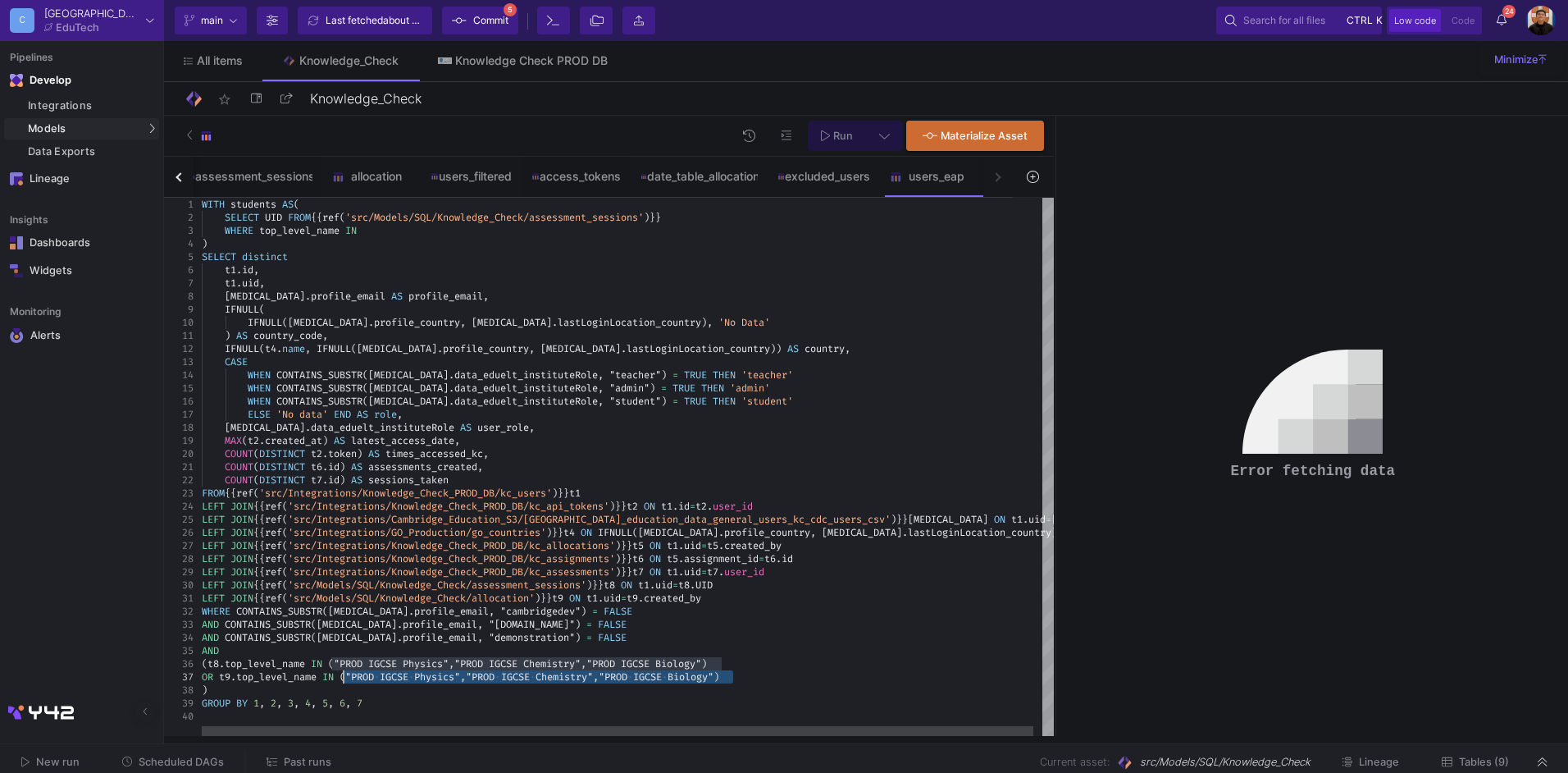
drag, startPoint x: 762, startPoint y: 673, endPoint x: 344, endPoint y: 684, distance: 418.1
click at [380, 230] on div "WHERE top_level_name IN" at bounding box center [633, 230] width 862 height 13
paste textarea "("PROD IGCSE Physics","PROD IGCSE Chemistry","PROD IGCSE Biology")"
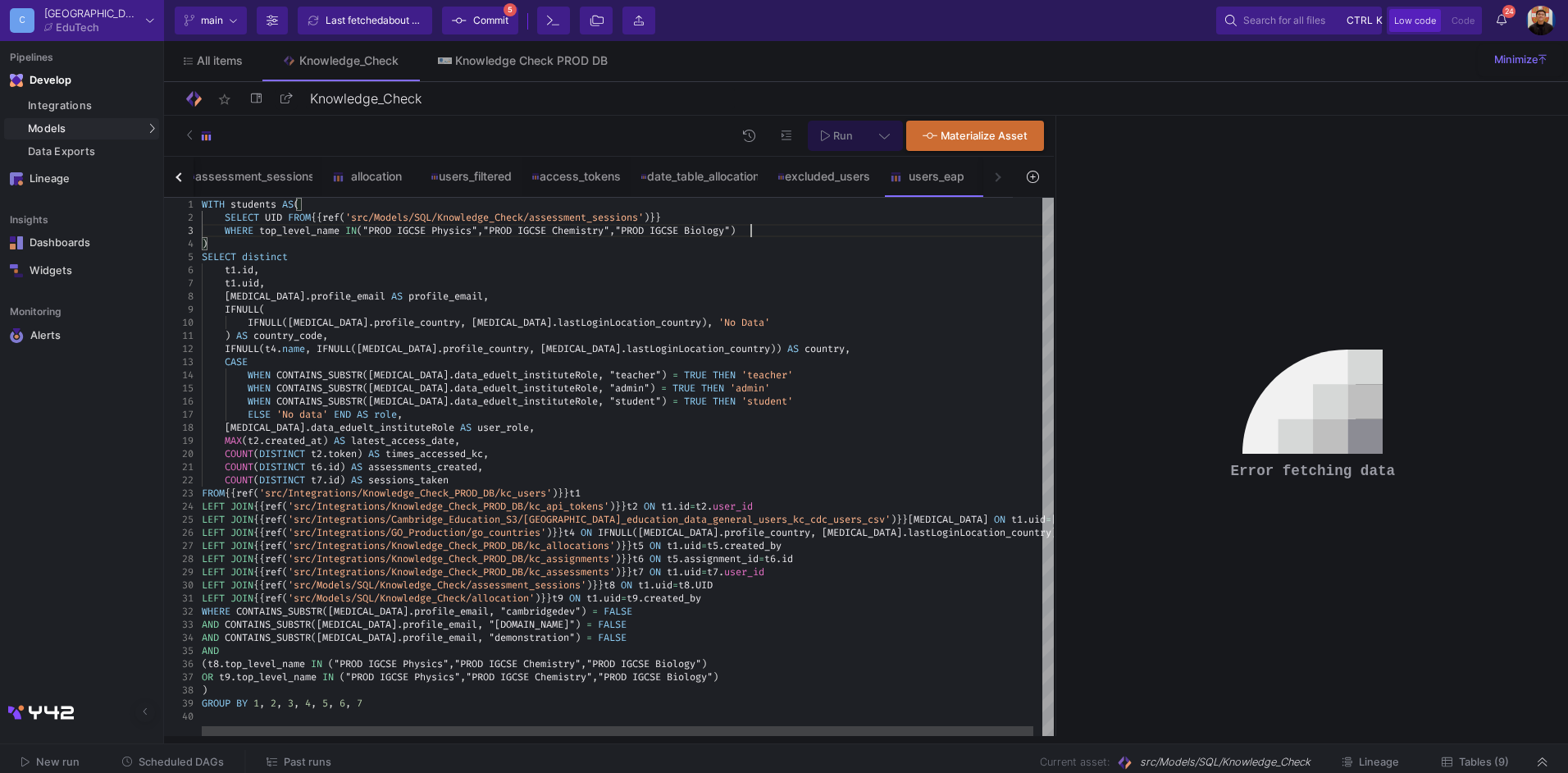
scroll to position [26, 549]
click at [363, 225] on span "(" at bounding box center [360, 230] width 6 height 13
click at [768, 224] on div "WHERE top_level_name IN ( "PROD IGCSE Physics" , "PROD IGCSE Chemistry" , "PROD…" at bounding box center [633, 230] width 862 height 13
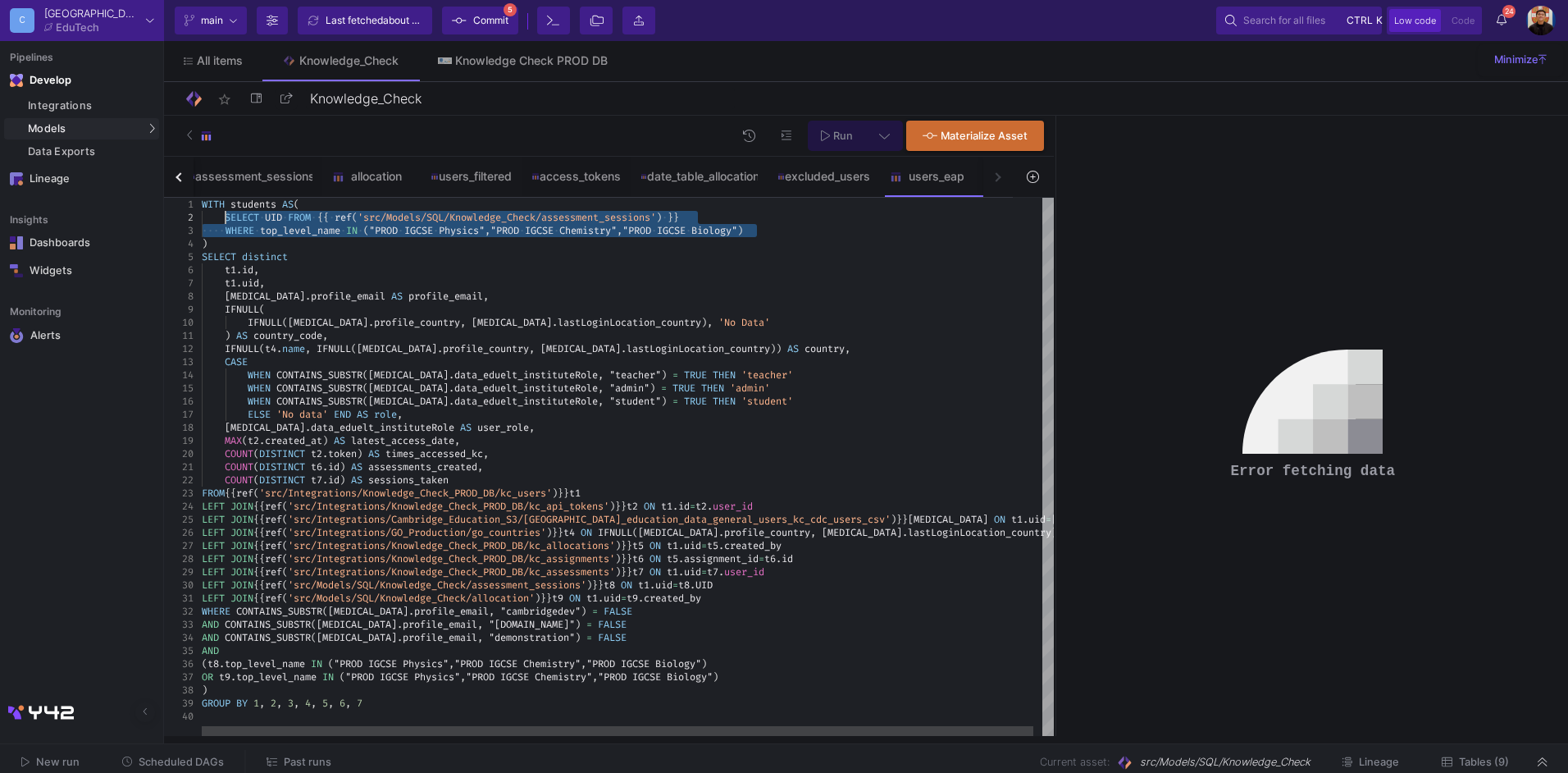
drag, startPoint x: 754, startPoint y: 235, endPoint x: 228, endPoint y: 212, distance: 526.5
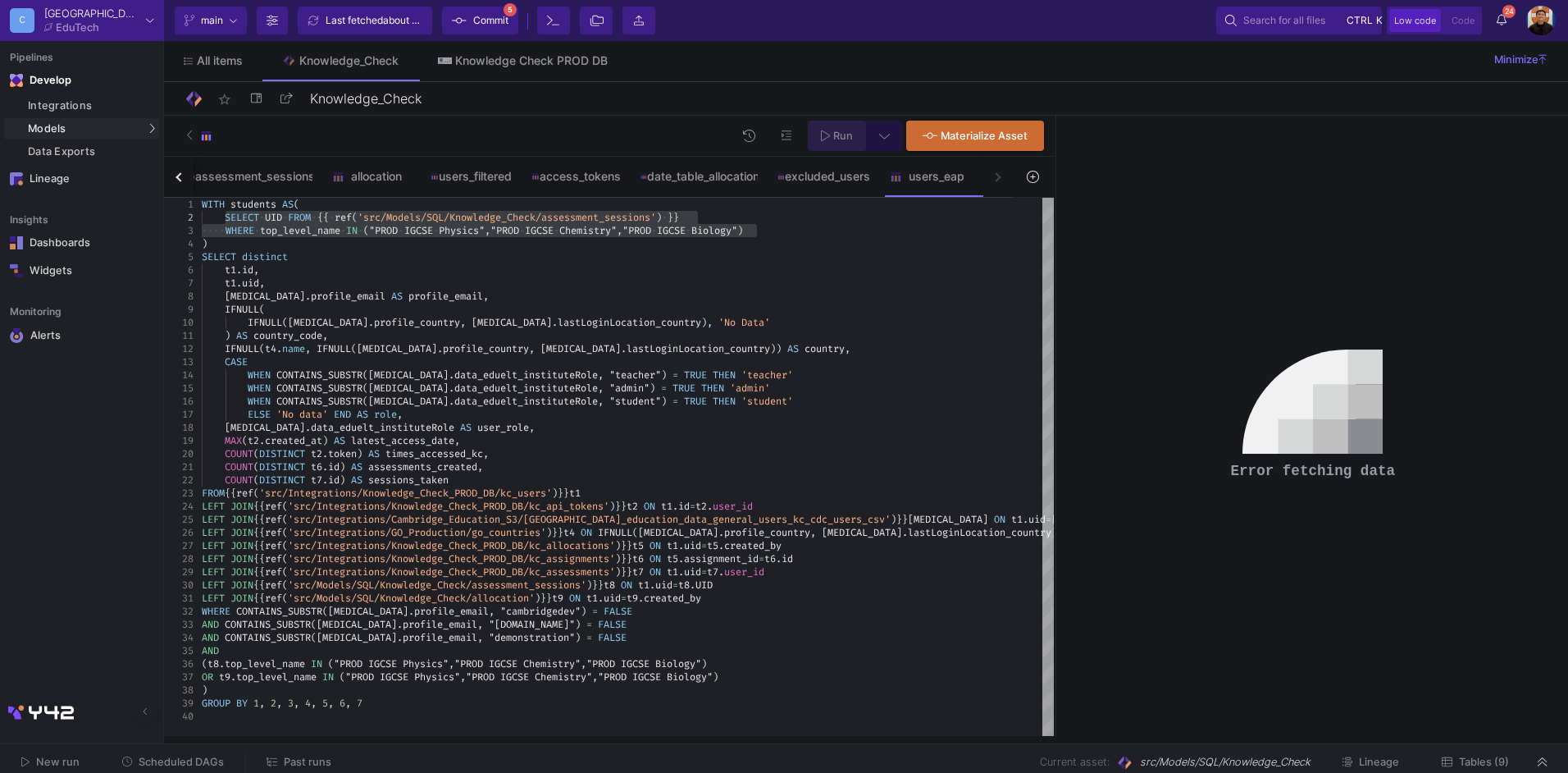
click at [842, 135] on span "Run" at bounding box center [843, 136] width 20 height 12
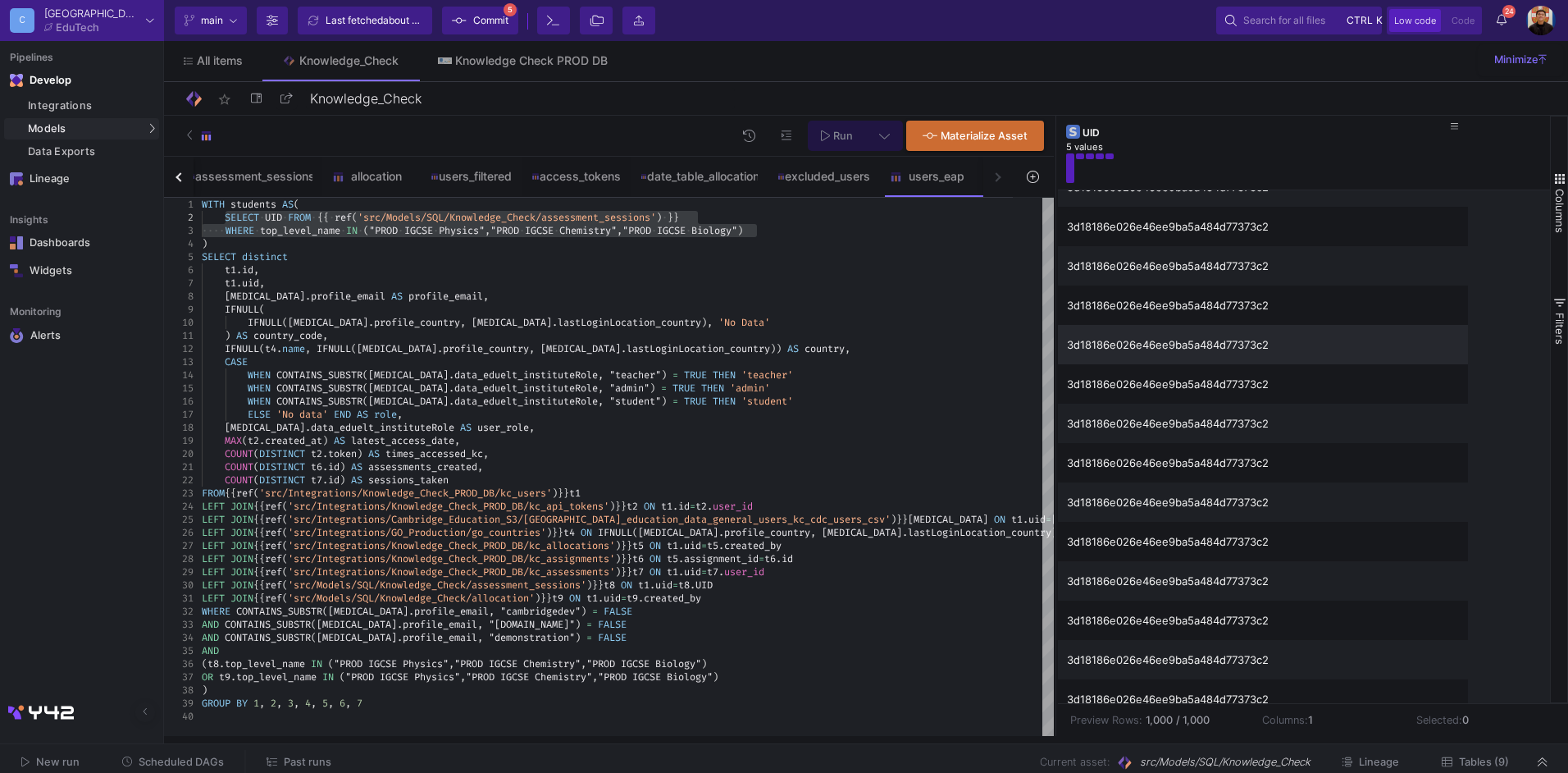
scroll to position [804, 0]
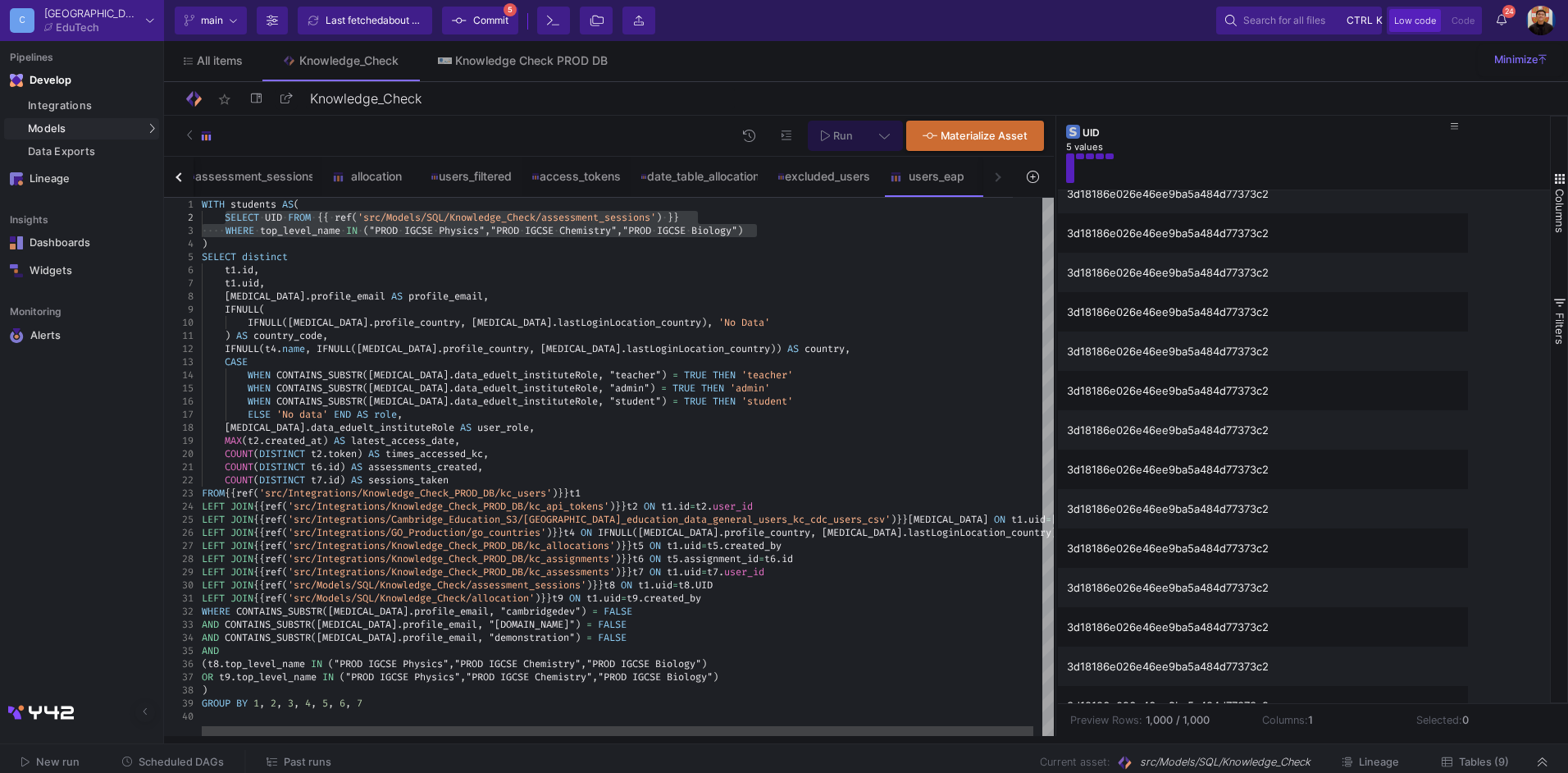
click at [268, 220] on span "UID" at bounding box center [272, 217] width 17 height 13
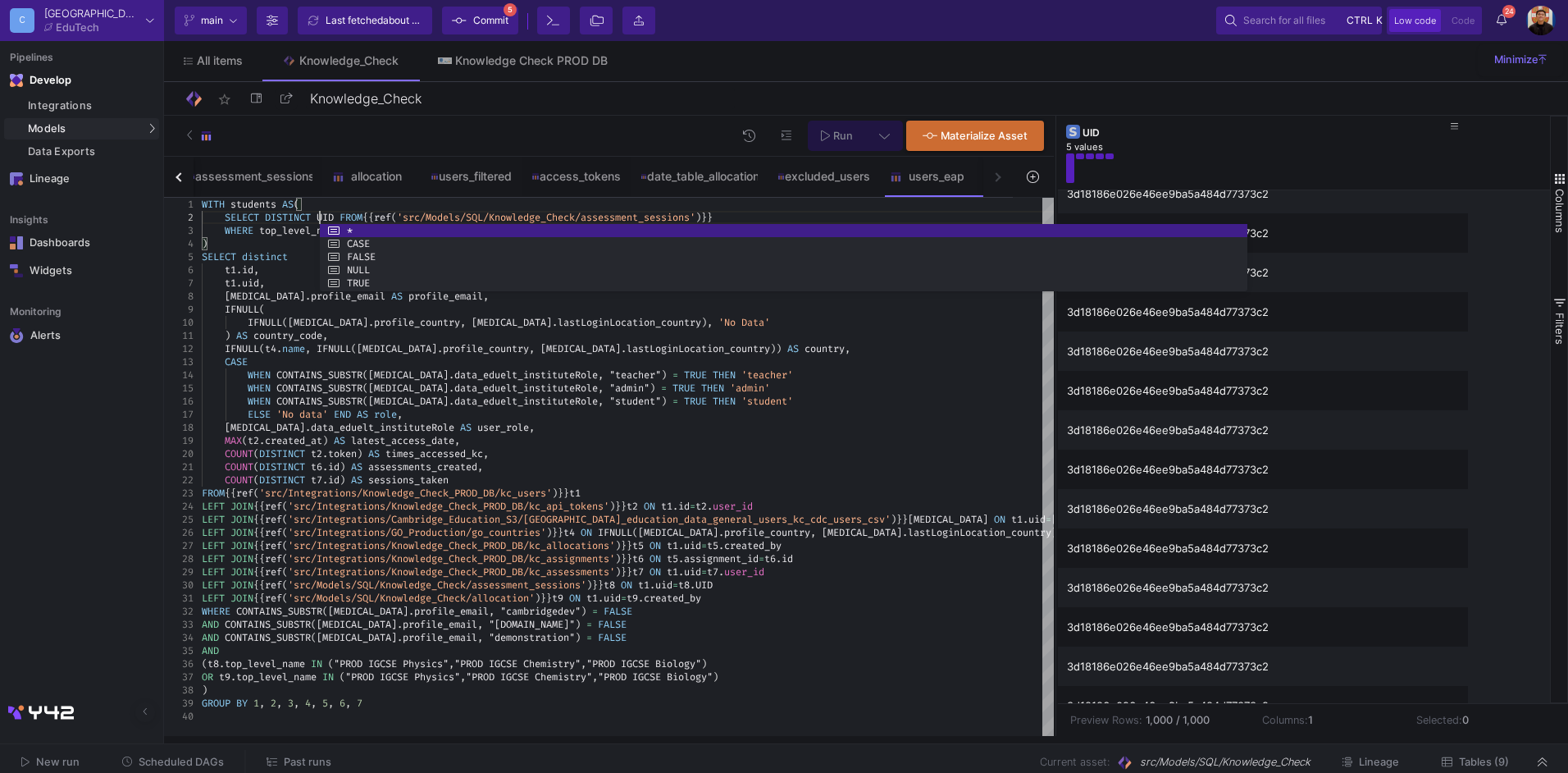
click at [842, 129] on span "Run" at bounding box center [837, 135] width 32 height 12
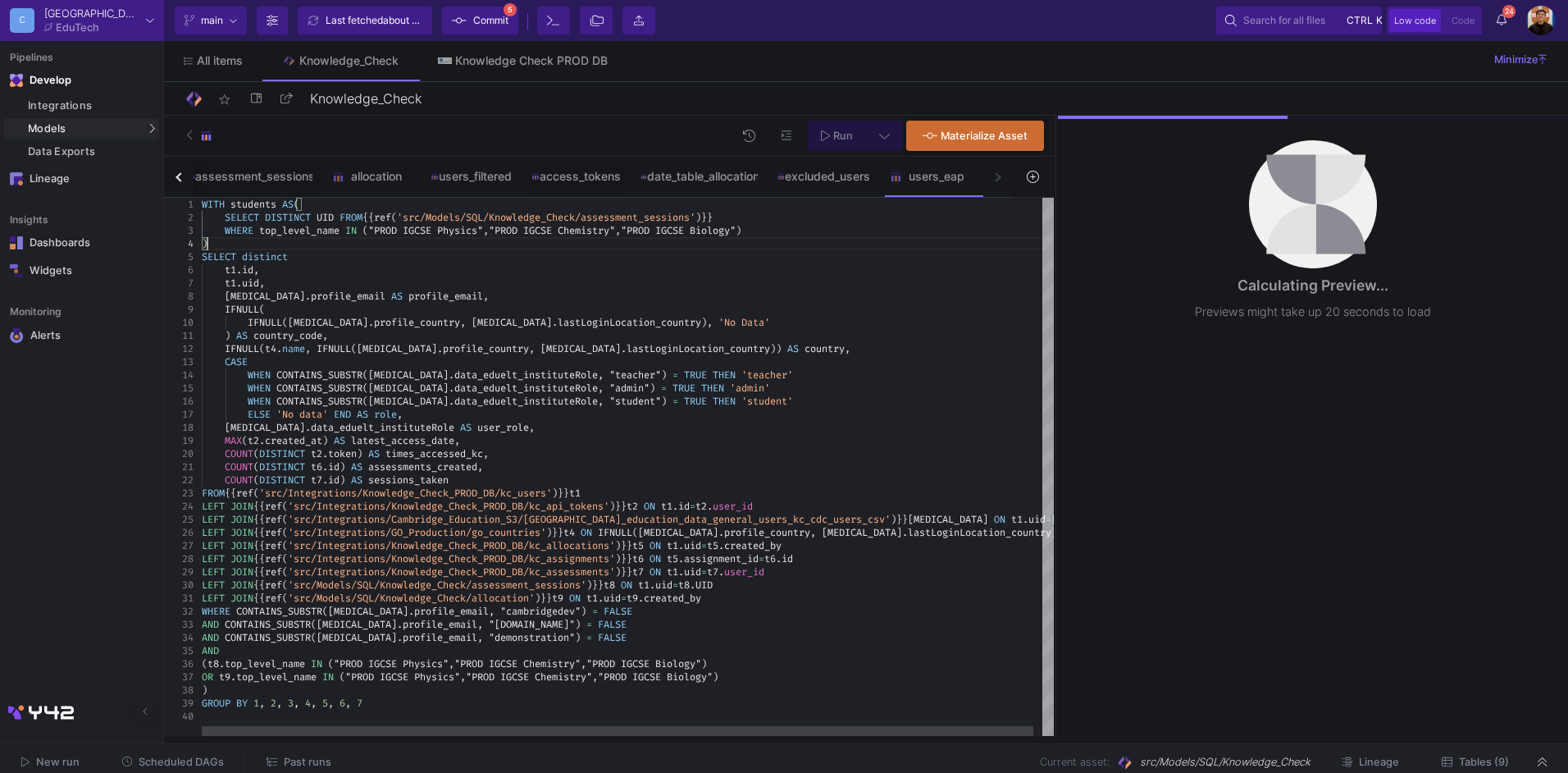
click at [221, 248] on div ")" at bounding box center [633, 243] width 862 height 13
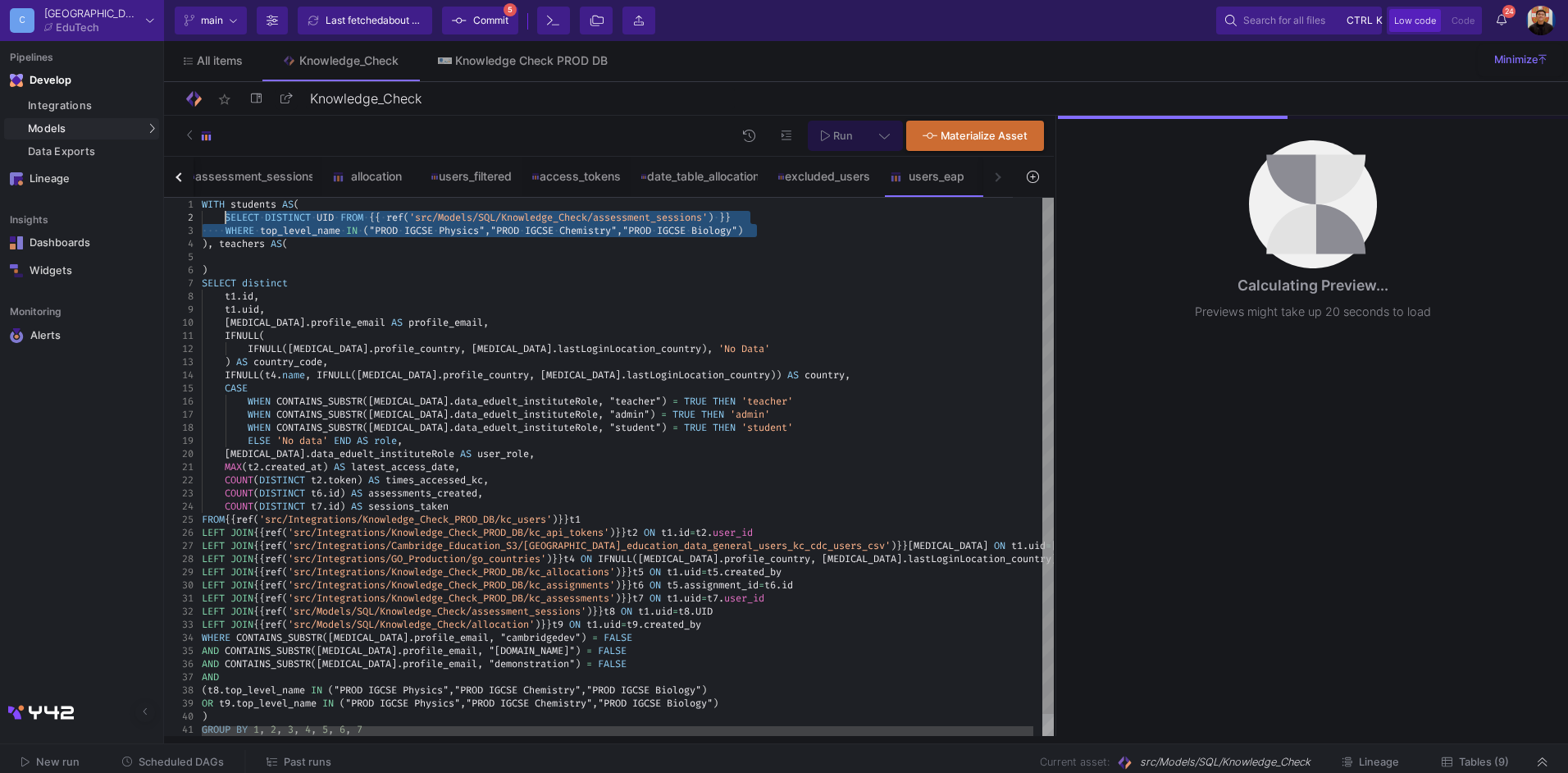
drag, startPoint x: 766, startPoint y: 234, endPoint x: 227, endPoint y: 212, distance: 539.4
click at [232, 254] on div at bounding box center [633, 257] width 862 height 13
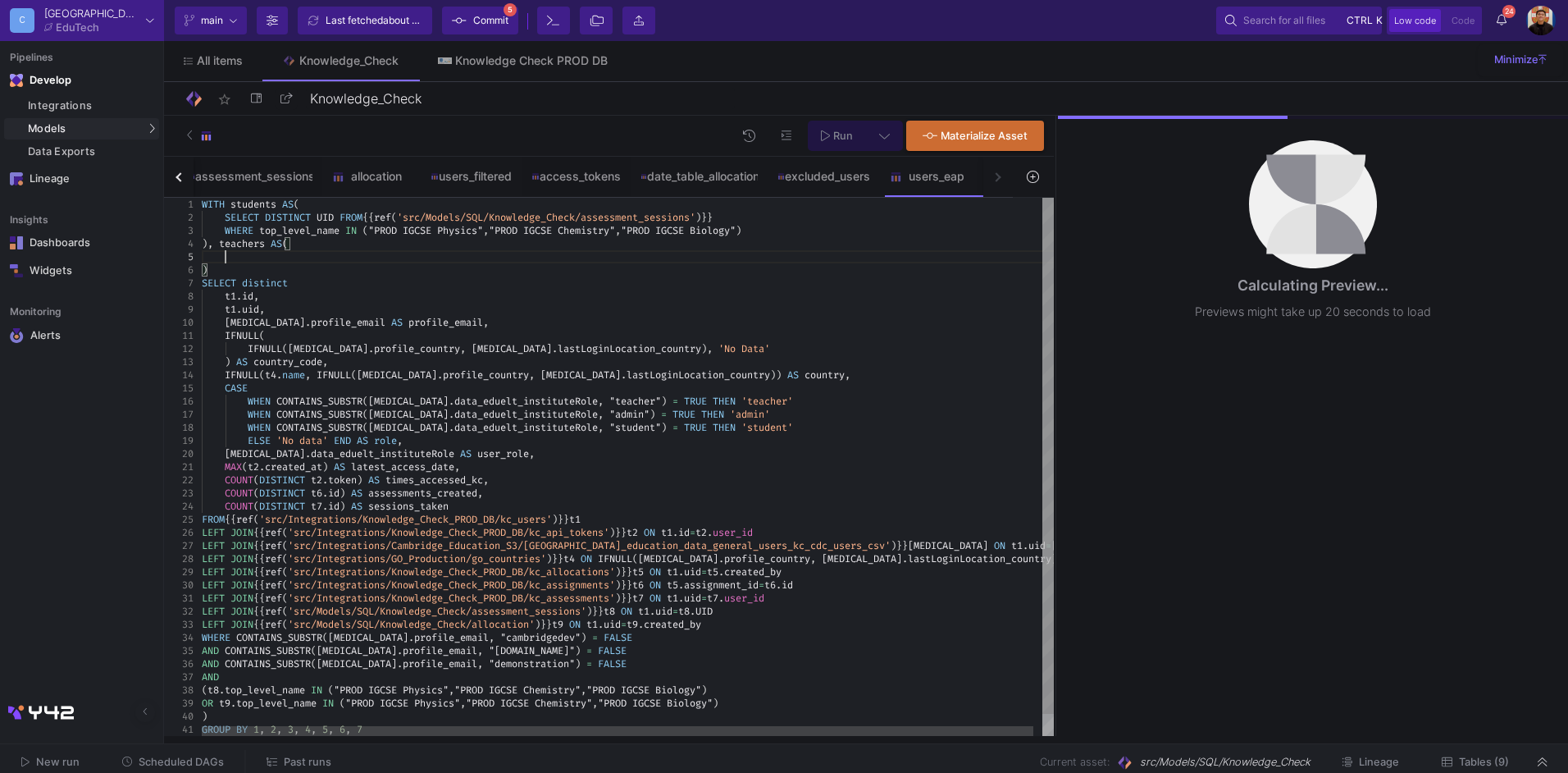
paste textarea "SELECT DISTINCT UID FROM {{ ref('src/Models/SQL/Knowledge_Check/assessment_sess…"
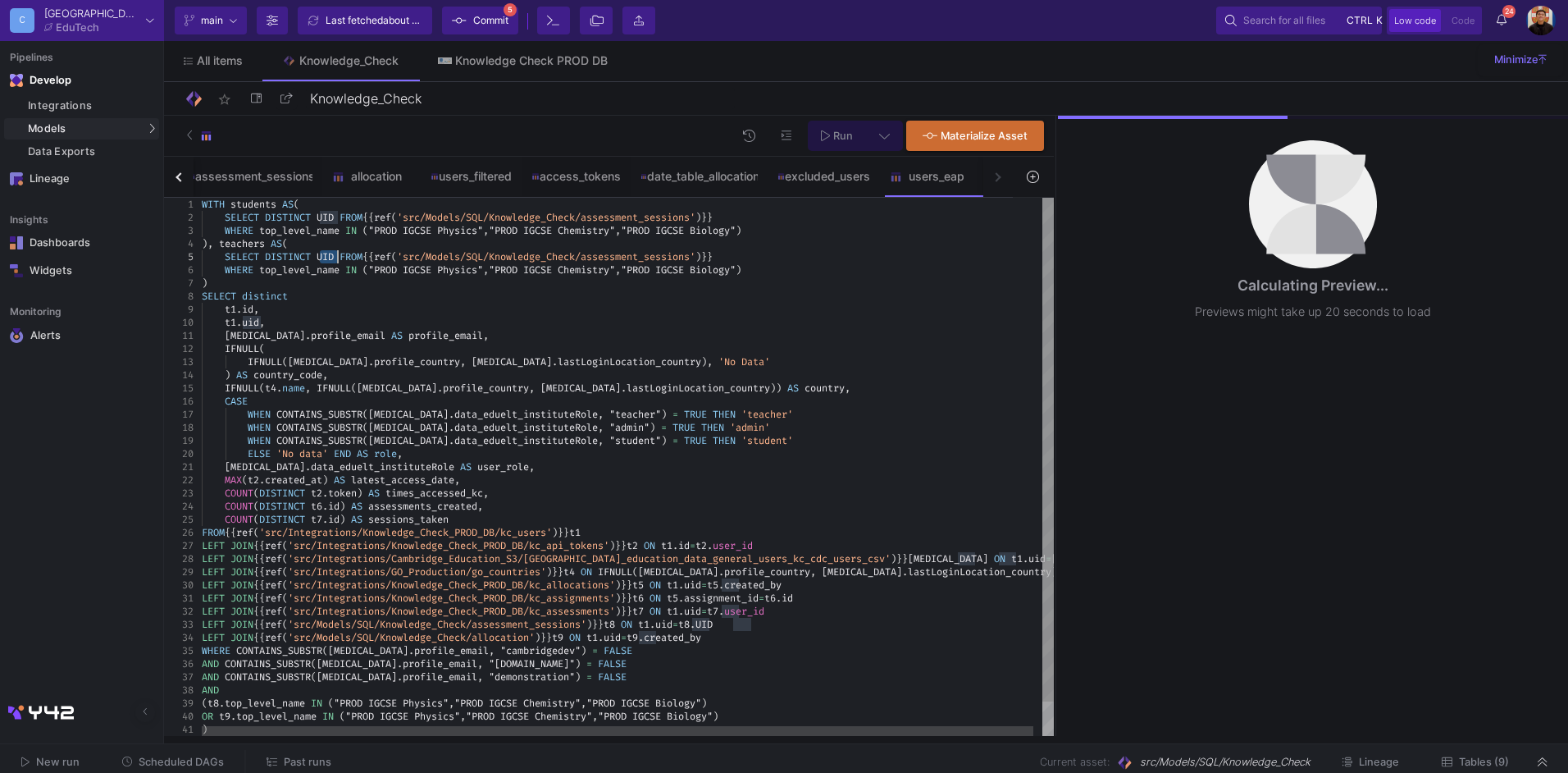
drag, startPoint x: 321, startPoint y: 258, endPoint x: 340, endPoint y: 260, distance: 19.1
drag, startPoint x: 666, startPoint y: 611, endPoint x: 621, endPoint y: 609, distance: 45.0
drag, startPoint x: 579, startPoint y: 640, endPoint x: 261, endPoint y: 637, distance: 318.0
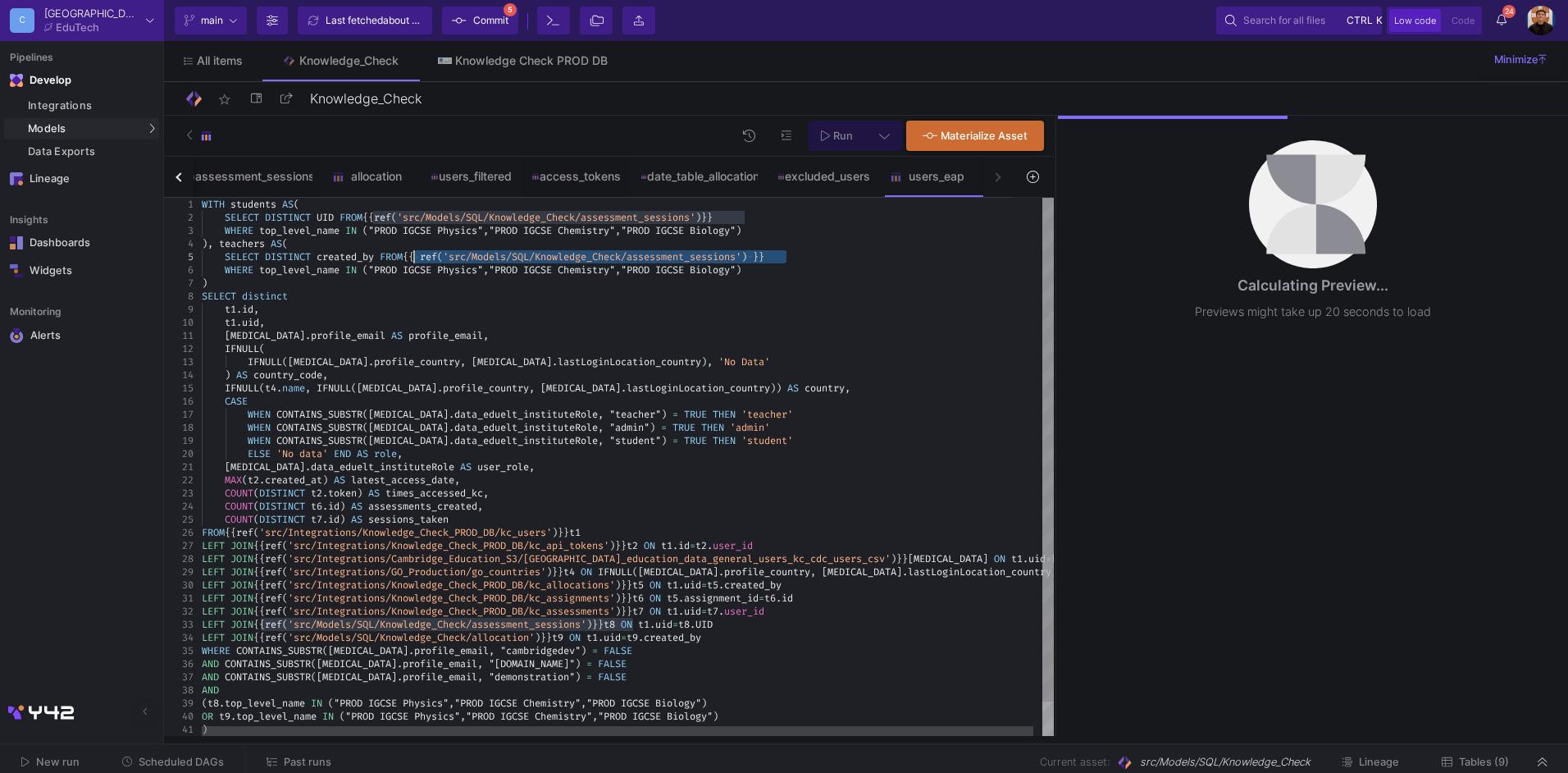
drag, startPoint x: 817, startPoint y: 259, endPoint x: 413, endPoint y: 262, distance: 404.0
paste textarea "llocation"
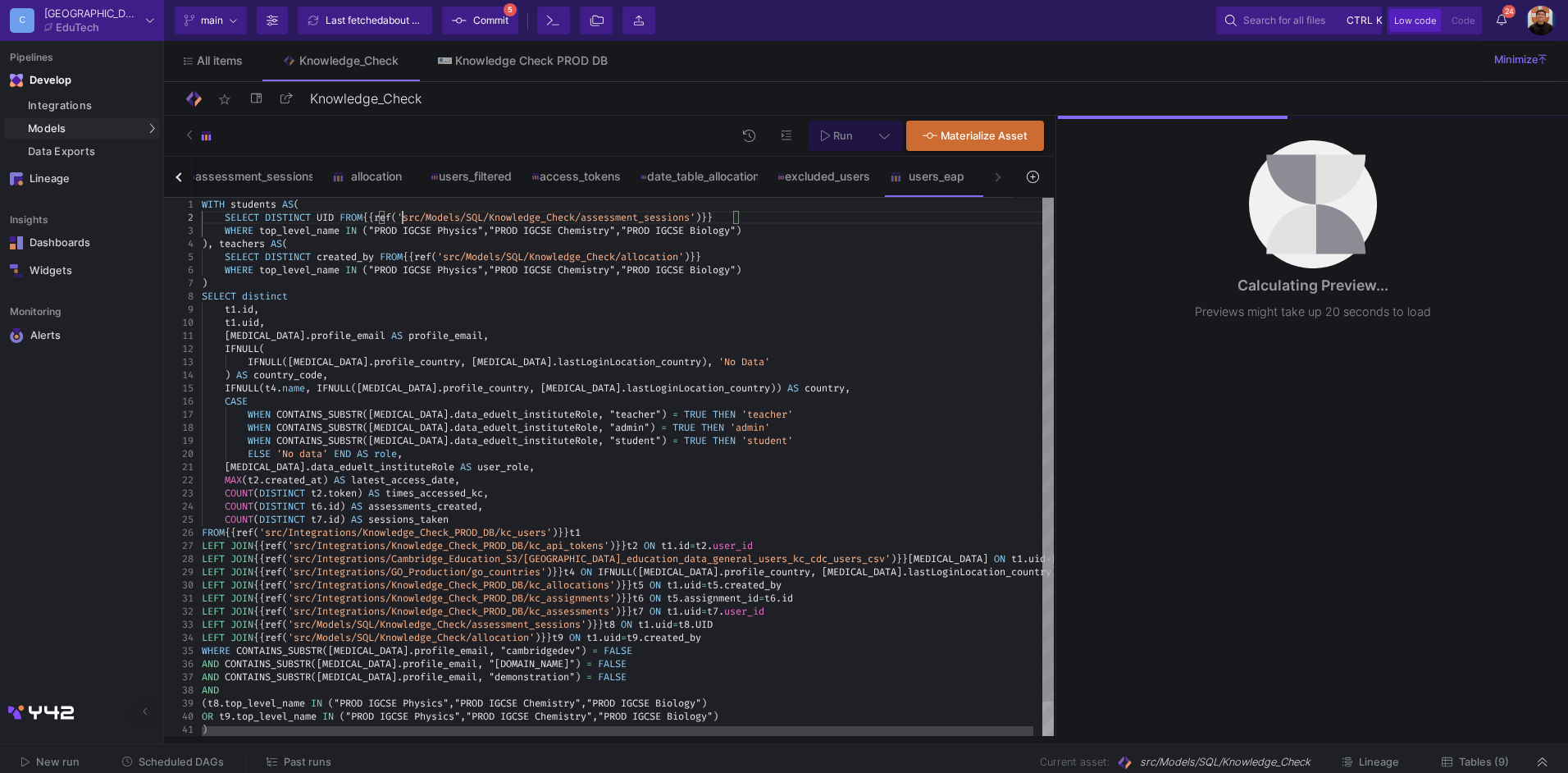
click at [391, 211] on span "ref" at bounding box center [382, 217] width 17 height 13
click at [684, 214] on span "'src/Models/SQL/Knowledge_Check/assessment_session" at bounding box center [541, 217] width 287 height 13
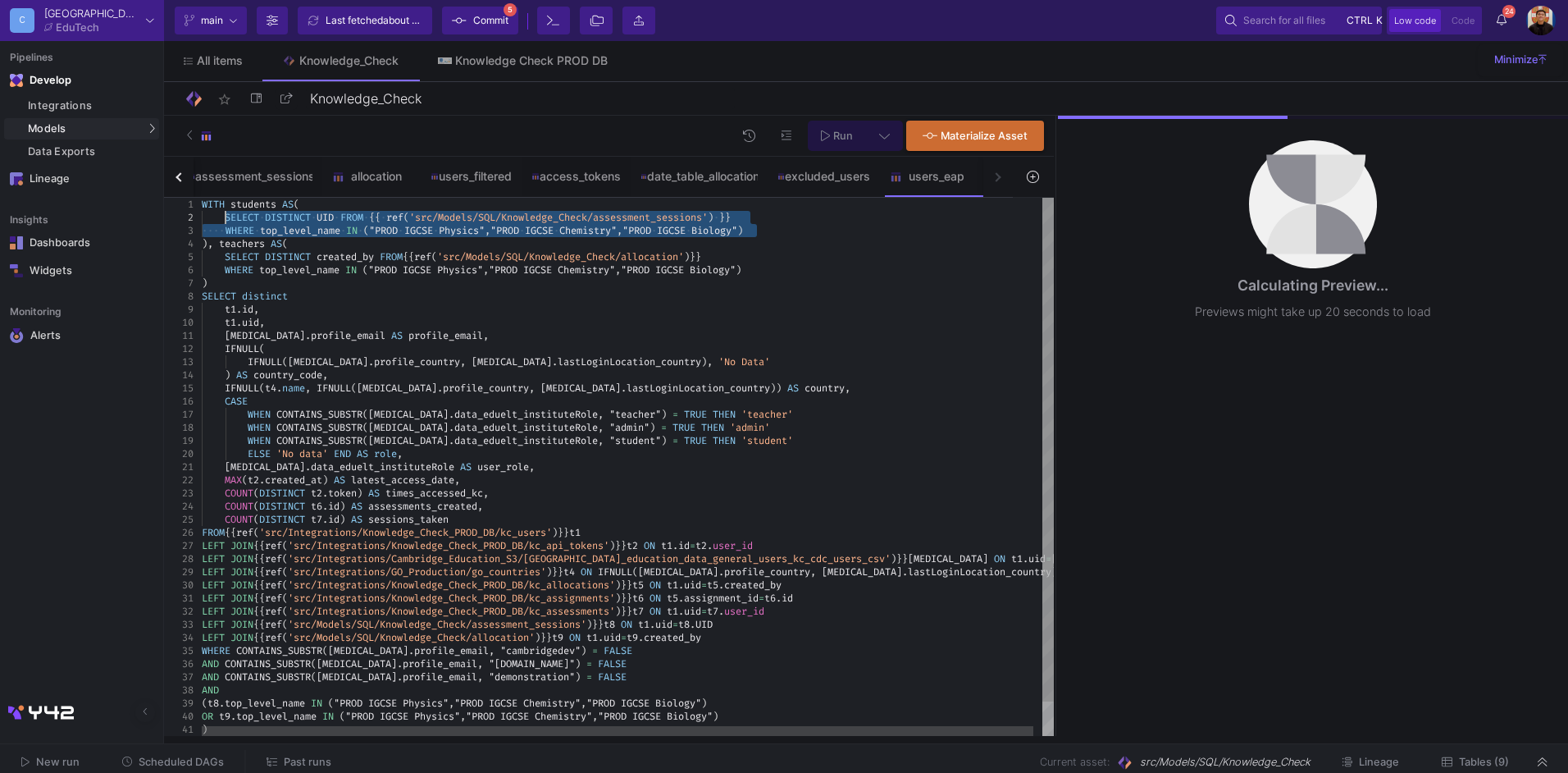
drag, startPoint x: 784, startPoint y: 228, endPoint x: 225, endPoint y: 217, distance: 559.1
type textarea "WITH students AS( SELECT DISTINCT UID FROM {{ ref('src/Models/SQL/Knowledge_Che…"
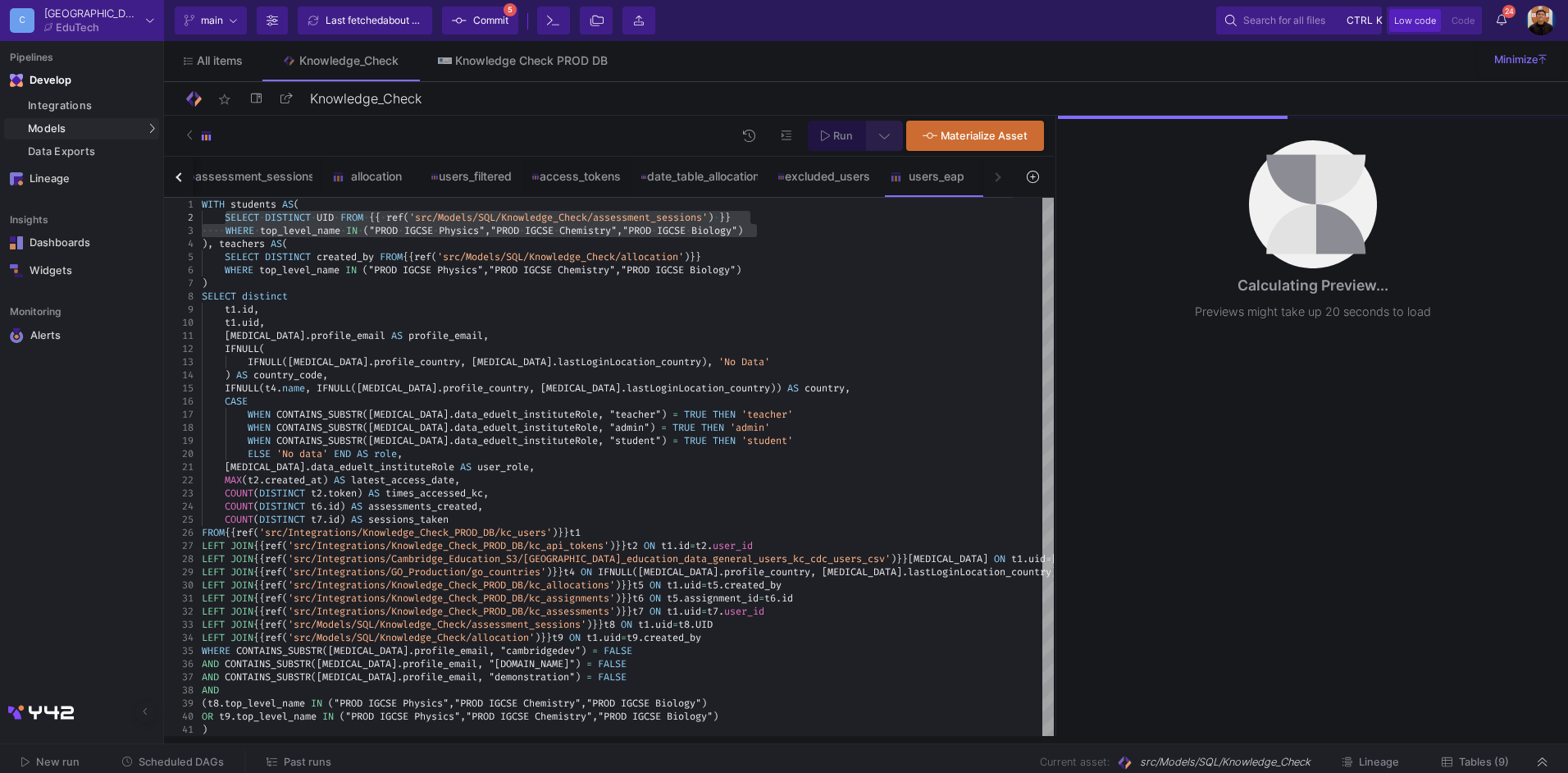
click at [881, 129] on fa-icon at bounding box center [885, 136] width 11 height 14
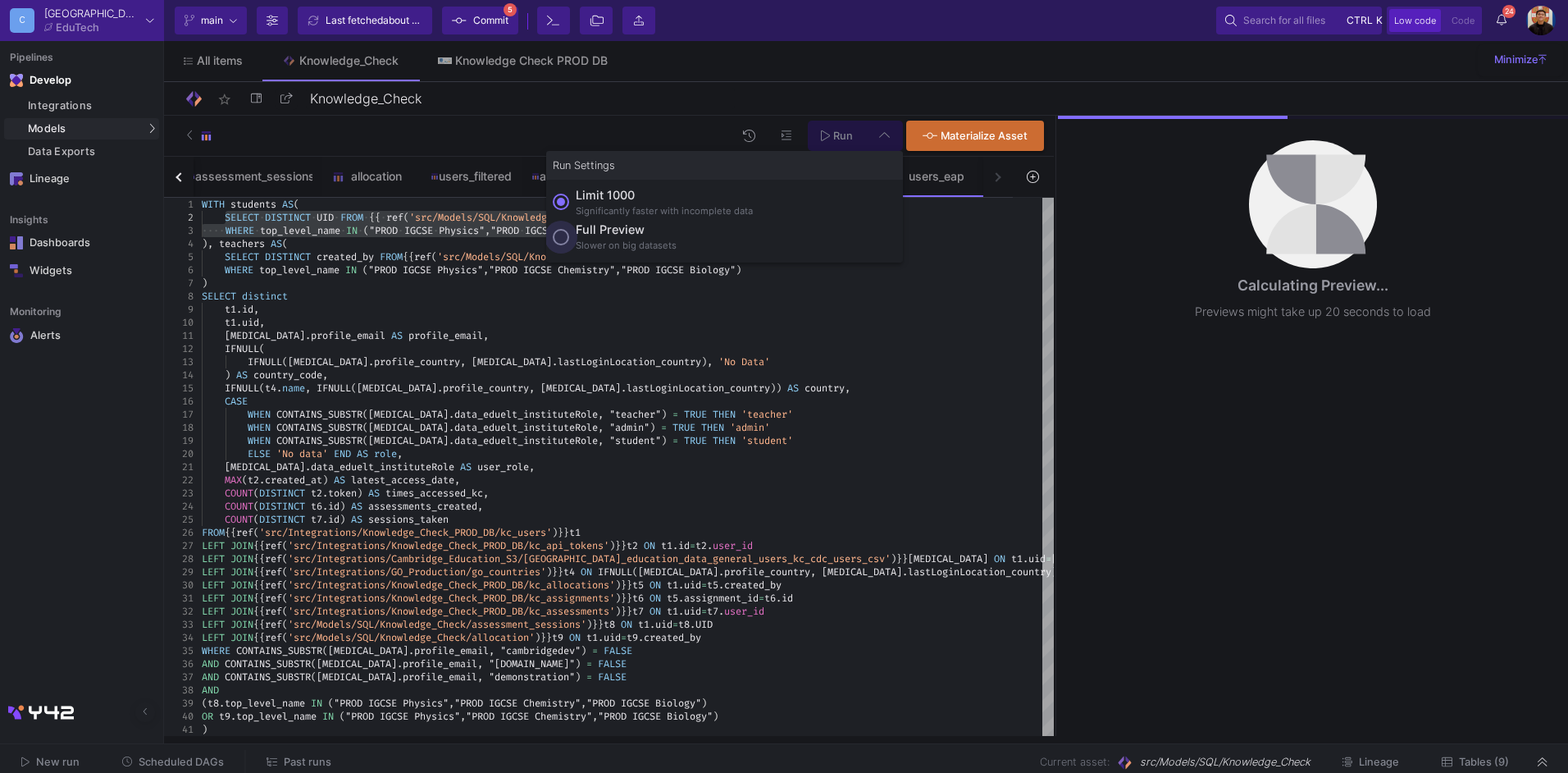
click at [613, 228] on div "Full preview" at bounding box center [626, 230] width 101 height 18
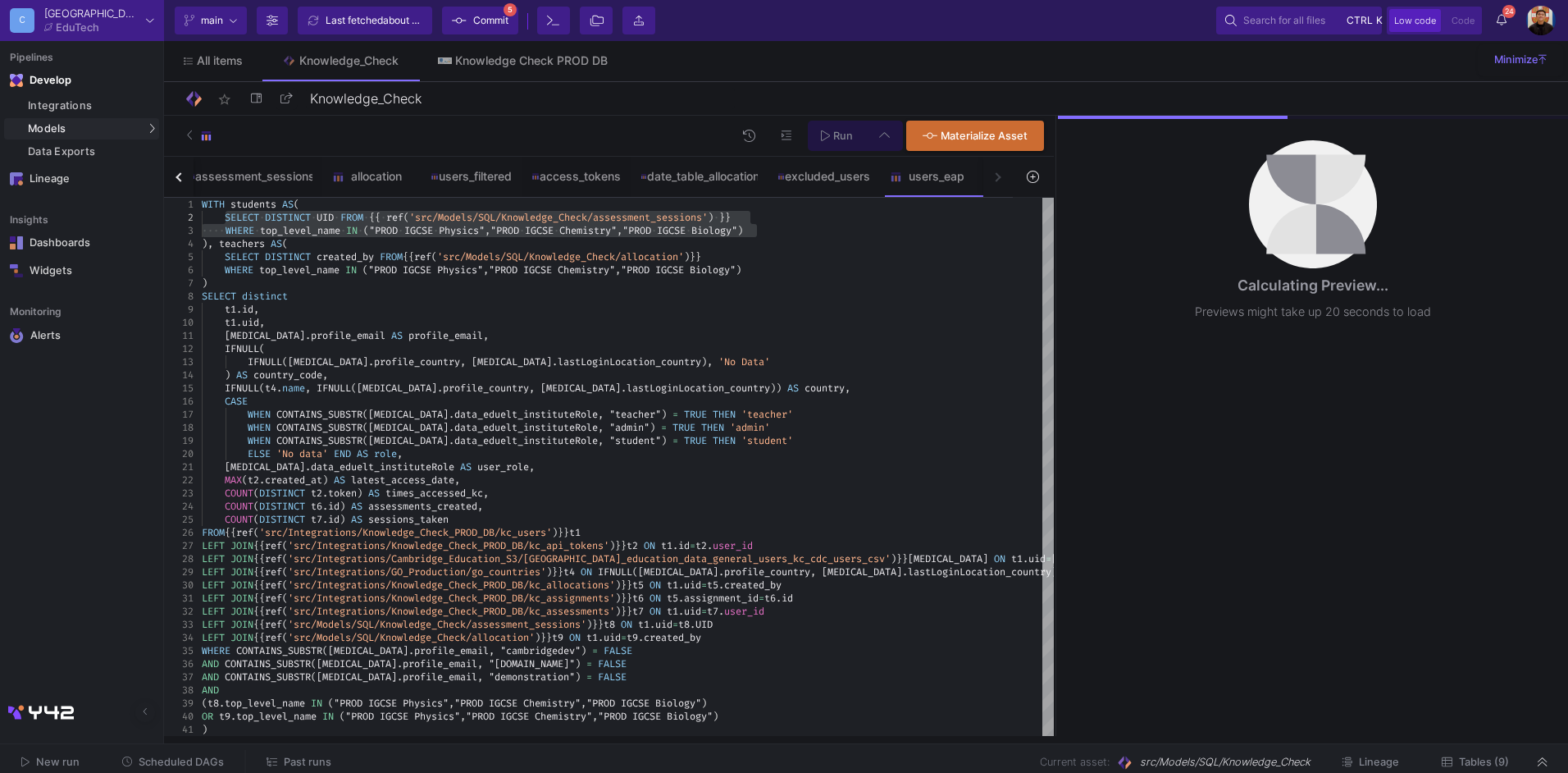
click at [570, 229] on input "Full preview Slower on big datasets" at bounding box center [561, 237] width 17 height 17
radio input "true"
click at [847, 130] on span "Run" at bounding box center [837, 135] width 32 height 12
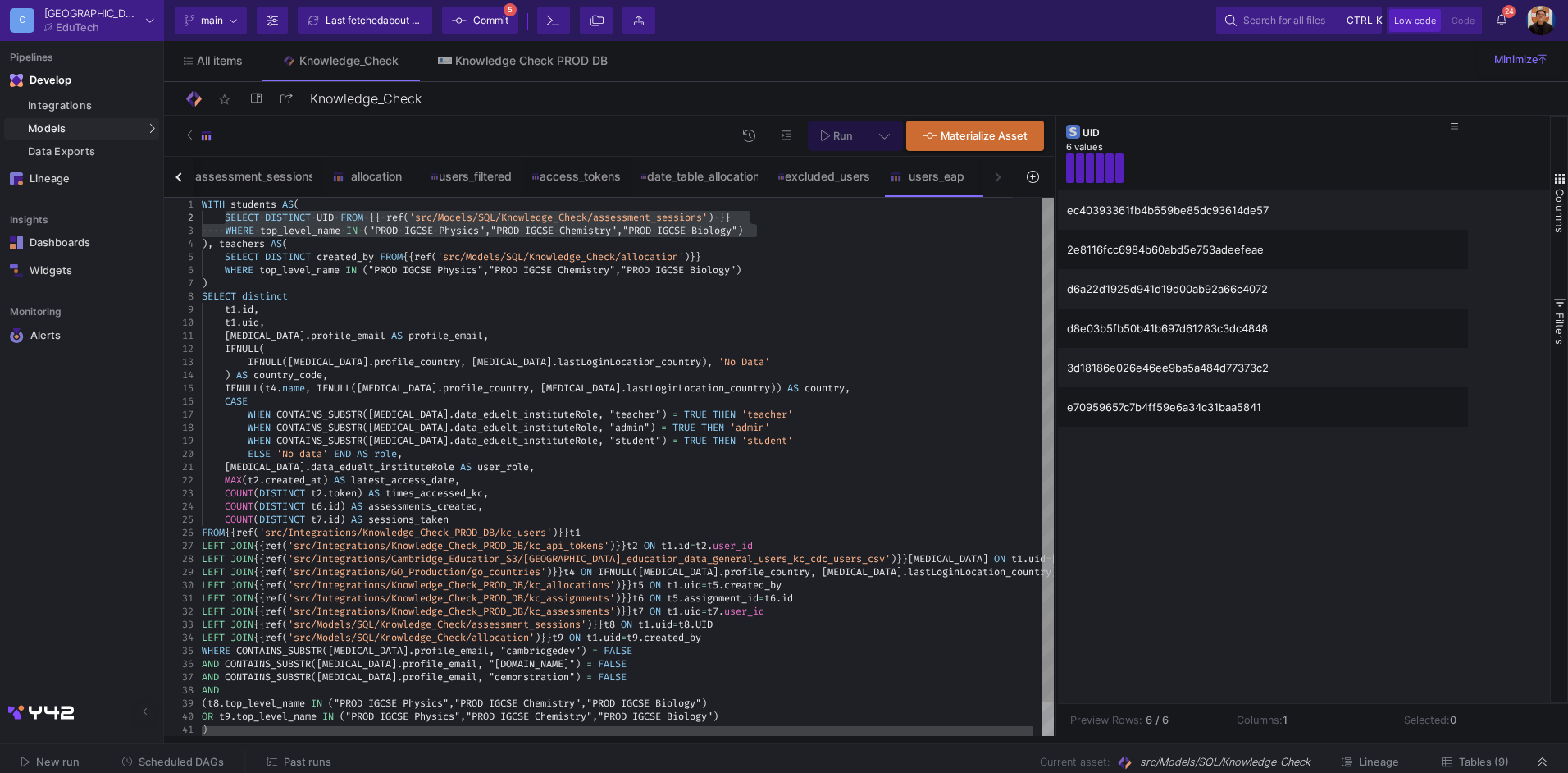
click at [742, 272] on span ")" at bounding box center [739, 270] width 6 height 13
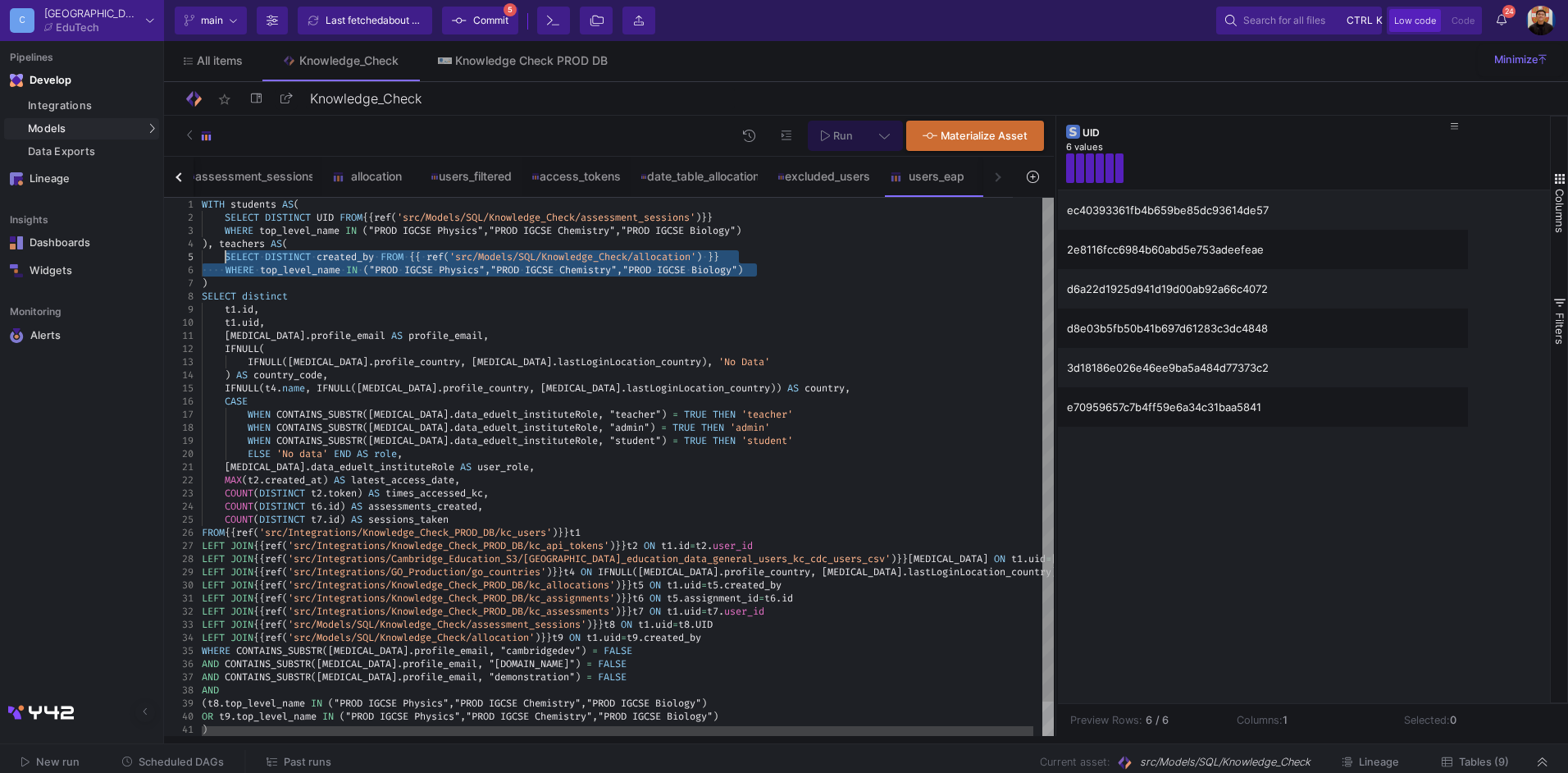
drag, startPoint x: 776, startPoint y: 270, endPoint x: 459, endPoint y: 222, distance: 320.6
click at [861, 139] on button "Run" at bounding box center [837, 136] width 58 height 31
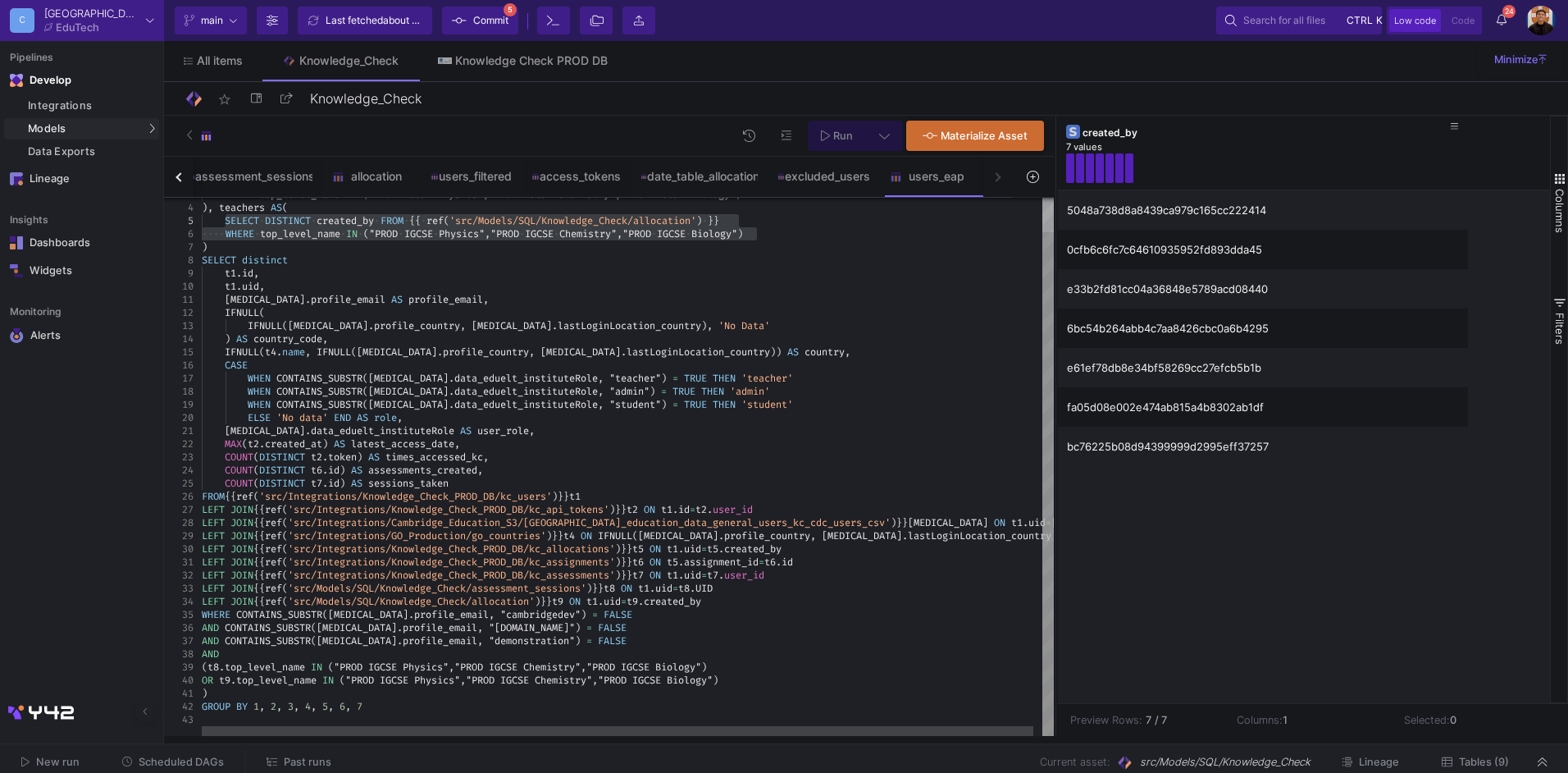
scroll to position [39, 164]
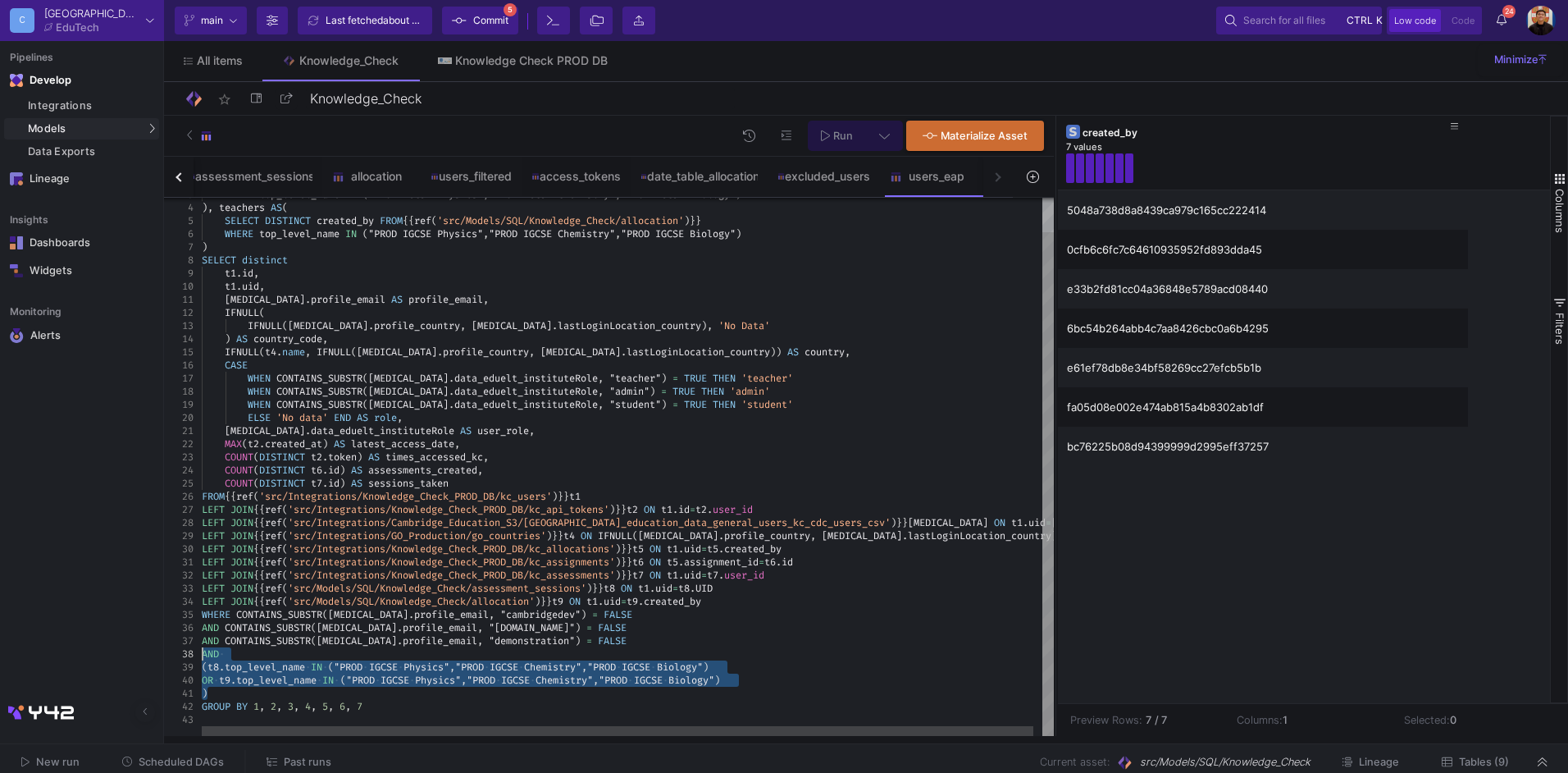
drag, startPoint x: 259, startPoint y: 692, endPoint x: 202, endPoint y: 652, distance: 69.6
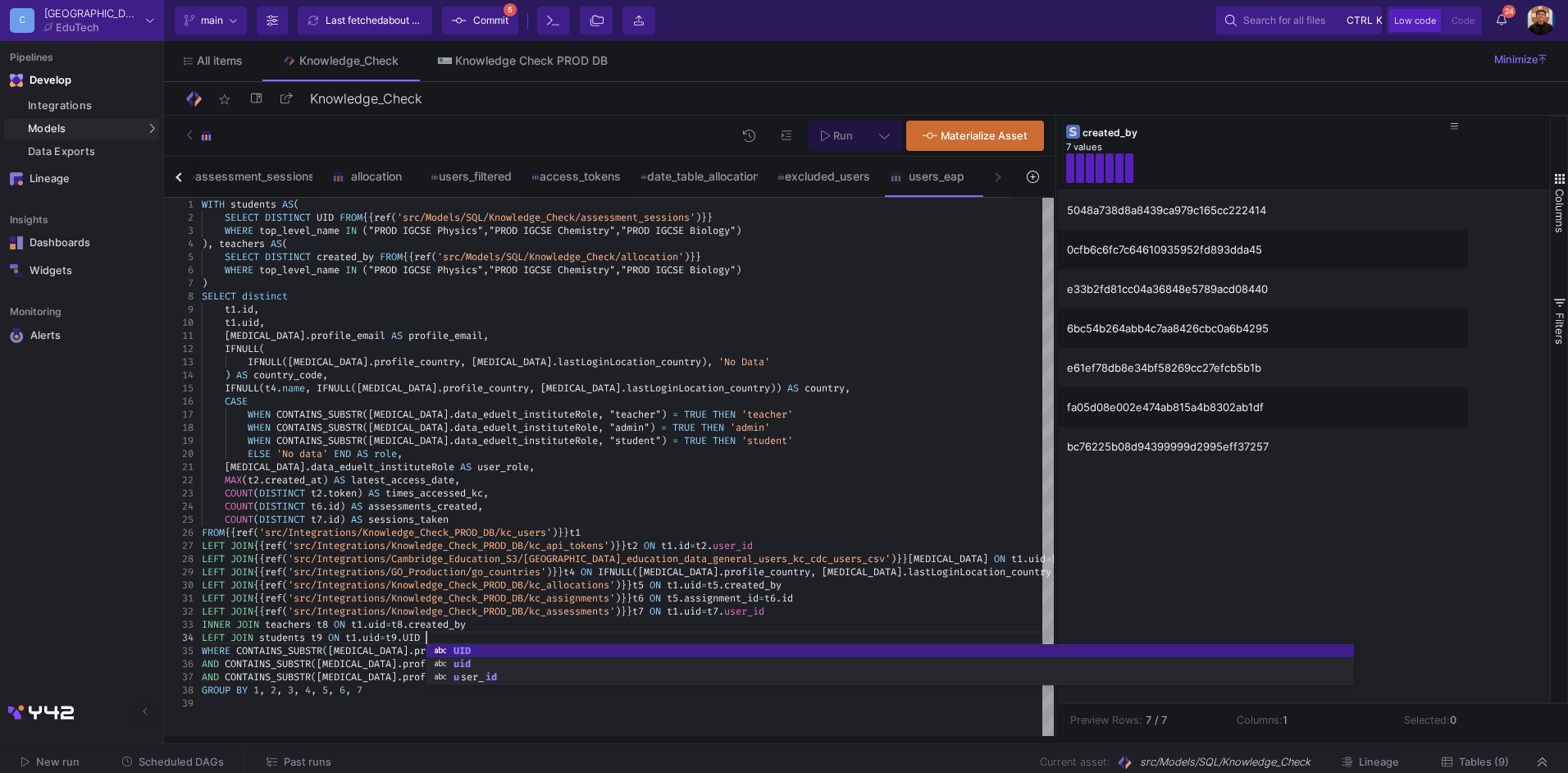
scroll to position [40, 223]
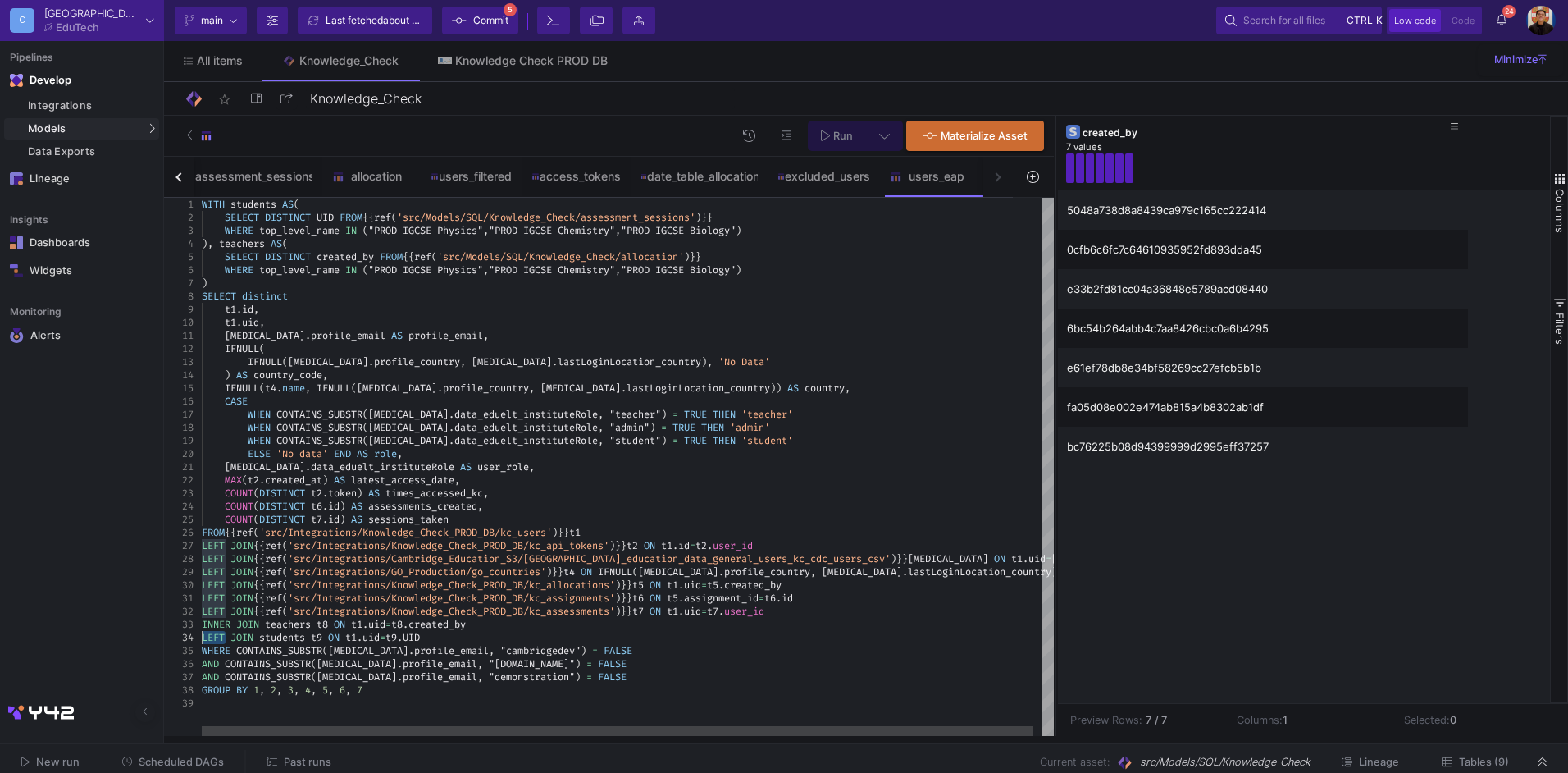
drag, startPoint x: 225, startPoint y: 636, endPoint x: 179, endPoint y: 636, distance: 46.0
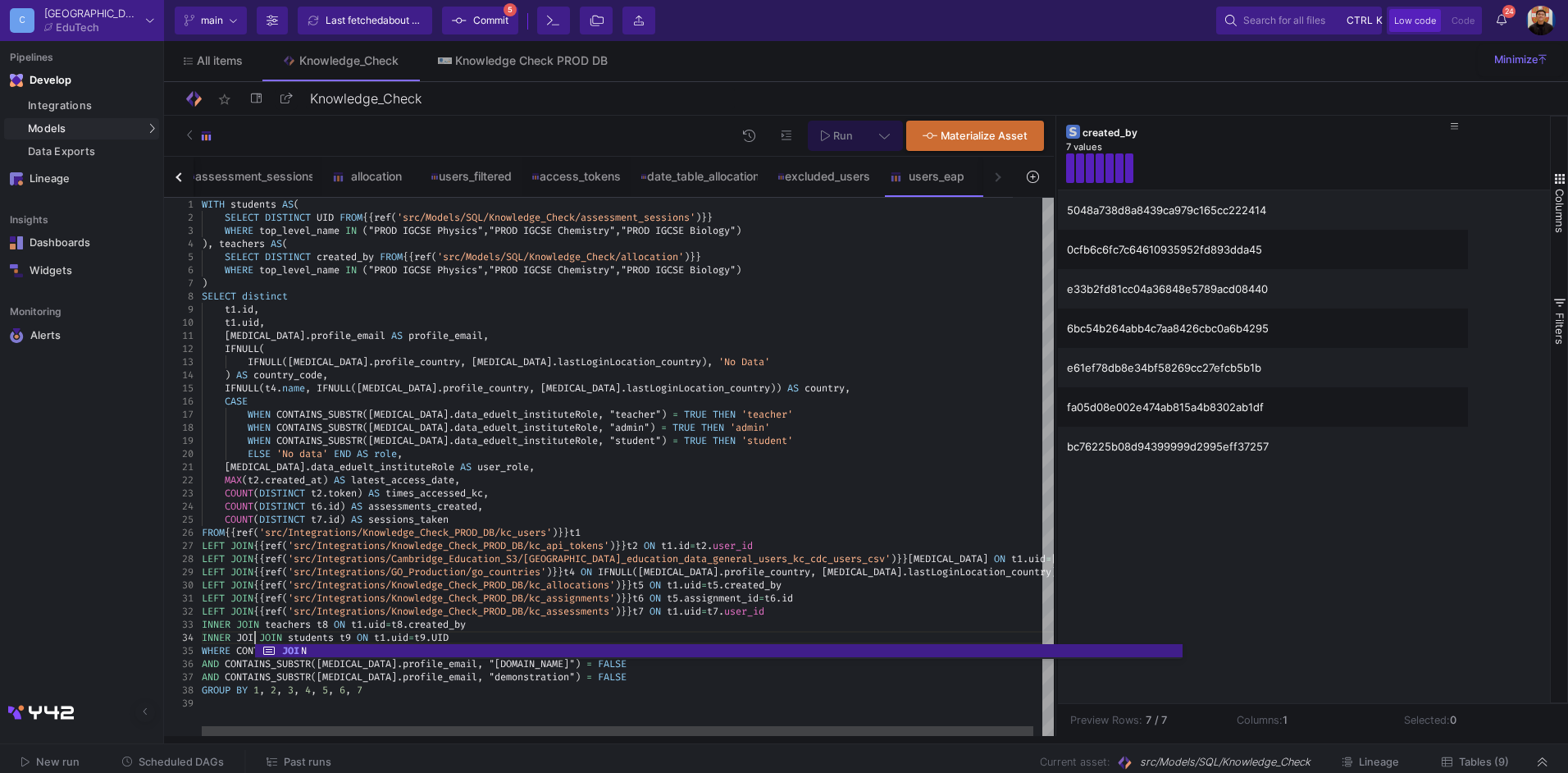
scroll to position [40, 59]
click at [794, 451] on div "ELSE 'No data' END AS role ," at bounding box center [633, 453] width 862 height 13
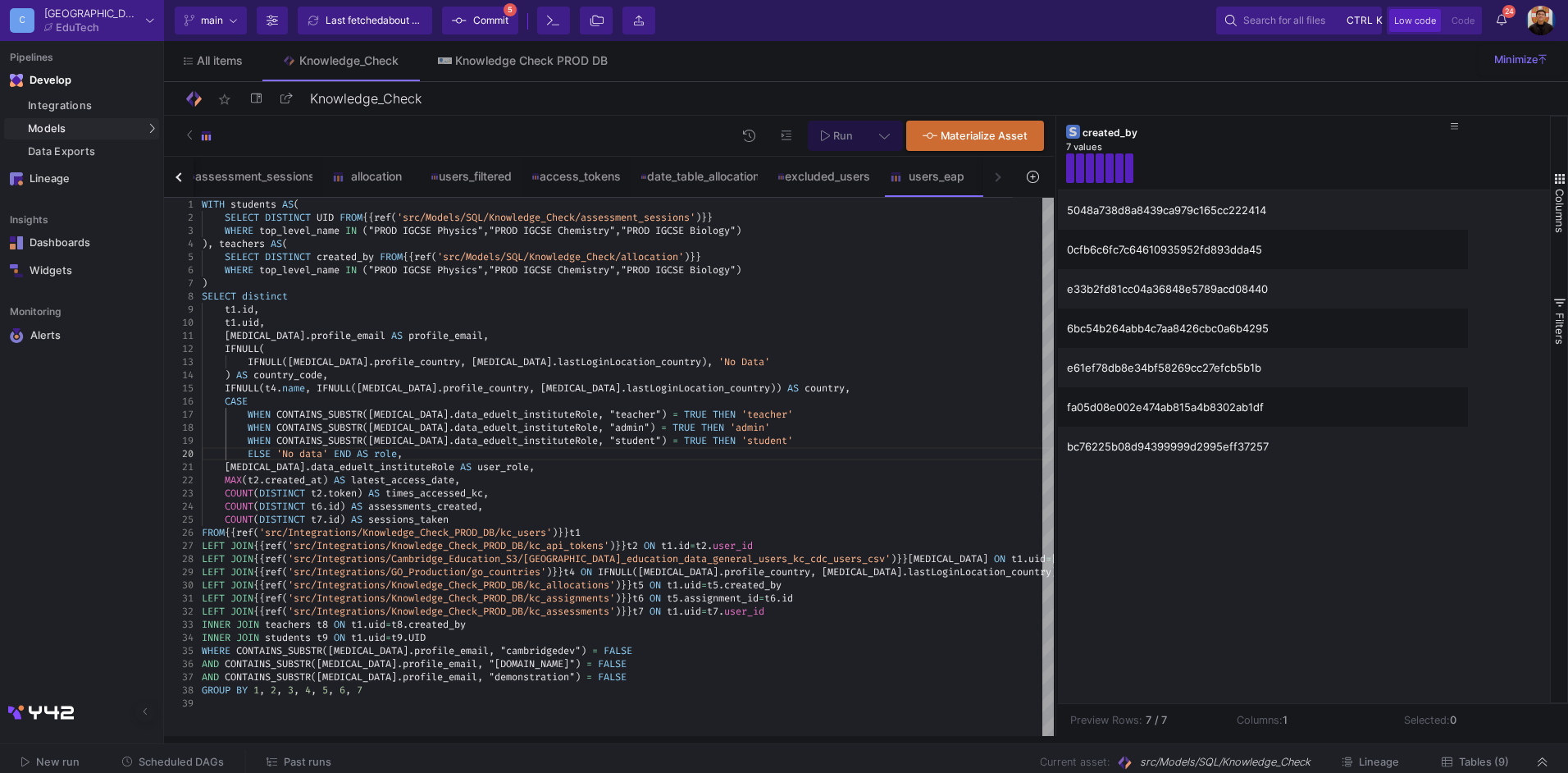
click at [904, 143] on div "Run Materialize Asset" at bounding box center [887, 136] width 313 height 31
click at [894, 138] on button at bounding box center [884, 136] width 37 height 31
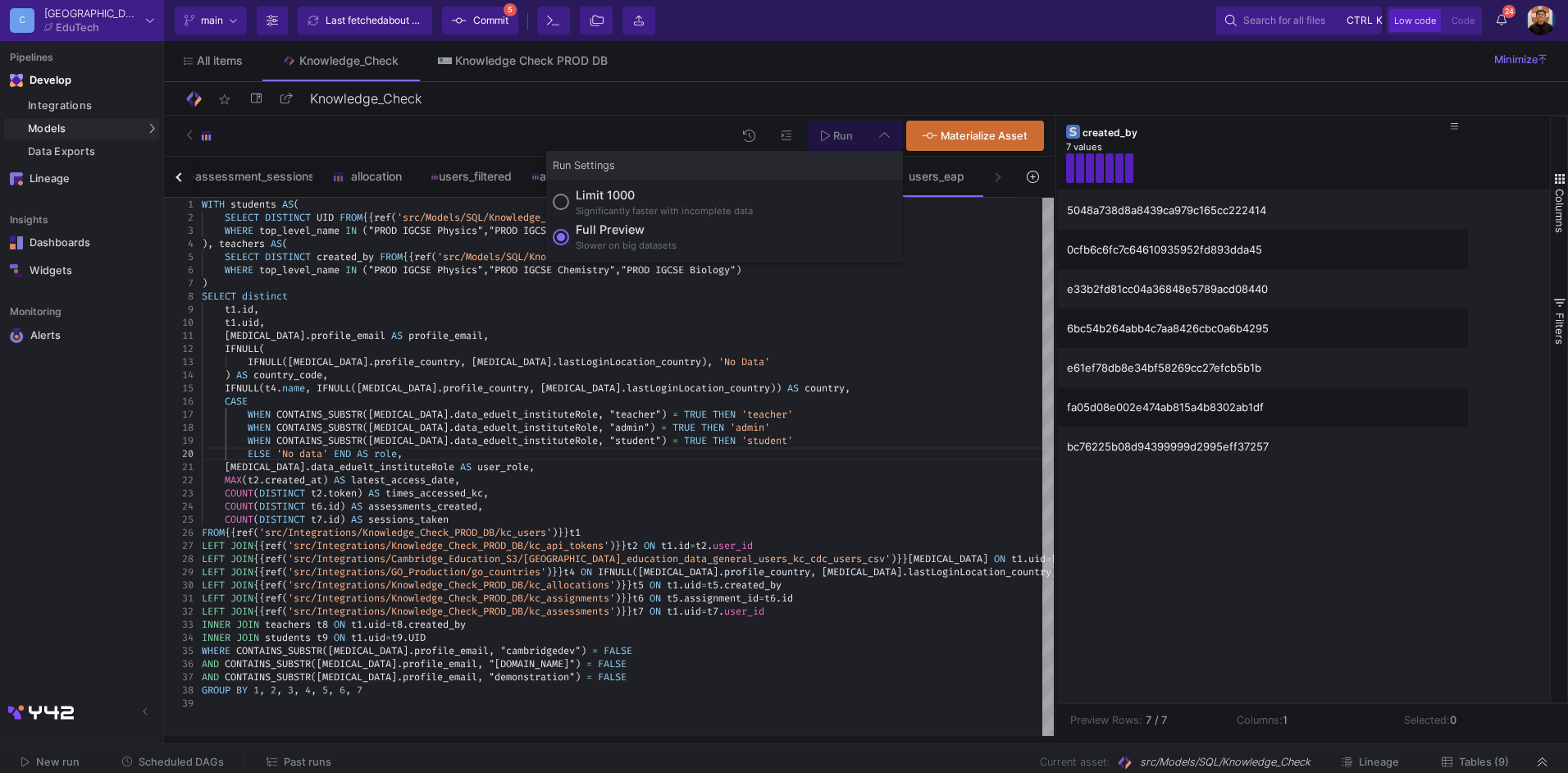
click at [889, 135] on div at bounding box center [784, 386] width 1568 height 773
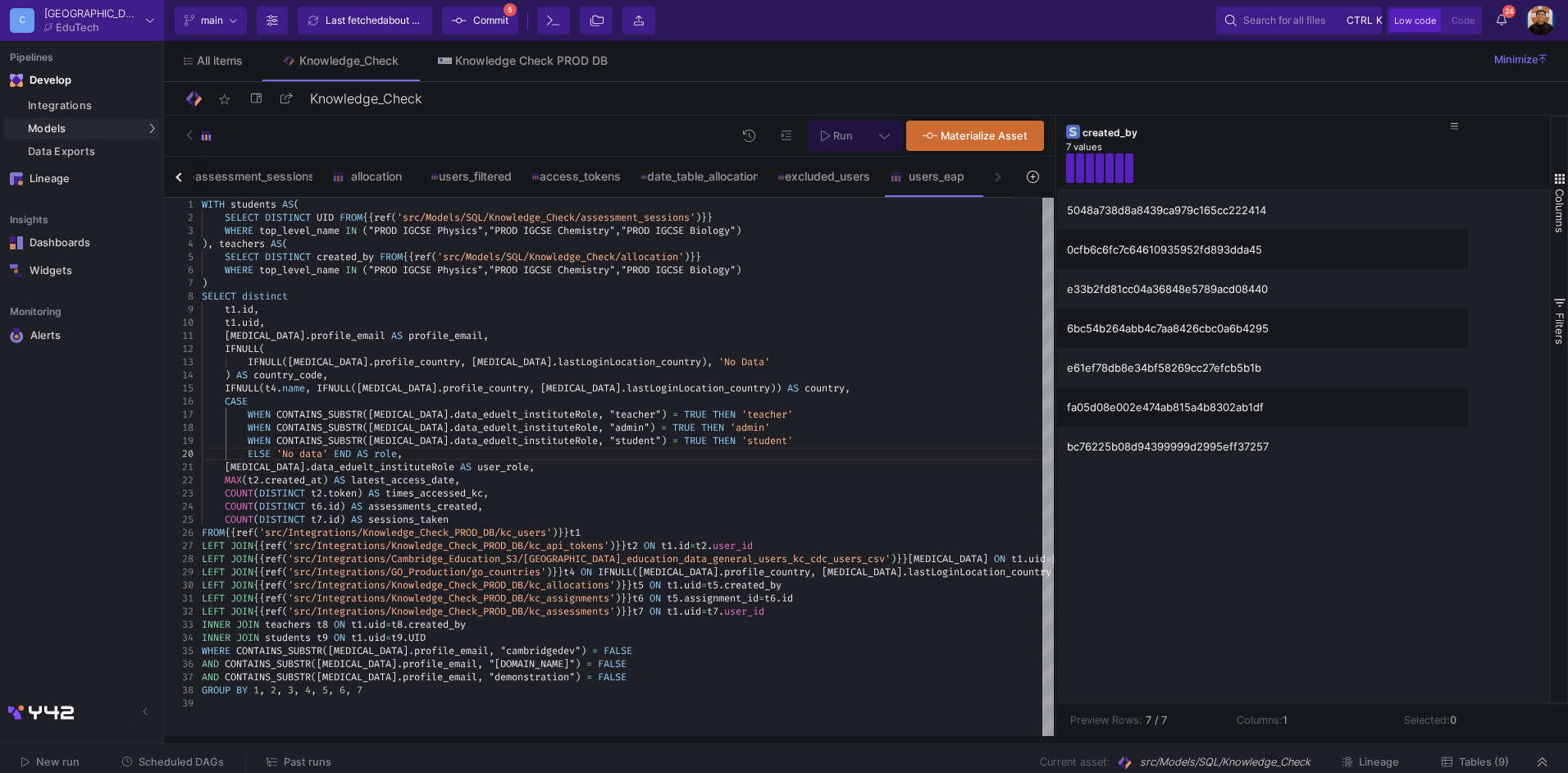
click at [861, 136] on button "Run" at bounding box center [837, 136] width 58 height 31
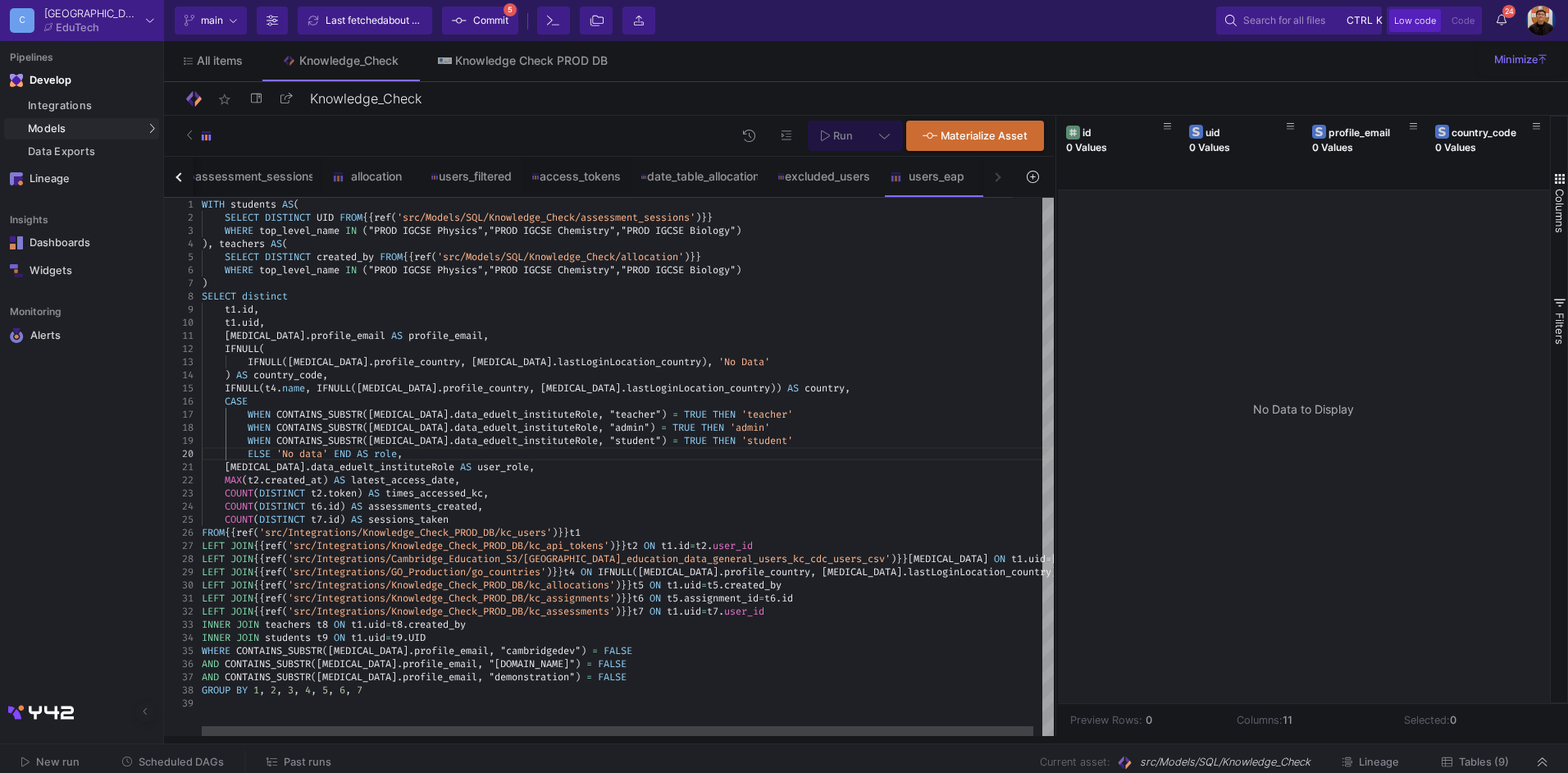
click at [200, 595] on div "32" at bounding box center [183, 610] width 38 height 13
click at [203, 595] on span "LEFT" at bounding box center [213, 610] width 23 height 13
click at [839, 129] on span "Run" at bounding box center [837, 135] width 32 height 12
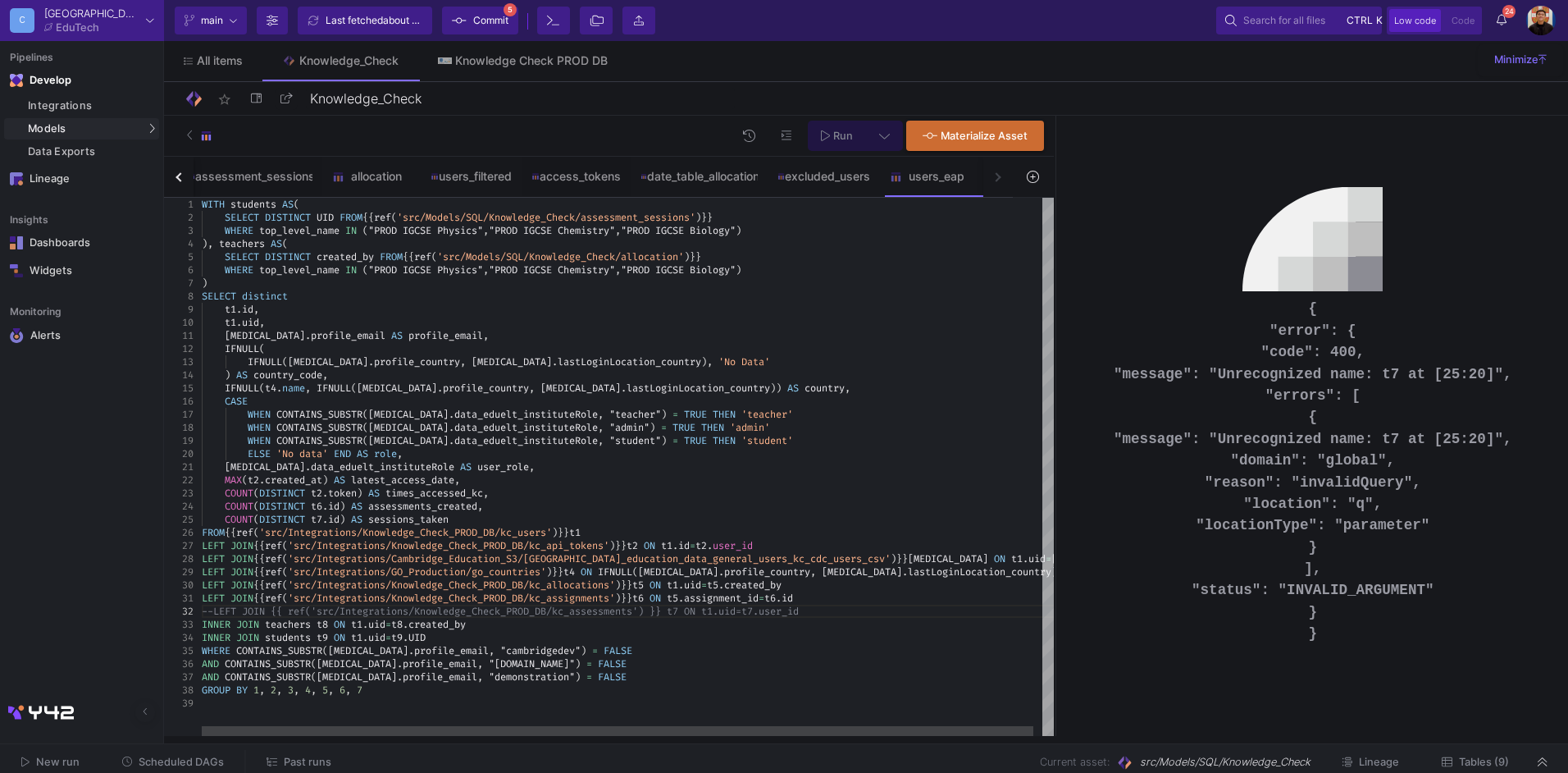
click at [200, 595] on div "34" at bounding box center [183, 637] width 38 height 13
click at [204, 595] on span "INNER" at bounding box center [216, 637] width 29 height 13
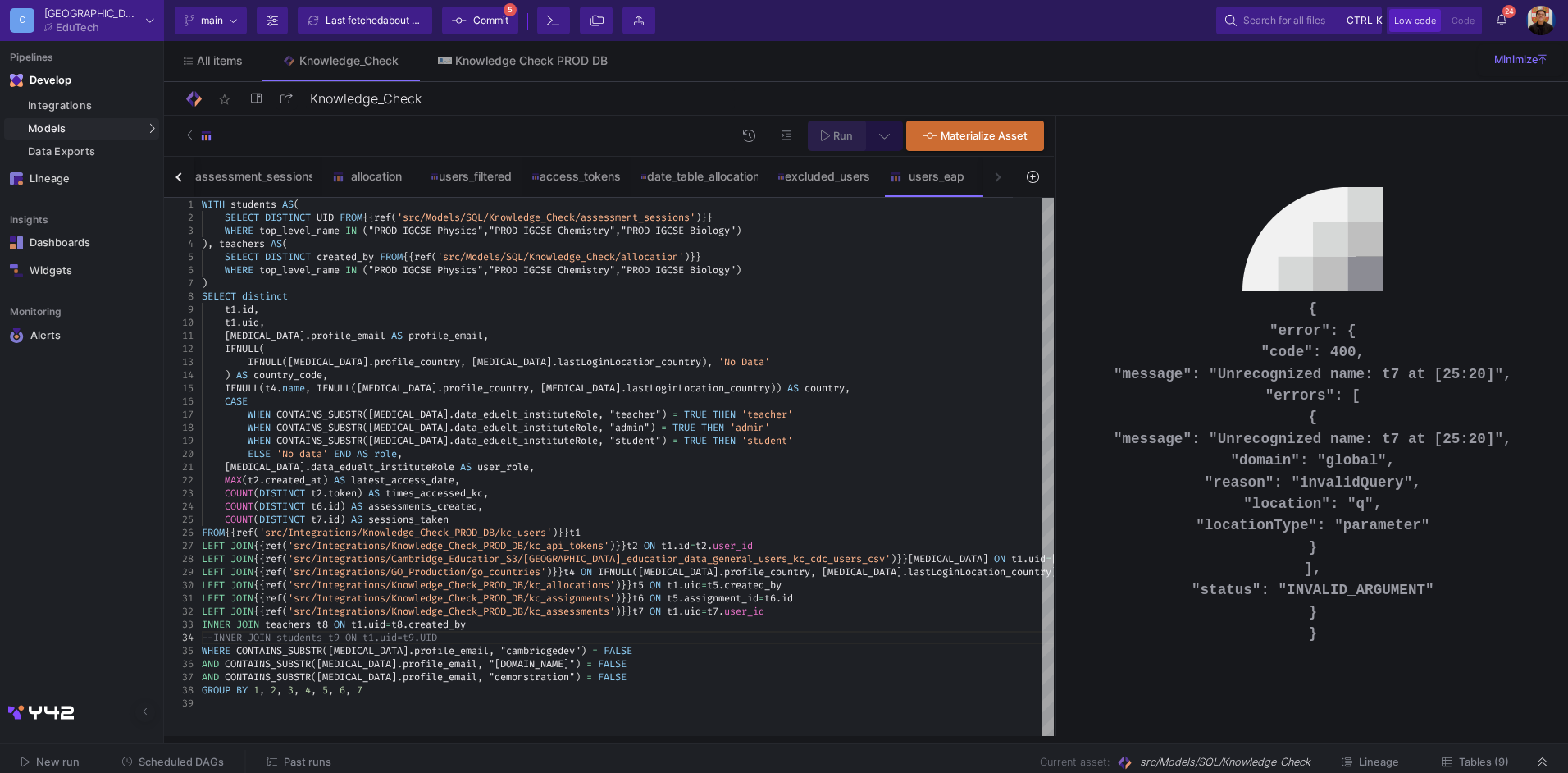
click at [823, 129] on fa-icon at bounding box center [825, 136] width 9 height 14
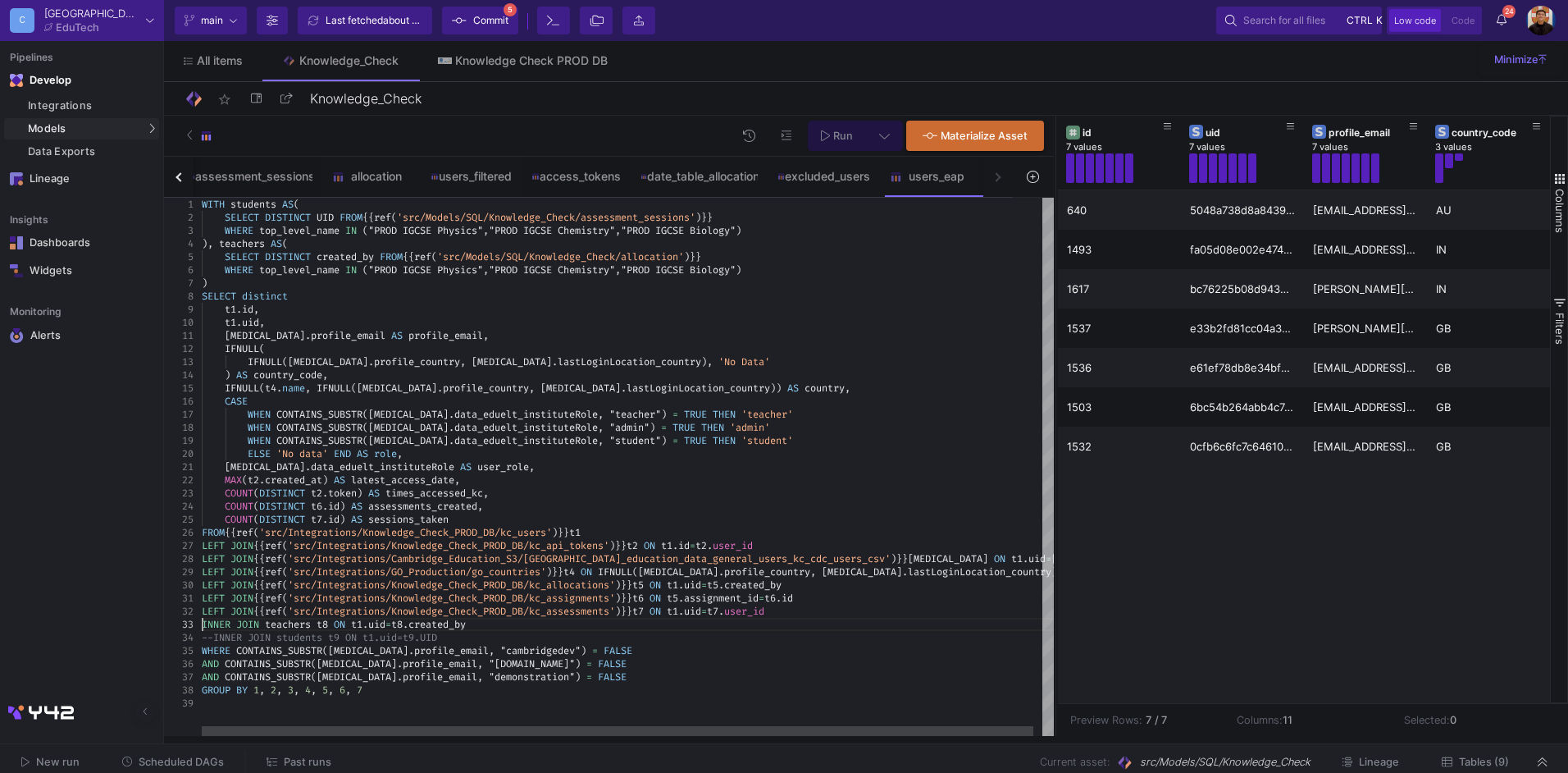
click at [204, 595] on span "INNER" at bounding box center [216, 624] width 29 height 13
click at [211, 595] on span "--INNER JOIN students t9 ON t1.uid=t9.UID" at bounding box center [320, 637] width 236 height 13
click at [848, 130] on span "Run" at bounding box center [843, 136] width 20 height 12
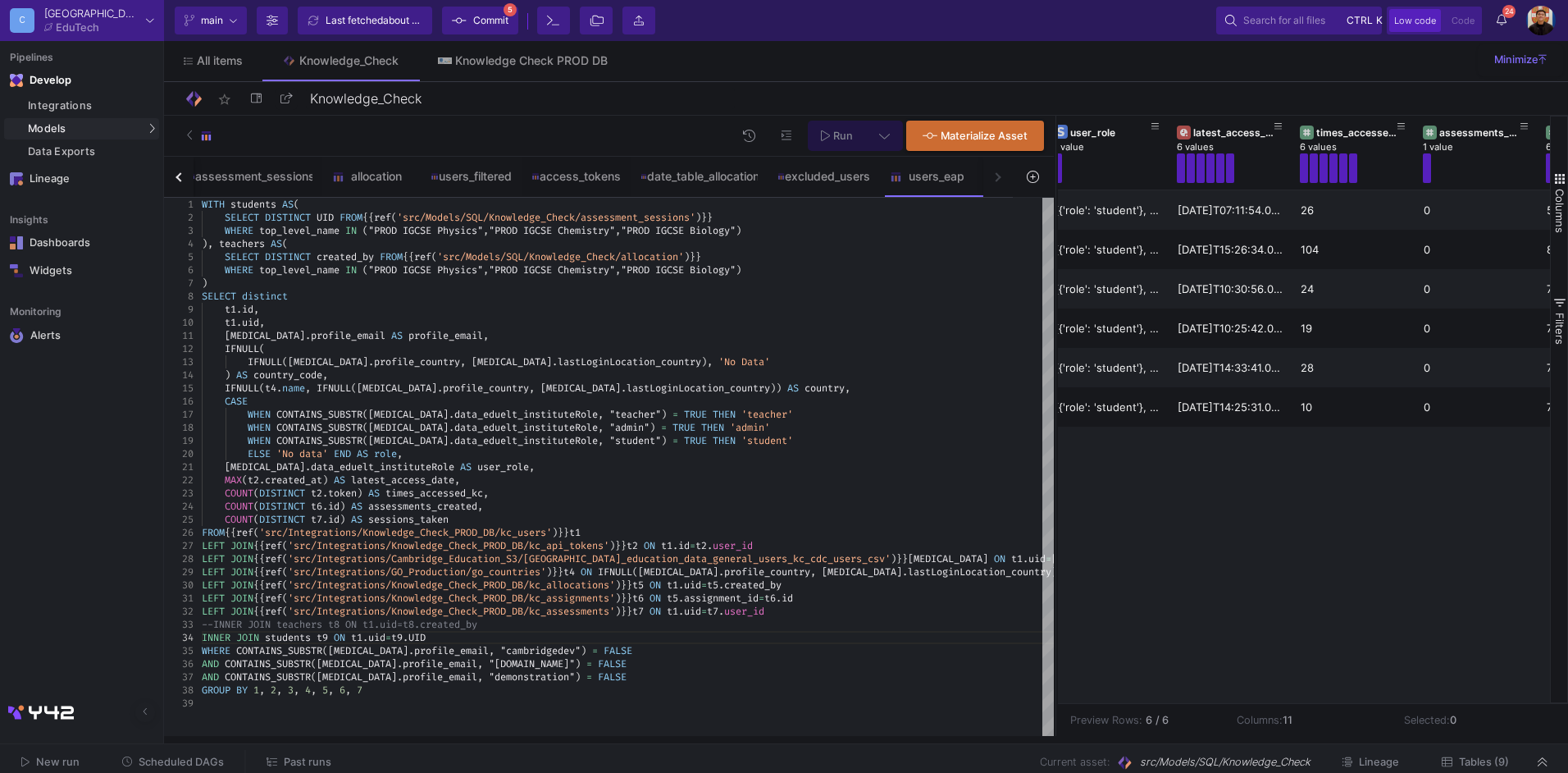
scroll to position [0, 414]
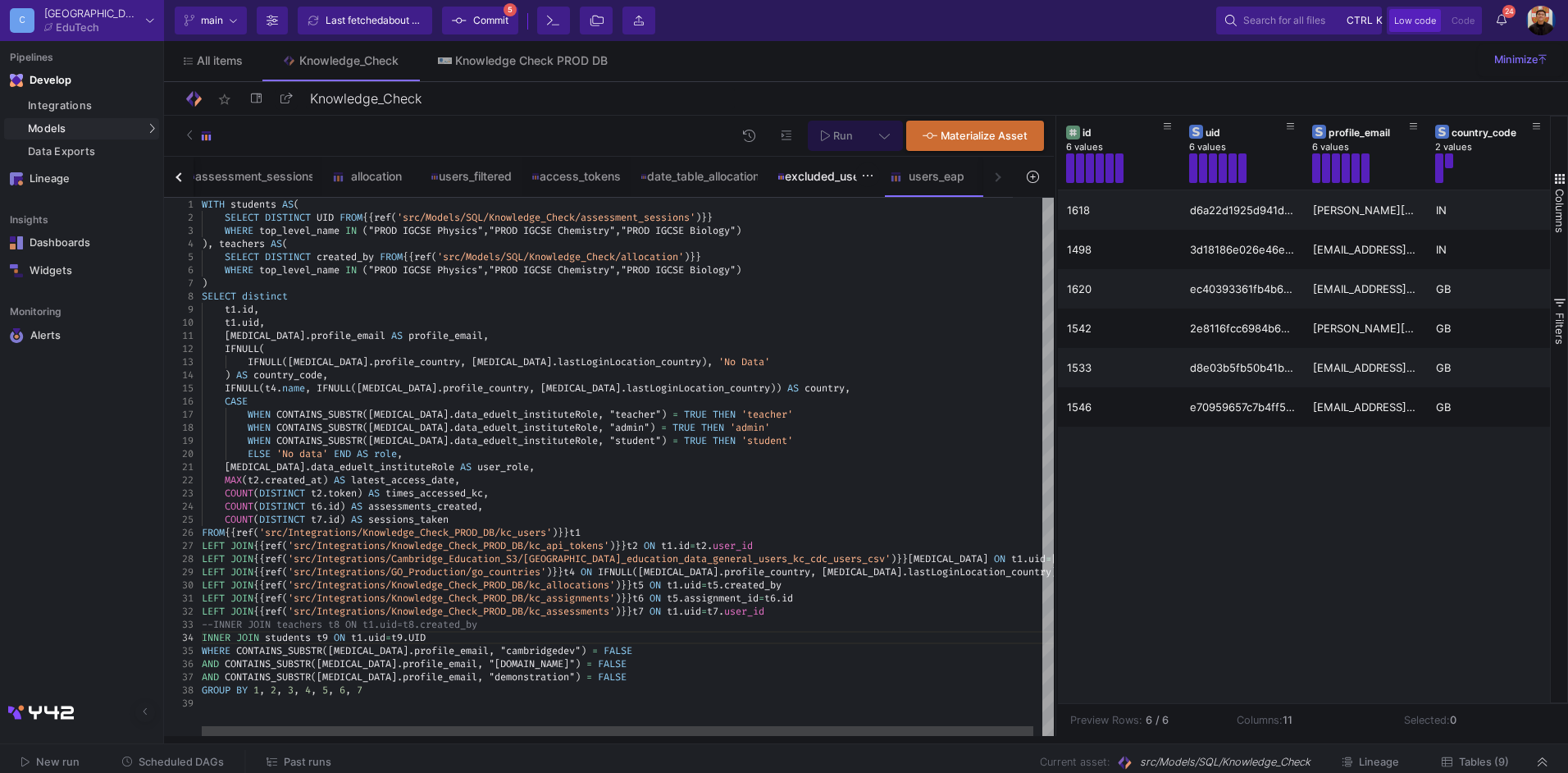
click at [801, 193] on div "excluded_users" at bounding box center [823, 176] width 112 height 40
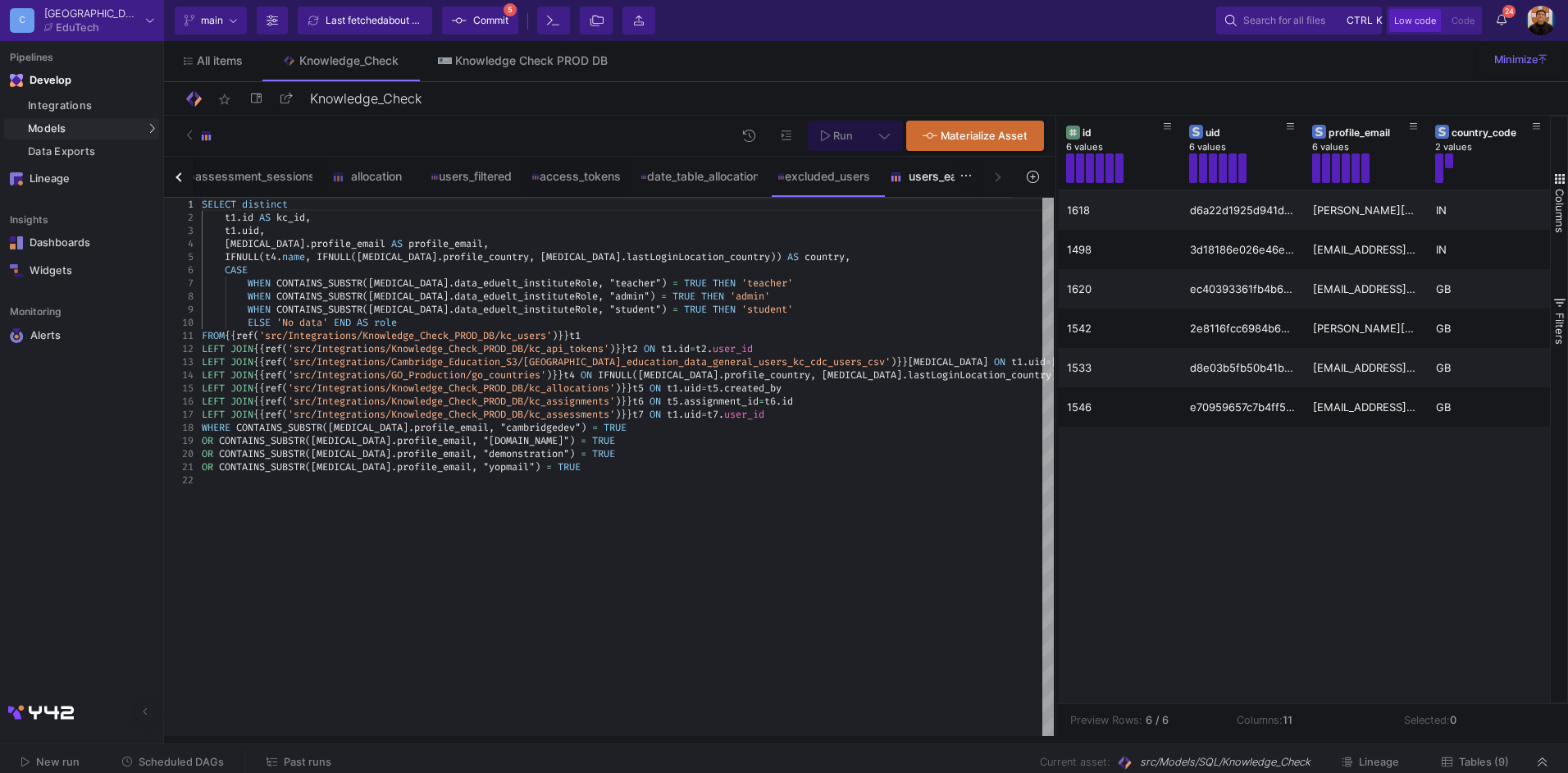
click at [947, 182] on div "users_eap" at bounding box center [928, 175] width 78 height 13
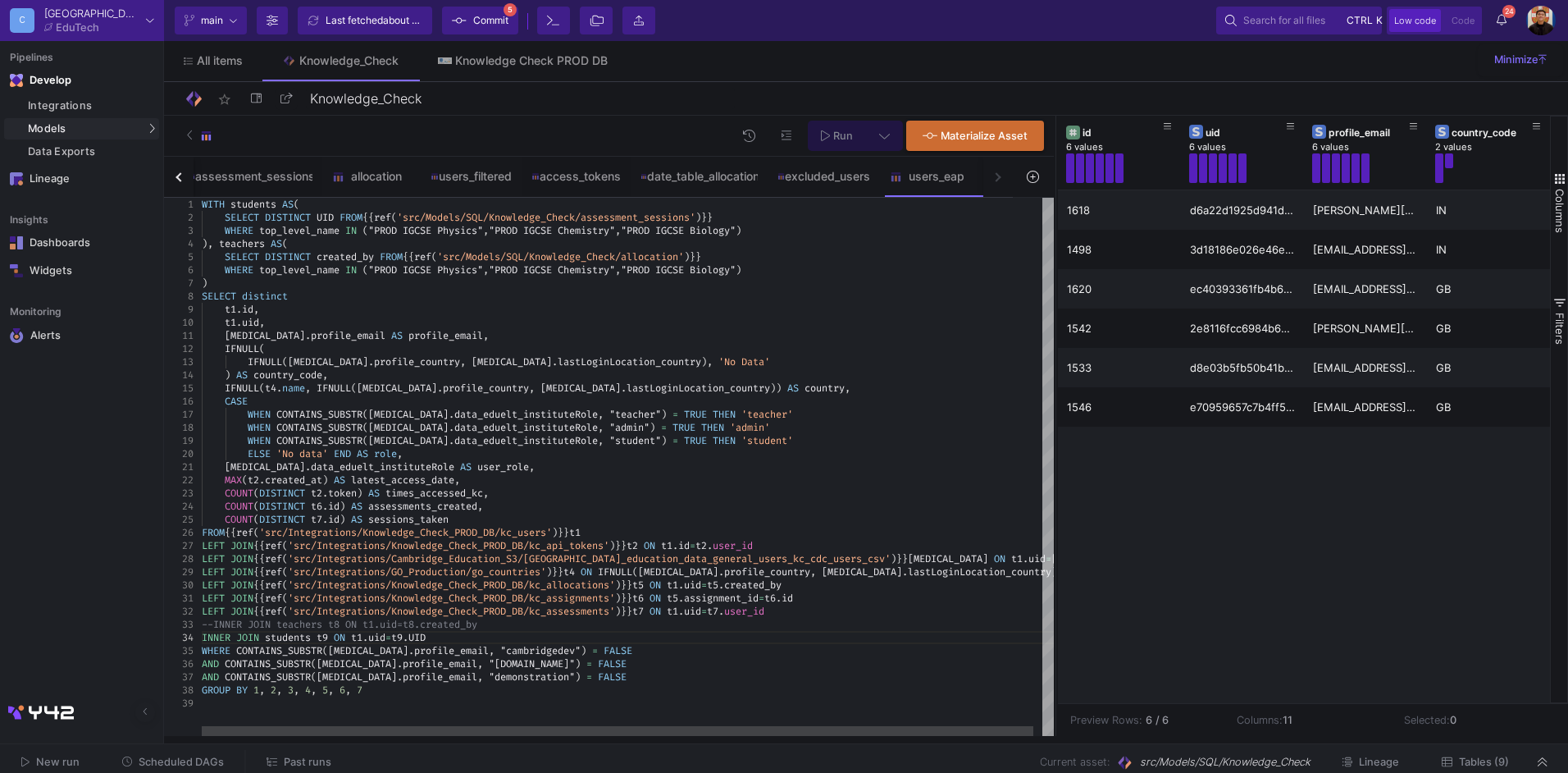
click at [431, 519] on span "sessions_taken" at bounding box center [408, 519] width 80 height 13
click at [606, 595] on div "AND CONTAINS_SUBSTR ( [MEDICAL_DATA] . profile_email , "demonstration" ) = FALSE" at bounding box center [633, 677] width 862 height 13
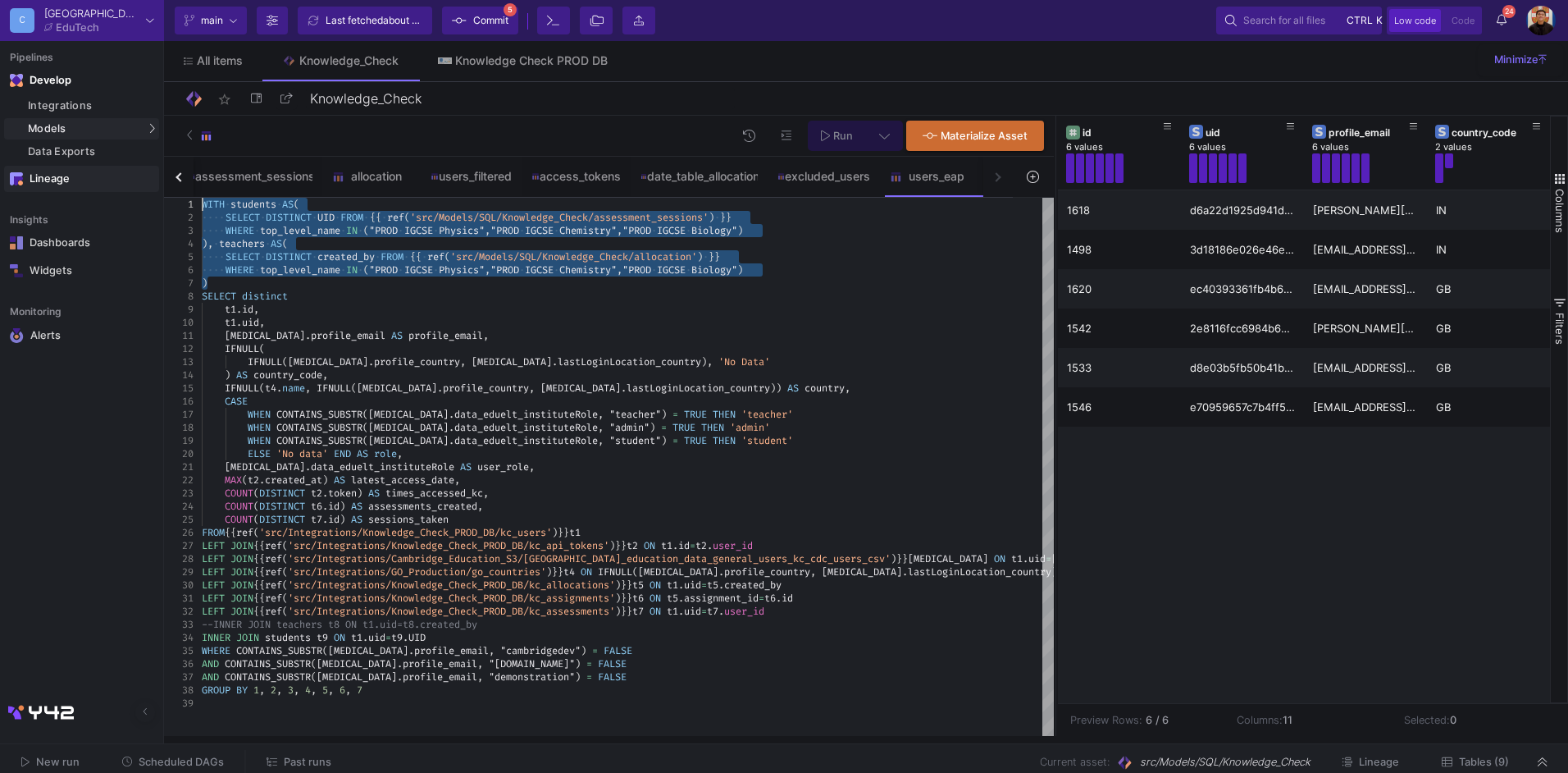
drag, startPoint x: 222, startPoint y: 283, endPoint x: 150, endPoint y: 183, distance: 123.2
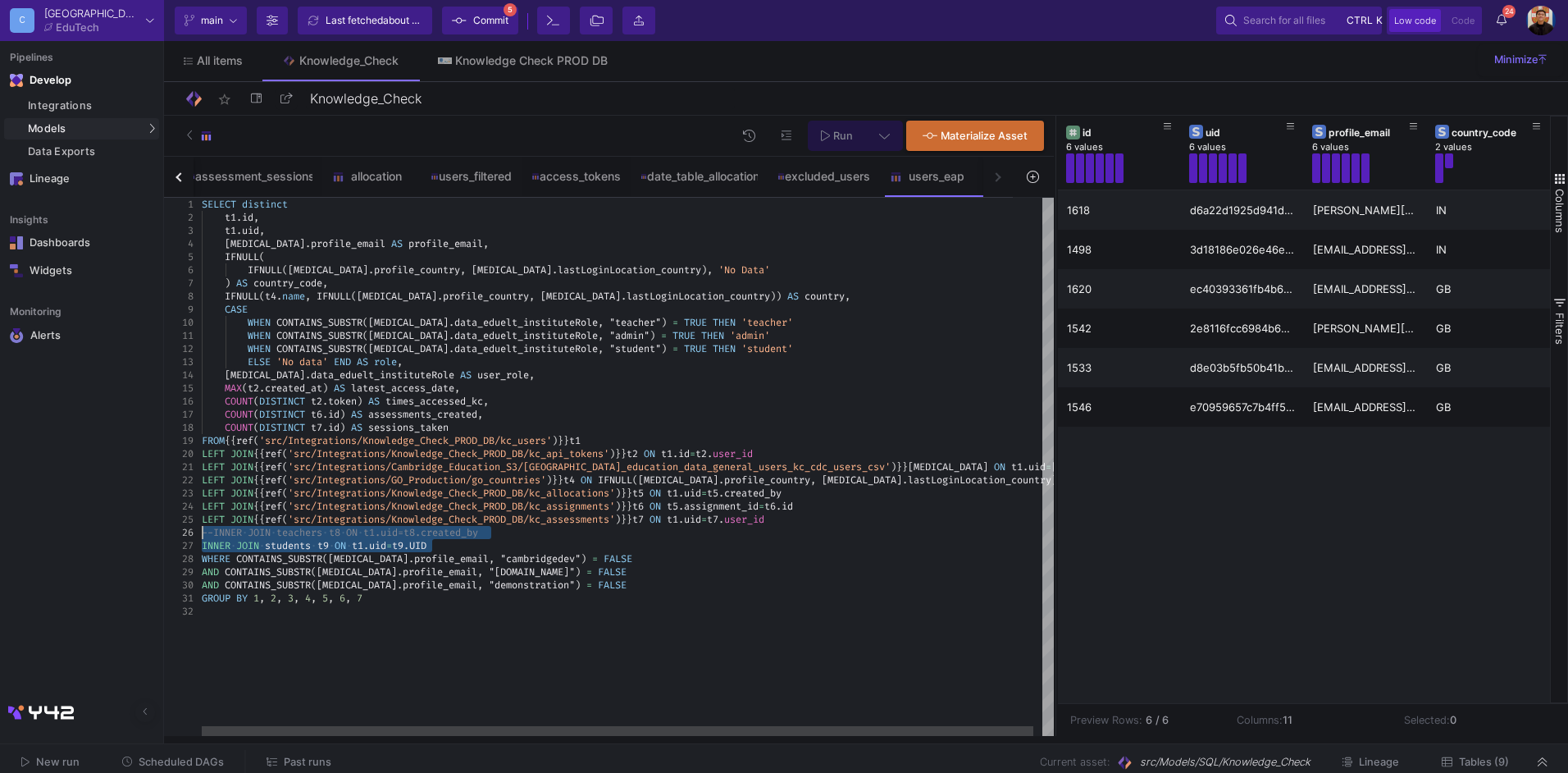
drag, startPoint x: 516, startPoint y: 548, endPoint x: 164, endPoint y: 532, distance: 352.4
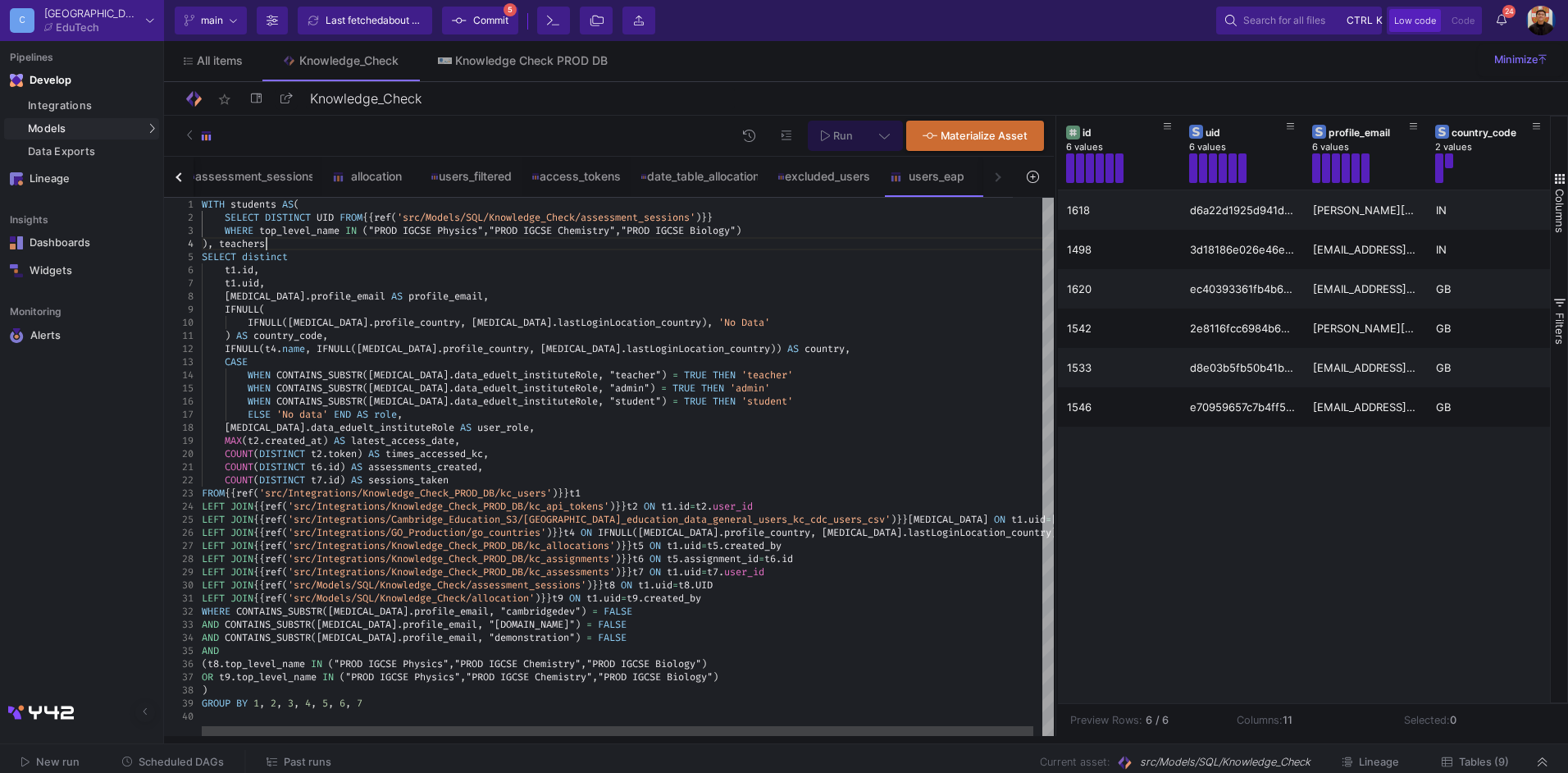
type textarea "WITH students AS( SELECT DISTINCT UID FROM {{ ref('src/Models/SQL/Knowledge_Che…"
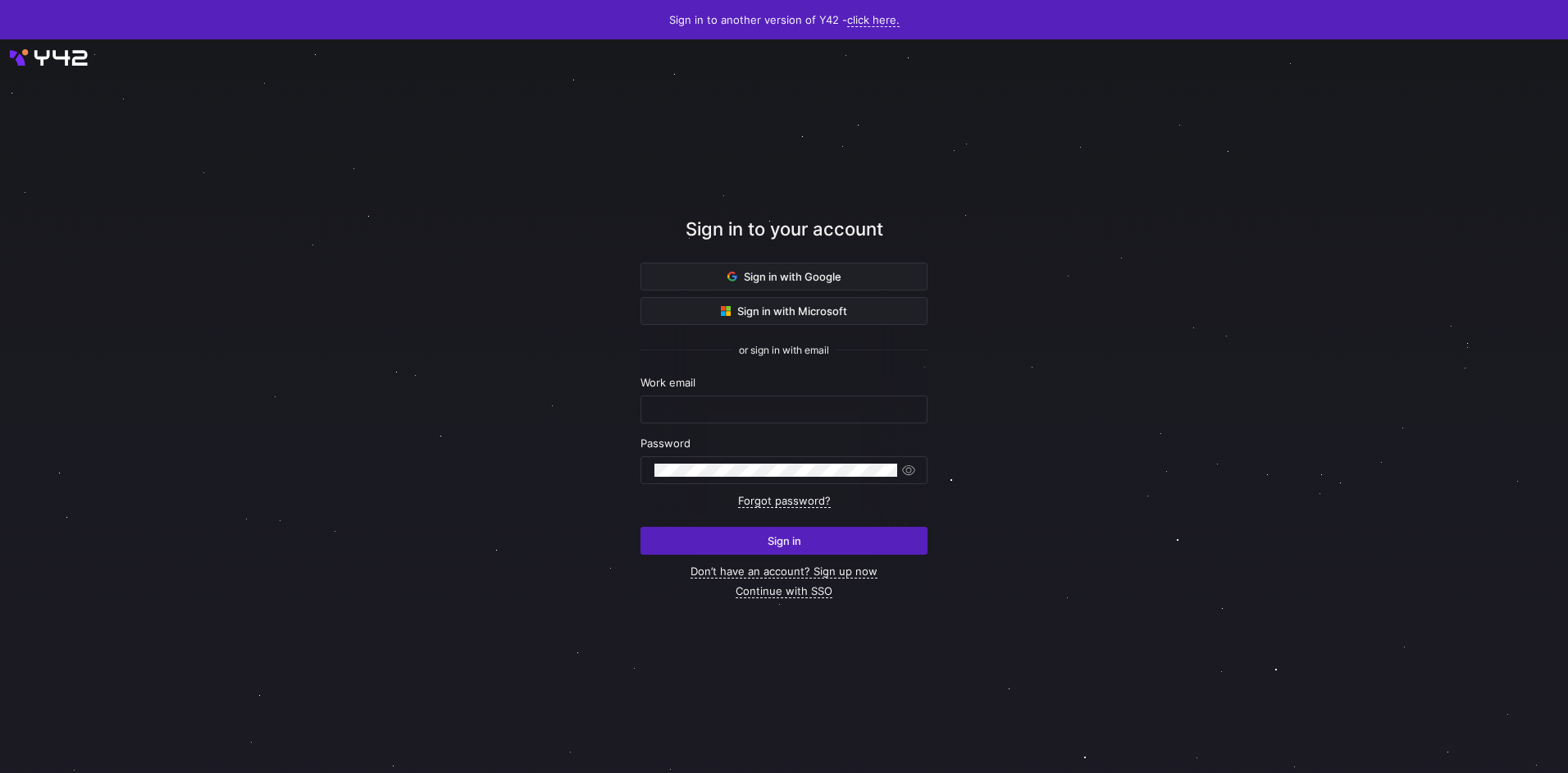
type input "[EMAIL_ADDRESS][DOMAIN_NAME]"
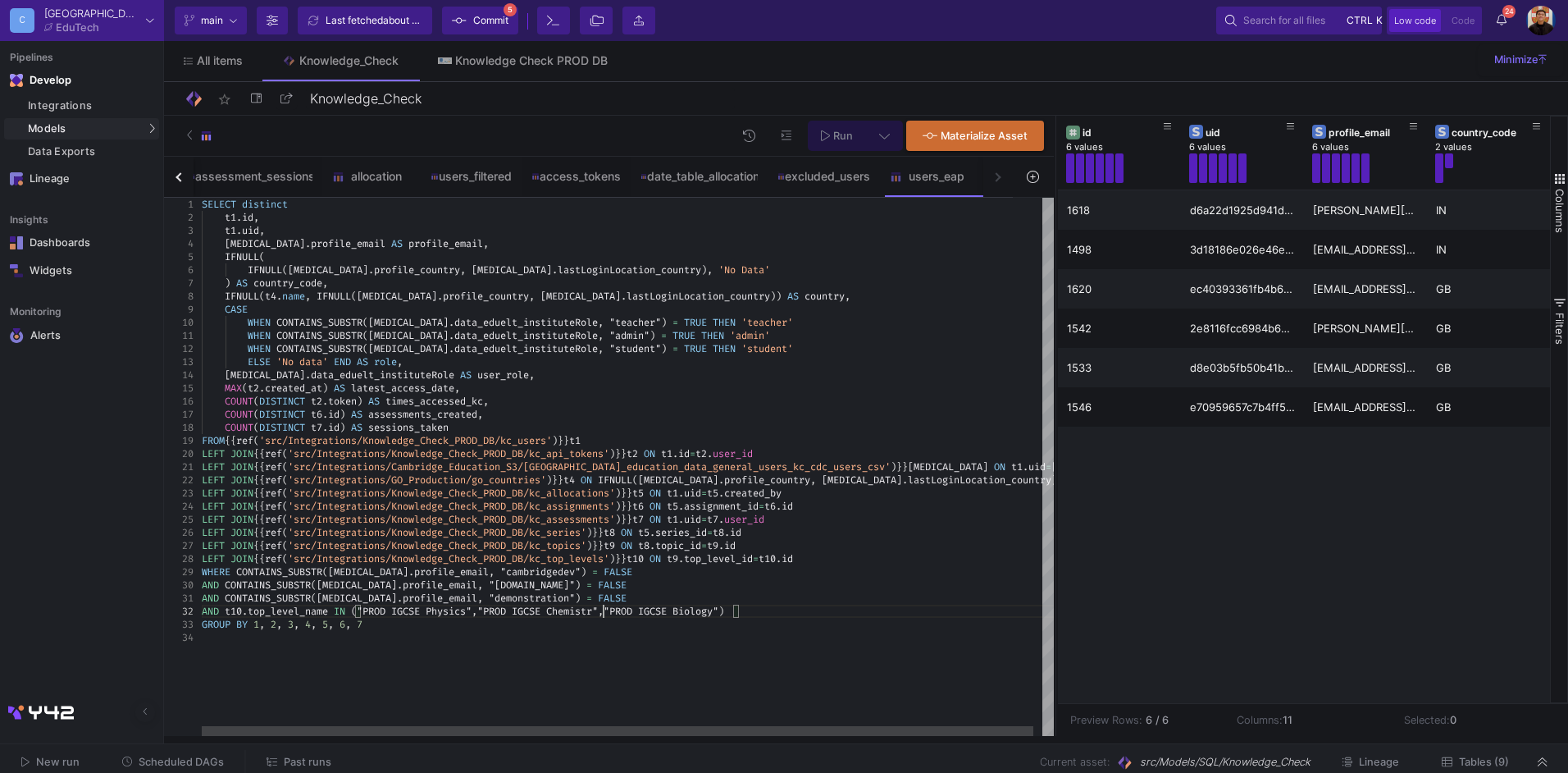
scroll to position [26, 407]
click at [778, 622] on div "GROUP BY 1 , 2 , 3 , 4 , 5 , 6 , 7" at bounding box center [633, 624] width 862 height 13
click at [813, 613] on div "AND t10 . top_level_name IN ( "PROD IGCSE Physics" , "PROD IGCSE Chemistry" , "…" at bounding box center [633, 610] width 862 height 13
click at [886, 129] on fa-icon at bounding box center [885, 136] width 11 height 14
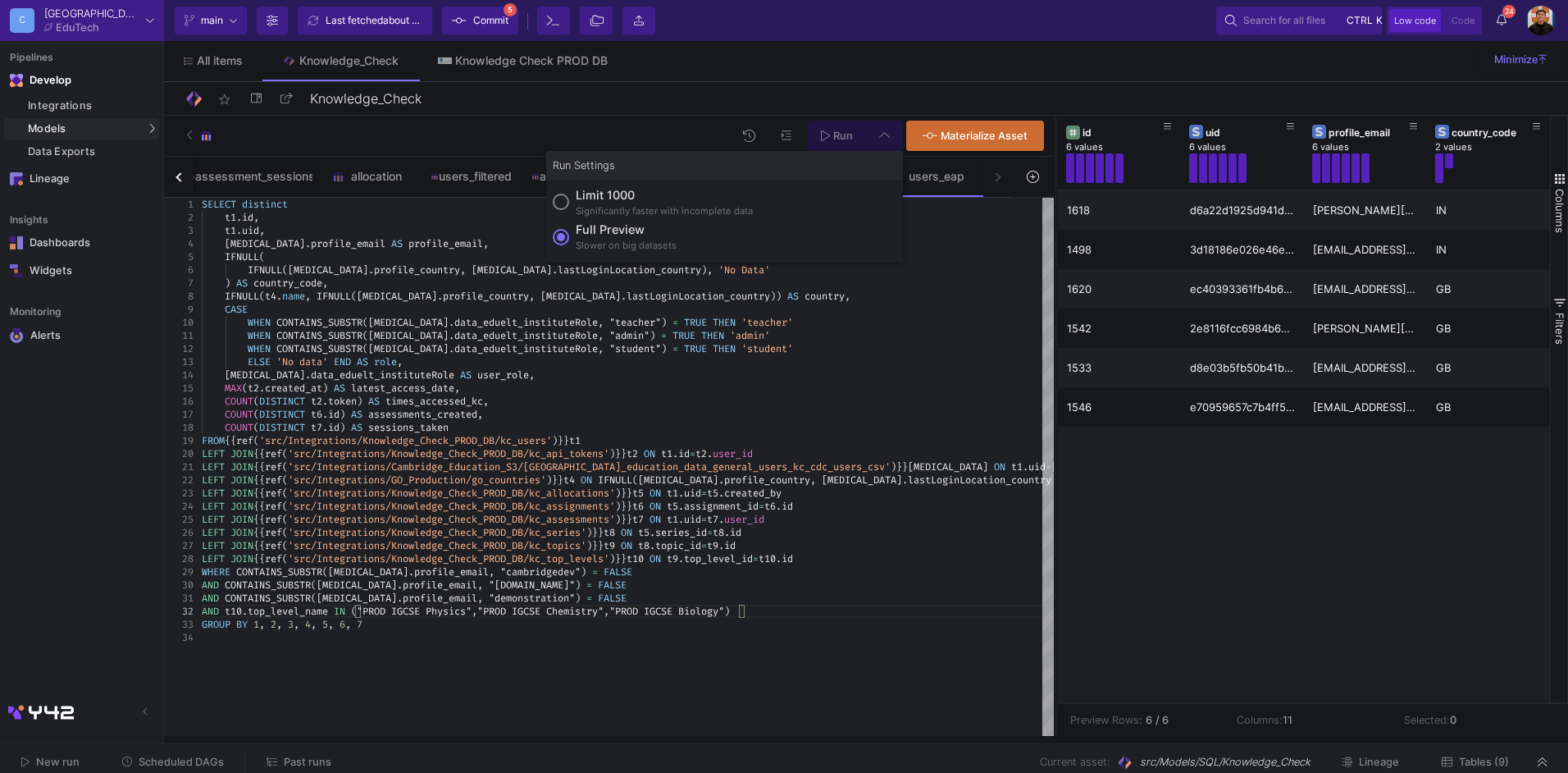
click at [548, 239] on div at bounding box center [784, 386] width 1568 height 773
type textarea "SELECT distinct [DOMAIN_NAME], [DOMAIN_NAME], [MEDICAL_DATA][DOMAIN_NAME]_email…"
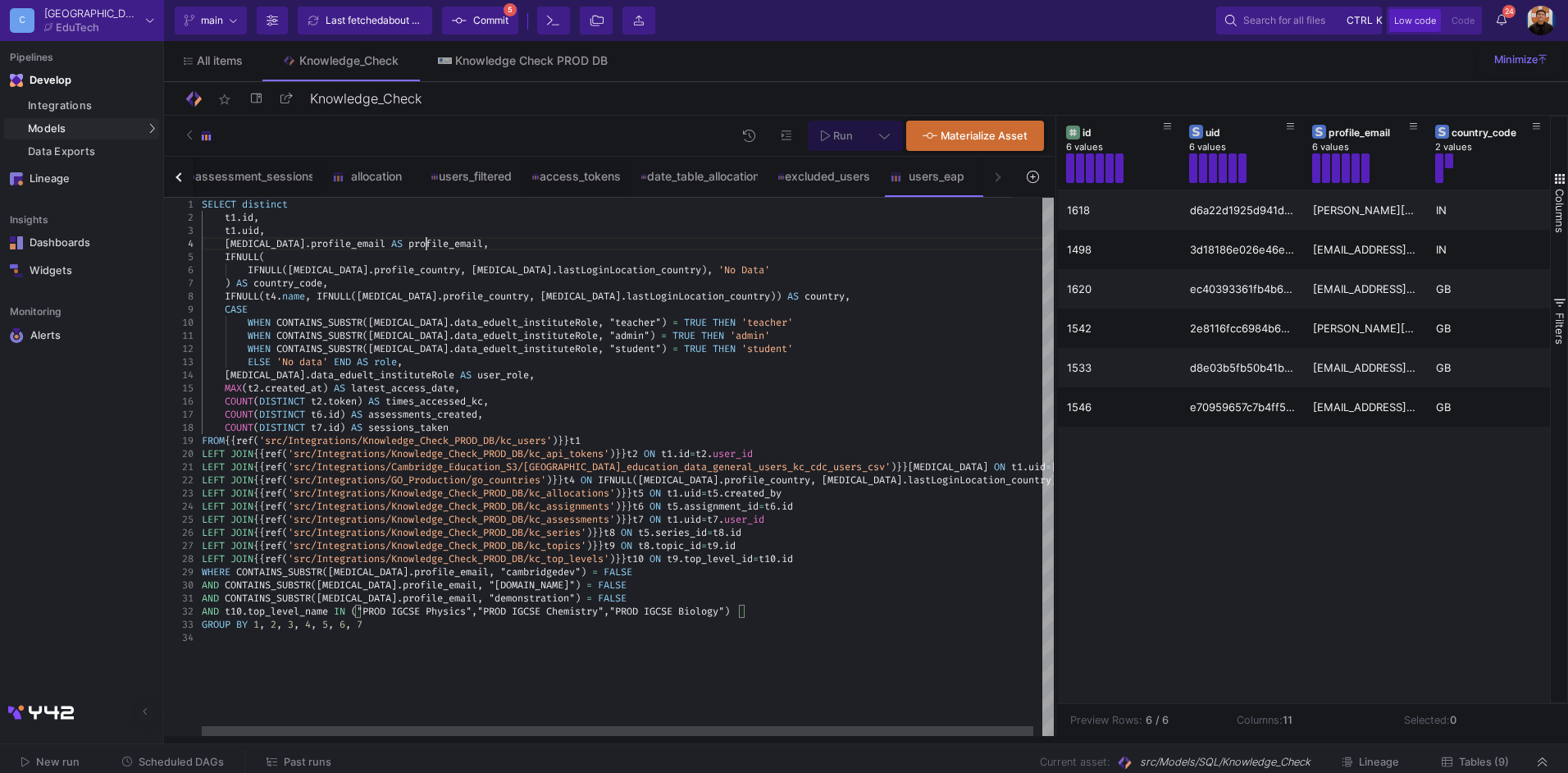
click at [659, 237] on div "t3 . profile_email AS profile_email ," at bounding box center [633, 243] width 862 height 13
click at [880, 146] on button at bounding box center [884, 136] width 37 height 31
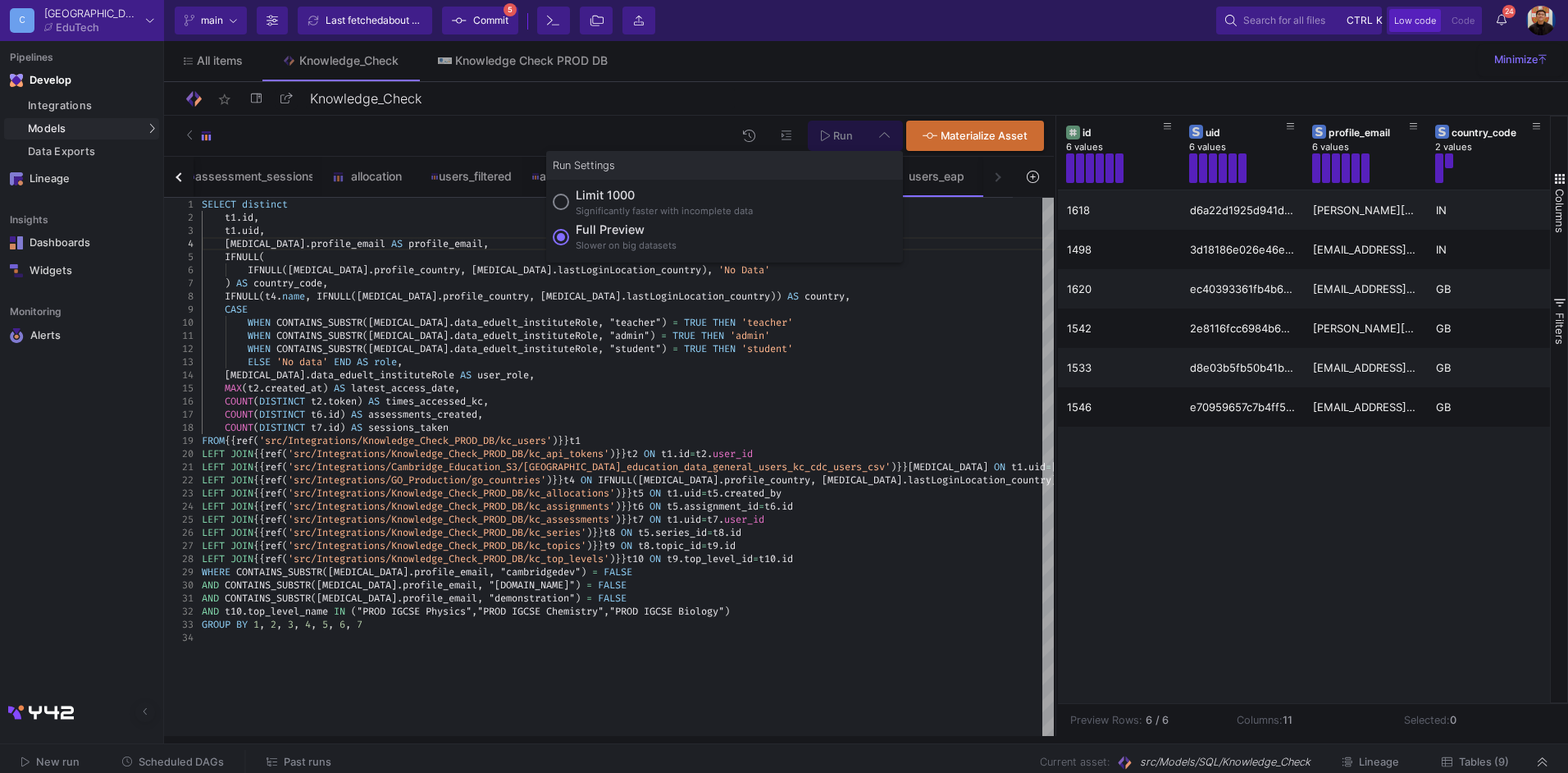
click at [644, 241] on div "Slower on big datasets" at bounding box center [626, 246] width 101 height 14
click at [570, 241] on input "Full preview Slower on big datasets" at bounding box center [561, 237] width 17 height 17
click at [840, 137] on span "Run" at bounding box center [843, 136] width 20 height 12
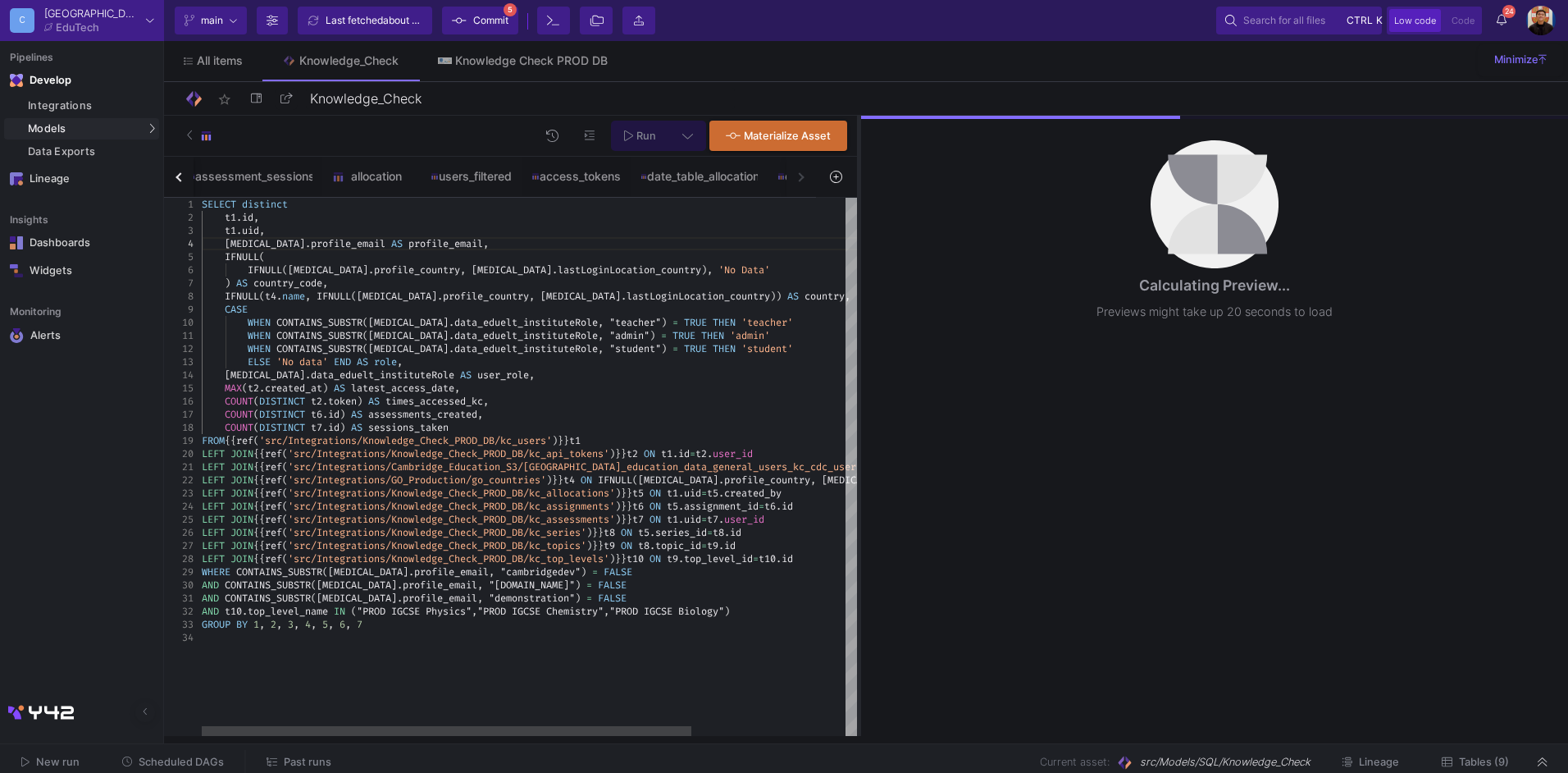
drag, startPoint x: 1057, startPoint y: 231, endPoint x: 860, endPoint y: 253, distance: 198.2
click at [860, 253] on div at bounding box center [859, 426] width 4 height 620
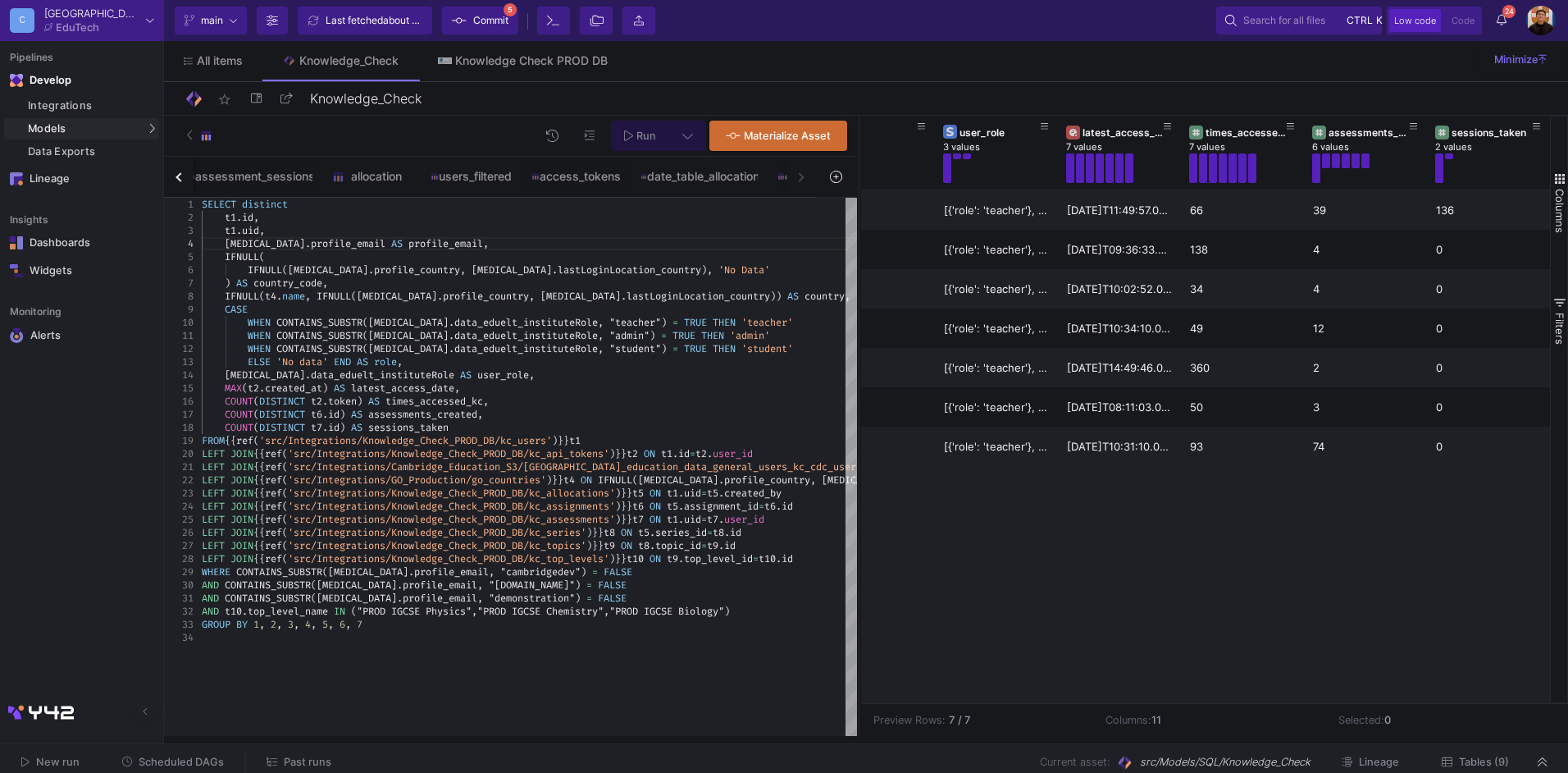
scroll to position [0, 0]
